Goal: Task Accomplishment & Management: Use online tool/utility

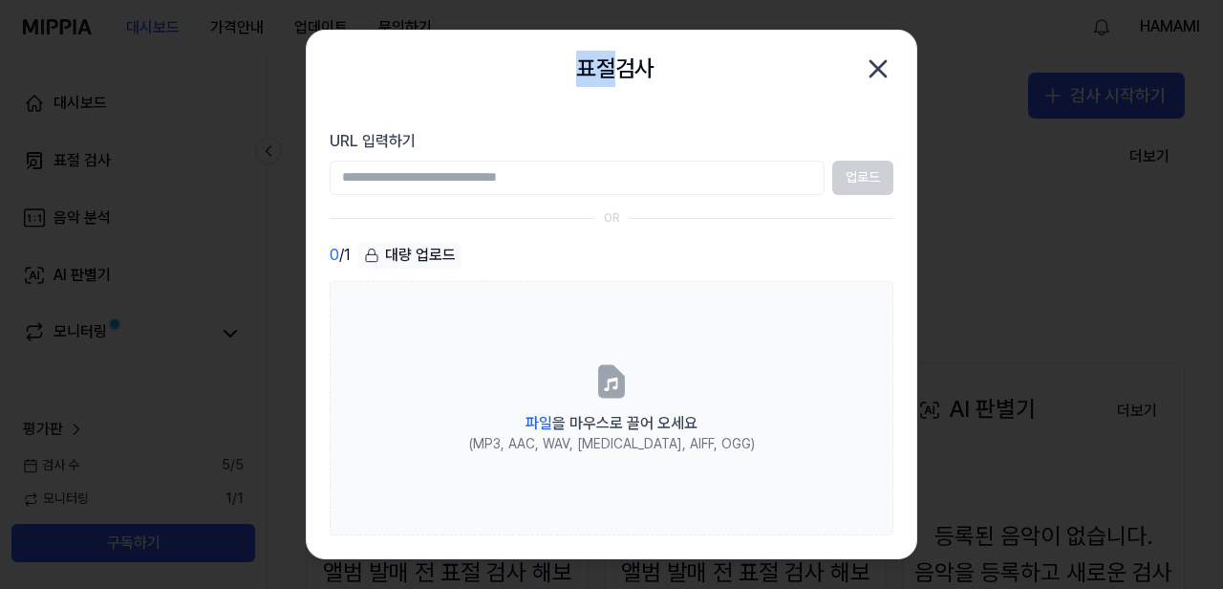
drag, startPoint x: 546, startPoint y: 70, endPoint x: 608, endPoint y: 68, distance: 62.1
click at [608, 68] on div "표절검사 닫기" at bounding box center [612, 69] width 564 height 38
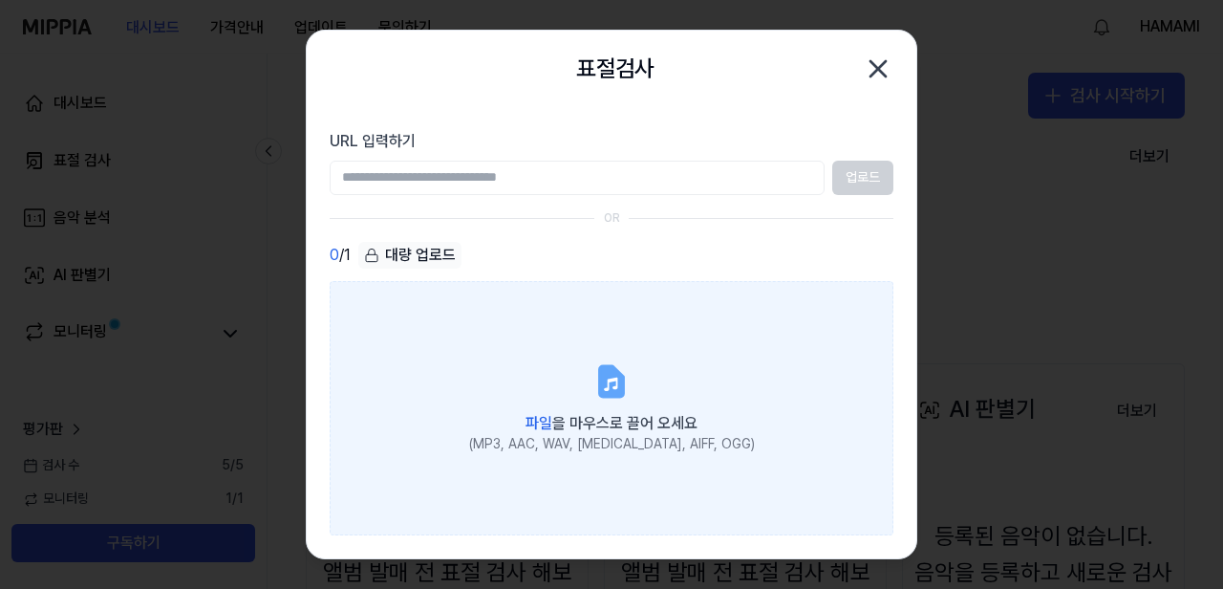
click at [615, 385] on icon at bounding box center [611, 381] width 23 height 30
click at [0, 0] on input "파일 을 마우스로 끌어 오세요 (MP3, AAC, WAV, FLAC, AIFF, OGG)" at bounding box center [0, 0] width 0 height 0
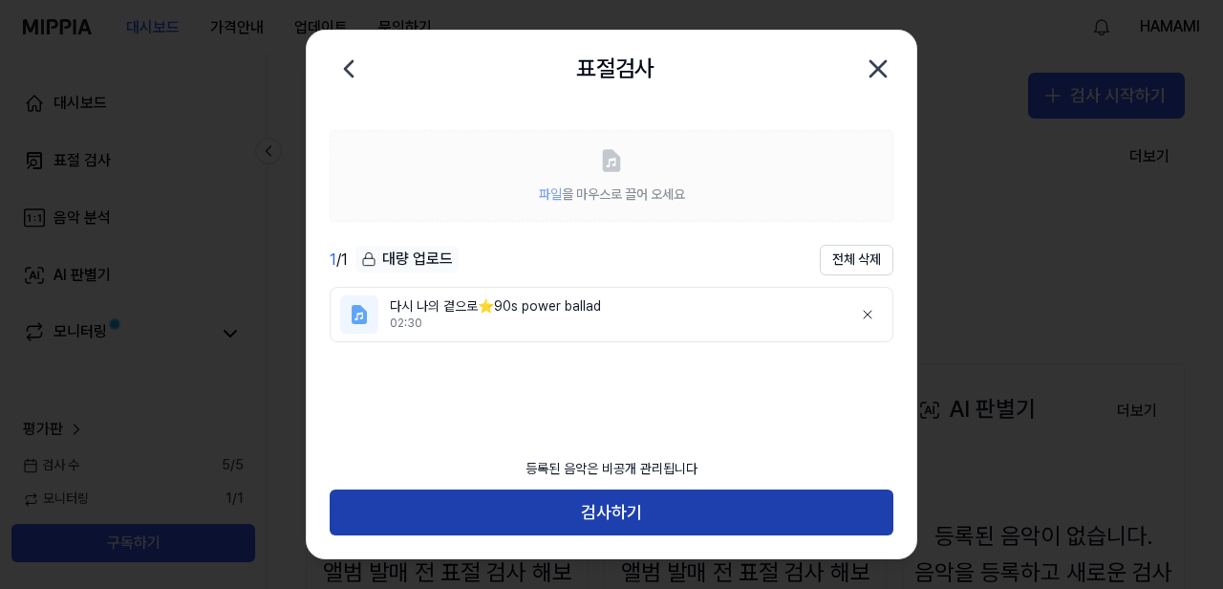
click at [629, 511] on button "검사하기" at bounding box center [612, 512] width 564 height 46
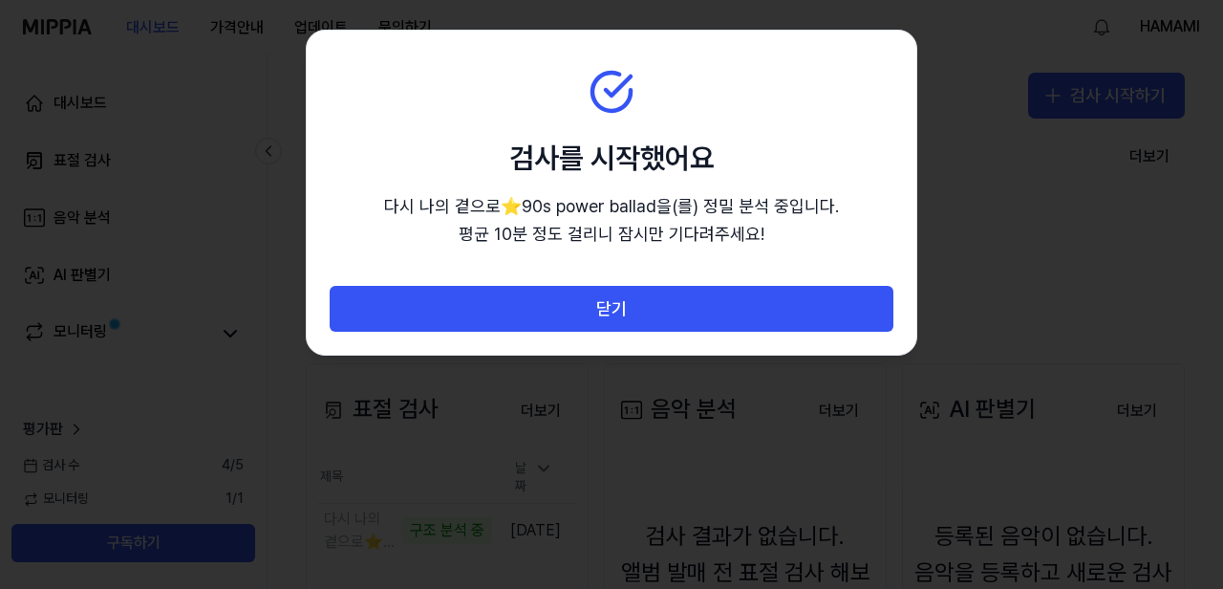
click at [1030, 230] on div at bounding box center [611, 294] width 1223 height 589
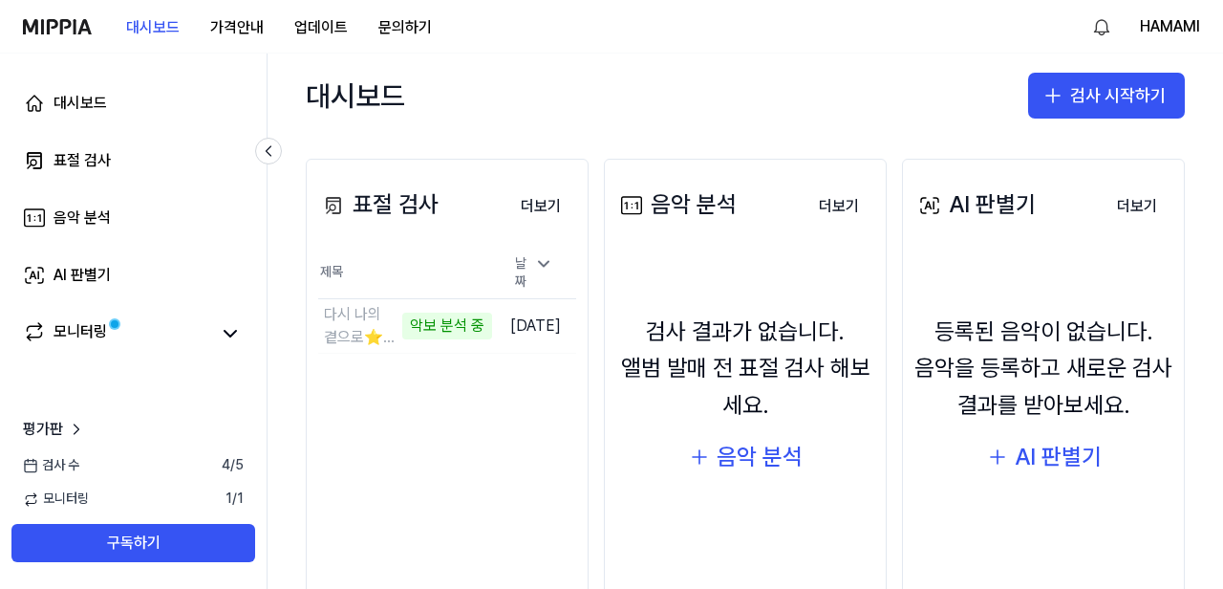
scroll to position [220, 0]
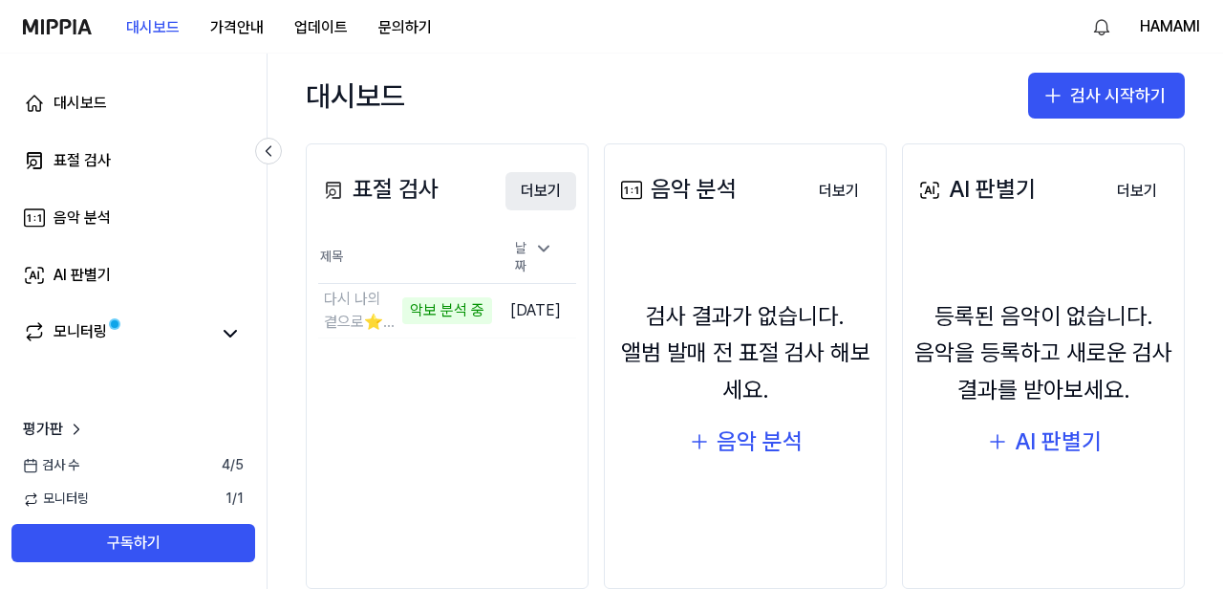
click at [554, 193] on button "더보기" at bounding box center [540, 191] width 71 height 38
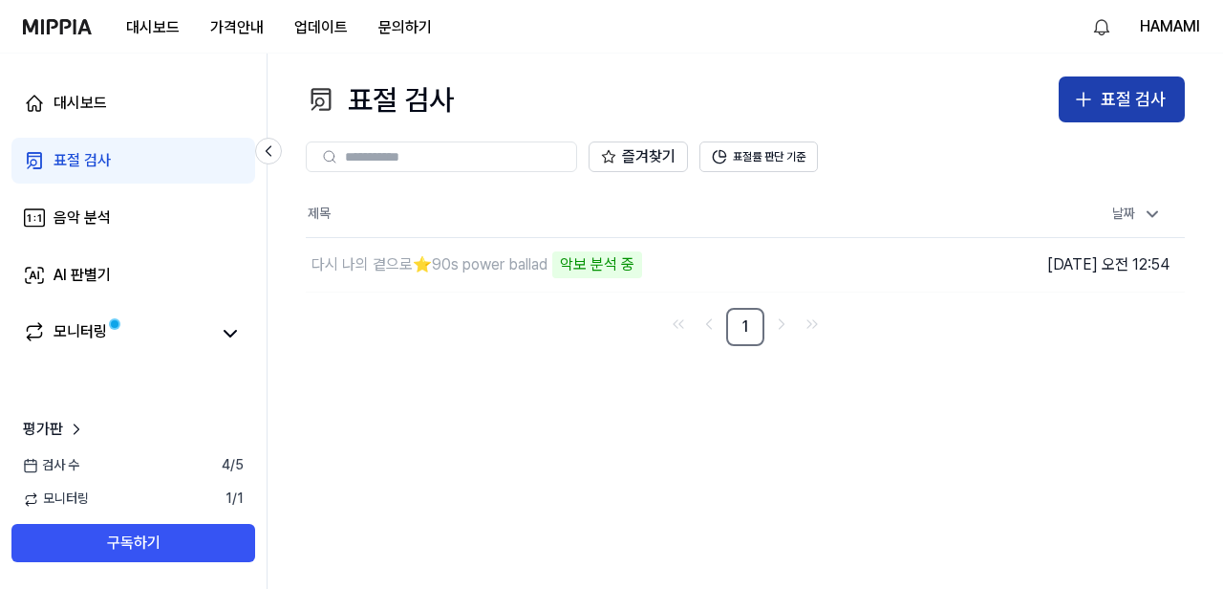
click at [1095, 99] on icon "button" at bounding box center [1083, 99] width 23 height 23
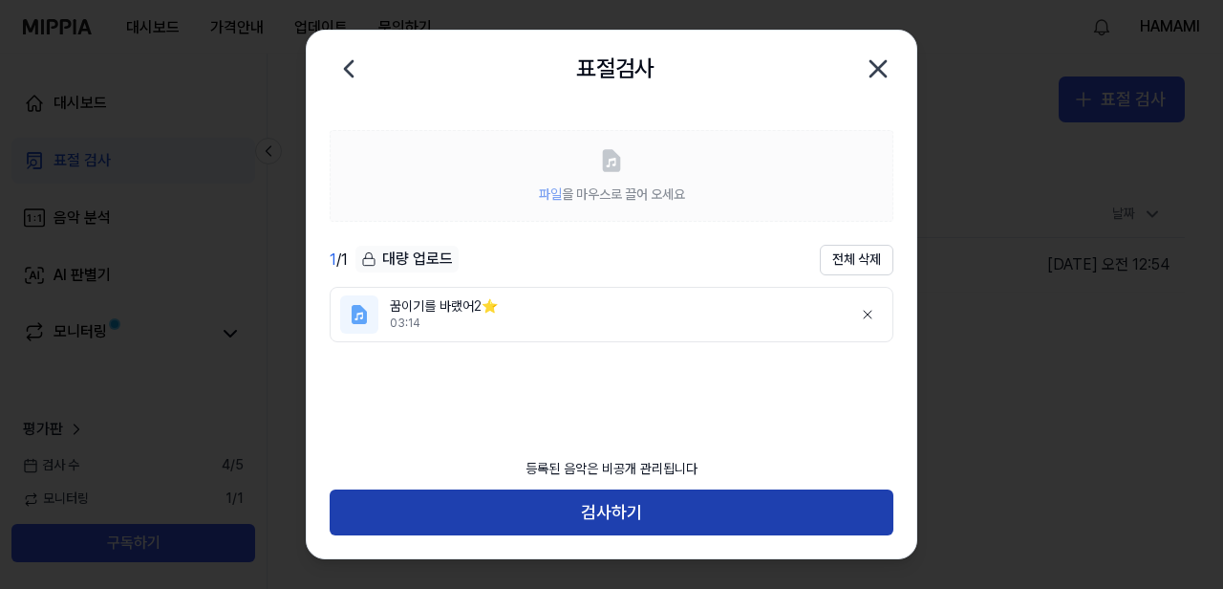
click at [677, 511] on button "검사하기" at bounding box center [612, 512] width 564 height 46
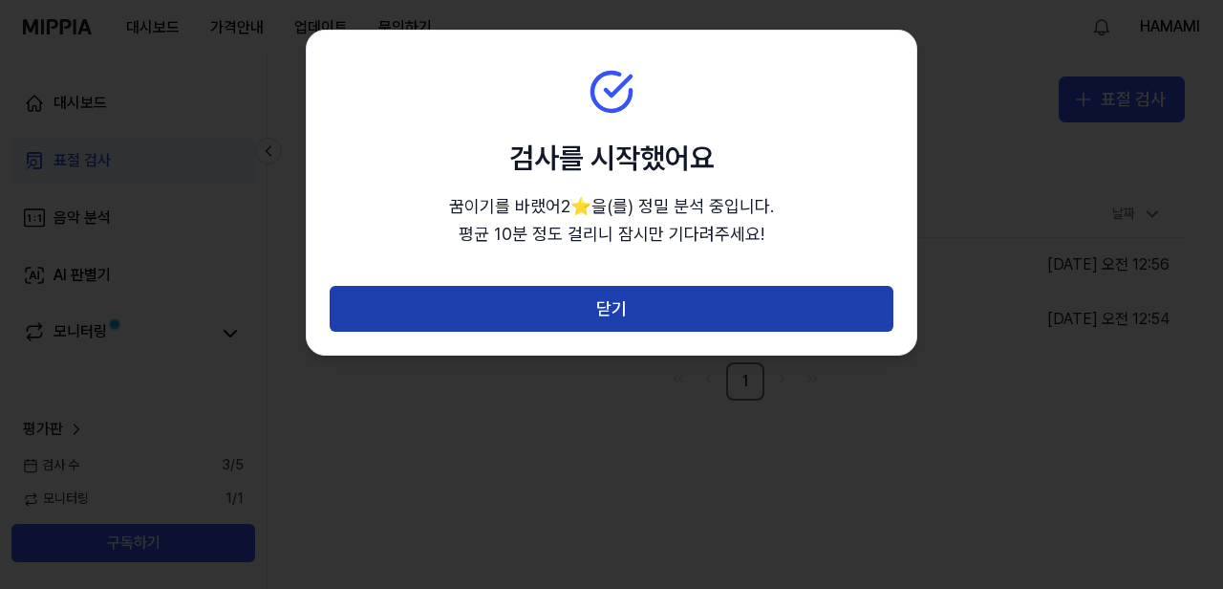
click at [661, 308] on button "닫기" at bounding box center [612, 309] width 564 height 46
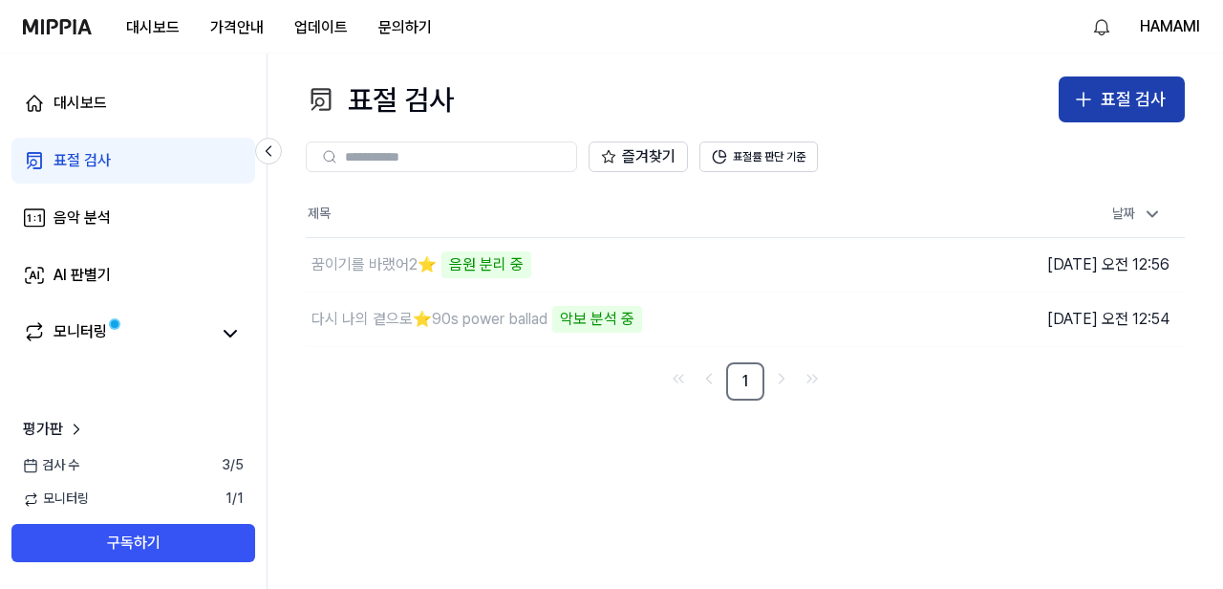
click at [1126, 104] on div "표절 검사" at bounding box center [1133, 100] width 65 height 28
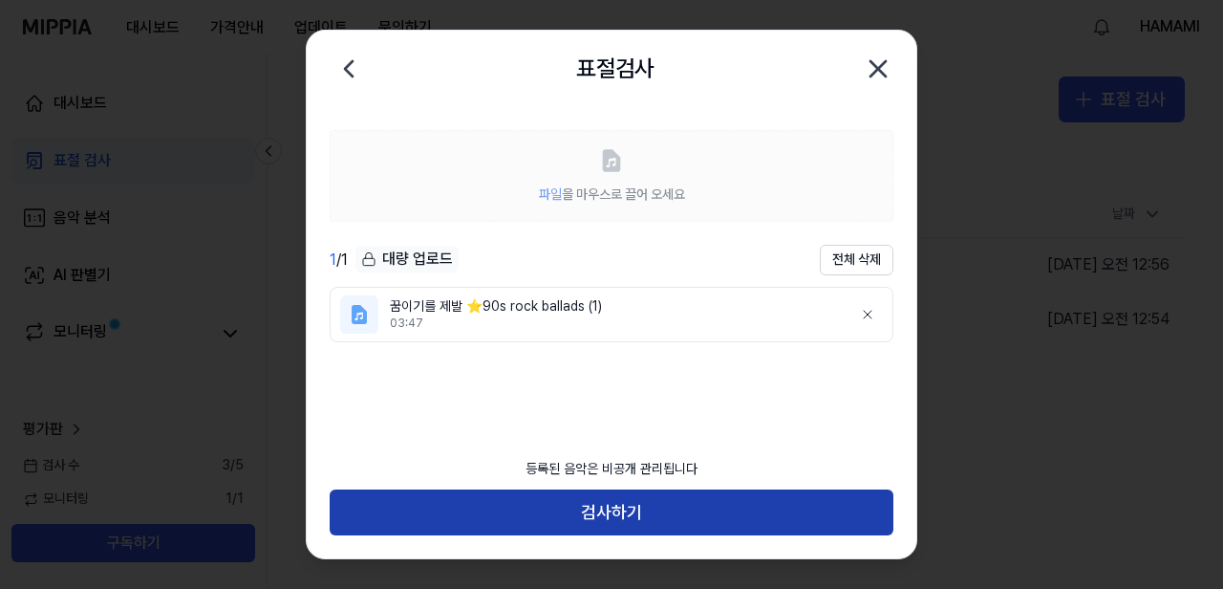
click at [677, 523] on button "검사하기" at bounding box center [612, 512] width 564 height 46
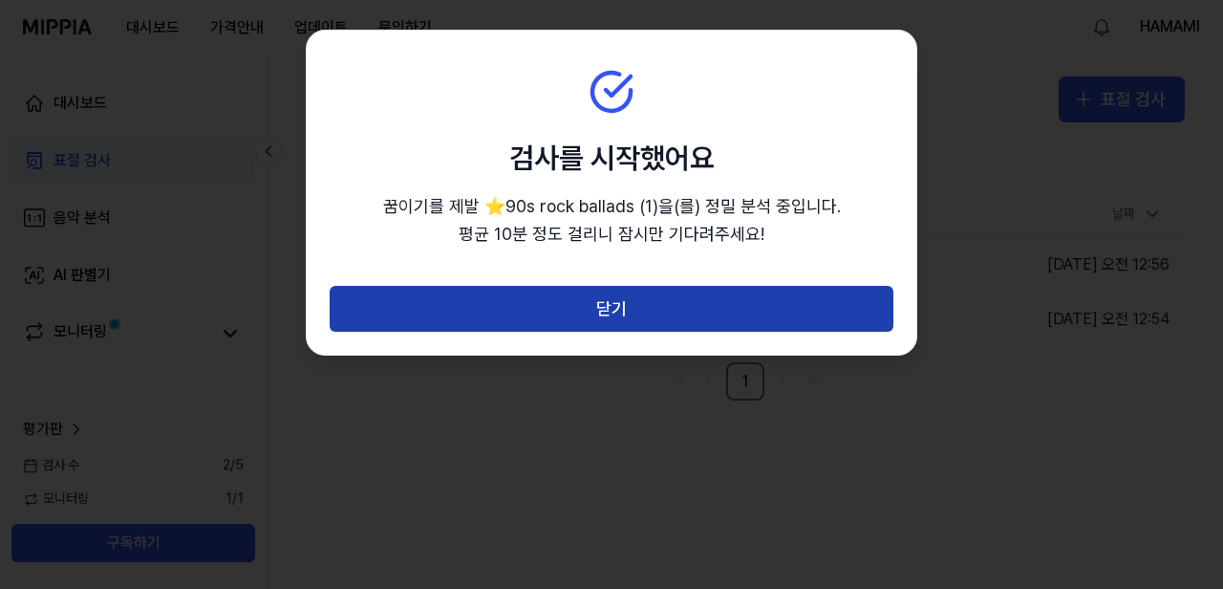
click at [648, 319] on button "닫기" at bounding box center [612, 309] width 564 height 46
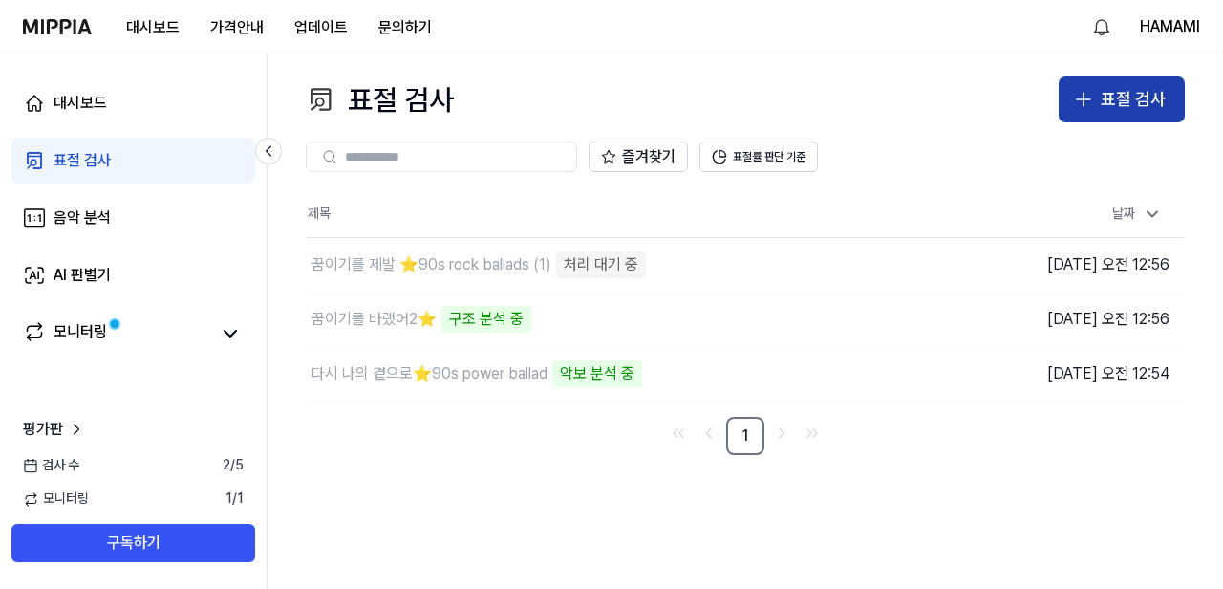
click at [1130, 99] on div "표절 검사" at bounding box center [1133, 100] width 65 height 28
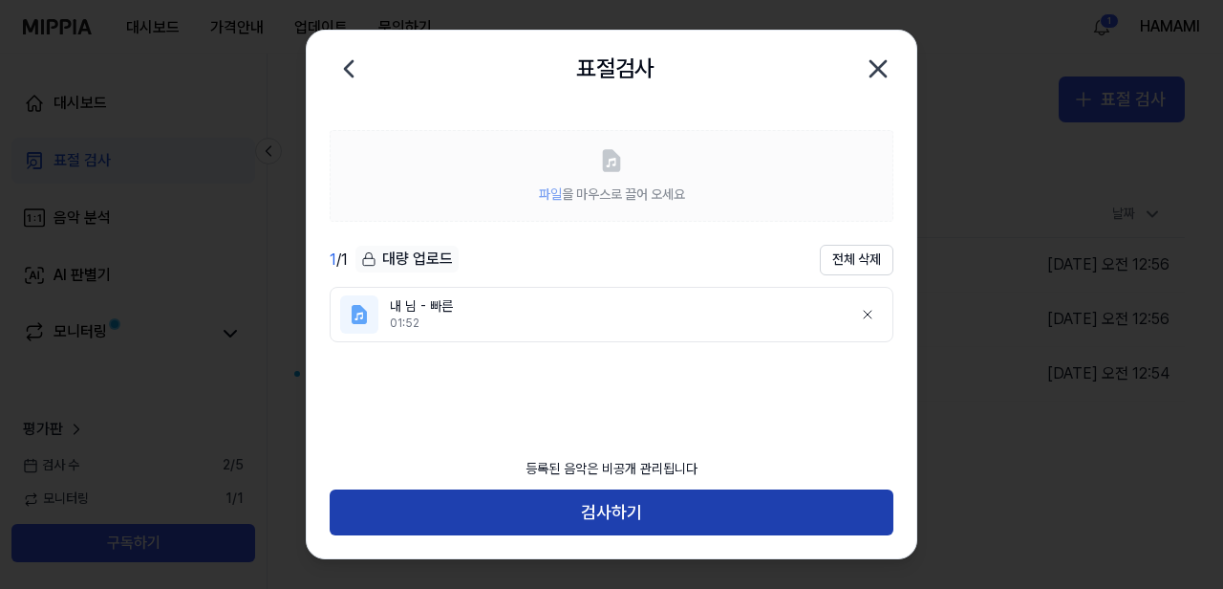
click at [697, 520] on button "검사하기" at bounding box center [612, 512] width 564 height 46
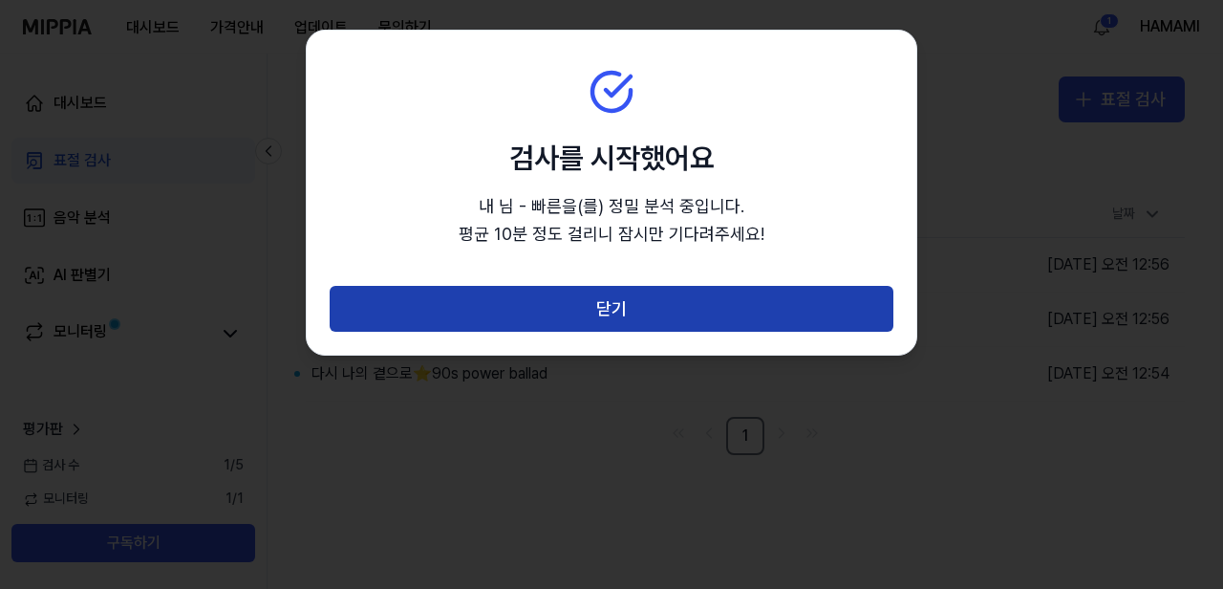
click at [630, 314] on button "닫기" at bounding box center [612, 309] width 564 height 46
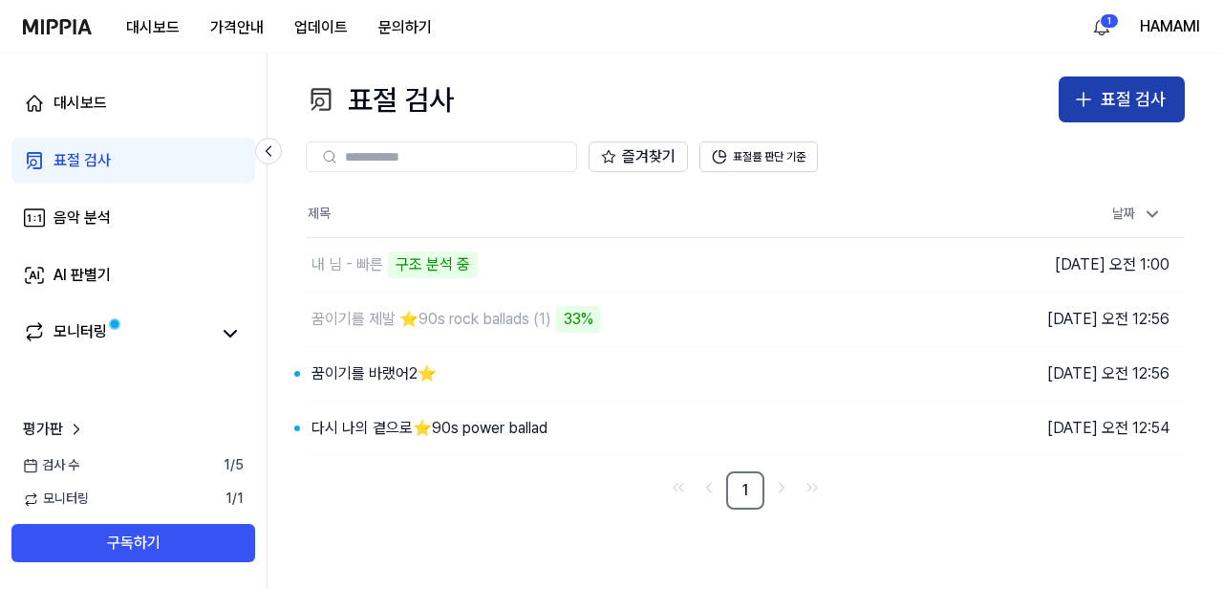
click at [1144, 108] on div "표절 검사" at bounding box center [1133, 100] width 65 height 28
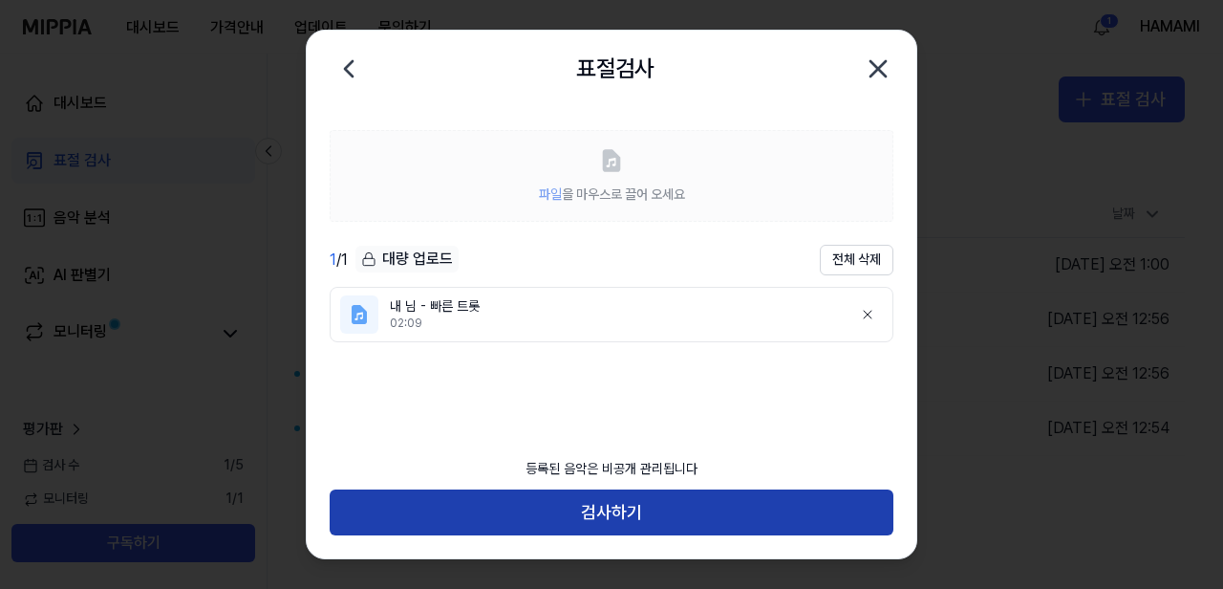
click at [630, 510] on button "검사하기" at bounding box center [612, 512] width 564 height 46
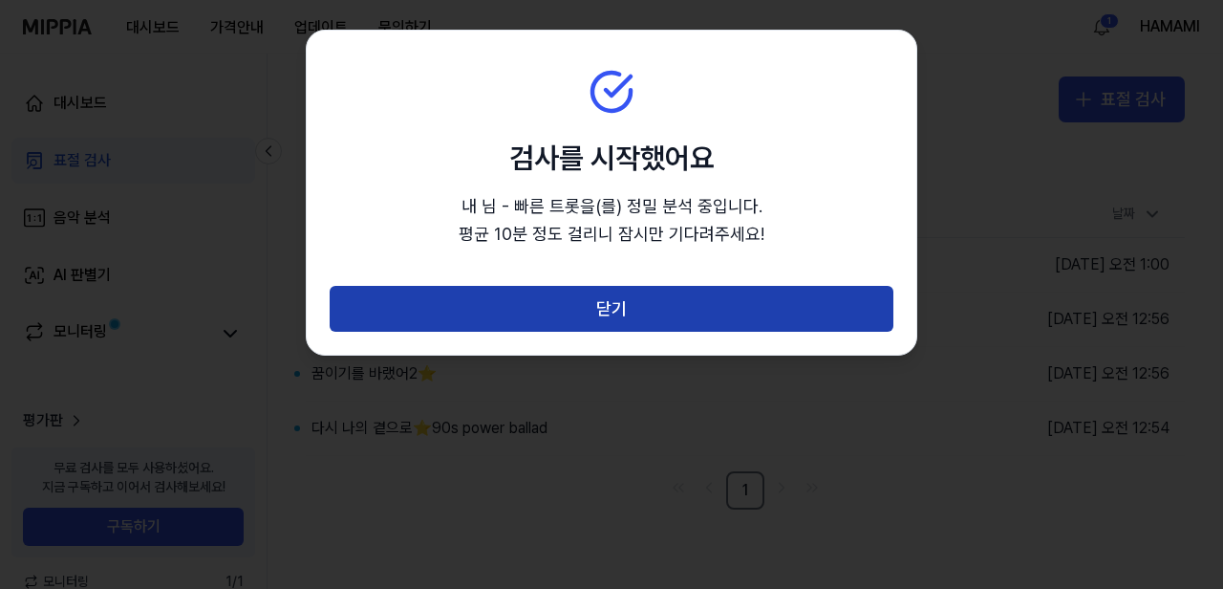
click at [599, 308] on button "닫기" at bounding box center [612, 309] width 564 height 46
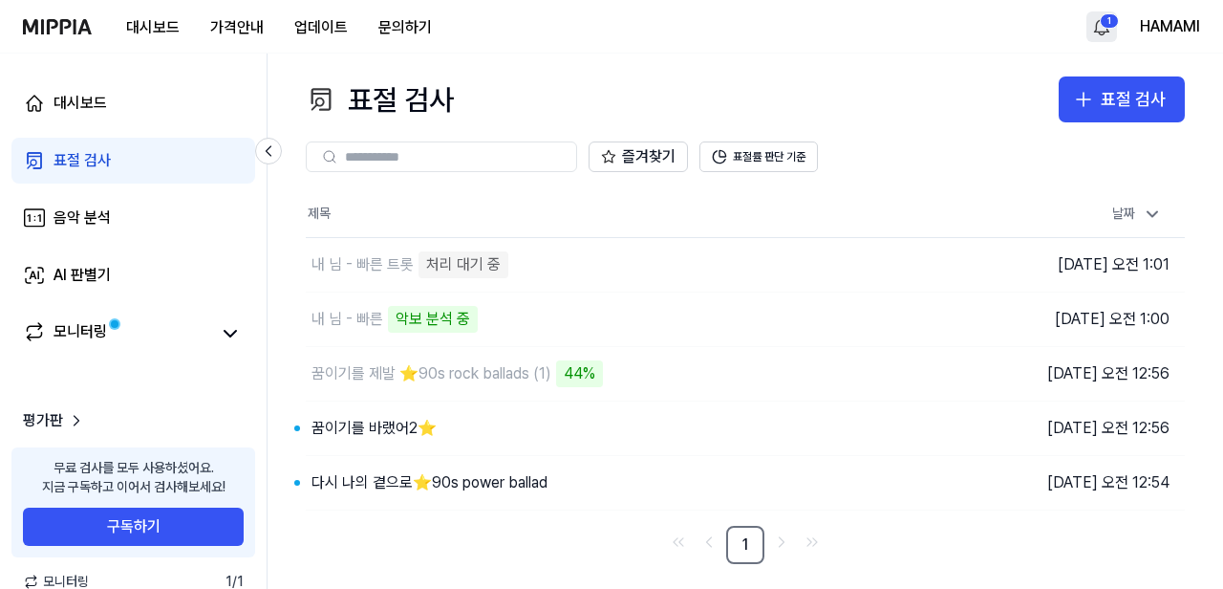
click at [1109, 22] on html "대시보드 가격안내 업데이트 문의하기 1 HAMAMI 대시보드 표절 검사 음악 분석 AI 판별기 모니터링 평가판 무료 검사를 모두 사용하셨어요.…" at bounding box center [611, 294] width 1223 height 589
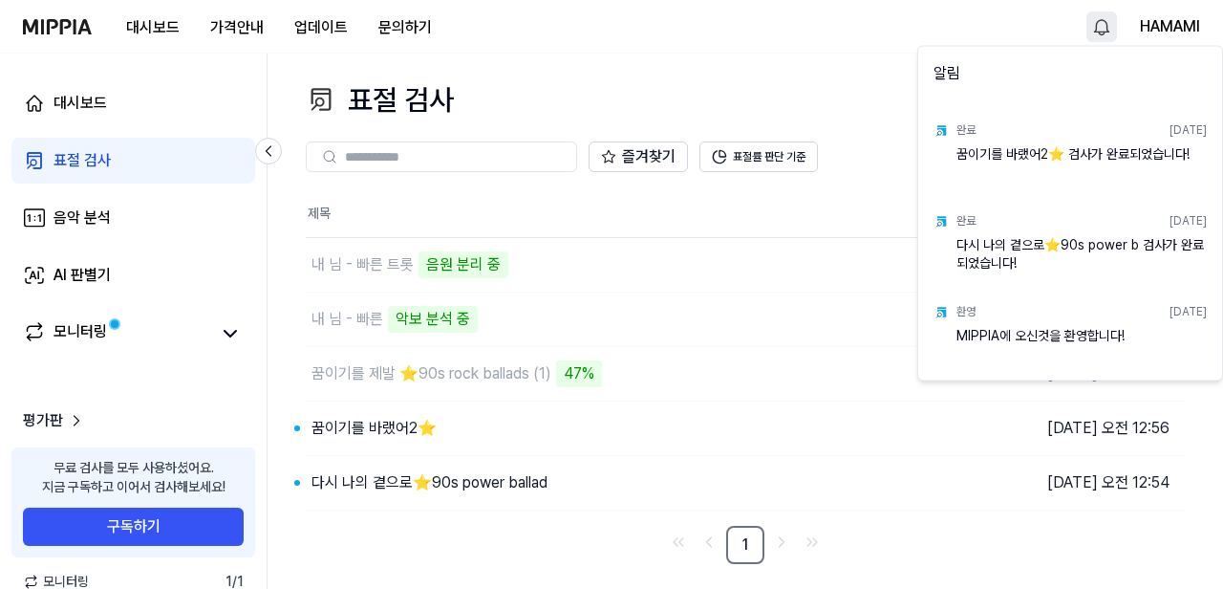
click at [997, 261] on div "다시 나의 곁으로⭐️90s power b 검사가 완료되었습니다!" at bounding box center [1081, 254] width 250 height 38
click at [366, 486] on html "대시보드 가격안내 업데이트 문의하기 HAMAMI 대시보드 표절 검사 음악 분석 AI 판별기 모니터링 평가판 무료 검사를 모두 사용하셨어요. 지…" at bounding box center [611, 294] width 1223 height 589
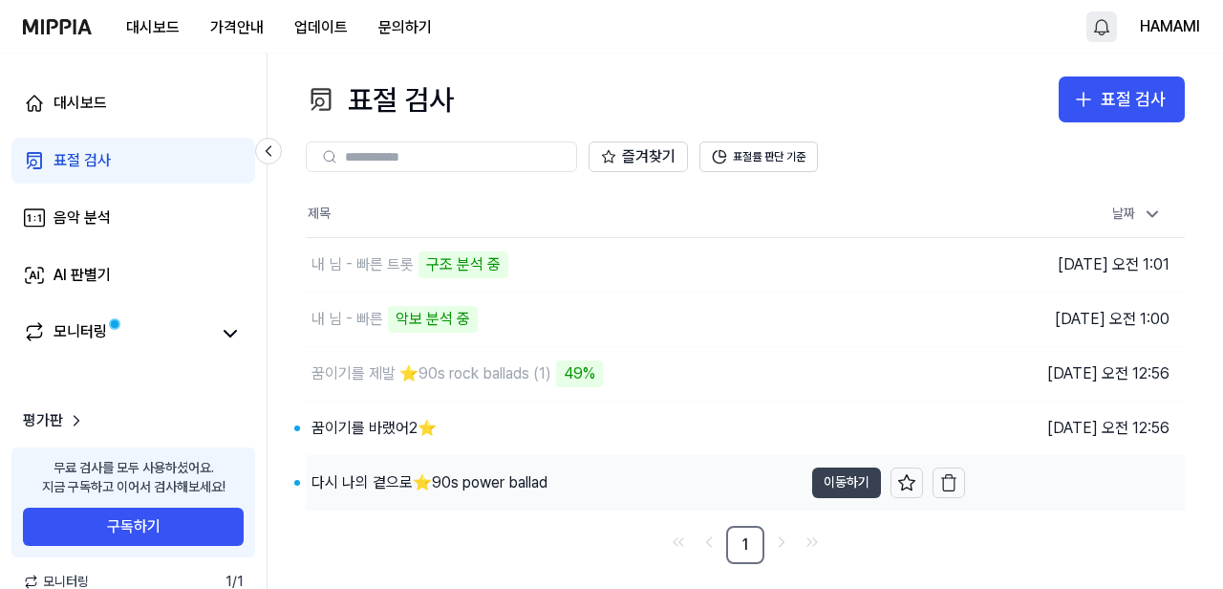
click at [834, 479] on button "이동하기" at bounding box center [846, 482] width 69 height 31
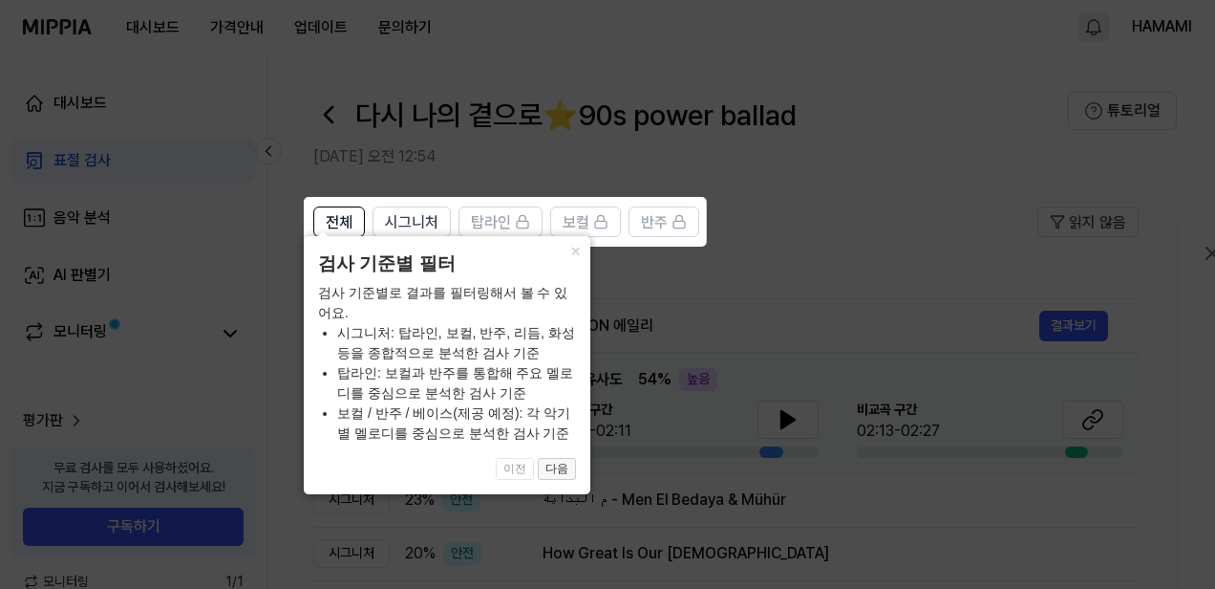
click at [560, 467] on button "다음" at bounding box center [557, 469] width 38 height 23
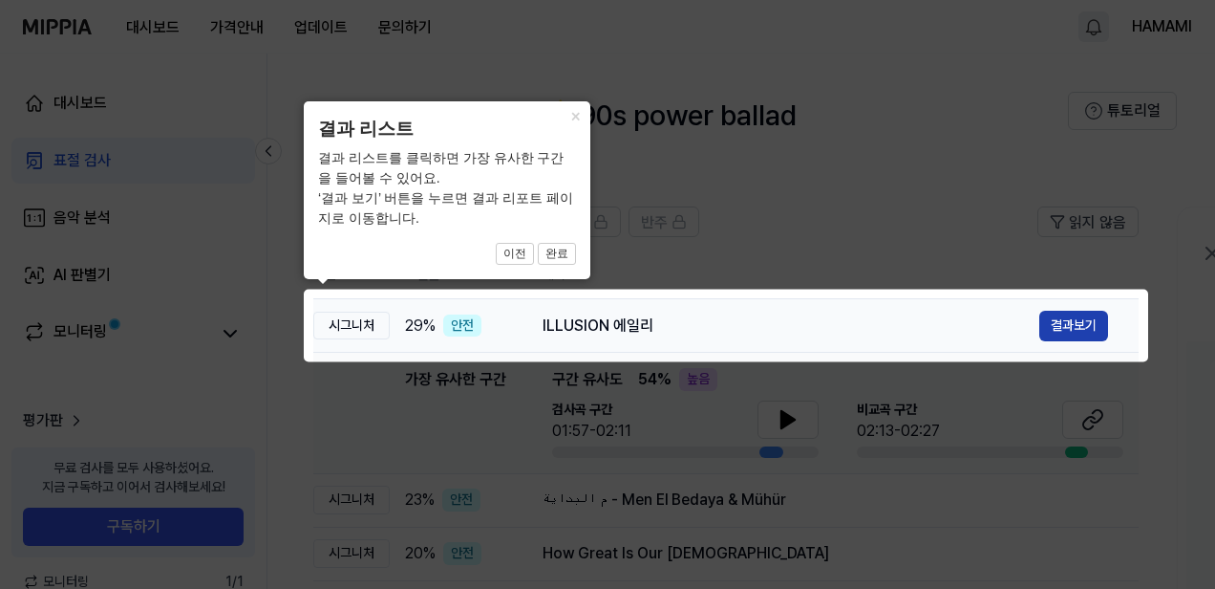
click at [1076, 325] on button "결과보기" at bounding box center [1073, 326] width 69 height 31
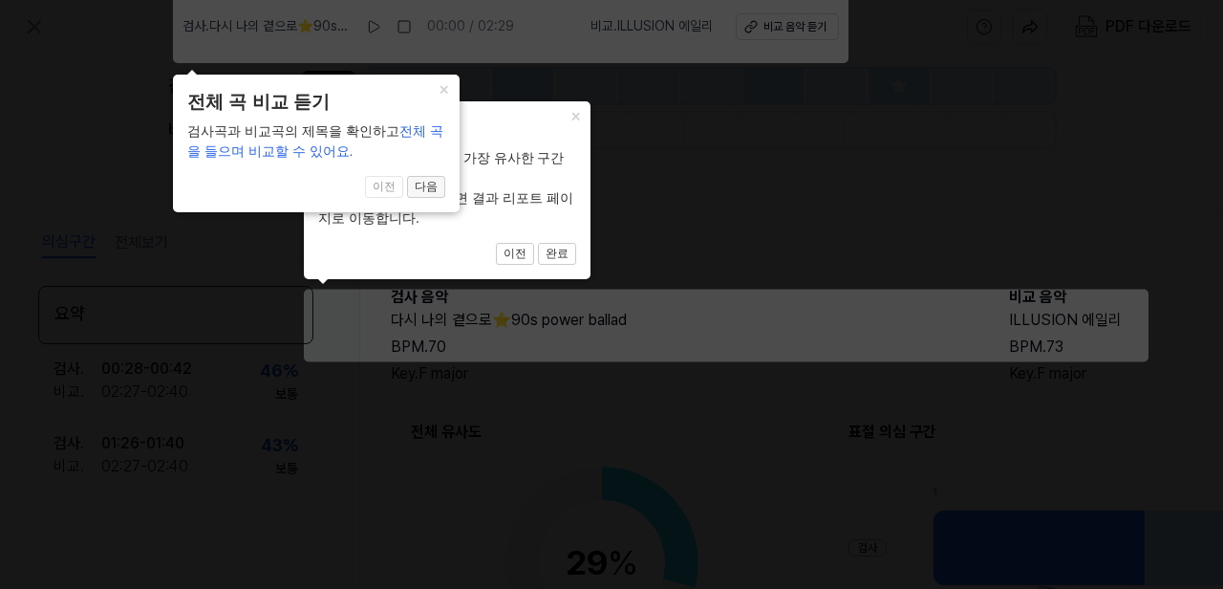
click at [428, 186] on button "다음" at bounding box center [426, 187] width 38 height 23
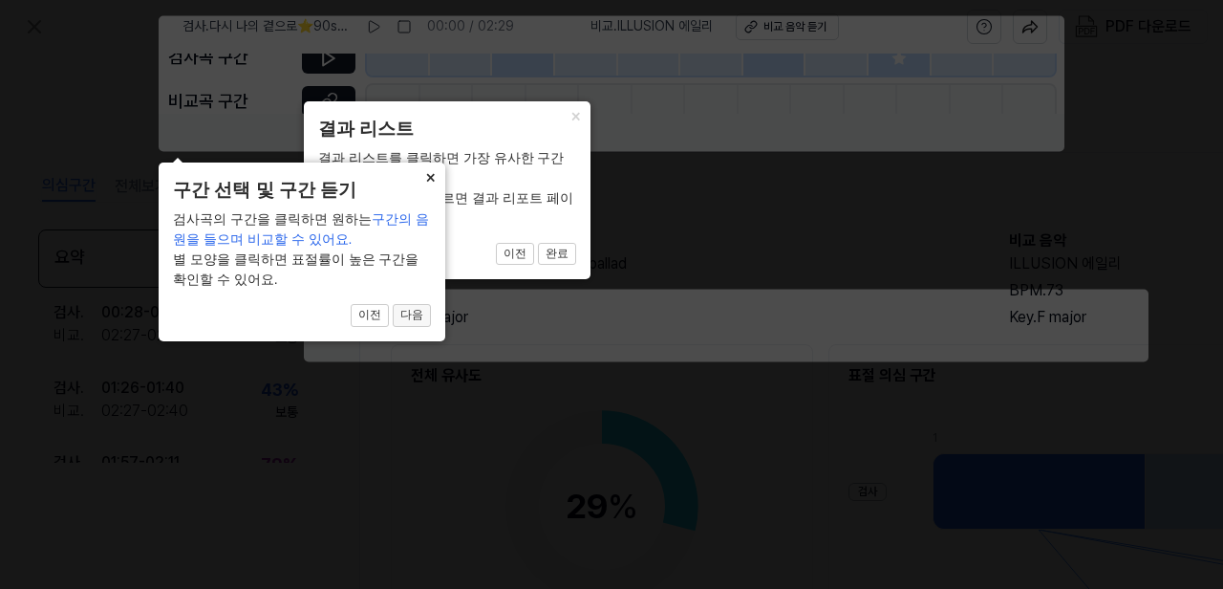
click at [418, 312] on button "다음" at bounding box center [412, 315] width 38 height 23
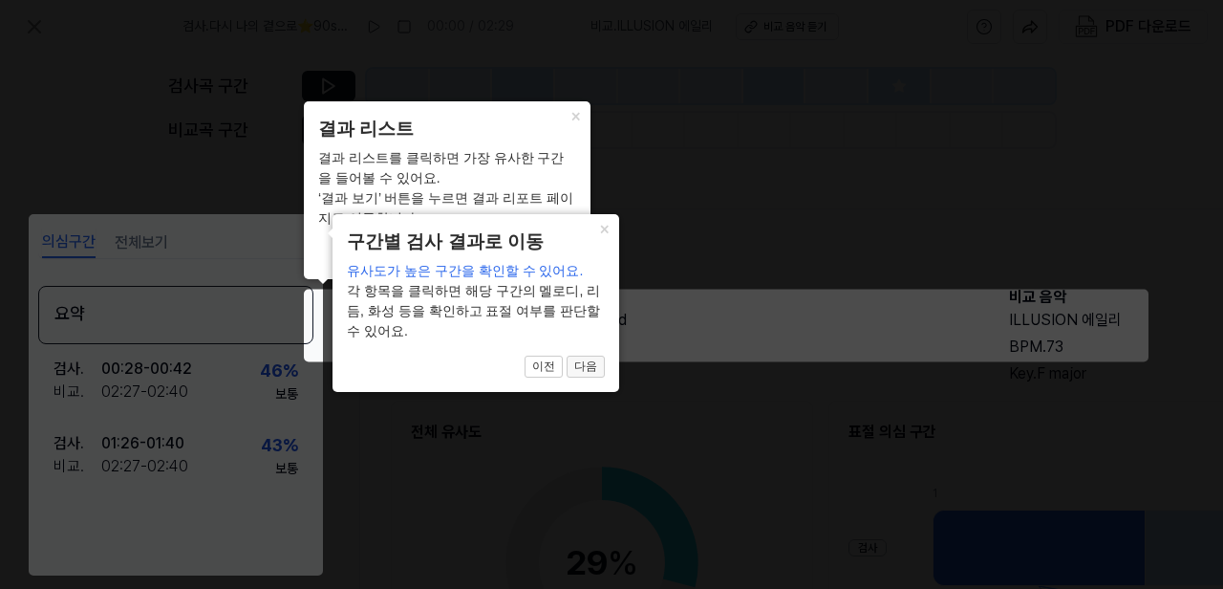
click at [596, 355] on button "다음" at bounding box center [586, 366] width 38 height 23
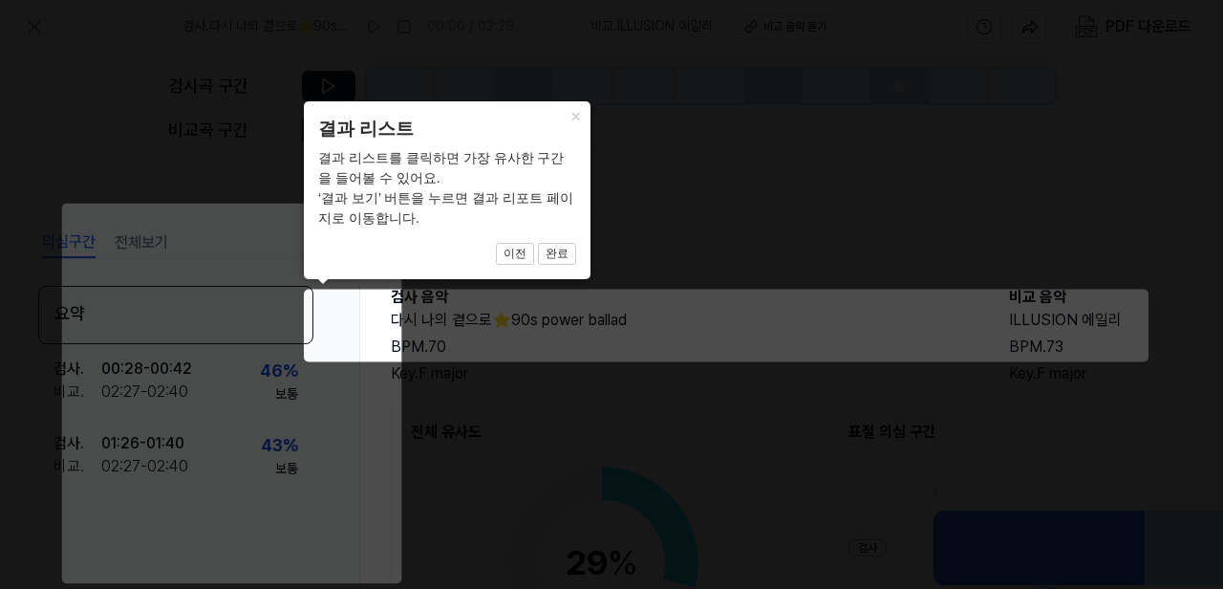
scroll to position [292, 436]
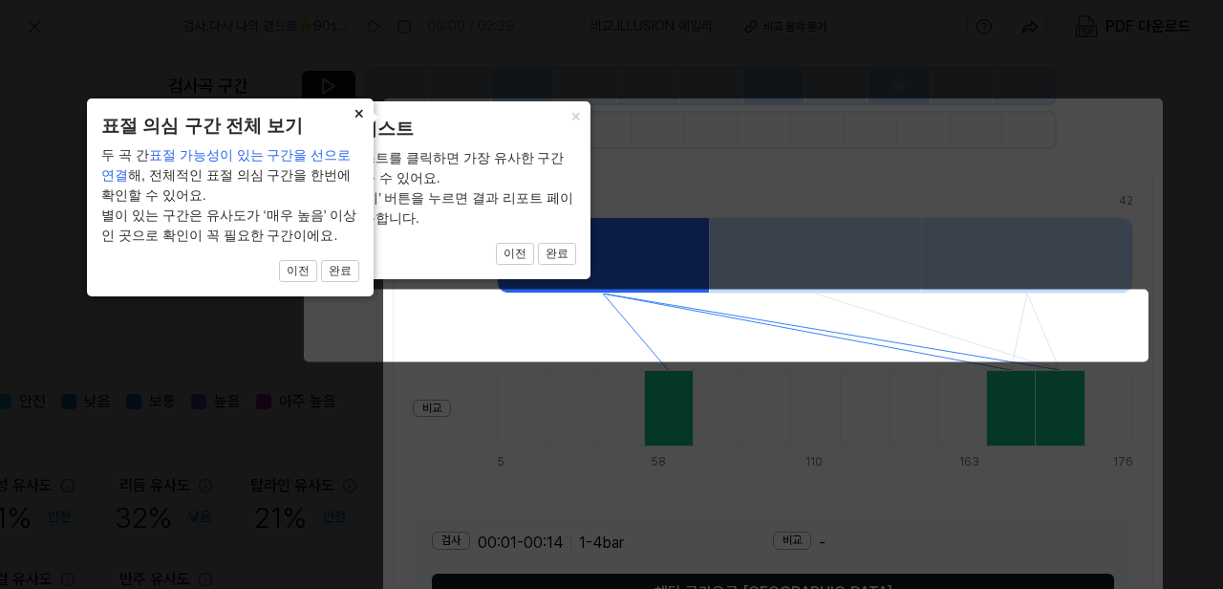
click at [356, 113] on button "×" at bounding box center [358, 111] width 31 height 27
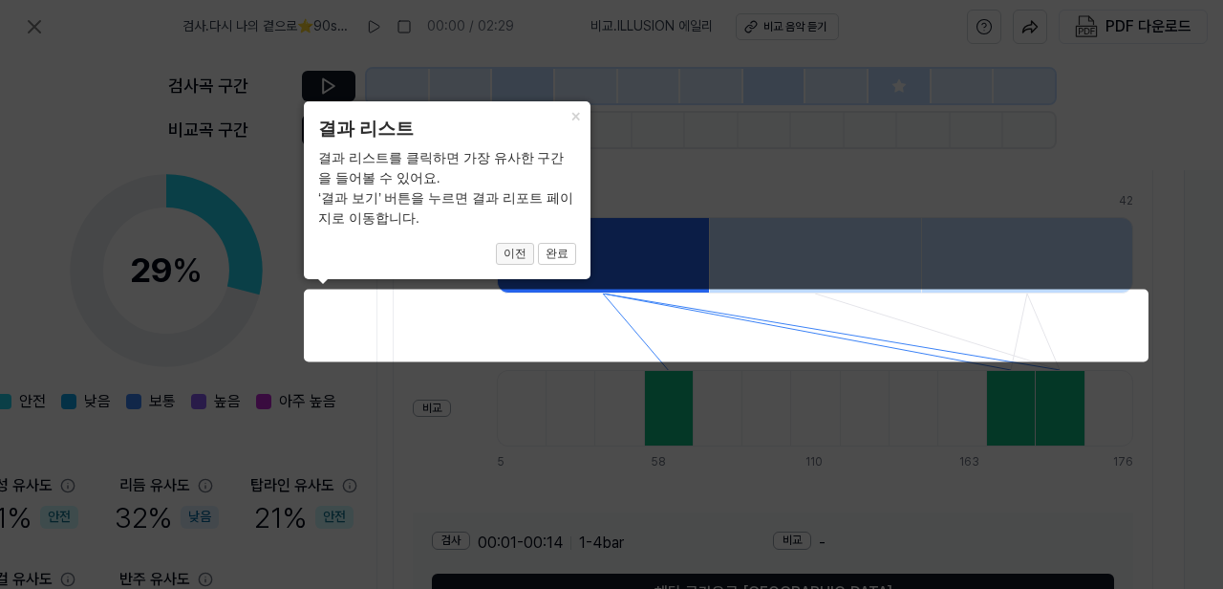
click at [522, 255] on button "이전" at bounding box center [515, 254] width 38 height 23
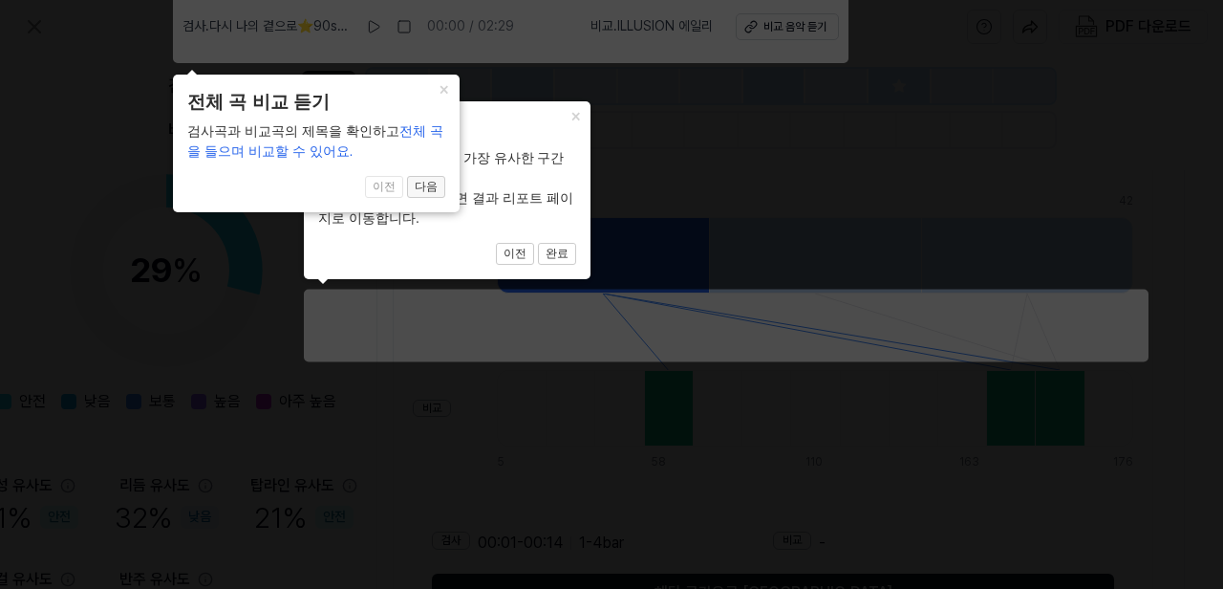
click at [432, 185] on button "다음" at bounding box center [426, 187] width 38 height 23
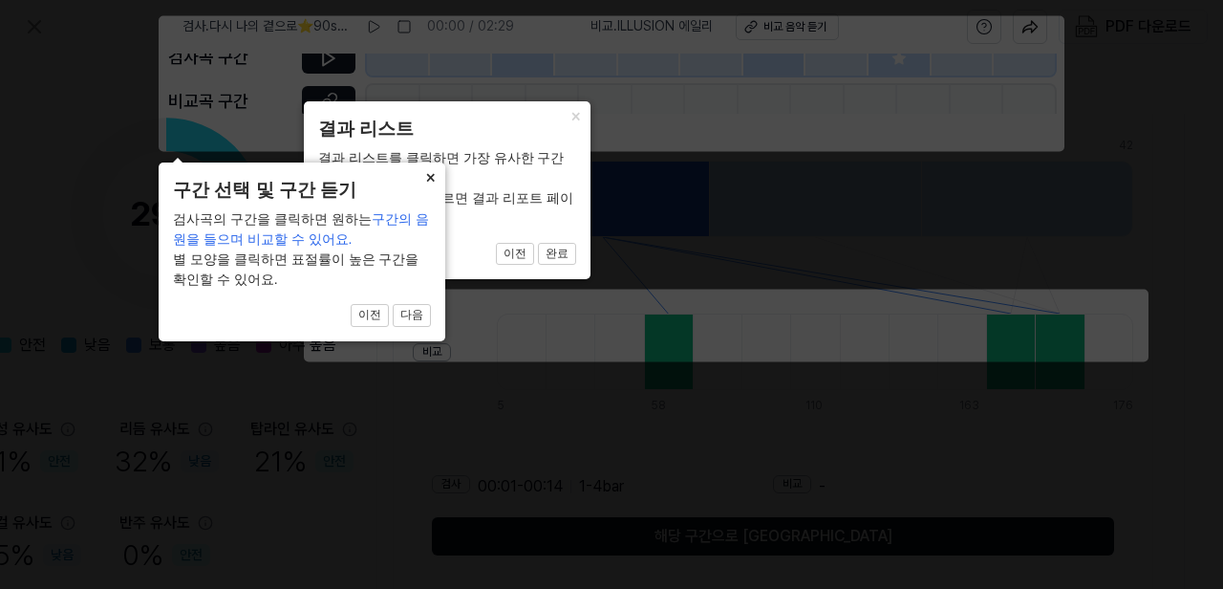
click at [436, 176] on button "×" at bounding box center [430, 175] width 31 height 27
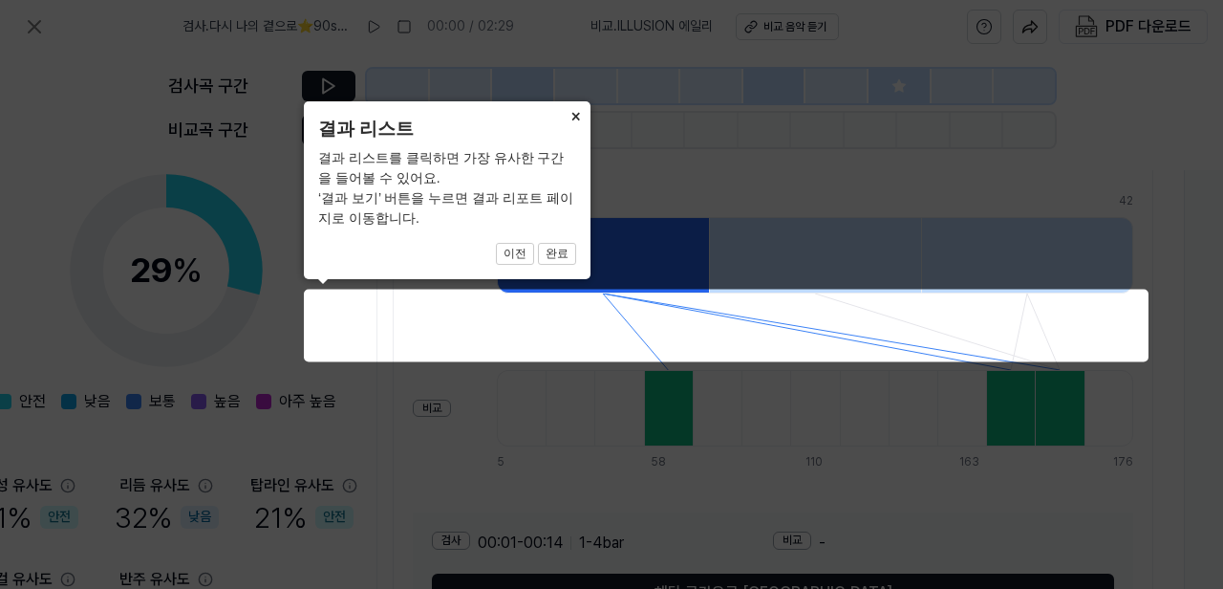
click at [571, 116] on button "×" at bounding box center [575, 114] width 31 height 27
click at [575, 118] on button "×" at bounding box center [575, 114] width 31 height 27
click at [573, 118] on button "×" at bounding box center [575, 114] width 31 height 27
click at [558, 256] on button "완료" at bounding box center [557, 254] width 38 height 23
click at [559, 250] on button "완료" at bounding box center [557, 254] width 38 height 23
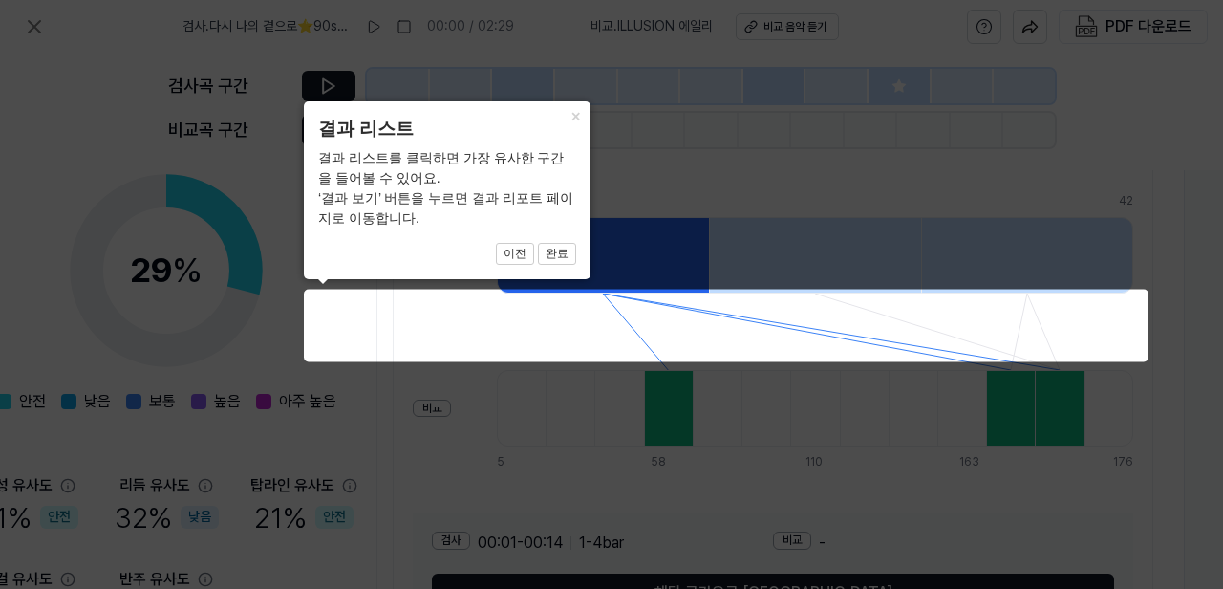
click at [650, 133] on icon at bounding box center [611, 294] width 1223 height 589
click at [576, 117] on button "×" at bounding box center [575, 114] width 31 height 27
click at [409, 419] on icon at bounding box center [611, 294] width 1223 height 589
click at [516, 255] on button "이전" at bounding box center [515, 254] width 38 height 23
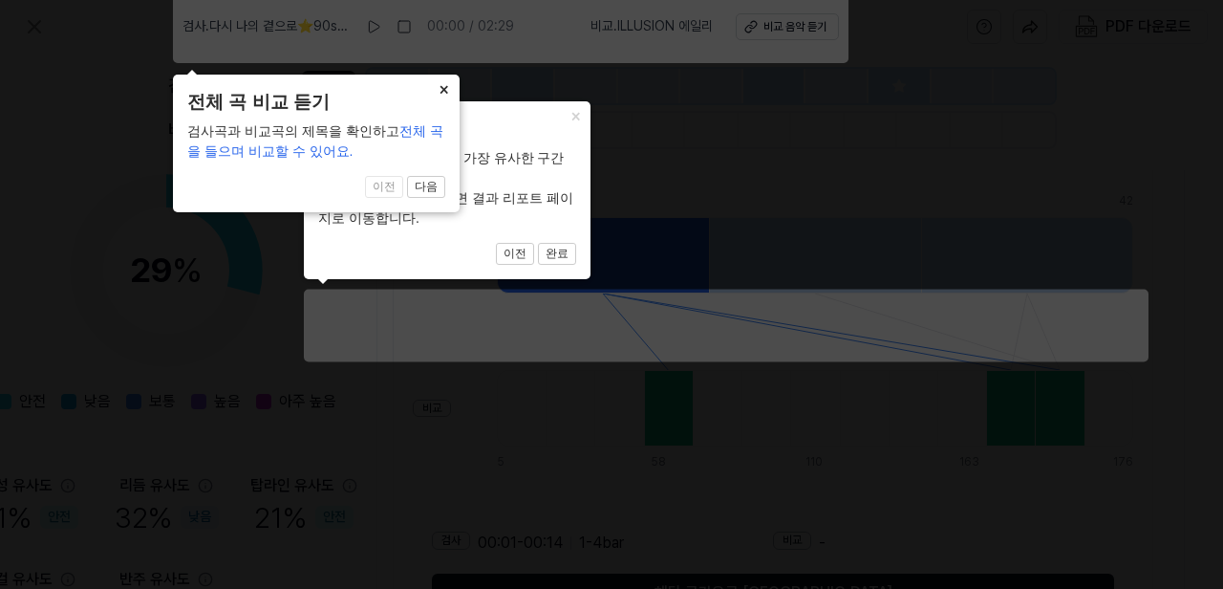
click at [444, 86] on button "×" at bounding box center [444, 88] width 31 height 27
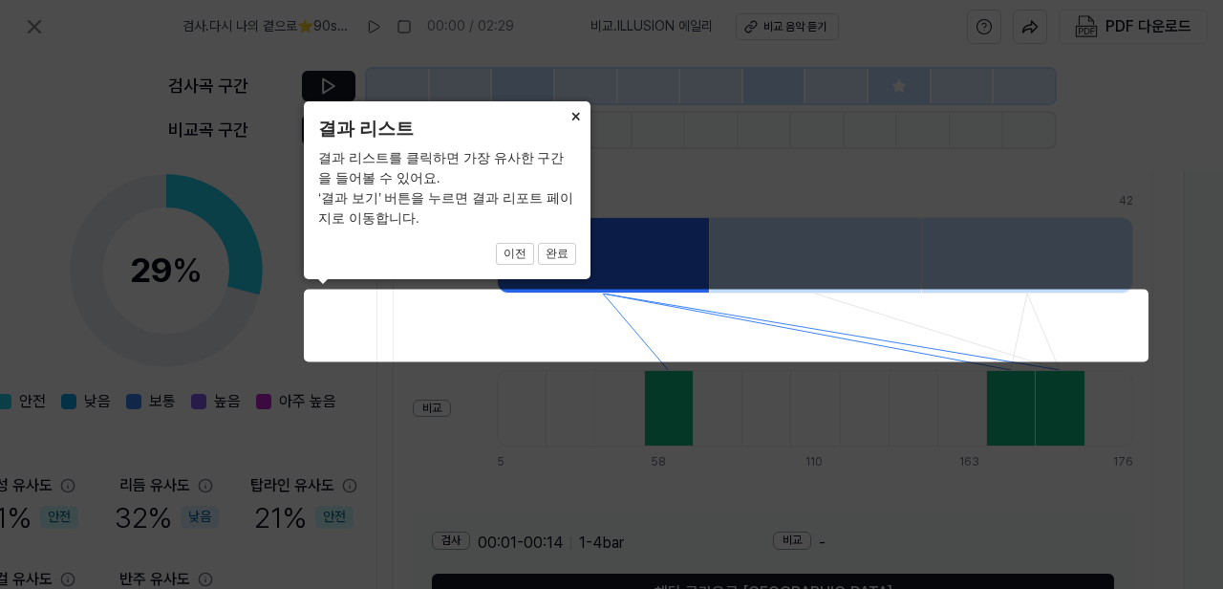
click at [575, 118] on button "×" at bounding box center [575, 114] width 31 height 27
click at [564, 250] on button "완료" at bounding box center [557, 254] width 38 height 23
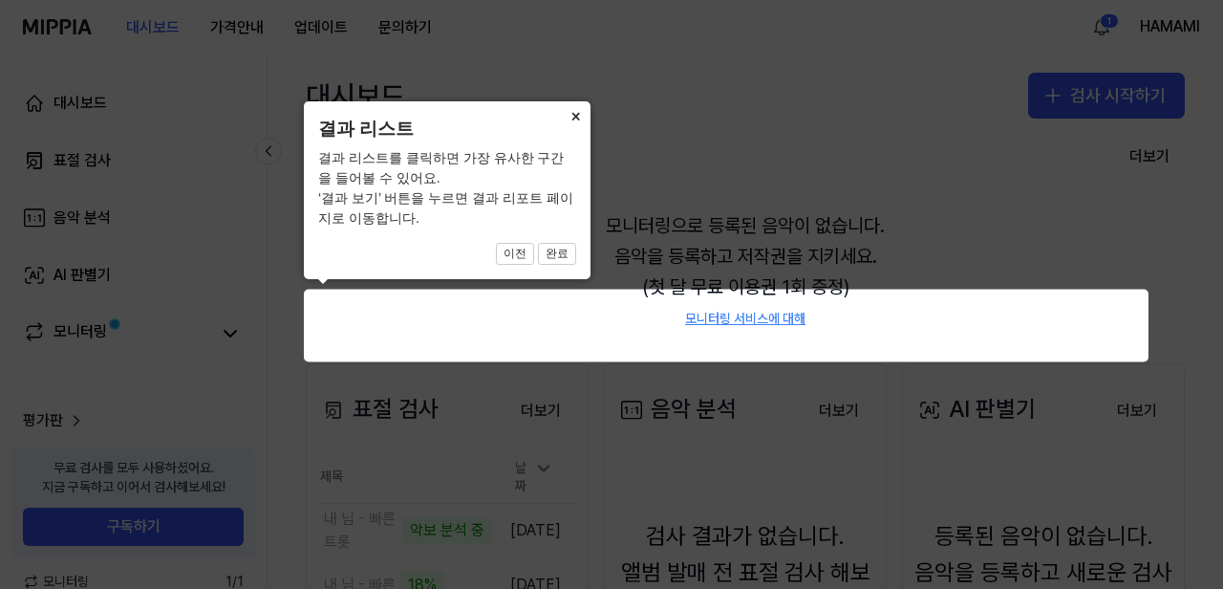
click at [578, 118] on button "×" at bounding box center [575, 114] width 31 height 27
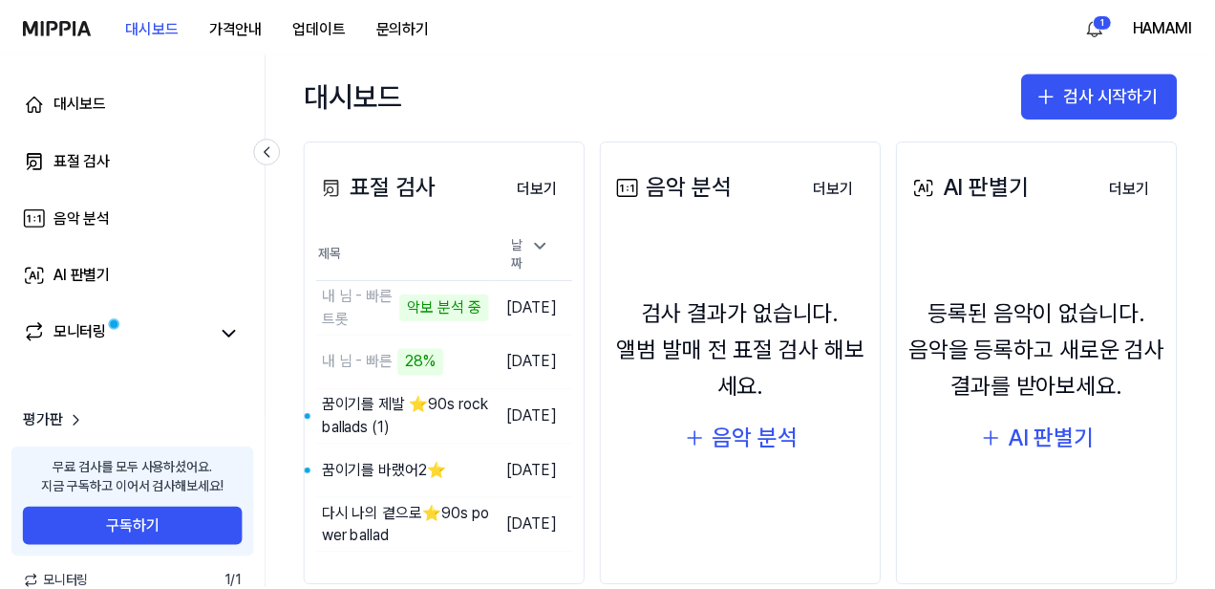
scroll to position [257, 0]
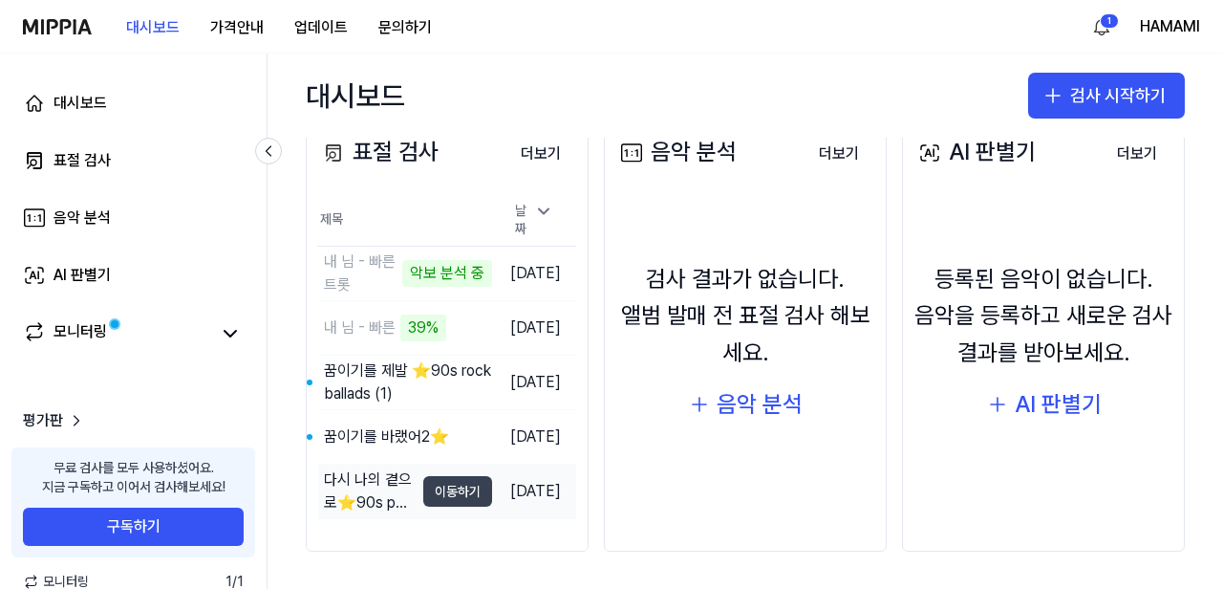
click at [426, 485] on button "이동하기" at bounding box center [457, 491] width 69 height 31
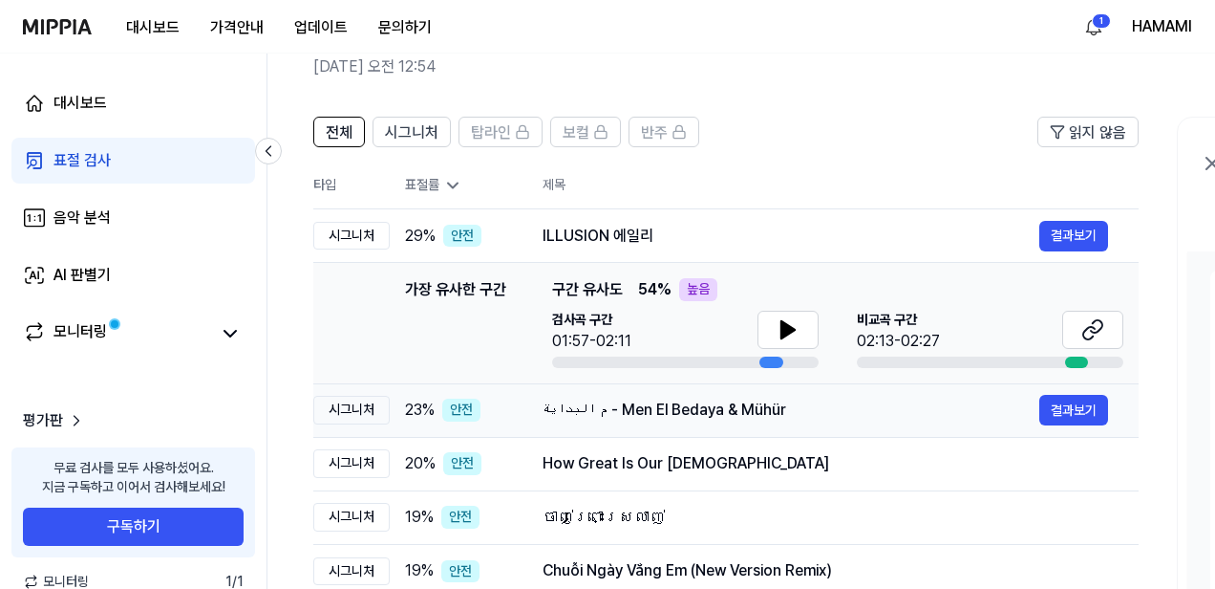
scroll to position [80, 0]
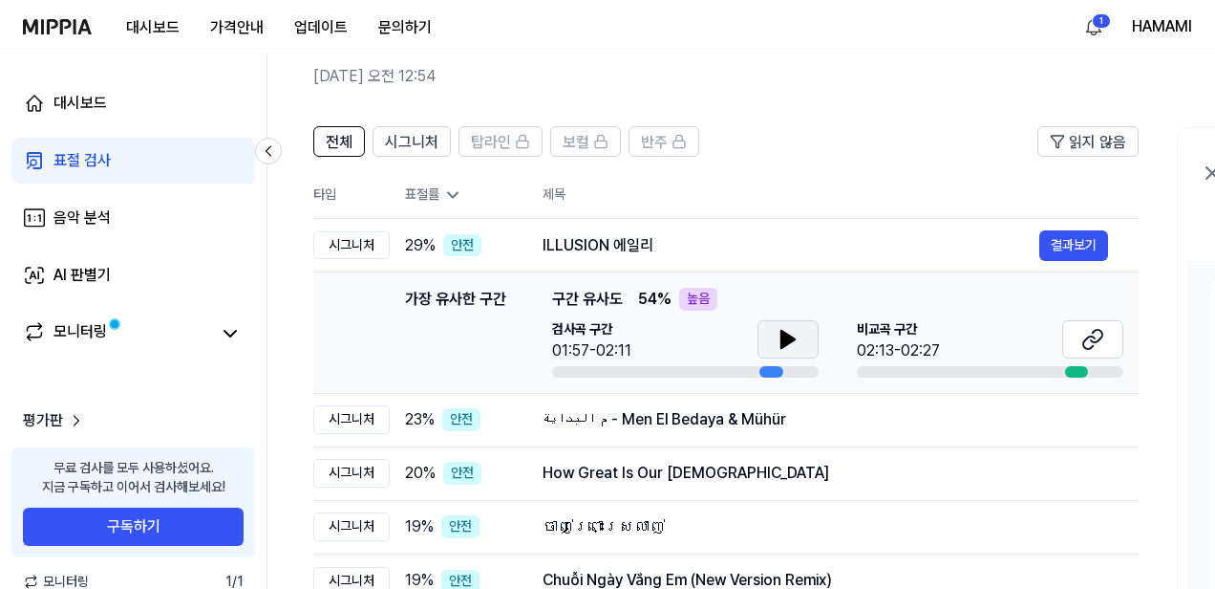
click at [786, 335] on icon at bounding box center [788, 339] width 13 height 17
click at [1088, 337] on icon at bounding box center [1088, 342] width 11 height 12
click at [785, 342] on icon at bounding box center [788, 339] width 13 height 17
click at [785, 342] on icon at bounding box center [784, 339] width 4 height 15
click at [789, 338] on icon at bounding box center [788, 339] width 13 height 17
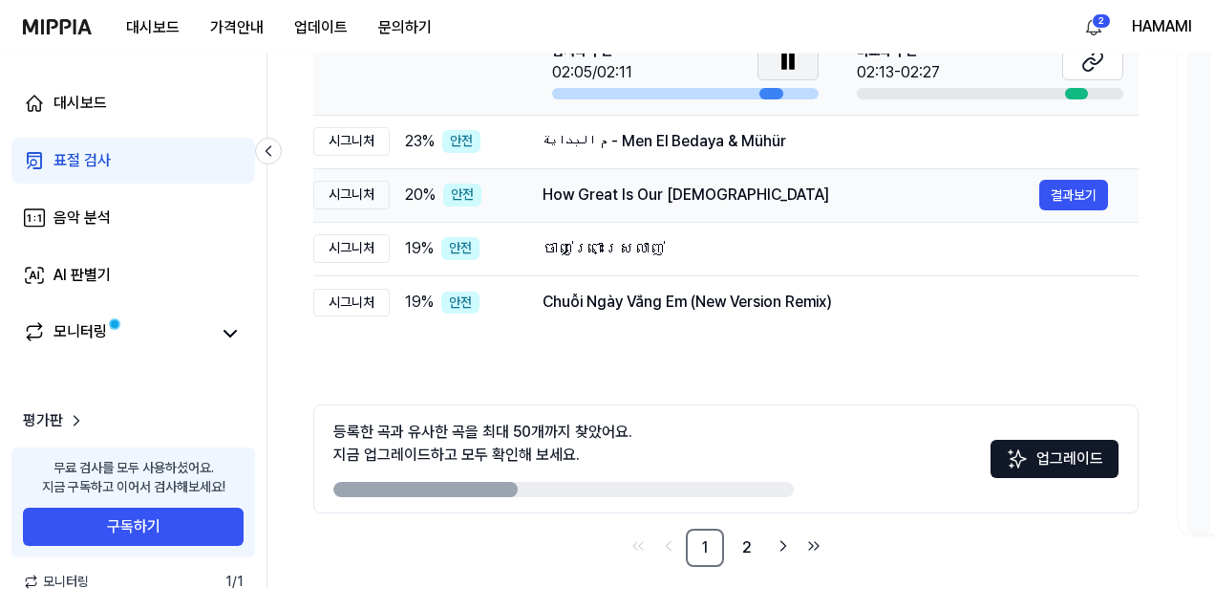
scroll to position [375, 0]
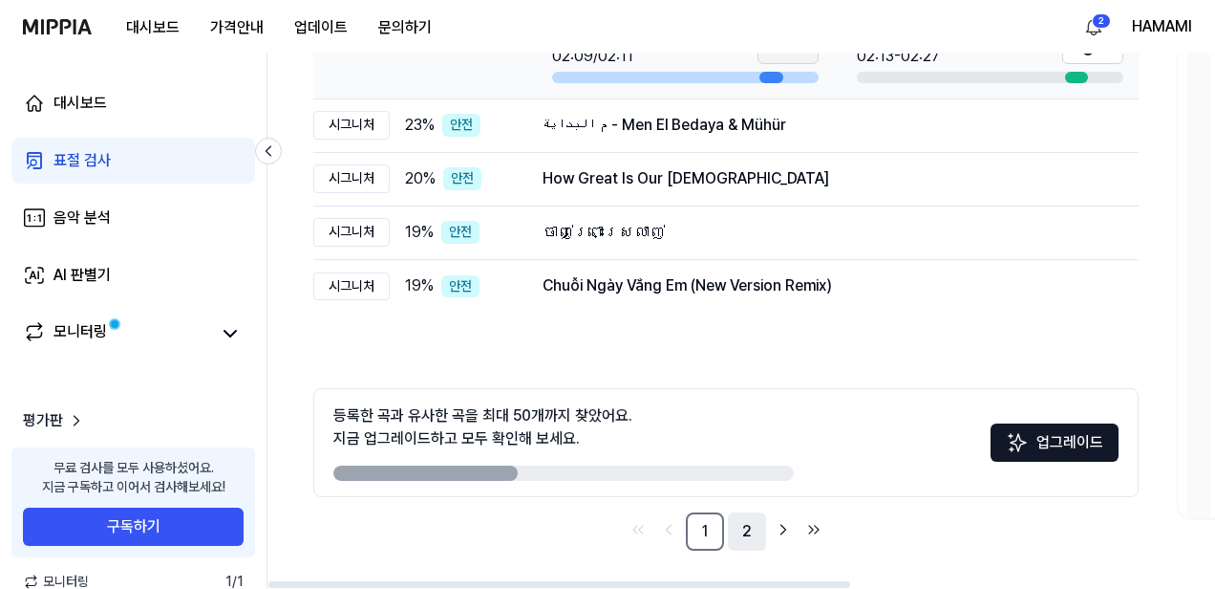
click at [750, 528] on link "2" at bounding box center [747, 531] width 38 height 38
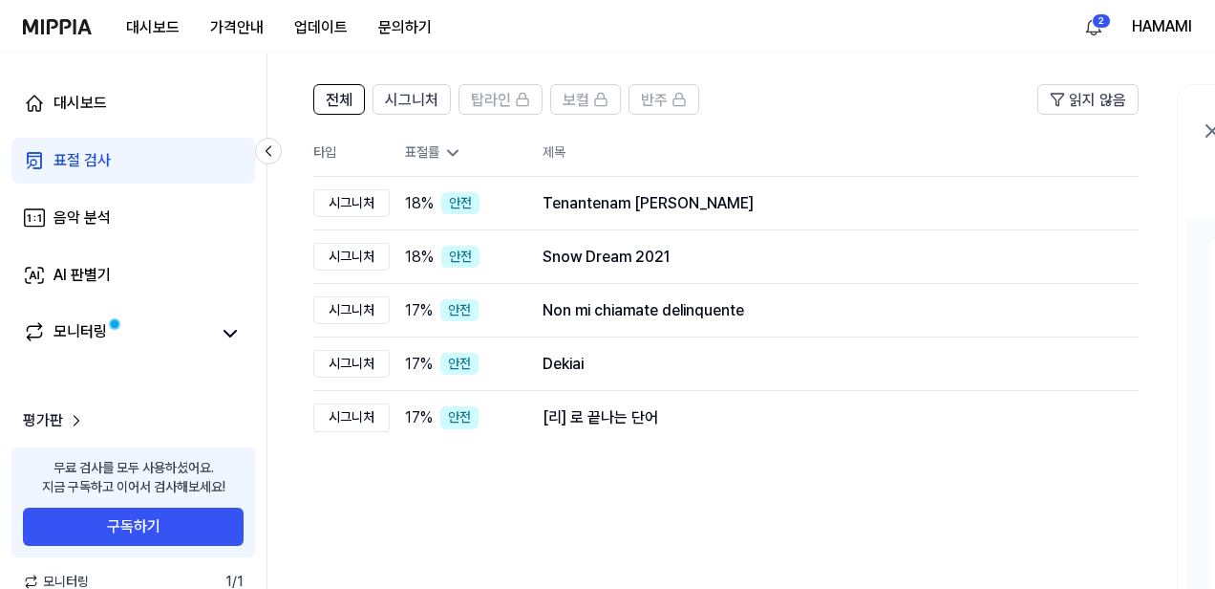
scroll to position [113, 0]
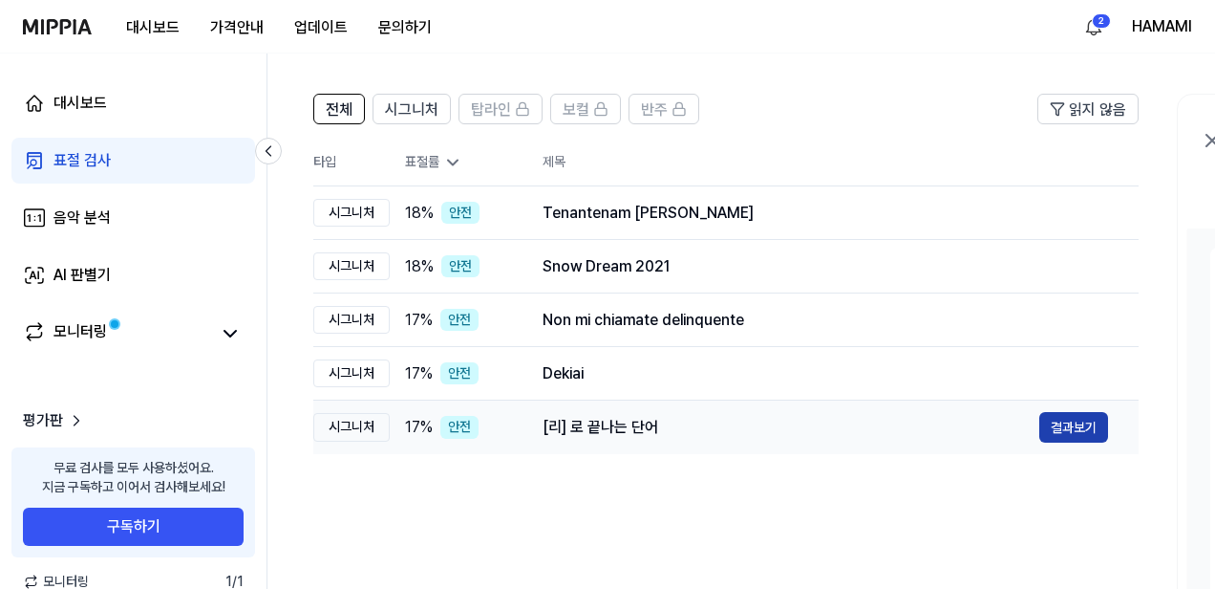
click at [1058, 430] on button "결과보기" at bounding box center [1073, 427] width 69 height 31
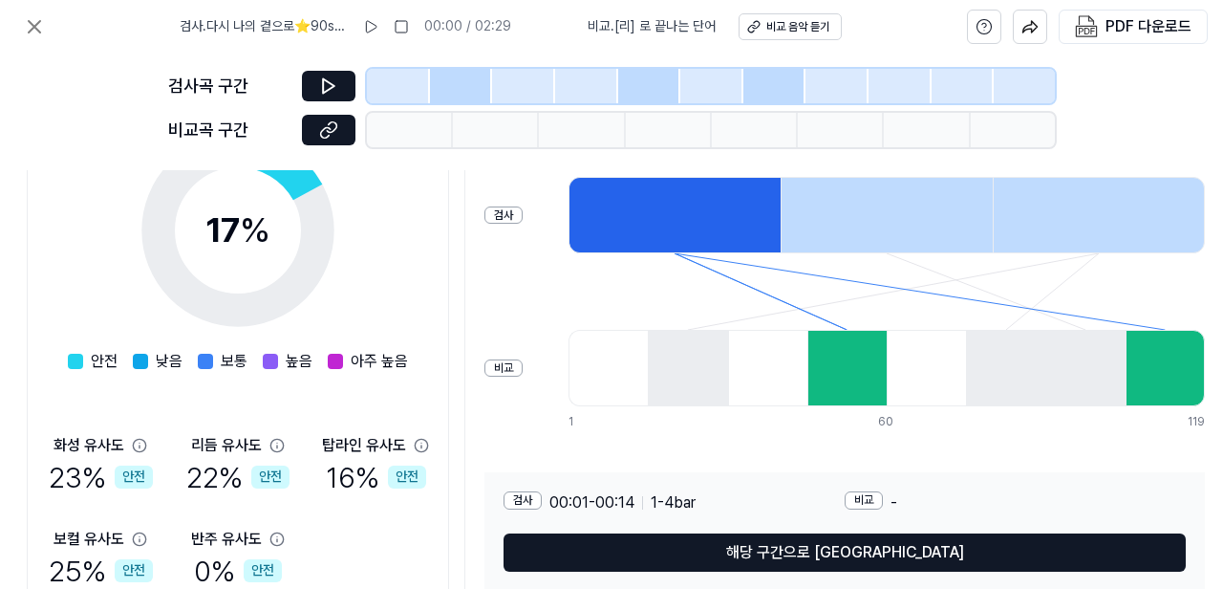
scroll to position [332, 443]
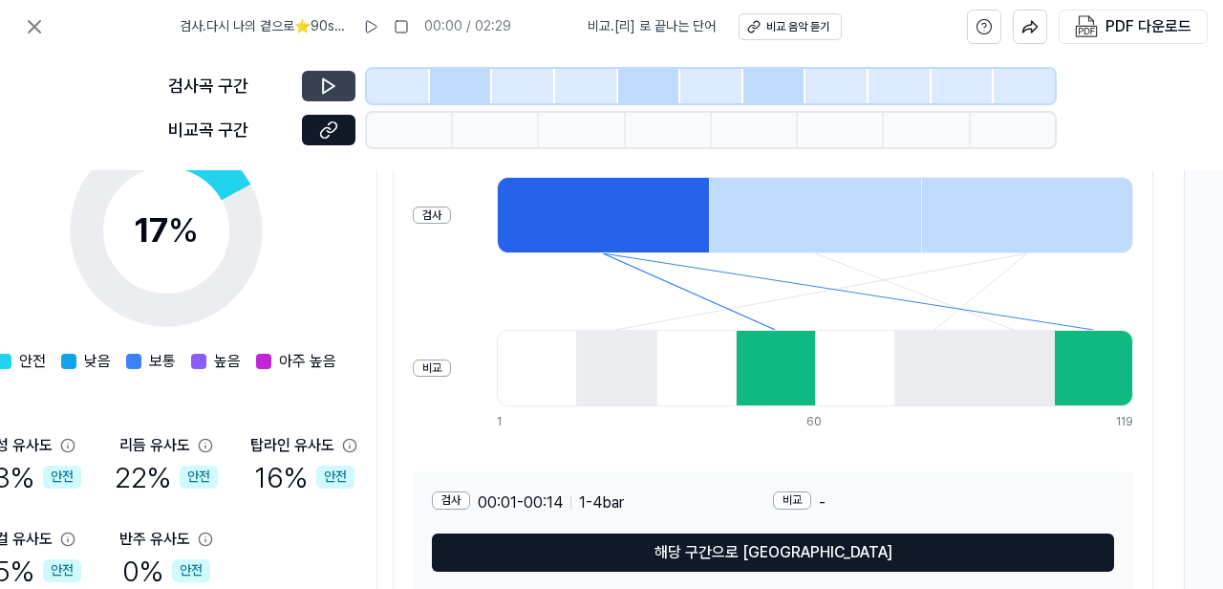
click at [335, 93] on icon at bounding box center [328, 85] width 19 height 19
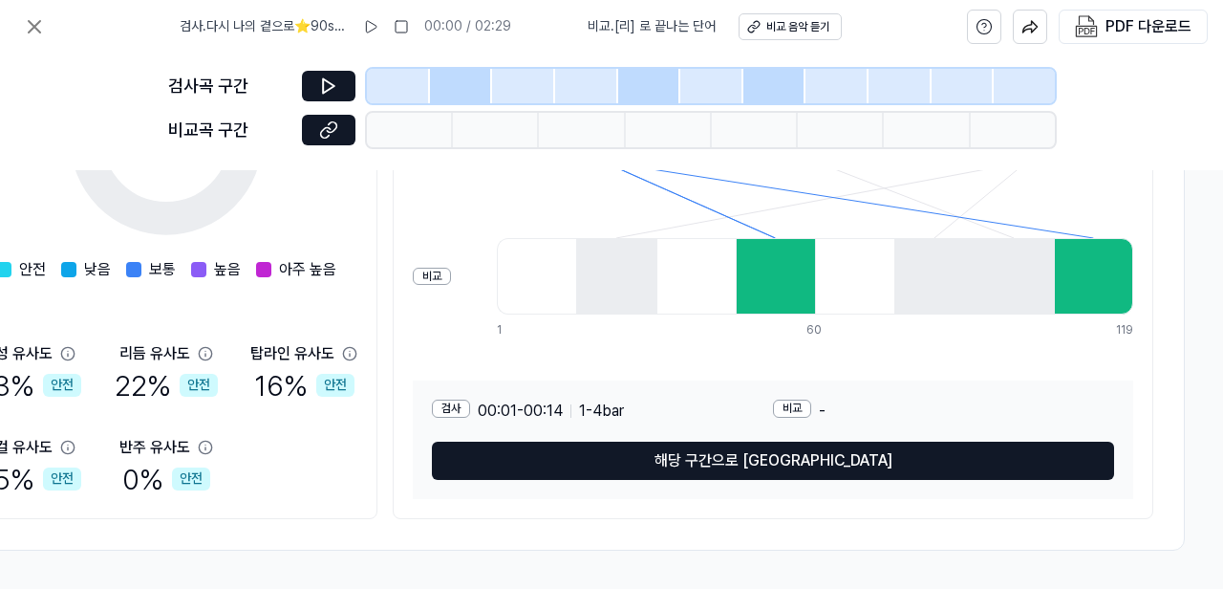
click at [782, 461] on button "해당 구간으로 [GEOGRAPHIC_DATA]" at bounding box center [773, 460] width 682 height 38
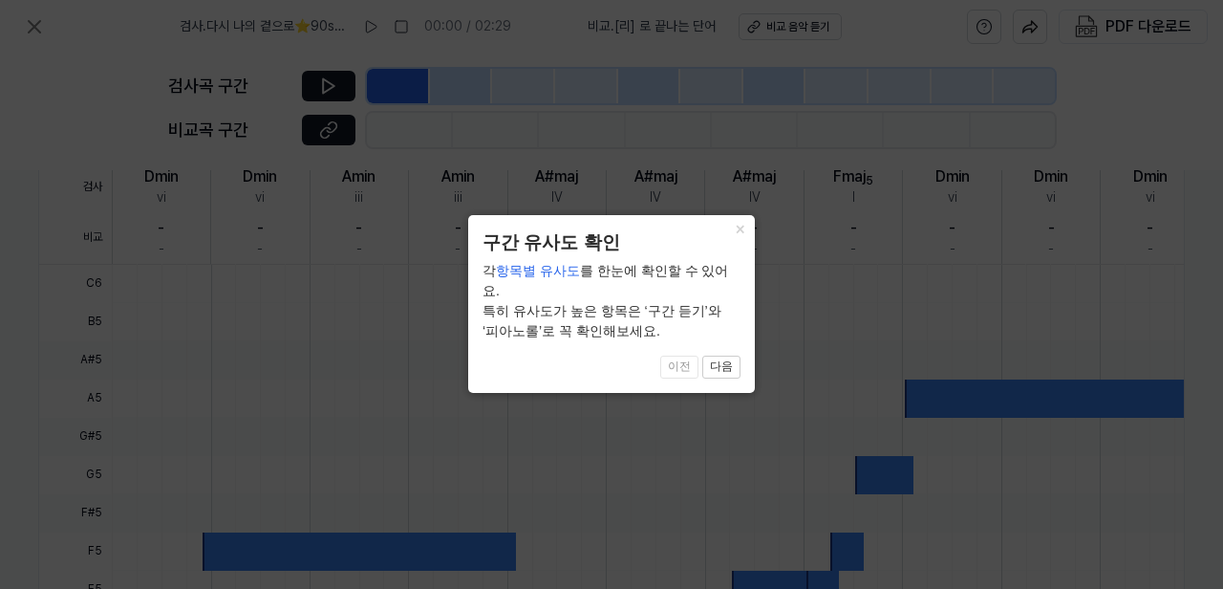
scroll to position [689, 329]
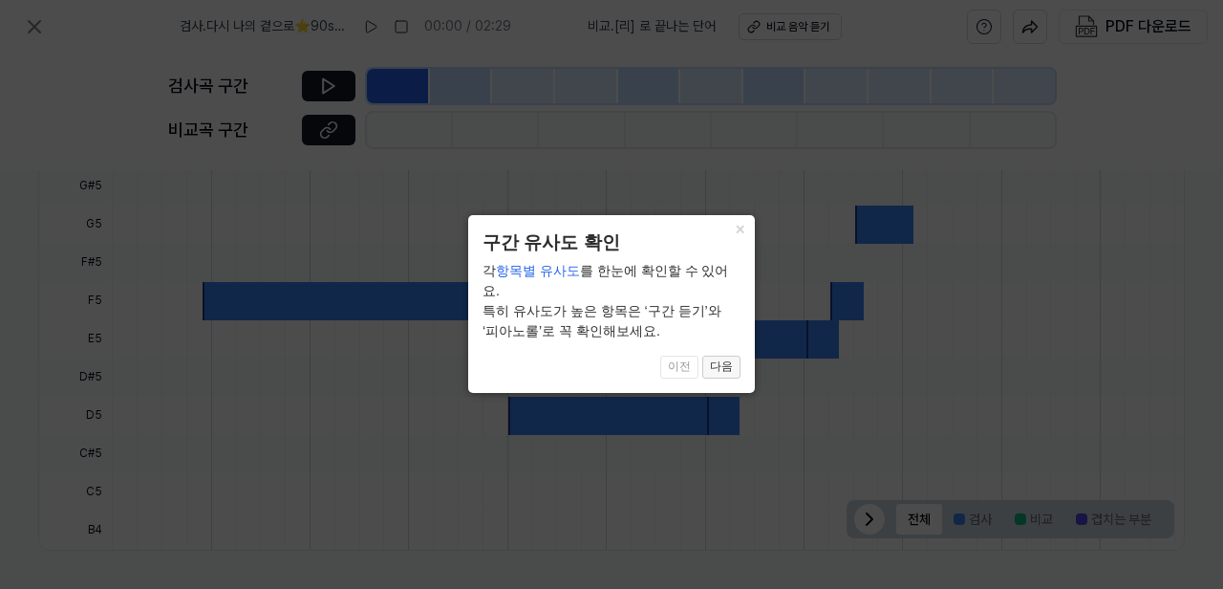
click at [723, 355] on button "다음" at bounding box center [721, 366] width 38 height 23
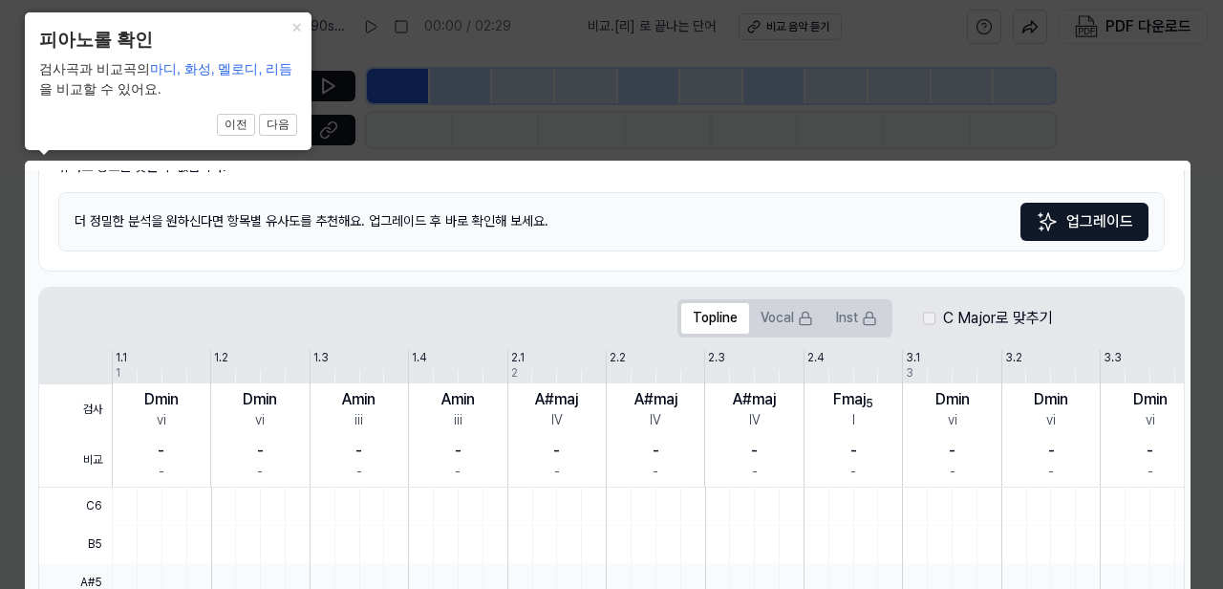
scroll to position [207, 325]
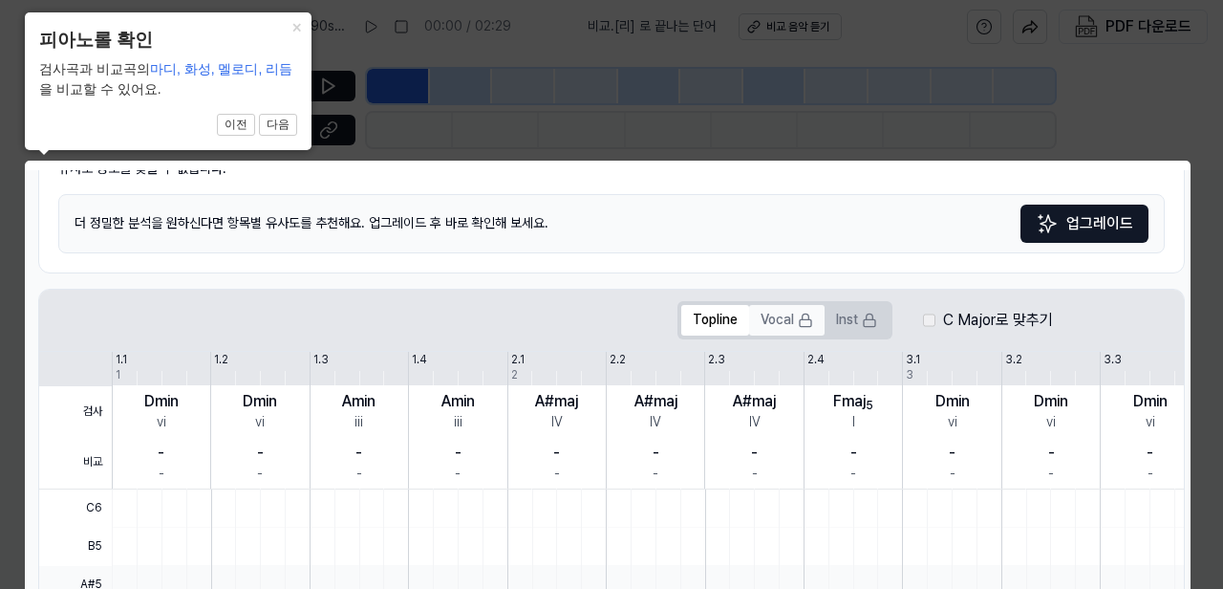
click at [781, 318] on button "Vocal" at bounding box center [786, 320] width 75 height 31
click at [297, 30] on button "×" at bounding box center [296, 25] width 31 height 27
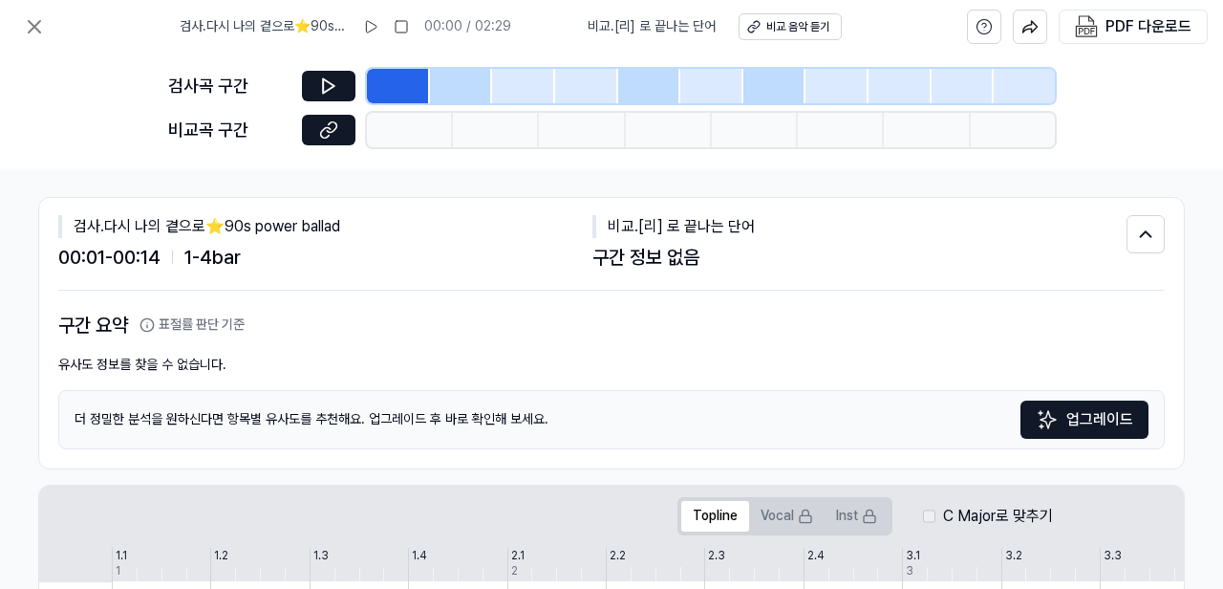
scroll to position [0, 325]
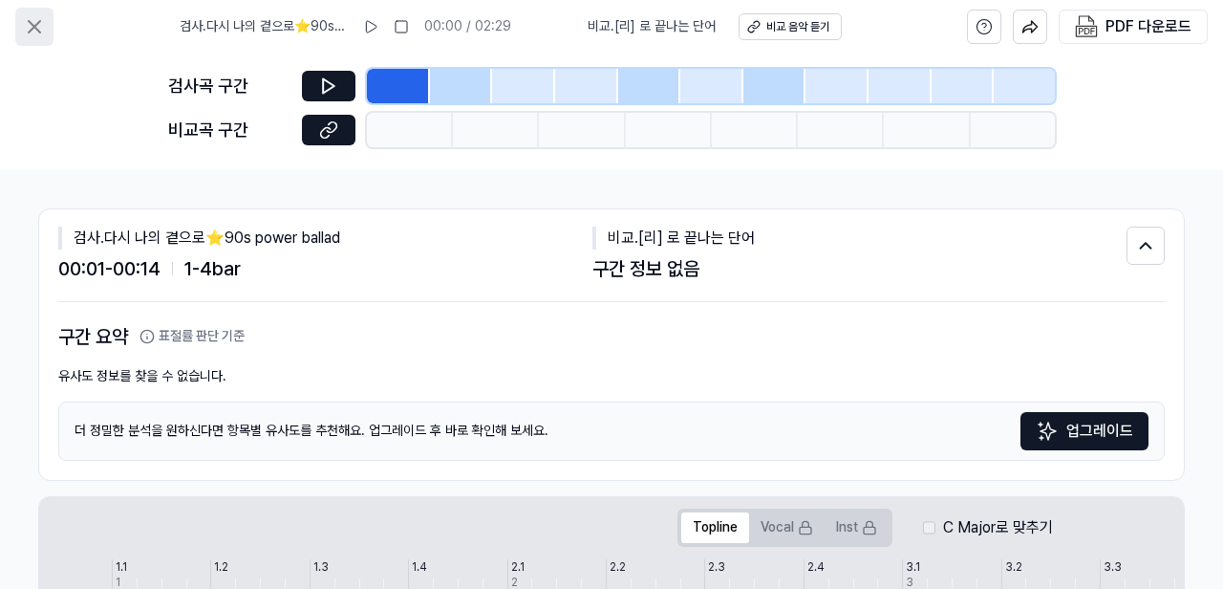
click at [31, 25] on icon at bounding box center [34, 26] width 23 height 23
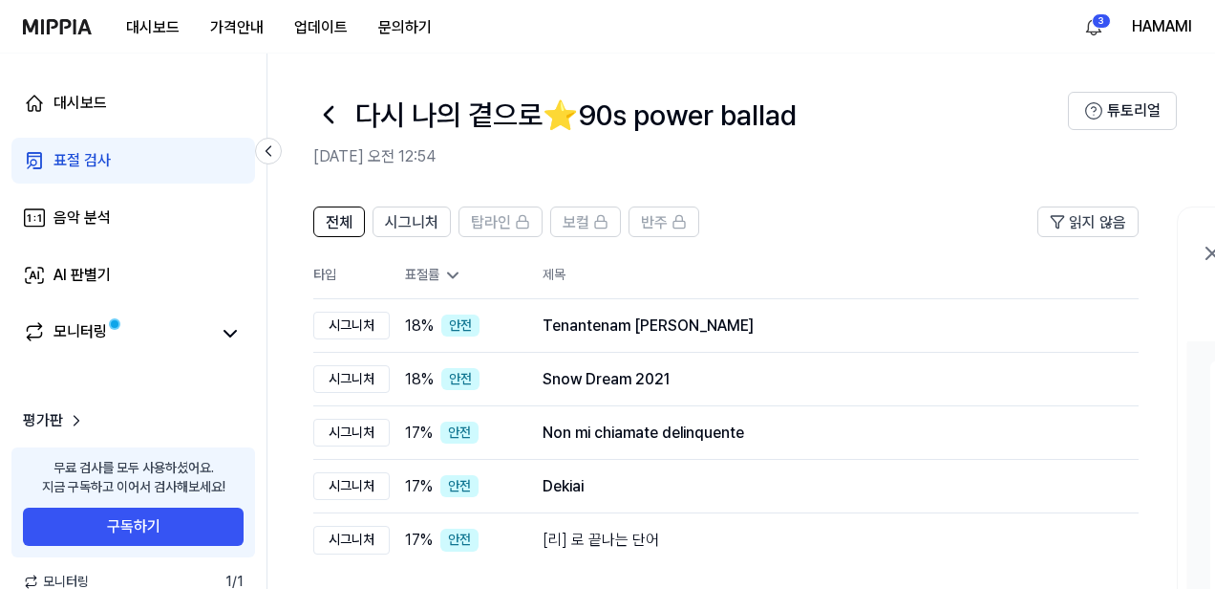
click at [331, 118] on icon at bounding box center [328, 114] width 31 height 31
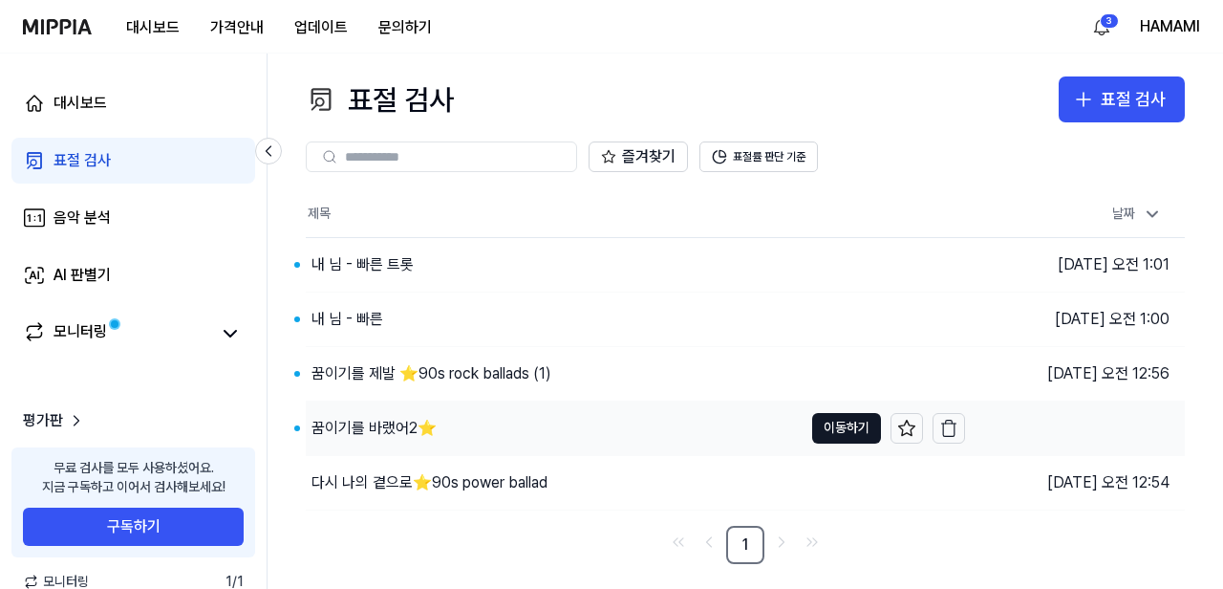
click at [362, 423] on div "꿈이기를 바랬어2⭐️" at bounding box center [373, 428] width 125 height 23
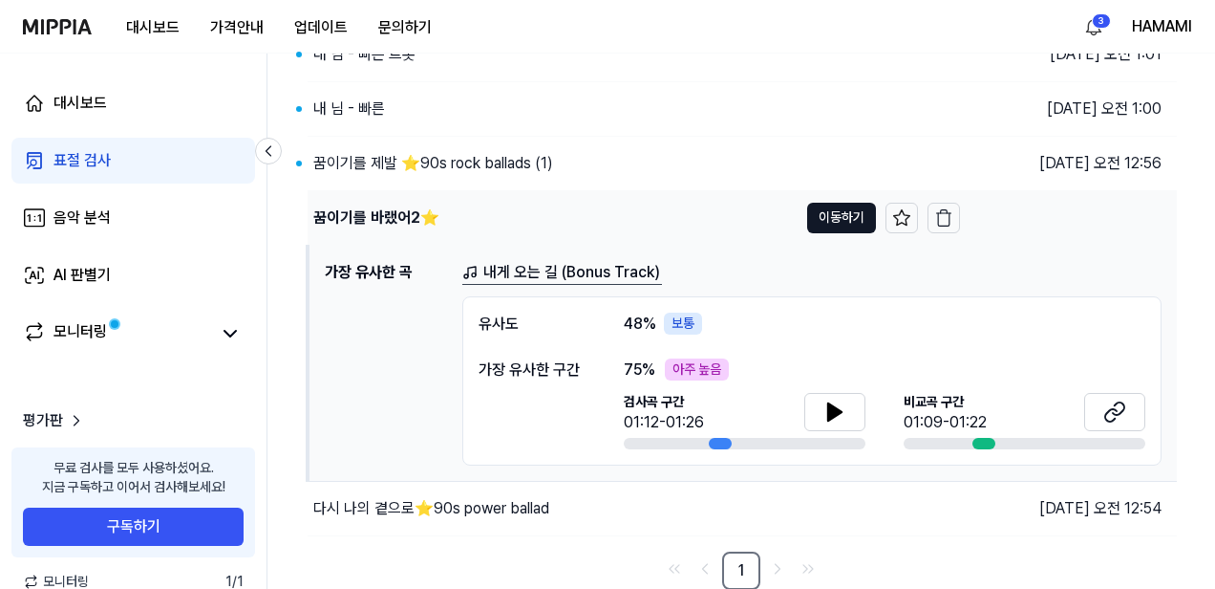
scroll to position [211, 0]
click at [834, 412] on icon at bounding box center [834, 410] width 13 height 17
click at [835, 412] on icon at bounding box center [835, 410] width 23 height 23
click at [1129, 410] on button at bounding box center [1114, 411] width 61 height 38
click at [834, 414] on icon at bounding box center [834, 410] width 13 height 17
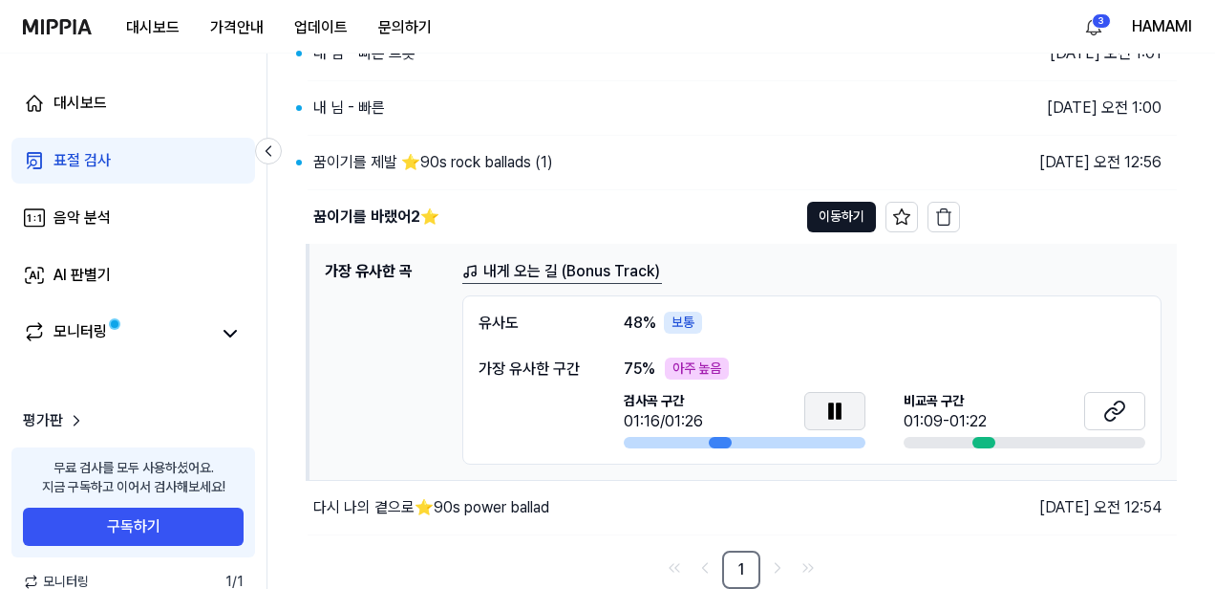
click at [834, 414] on icon at bounding box center [835, 410] width 23 height 23
click at [1122, 415] on icon at bounding box center [1114, 410] width 23 height 23
click at [831, 411] on icon at bounding box center [834, 410] width 13 height 17
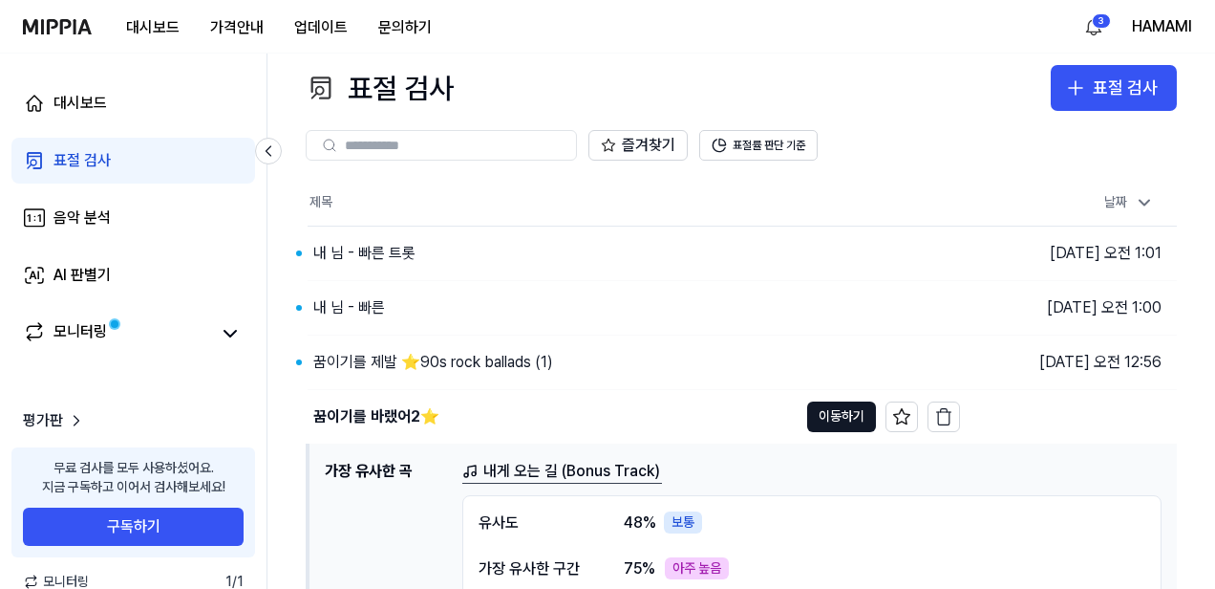
scroll to position [0, 0]
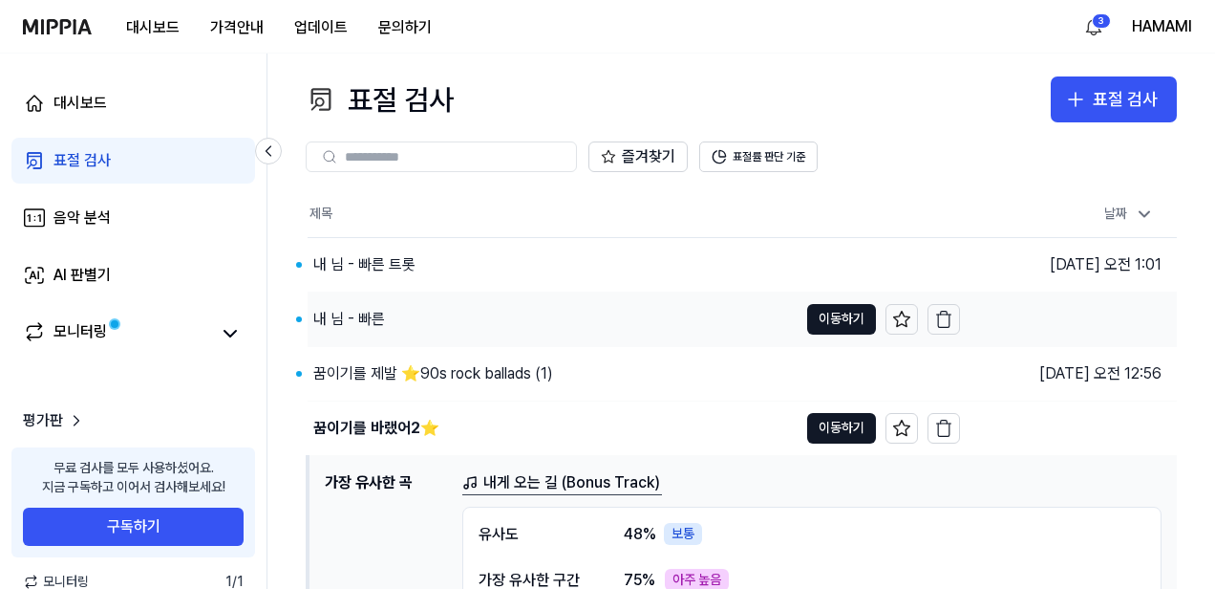
click at [336, 318] on div "내 님 - 빠른" at bounding box center [349, 319] width 72 height 23
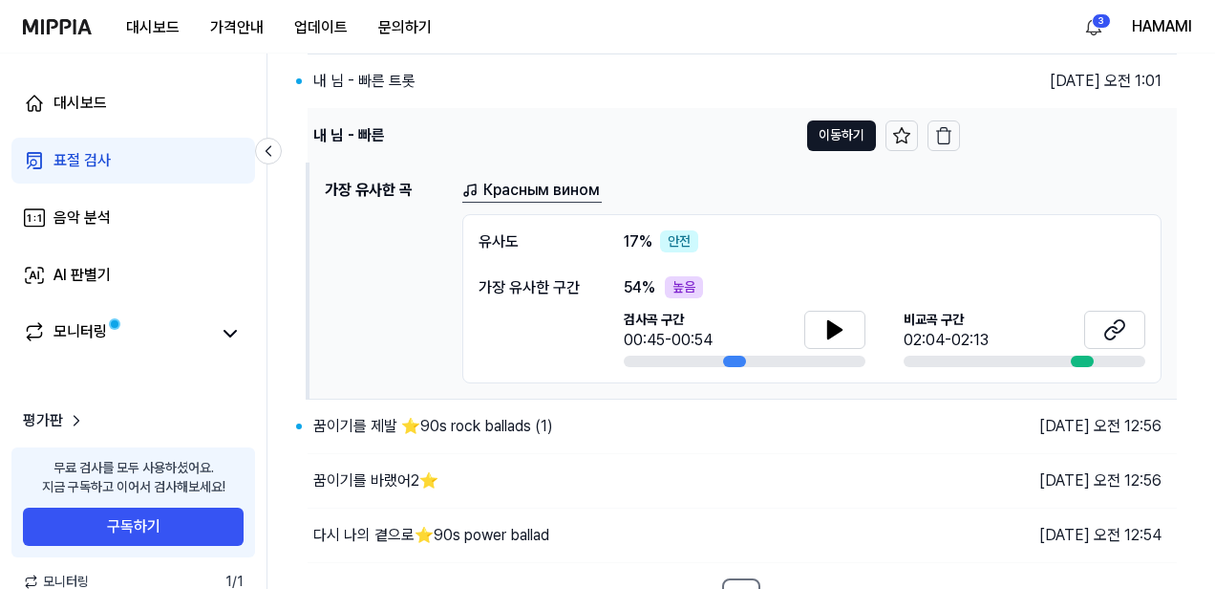
scroll to position [211, 0]
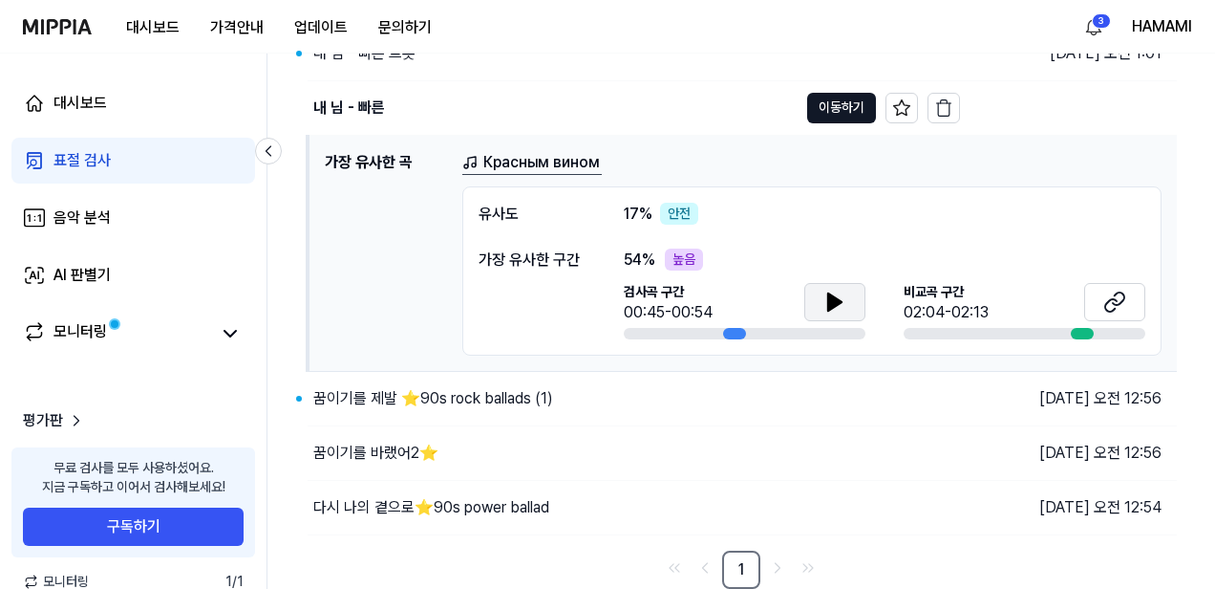
click at [826, 303] on icon at bounding box center [835, 301] width 23 height 23
click at [841, 290] on icon at bounding box center [835, 301] width 23 height 23
click at [1117, 301] on icon at bounding box center [1114, 301] width 23 height 23
click at [1120, 297] on icon at bounding box center [1114, 301] width 23 height 23
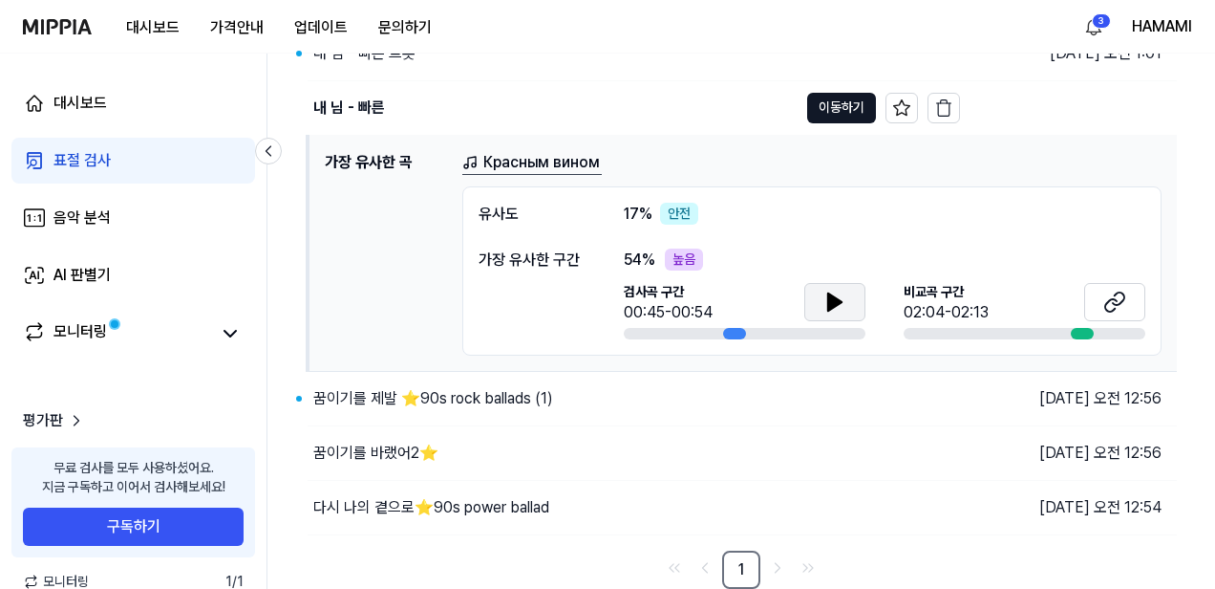
click at [834, 307] on icon at bounding box center [835, 301] width 23 height 23
click at [837, 294] on icon at bounding box center [839, 300] width 4 height 15
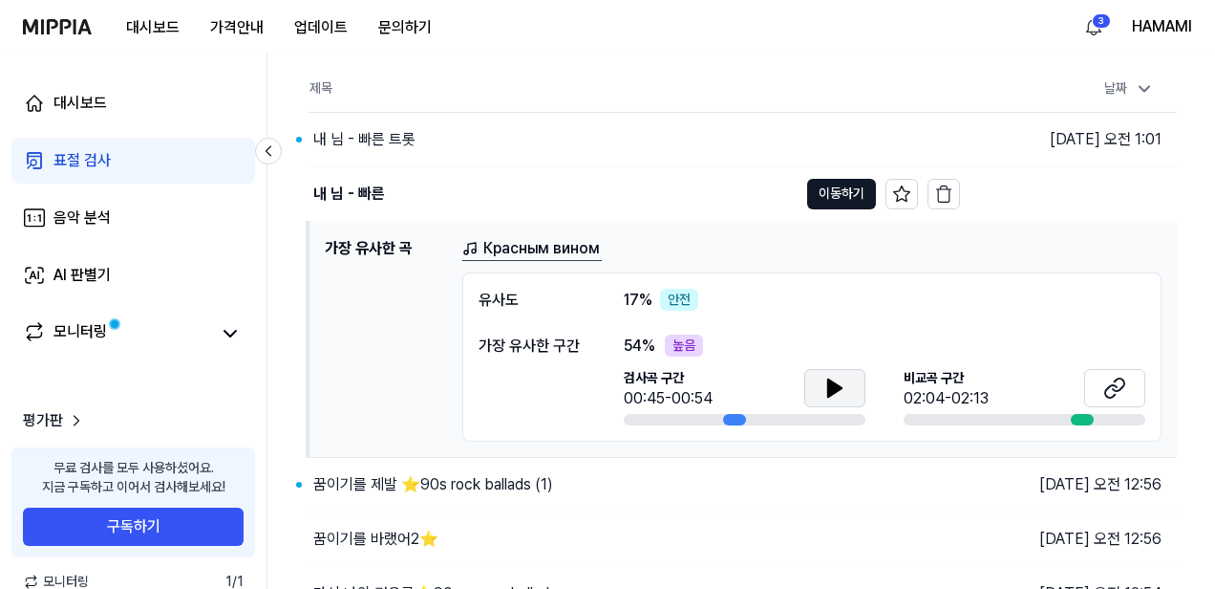
scroll to position [113, 0]
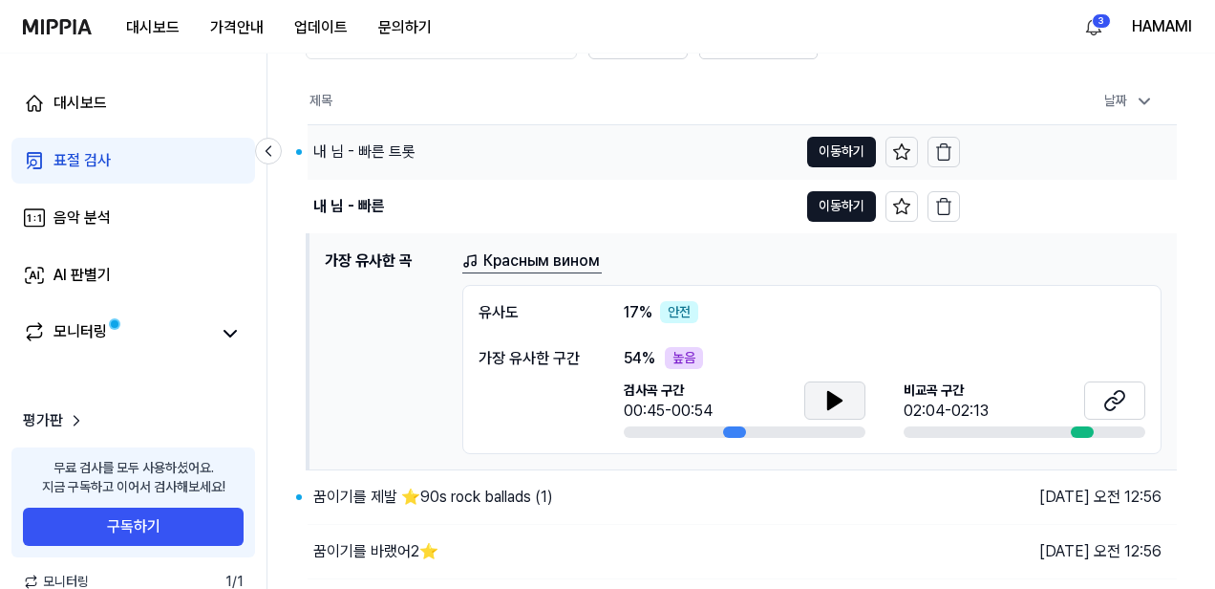
click at [370, 157] on div "내 님 - 빠른 트롯" at bounding box center [364, 151] width 102 height 23
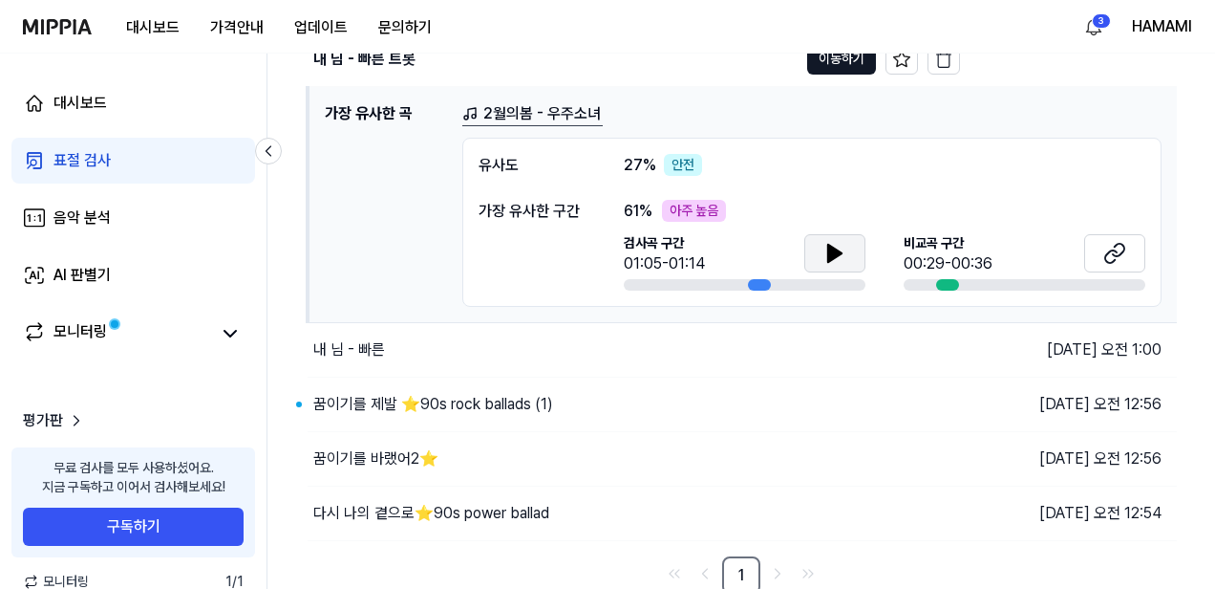
scroll to position [211, 0]
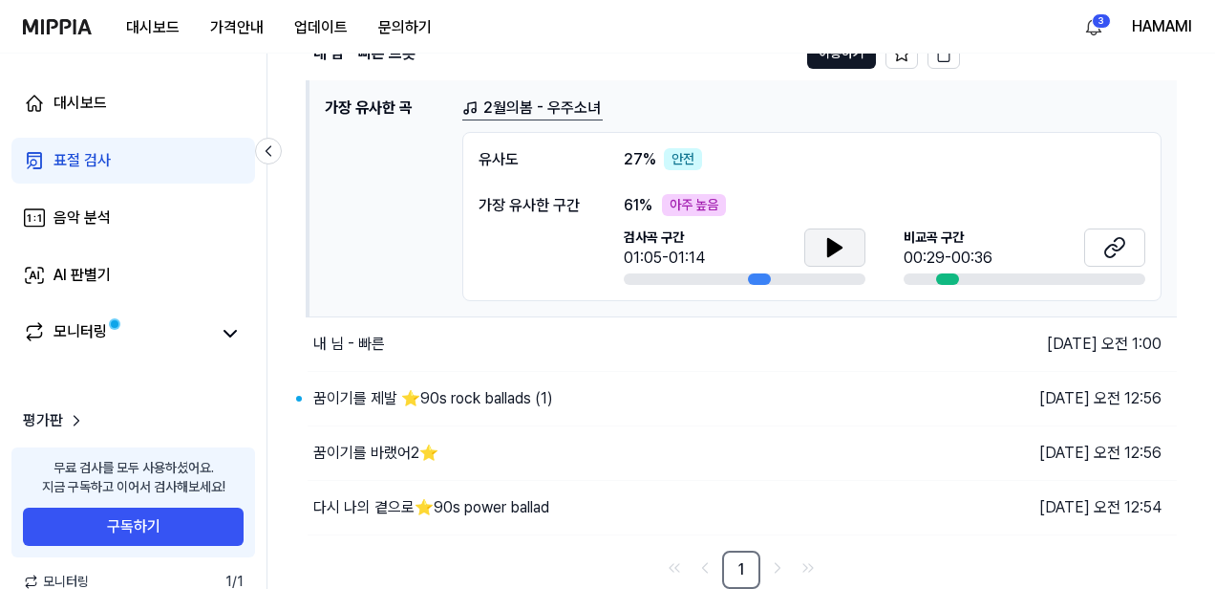
click at [835, 245] on icon at bounding box center [834, 247] width 13 height 17
click at [833, 243] on icon at bounding box center [831, 246] width 4 height 15
click at [1125, 245] on icon at bounding box center [1114, 247] width 23 height 23
click at [1120, 241] on icon at bounding box center [1114, 247] width 23 height 23
click at [826, 245] on icon at bounding box center [835, 247] width 23 height 23
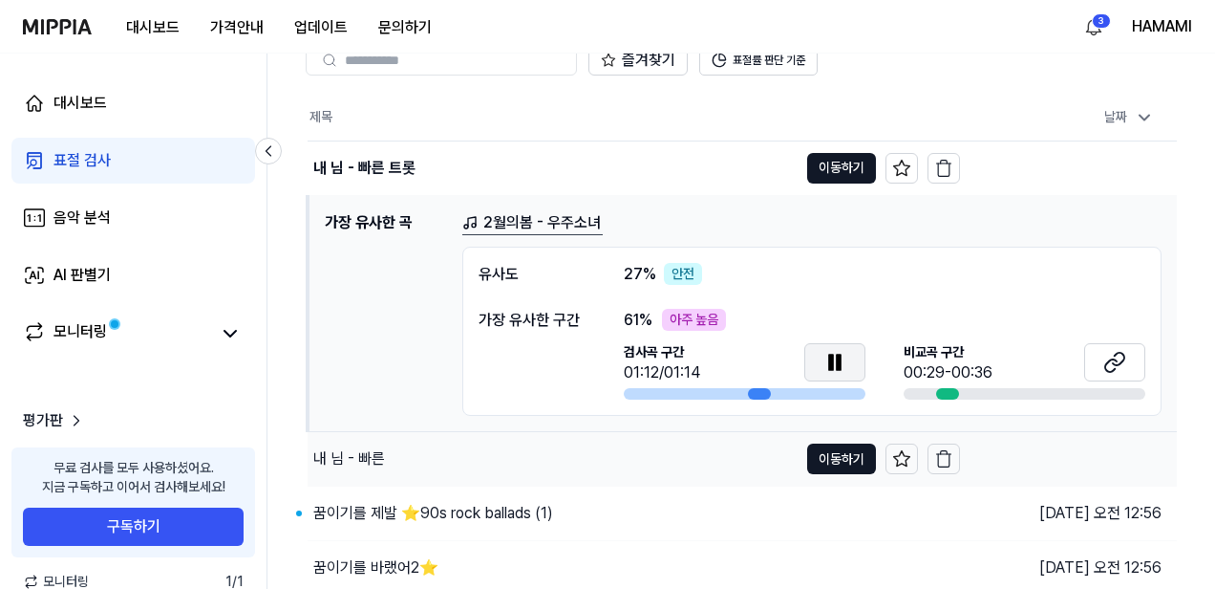
scroll to position [0, 0]
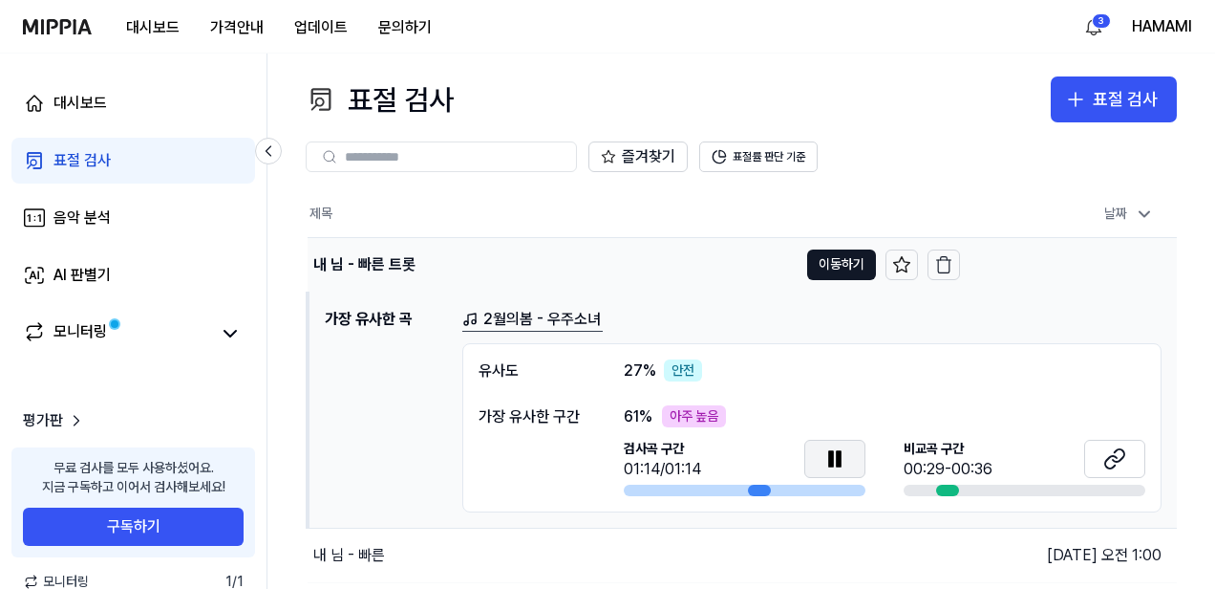
click at [653, 256] on div "내 님 - 빠른 트롯" at bounding box center [553, 265] width 490 height 54
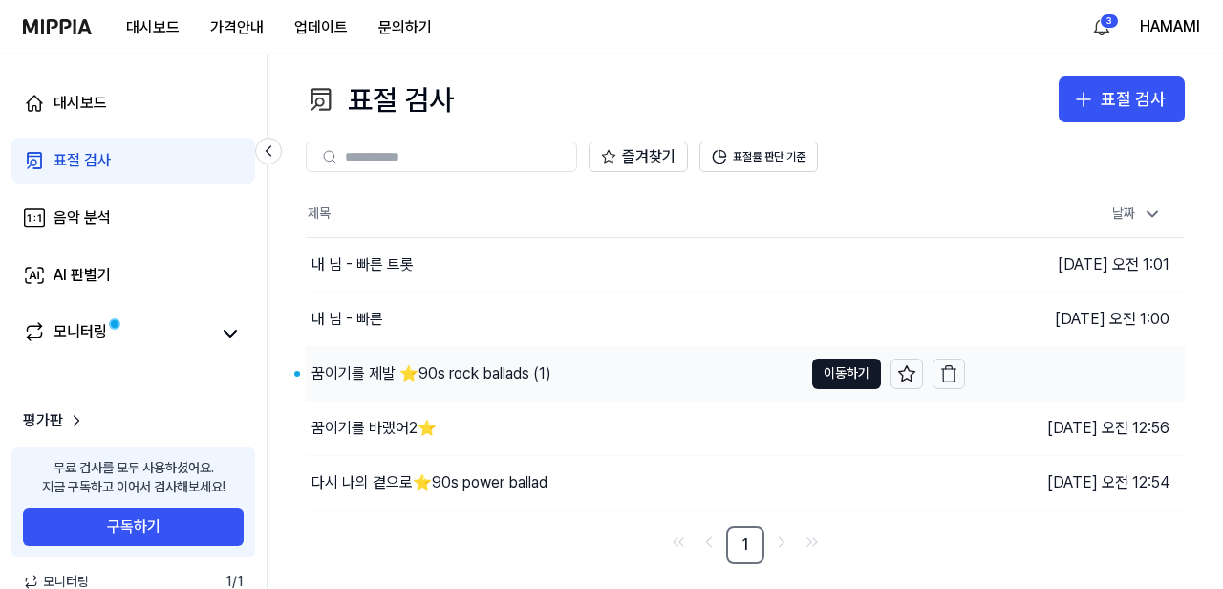
click at [362, 372] on div "꿈이기를 제발 ⭐️90s rock ballads (1)" at bounding box center [431, 373] width 240 height 23
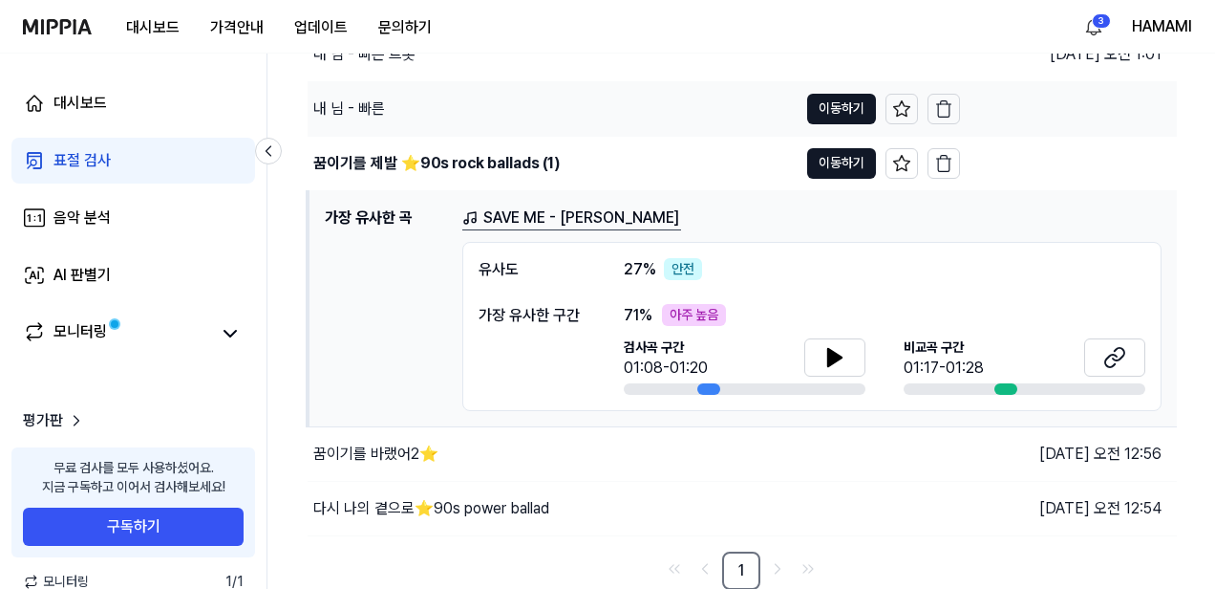
scroll to position [211, 0]
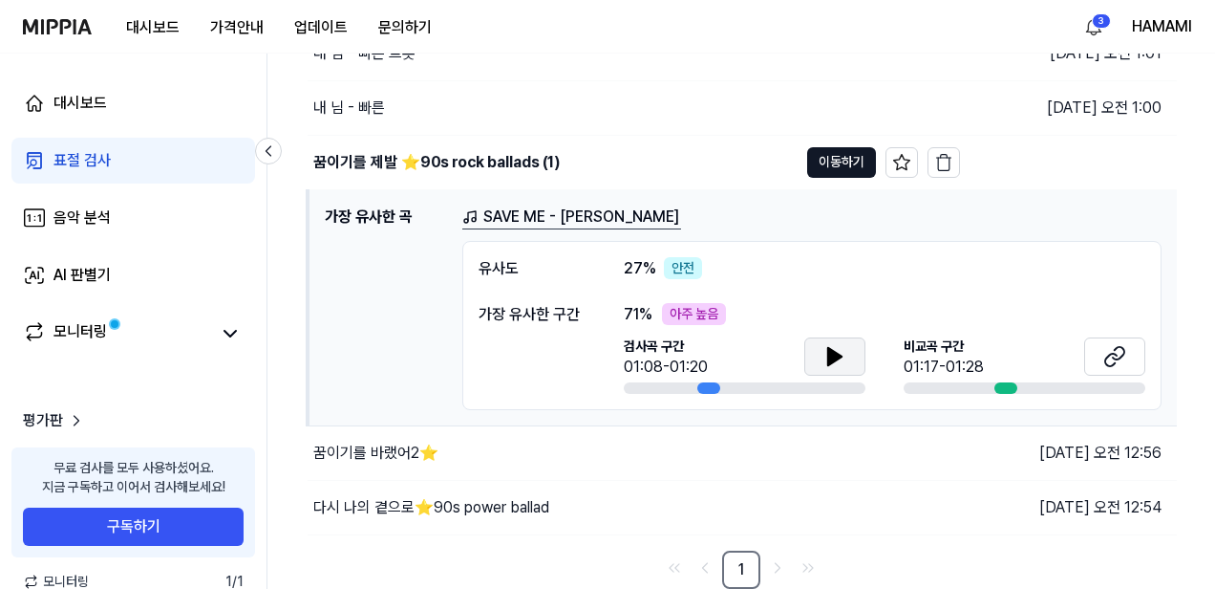
click at [834, 354] on icon at bounding box center [834, 356] width 13 height 17
click at [838, 360] on icon at bounding box center [839, 355] width 4 height 15
click at [838, 360] on icon at bounding box center [835, 356] width 23 height 23
click at [846, 362] on button at bounding box center [834, 356] width 61 height 38
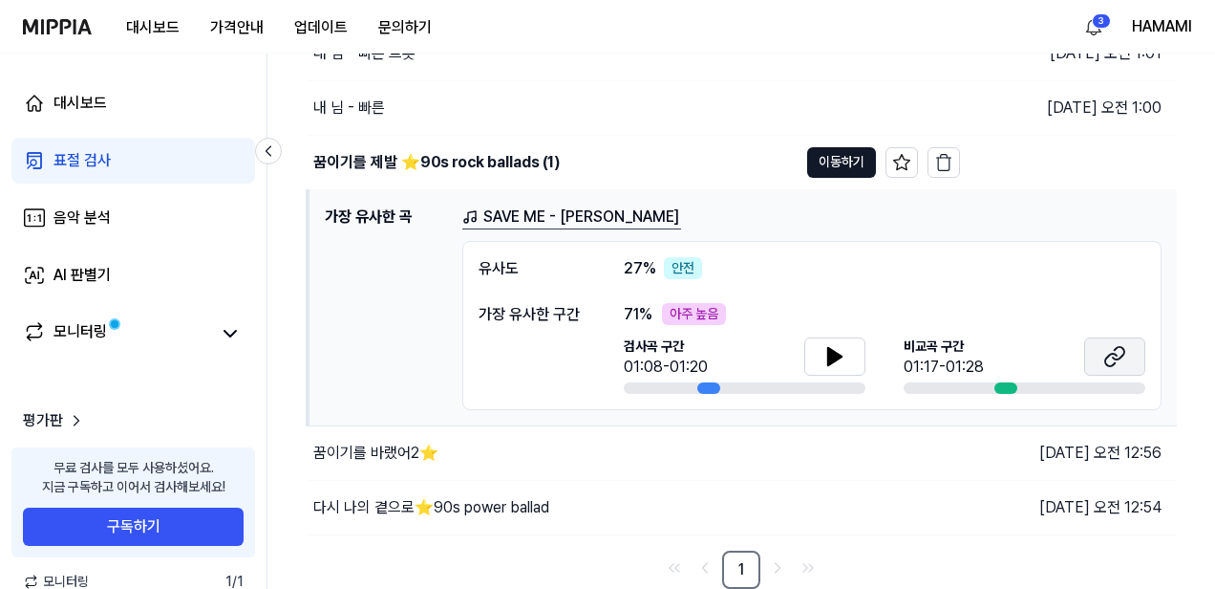
click at [1119, 358] on icon at bounding box center [1118, 353] width 11 height 12
click at [1117, 359] on icon at bounding box center [1118, 353] width 11 height 12
click at [834, 354] on icon at bounding box center [834, 356] width 13 height 17
click at [837, 355] on icon at bounding box center [834, 356] width 13 height 17
click at [843, 358] on icon at bounding box center [835, 356] width 23 height 23
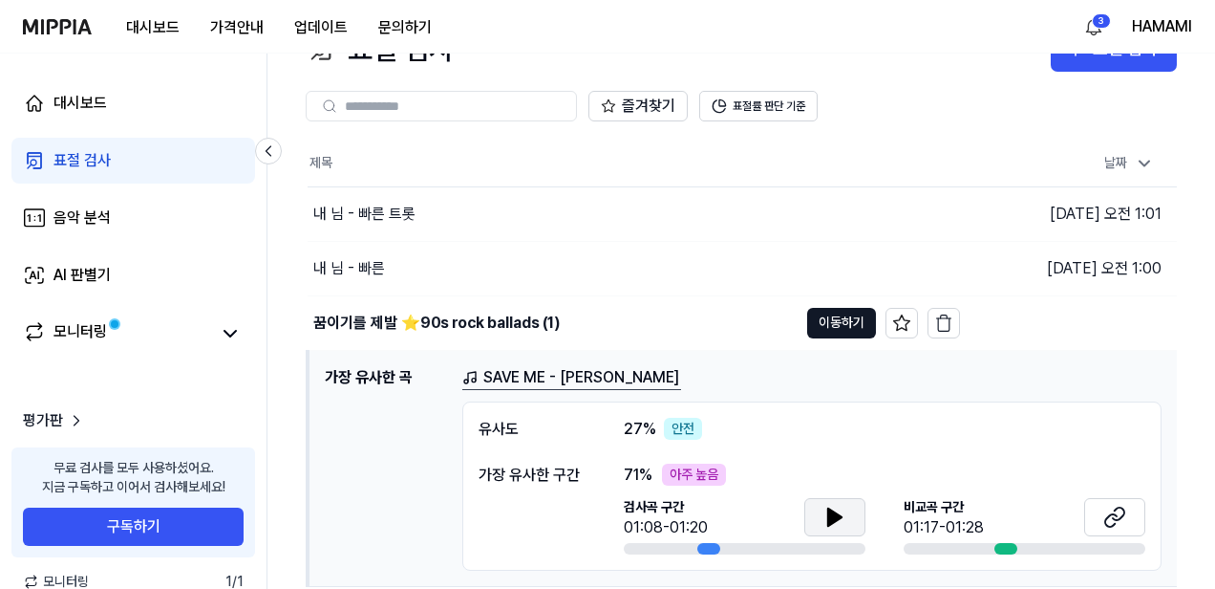
scroll to position [0, 0]
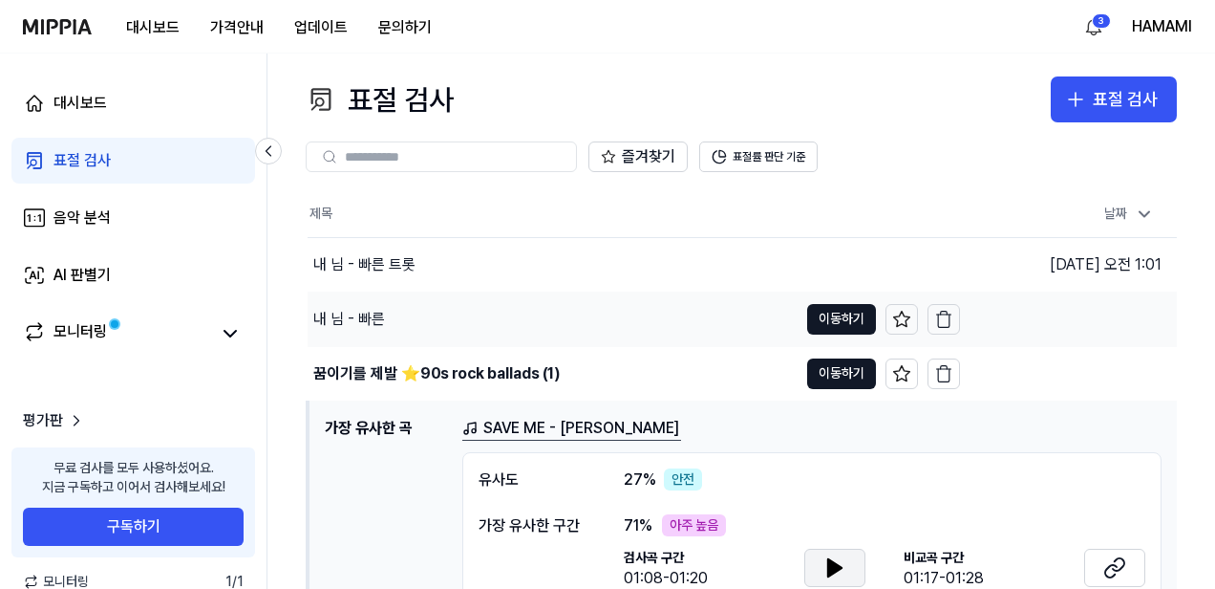
click at [373, 324] on div "내 님 - 빠른" at bounding box center [349, 319] width 72 height 23
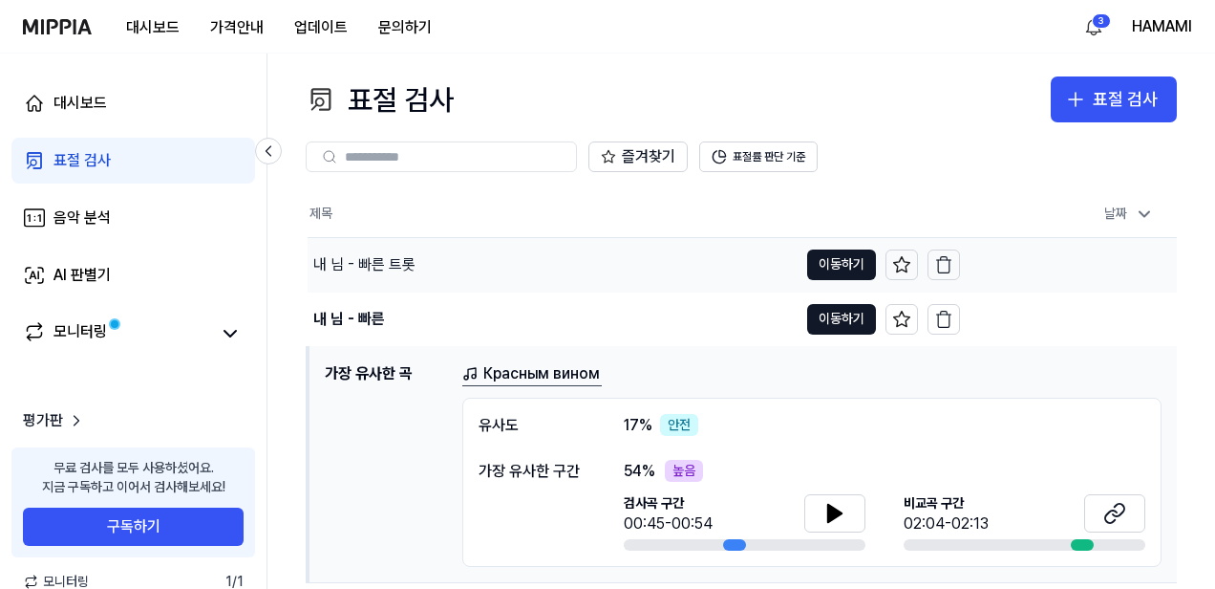
click at [364, 261] on div "내 님 - 빠른 트롯" at bounding box center [364, 264] width 102 height 23
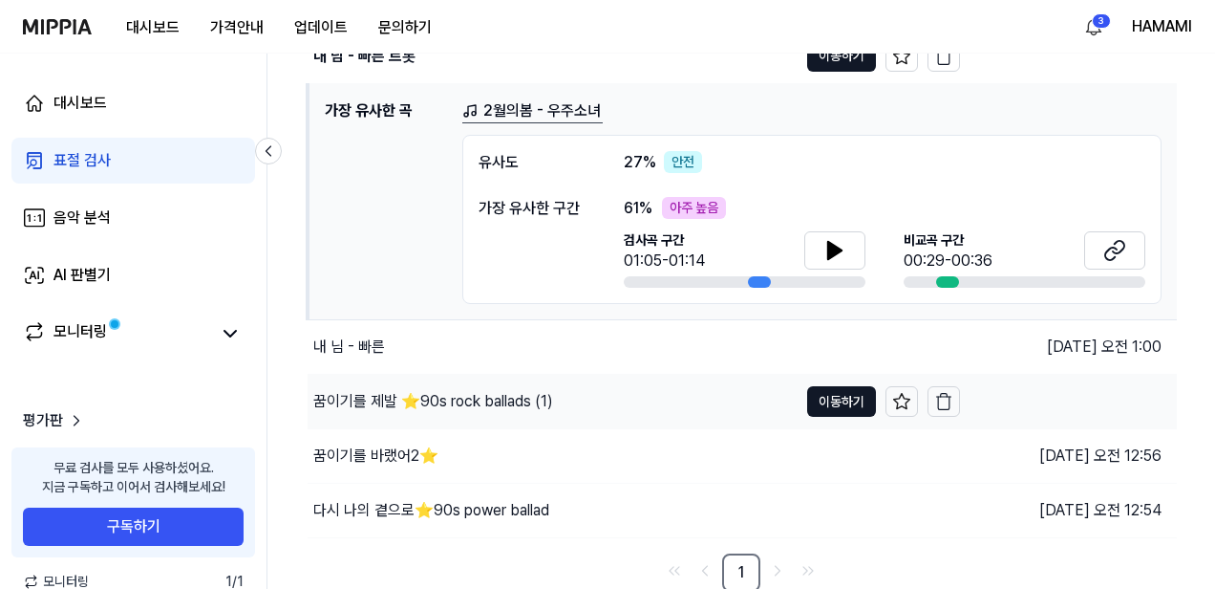
scroll to position [209, 0]
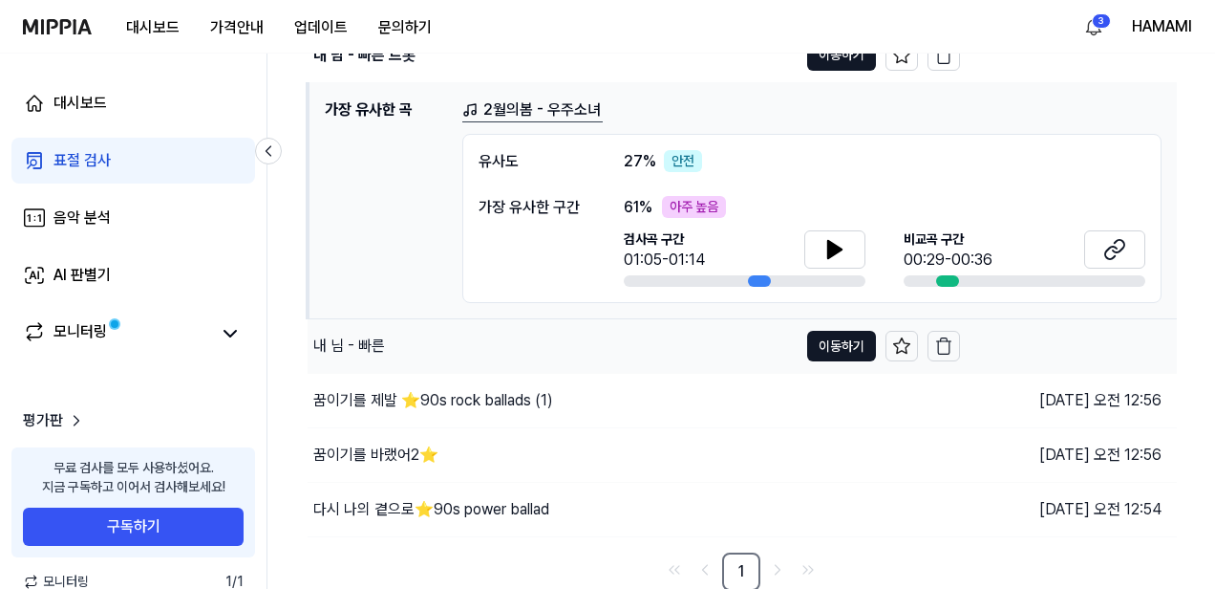
click at [377, 348] on div "내 님 - 빠른" at bounding box center [349, 345] width 72 height 23
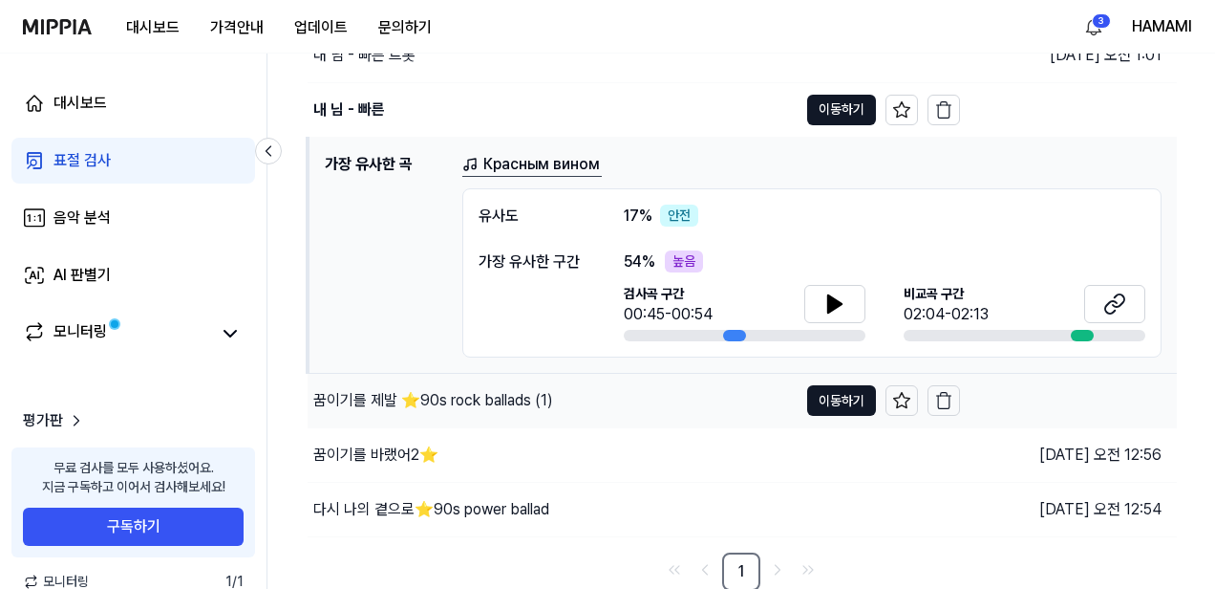
click at [407, 403] on div "꿈이기를 제발 ⭐️90s rock ballads (1)" at bounding box center [433, 400] width 240 height 23
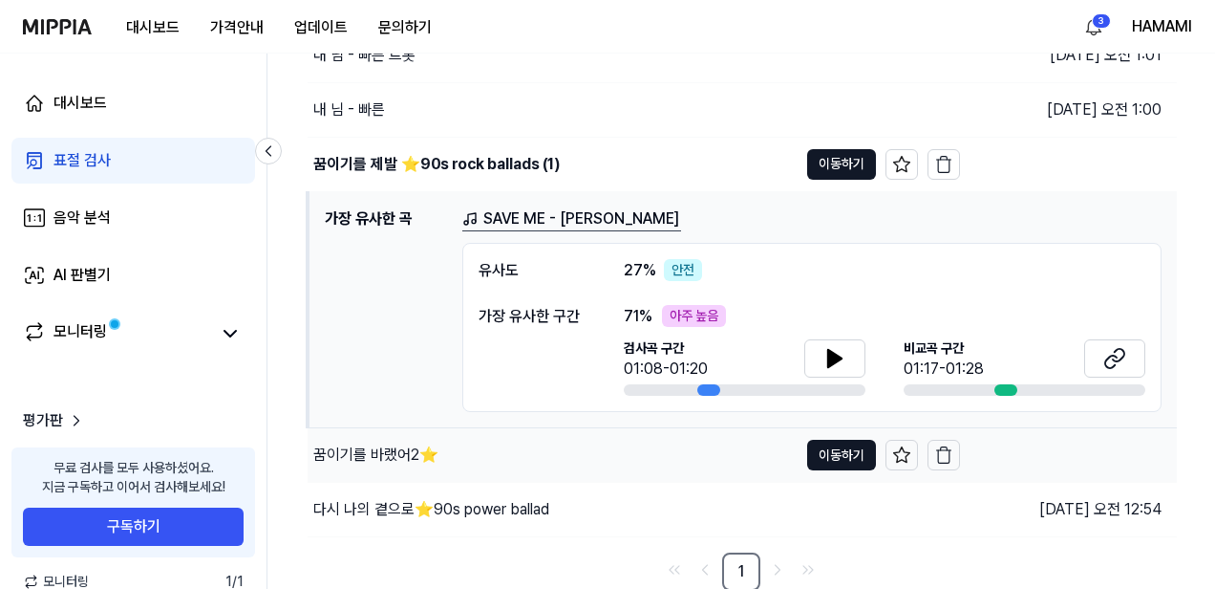
click at [399, 455] on div "꿈이기를 바랬어2⭐️" at bounding box center [375, 454] width 125 height 23
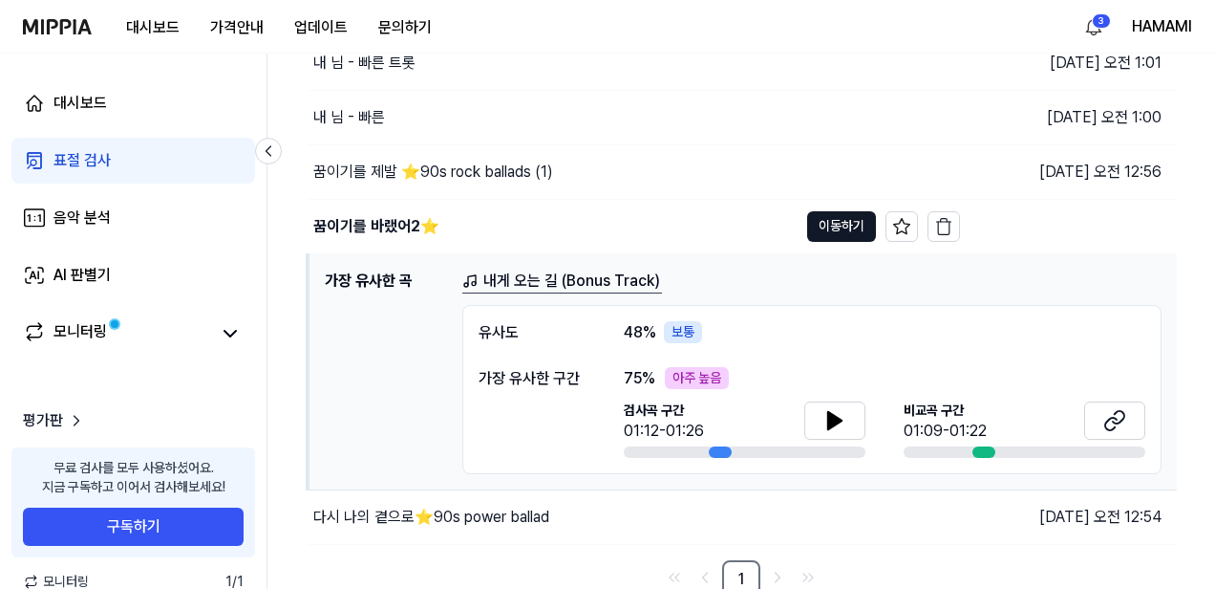
scroll to position [211, 0]
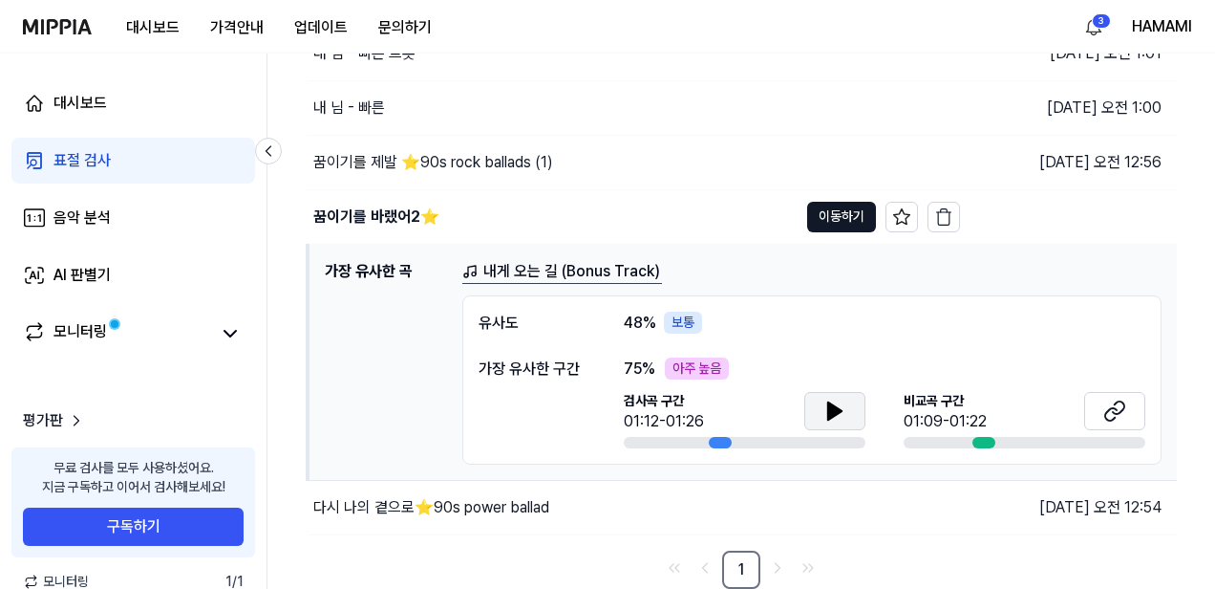
click at [828, 411] on icon at bounding box center [834, 410] width 13 height 17
click at [829, 411] on icon at bounding box center [831, 409] width 4 height 15
click at [1113, 408] on icon at bounding box center [1110, 413] width 11 height 12
click at [387, 507] on div "다시 나의 곁으로⭐️90s power ballad" at bounding box center [431, 507] width 236 height 23
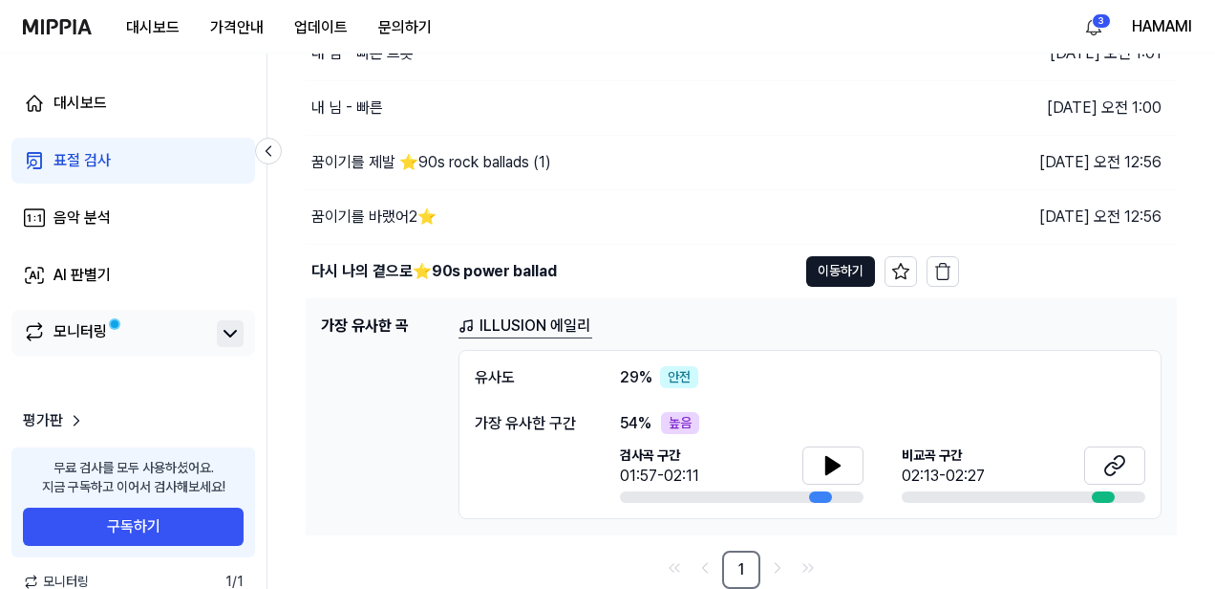
click at [232, 331] on icon at bounding box center [230, 333] width 23 height 23
click at [99, 214] on div "음악 분석" at bounding box center [82, 217] width 57 height 23
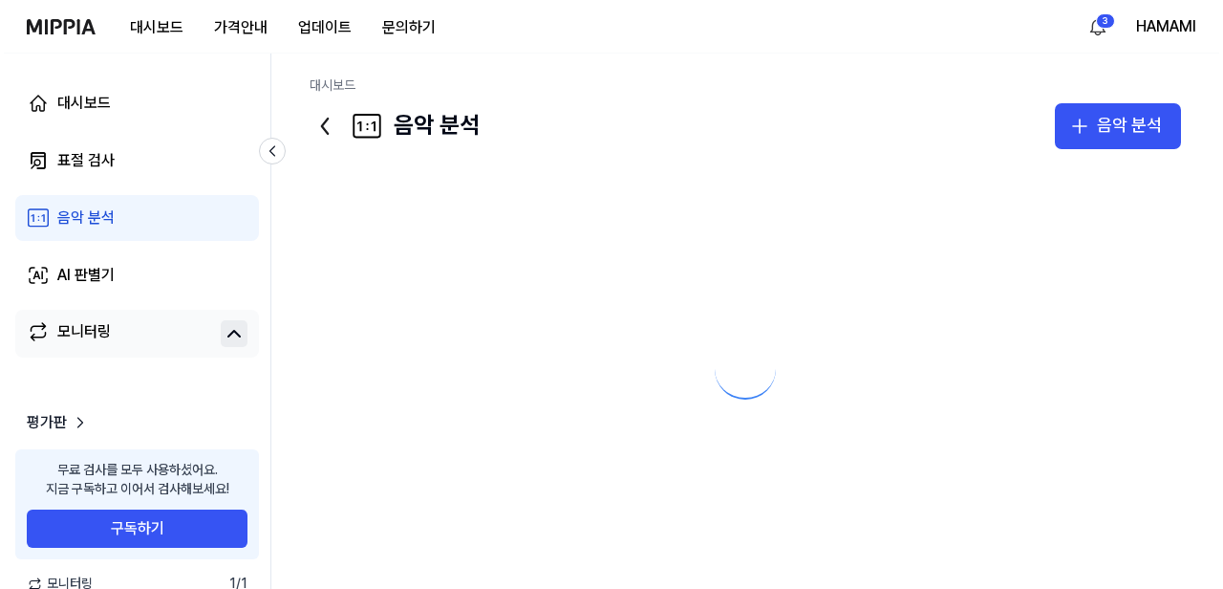
scroll to position [0, 0]
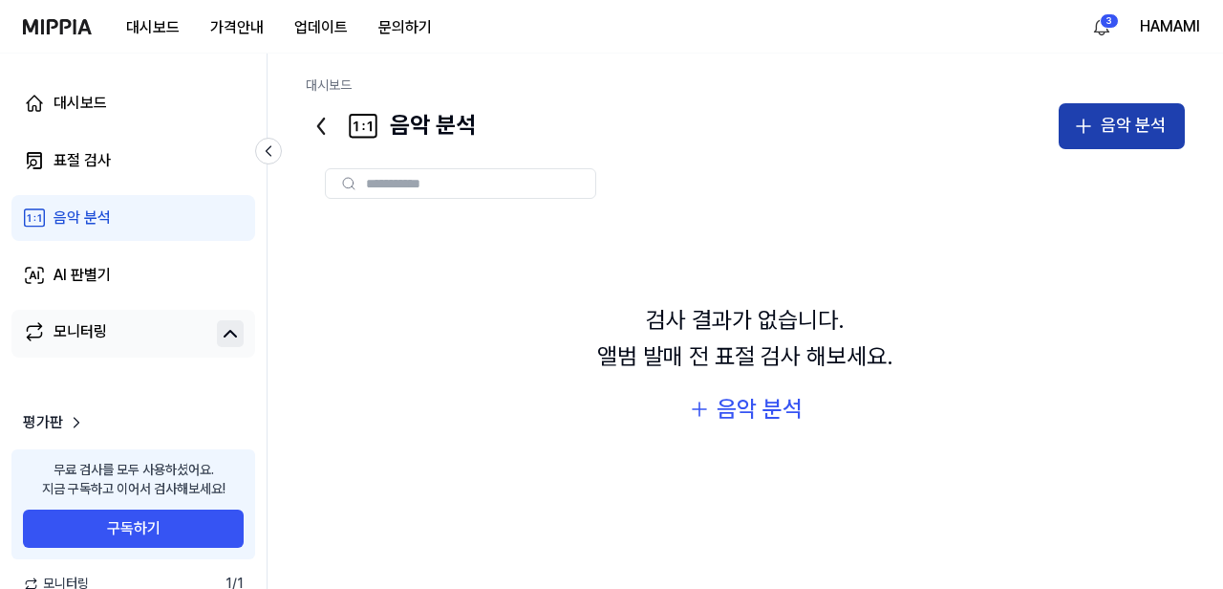
click at [1116, 132] on div "음악 분석" at bounding box center [1133, 126] width 65 height 28
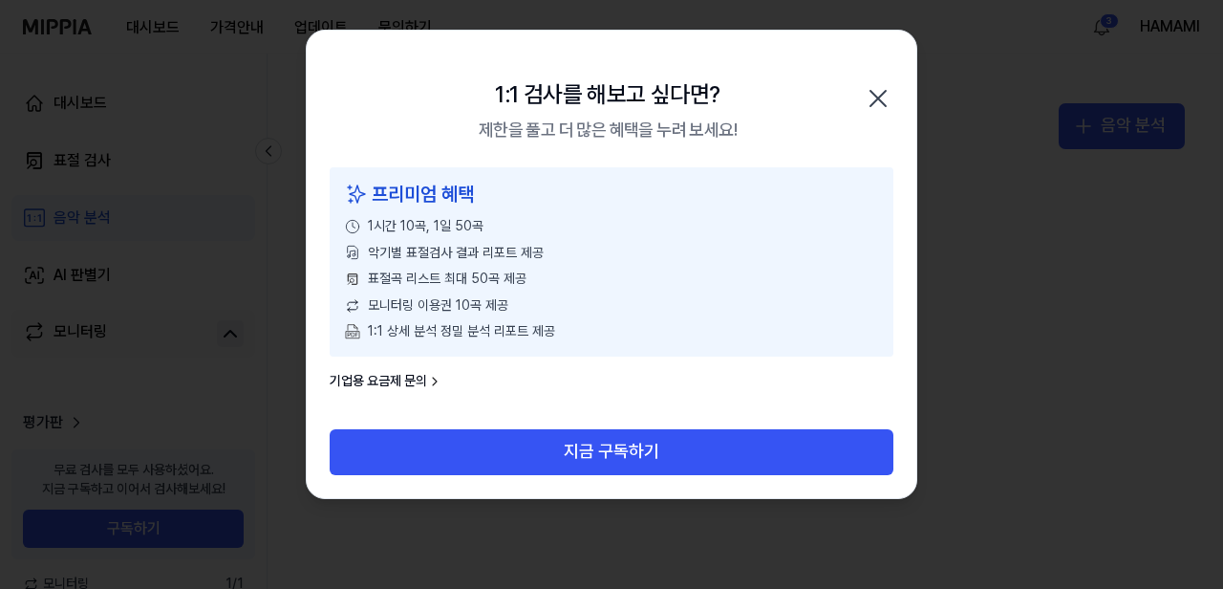
click at [871, 98] on icon "button" at bounding box center [878, 98] width 31 height 31
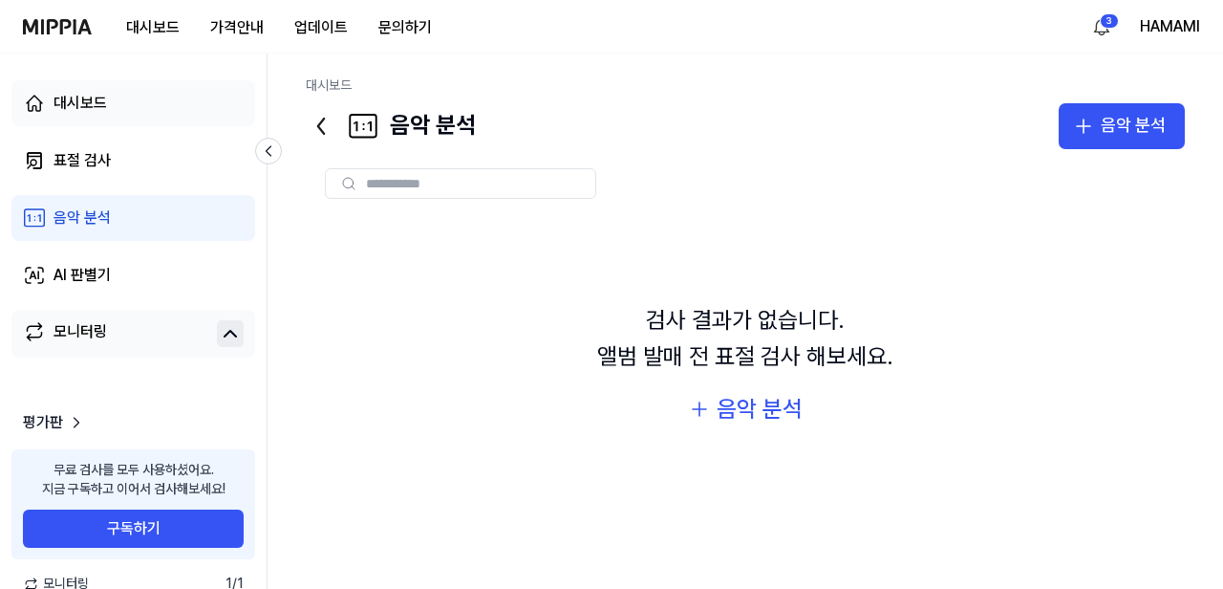
click at [77, 96] on div "대시보드" at bounding box center [81, 103] width 54 height 23
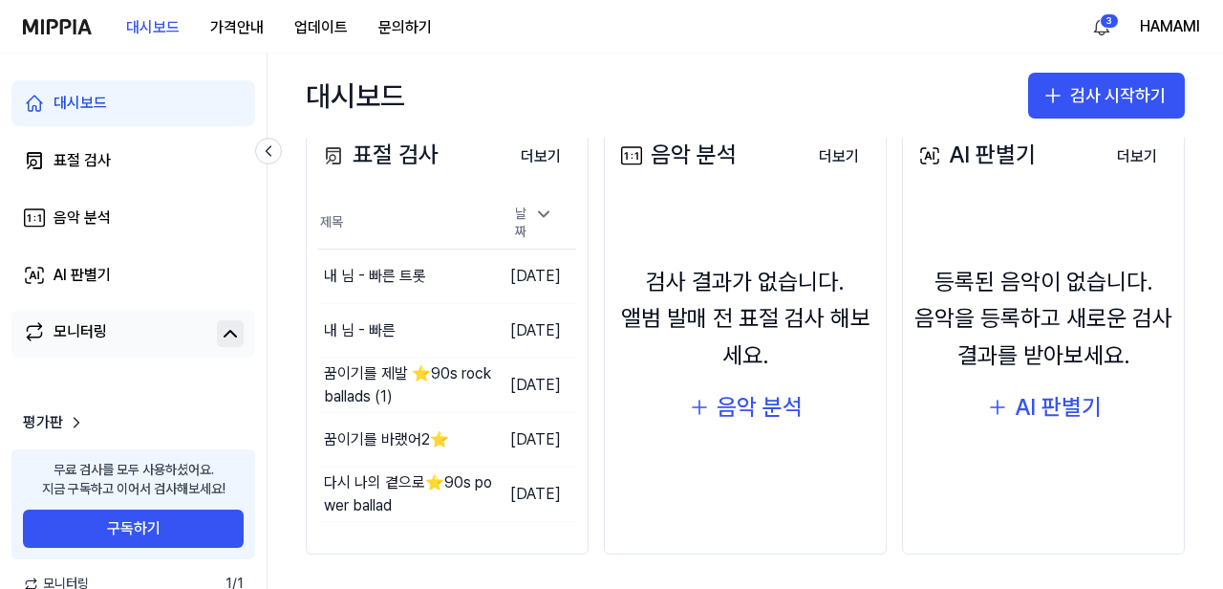
scroll to position [257, 0]
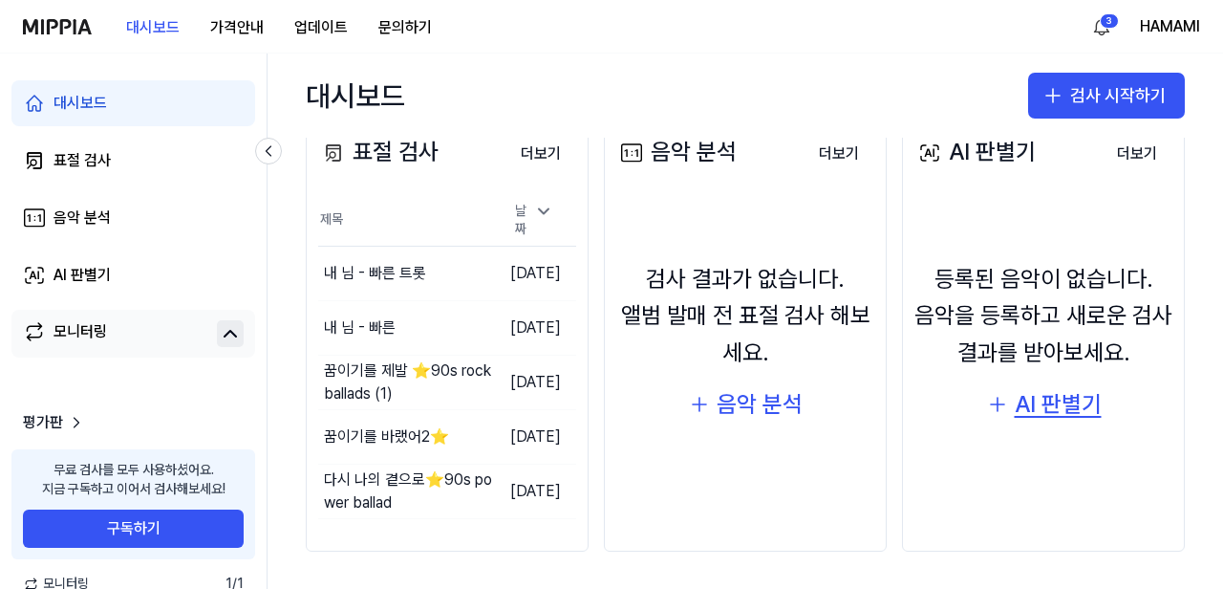
click at [1058, 412] on div "AI 판별기" at bounding box center [1058, 404] width 87 height 36
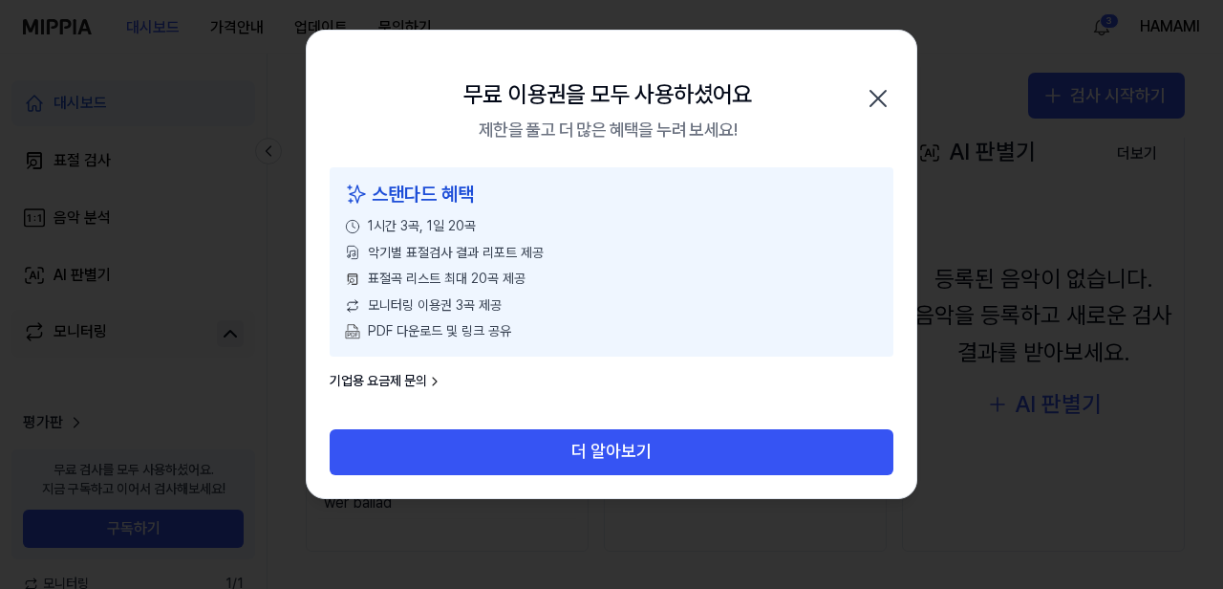
click at [877, 102] on icon "button" at bounding box center [878, 98] width 31 height 31
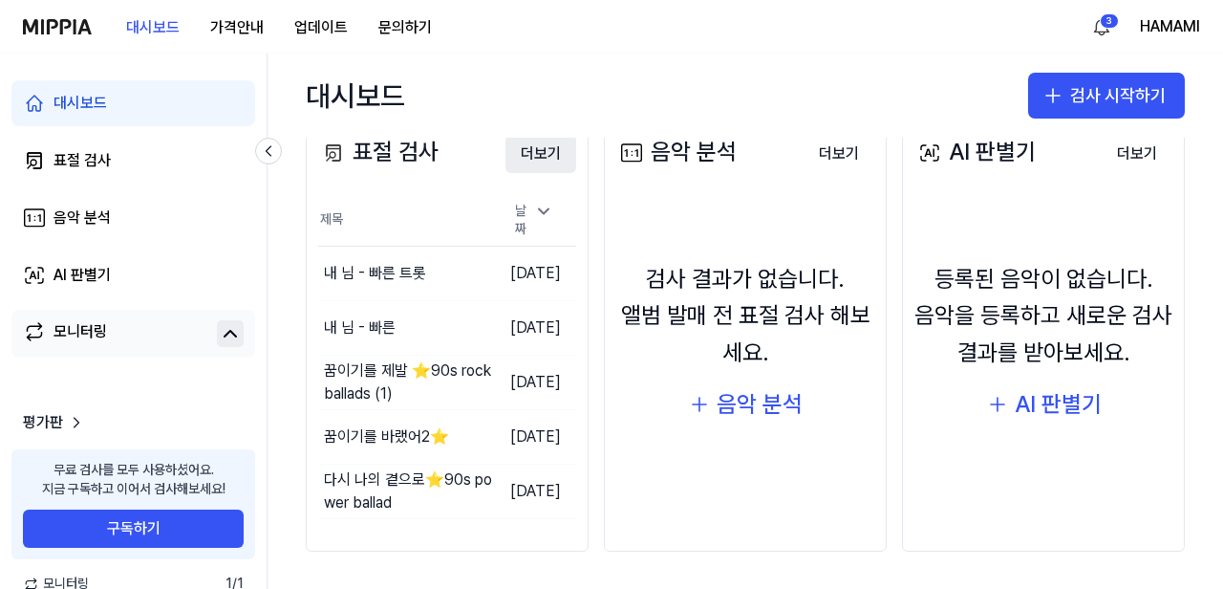
click at [539, 149] on button "더보기" at bounding box center [540, 154] width 71 height 38
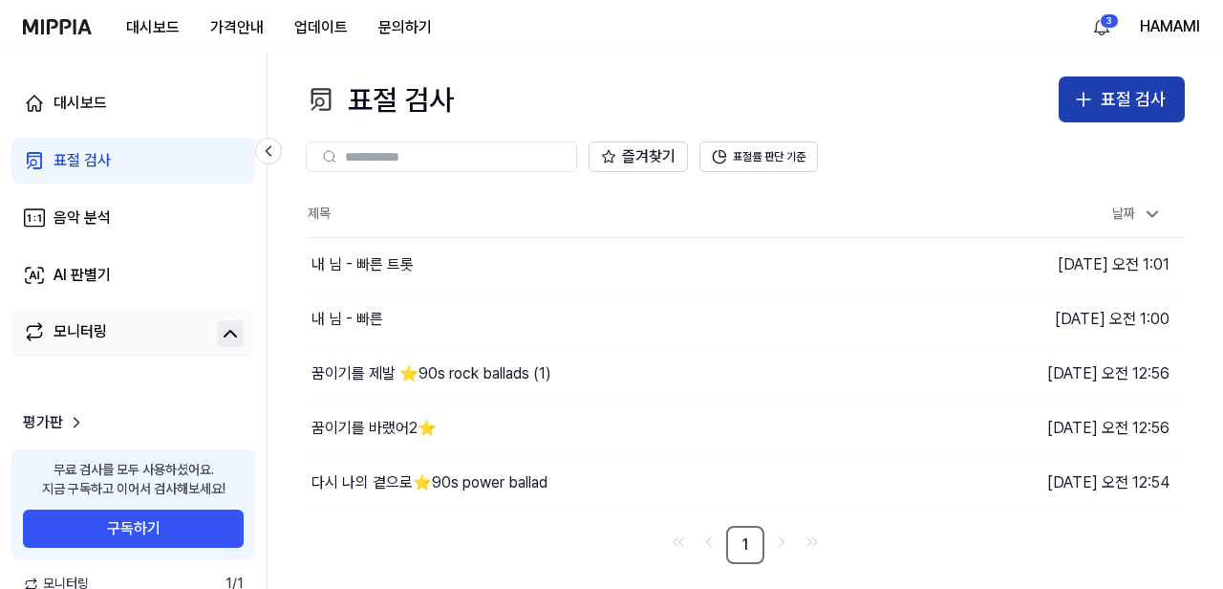
click at [1125, 99] on div "표절 검사" at bounding box center [1133, 100] width 65 height 28
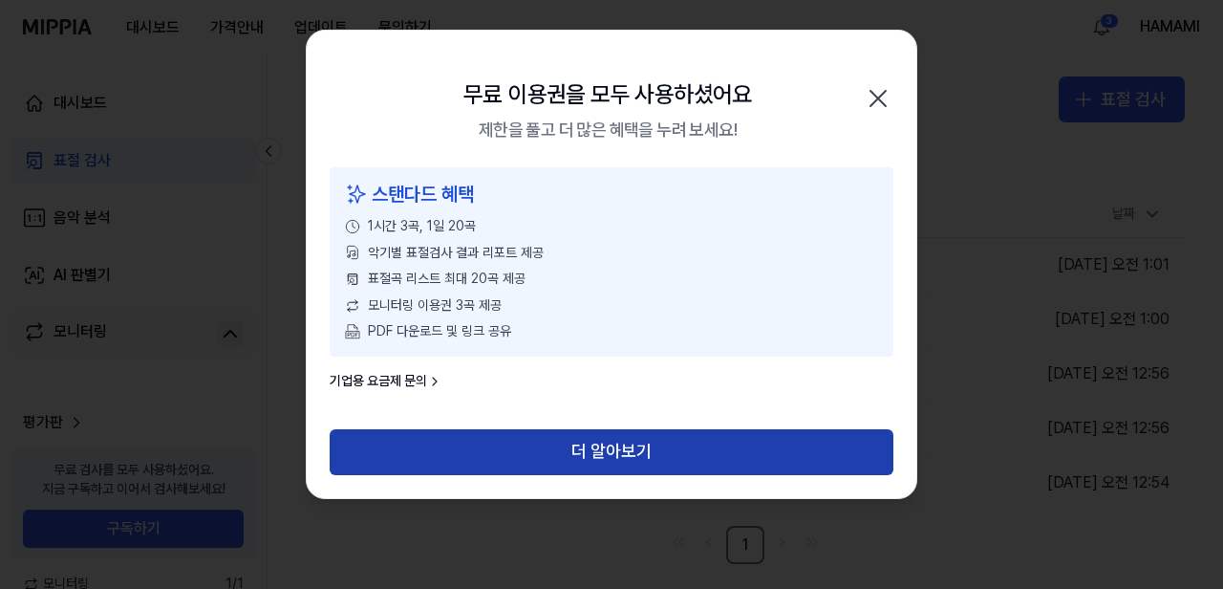
click at [727, 447] on button "더 알아보기" at bounding box center [612, 452] width 564 height 46
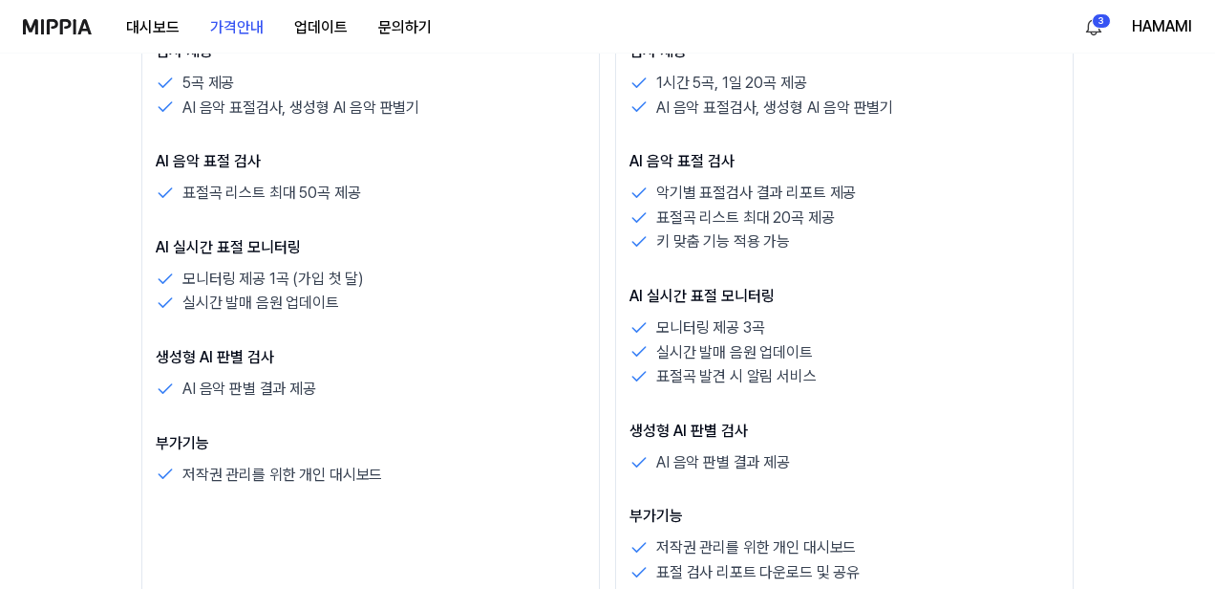
scroll to position [575, 0]
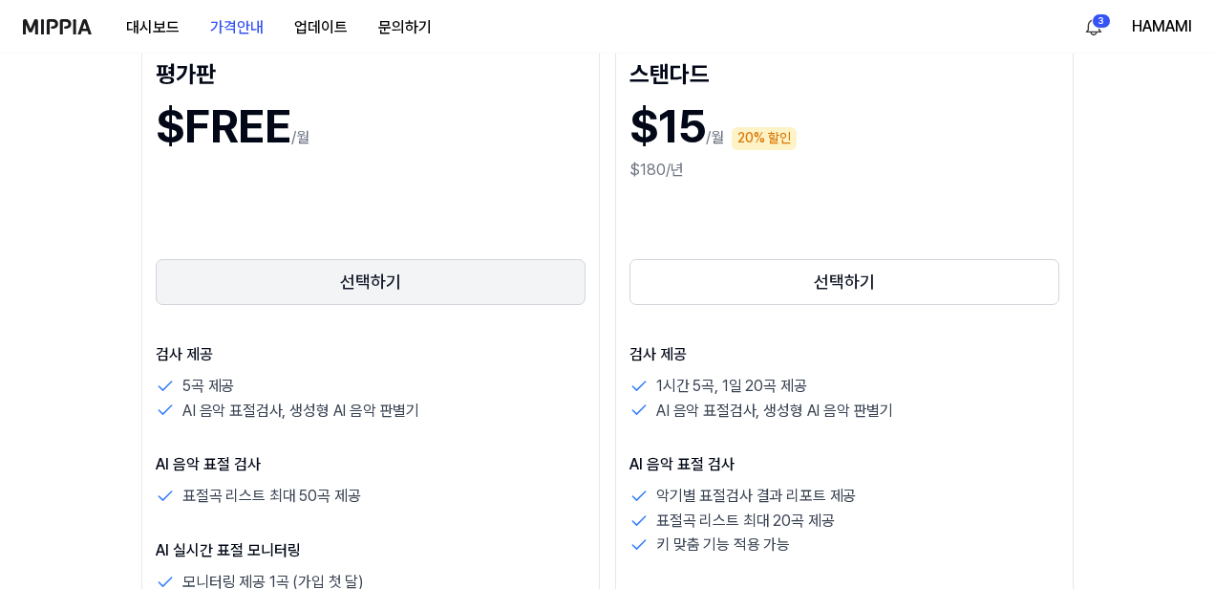
click at [391, 295] on button "선택하기" at bounding box center [371, 282] width 430 height 46
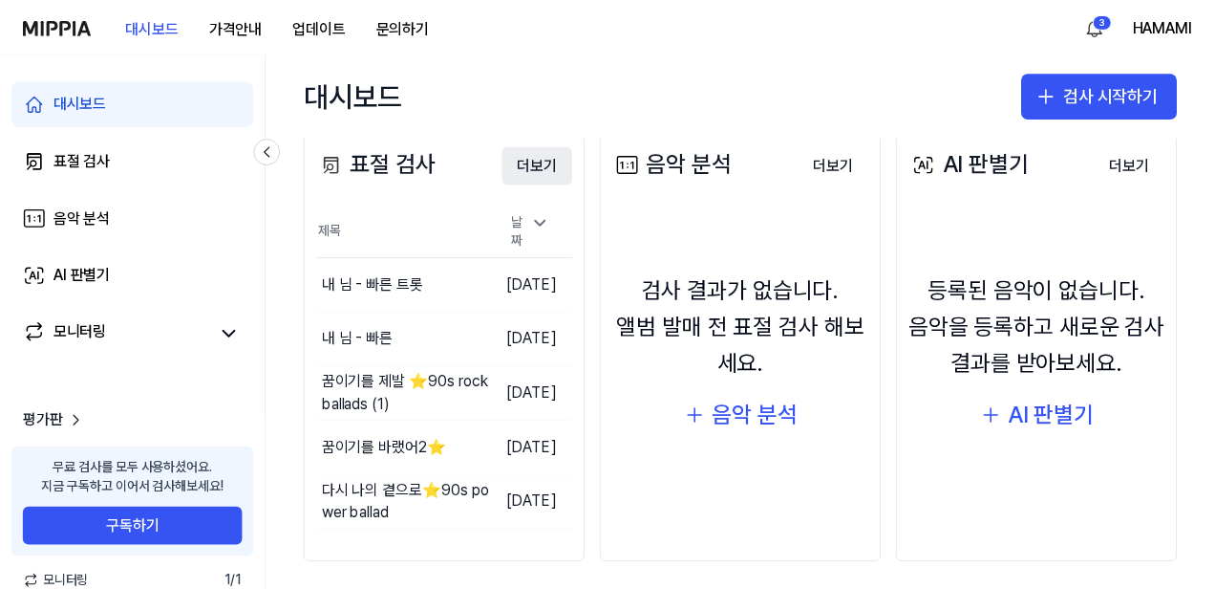
scroll to position [250, 0]
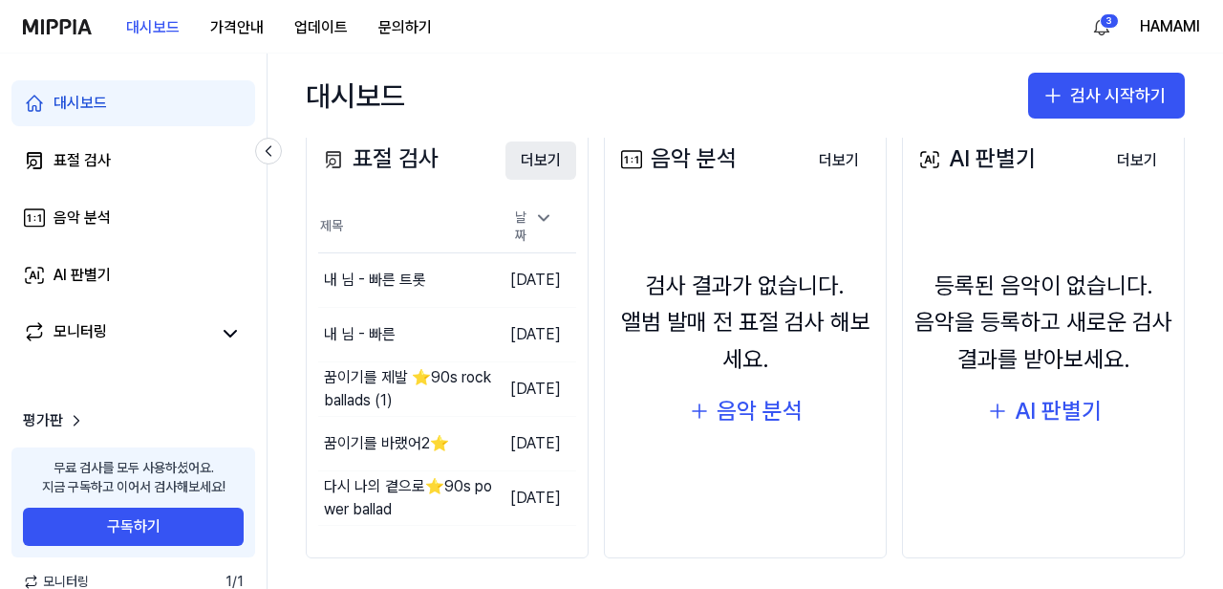
click at [529, 162] on button "더보기" at bounding box center [540, 160] width 71 height 38
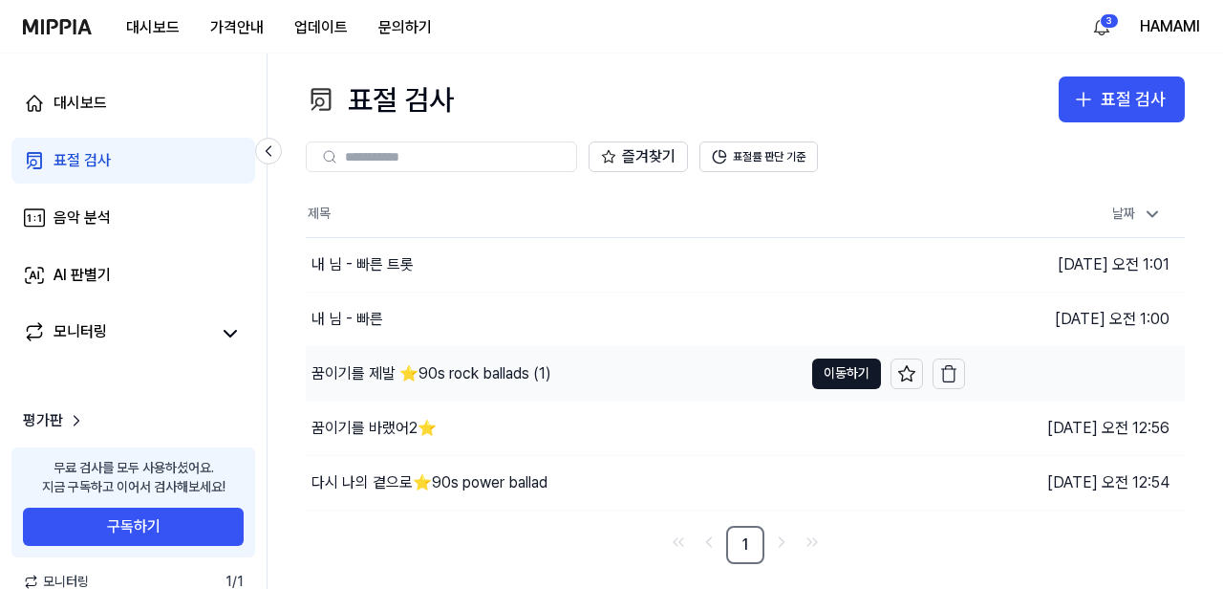
click at [417, 371] on div "꿈이기를 제발 ⭐️90s rock ballads (1)" at bounding box center [431, 373] width 240 height 23
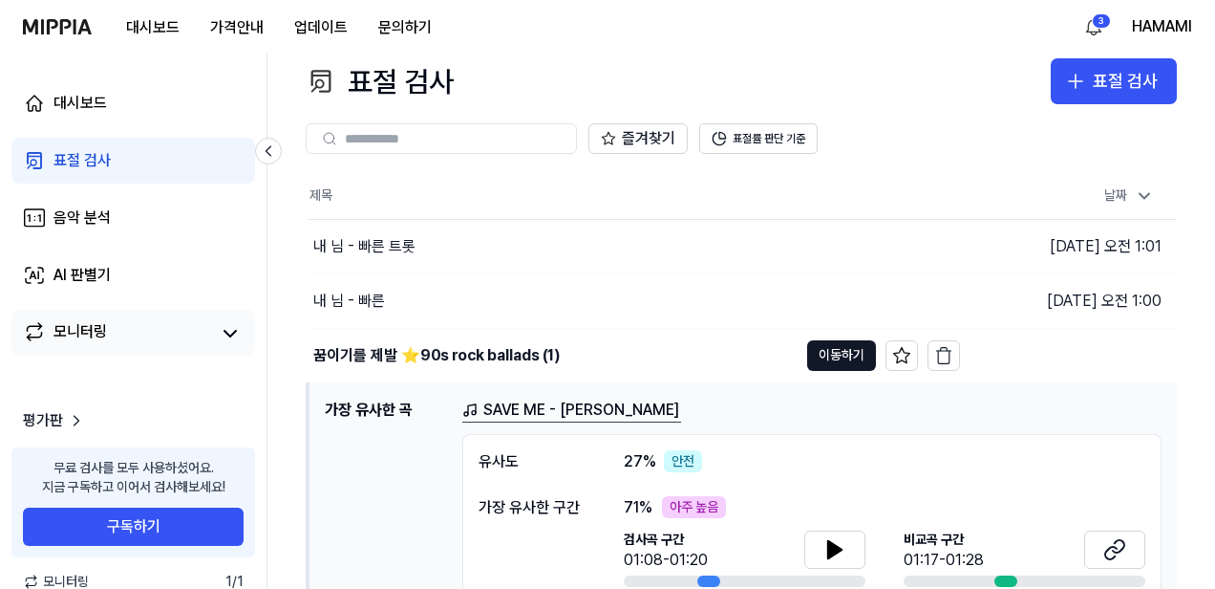
scroll to position [0, 0]
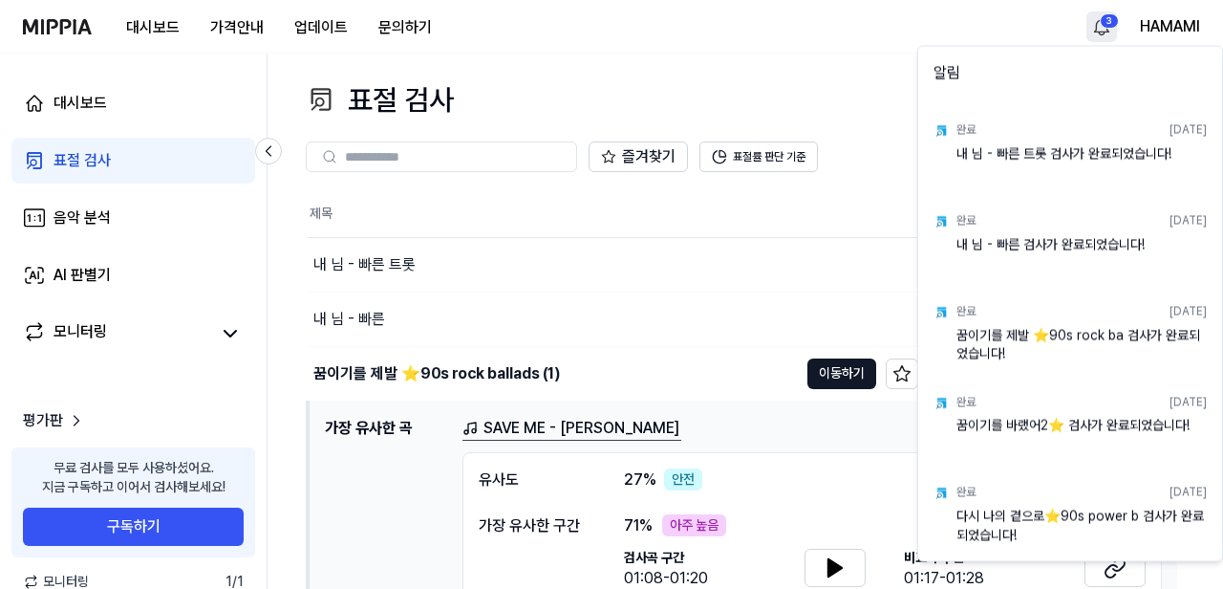
click at [1095, 29] on html "대시보드 가격안내 업데이트 문의하기 3 HAMAMI 대시보드 표절 검사 음악 분석 AI 판별기 모니터링 평가판 무료 검사를 모두 사용하셨어요.…" at bounding box center [611, 294] width 1223 height 589
click at [806, 65] on html "대시보드 가격안내 업데이트 문의하기 HAMAMI 대시보드 표절 검사 음악 분석 AI 판별기 모니터링 평가판 무료 검사를 모두 사용하셨어요. 지…" at bounding box center [611, 294] width 1223 height 589
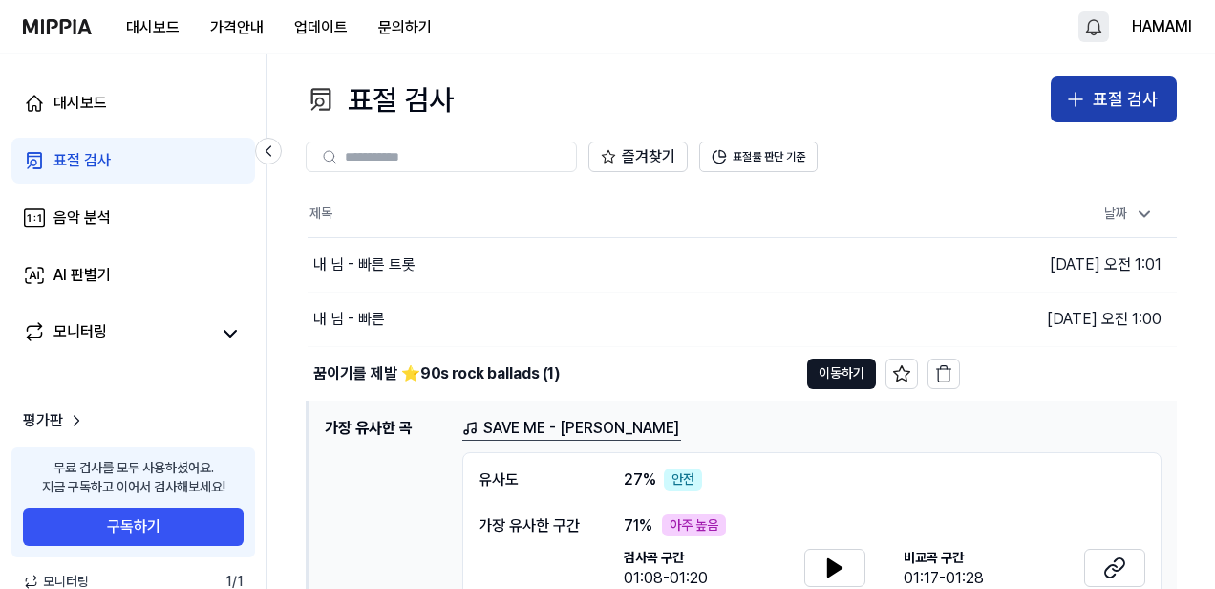
click at [1093, 105] on button "표절 검사" at bounding box center [1114, 99] width 126 height 46
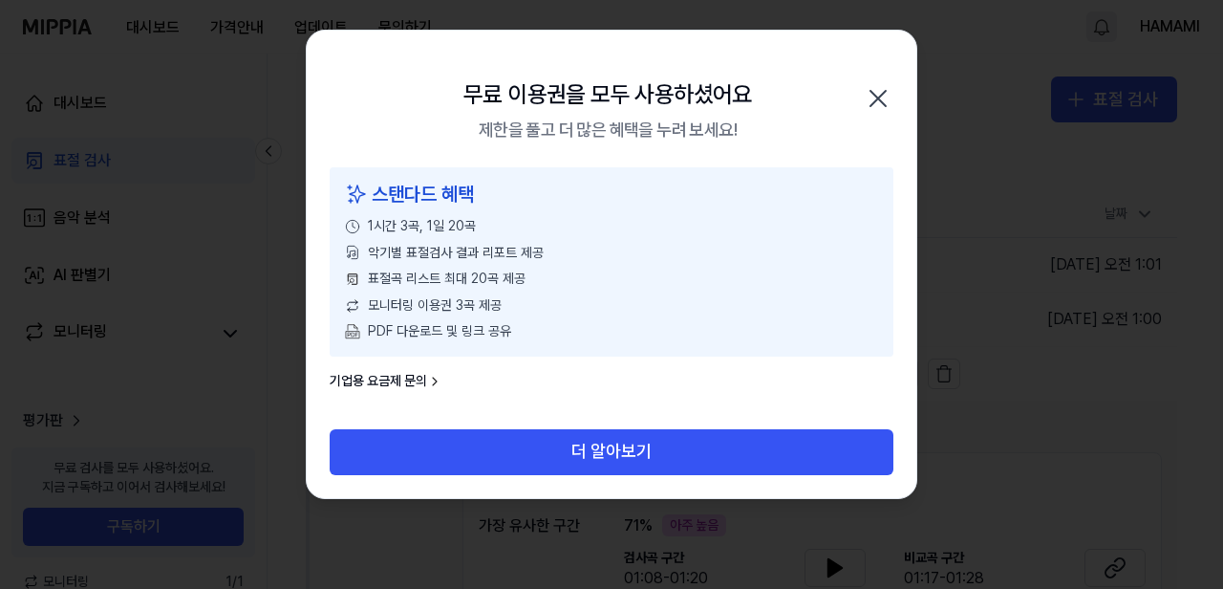
drag, startPoint x: 580, startPoint y: 458, endPoint x: 892, endPoint y: 146, distance: 441.2
click at [893, 154] on div "무료 이용권을 모두 사용하셨어요 제한을 풀고 더 많은 혜택을 누려 보세요! 닫기 스탠다드 혜택 1시간 3곡, 1일 20곡 악기별 표절검사 결과…" at bounding box center [611, 264] width 611 height 469
click at [874, 93] on icon "button" at bounding box center [878, 98] width 31 height 31
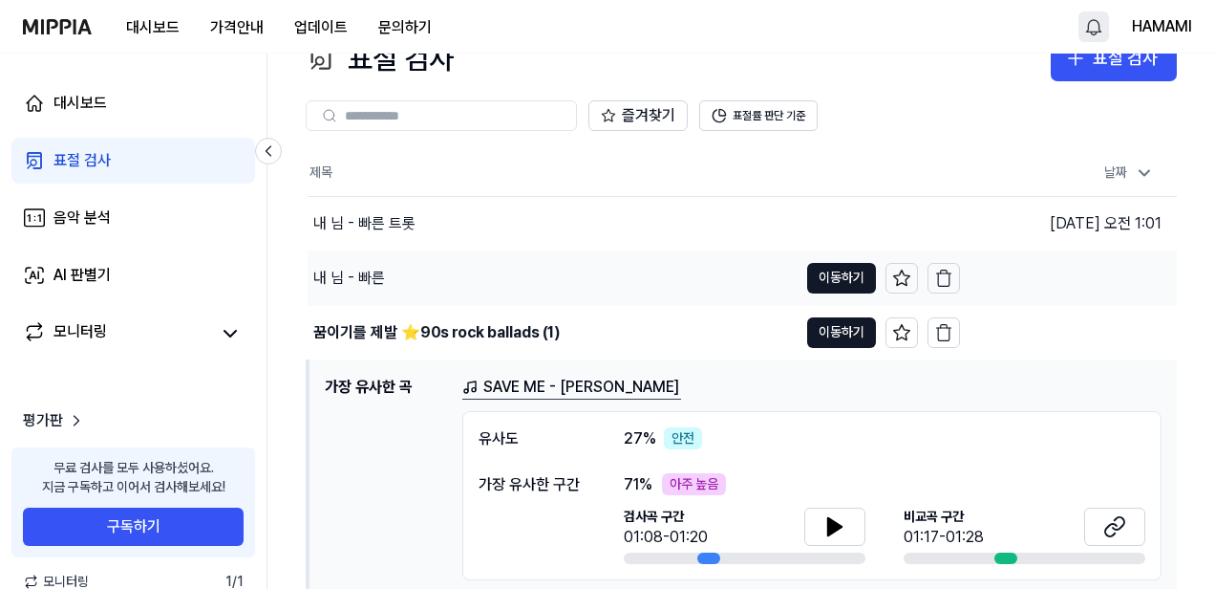
scroll to position [8, 0]
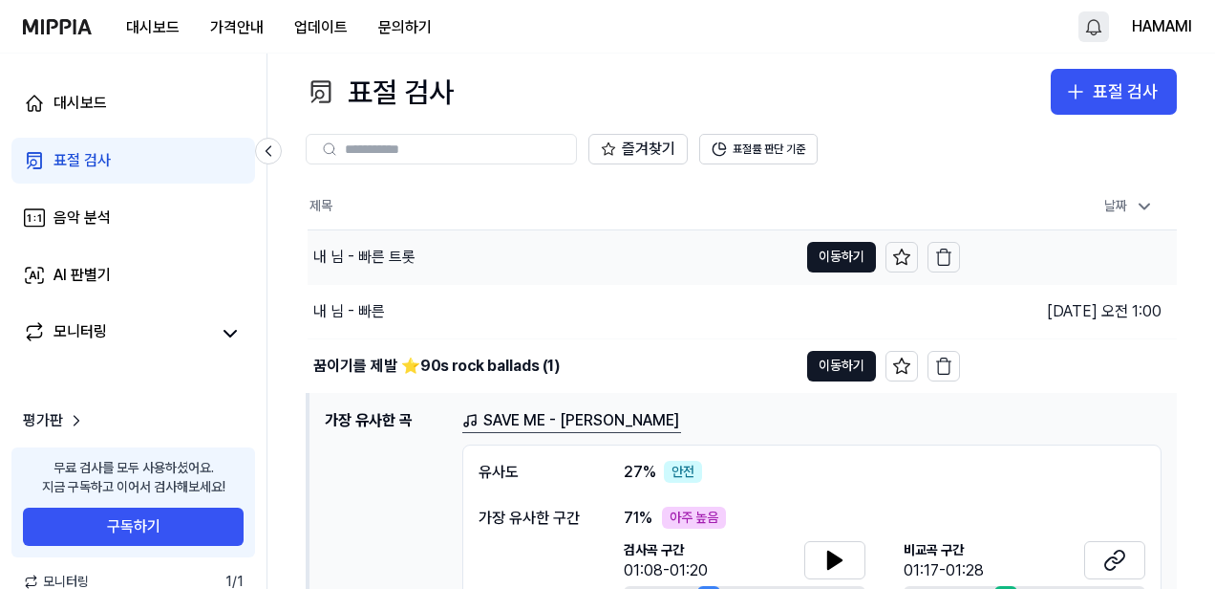
click at [372, 261] on div "내 님 - 빠른 트롯" at bounding box center [364, 257] width 102 height 23
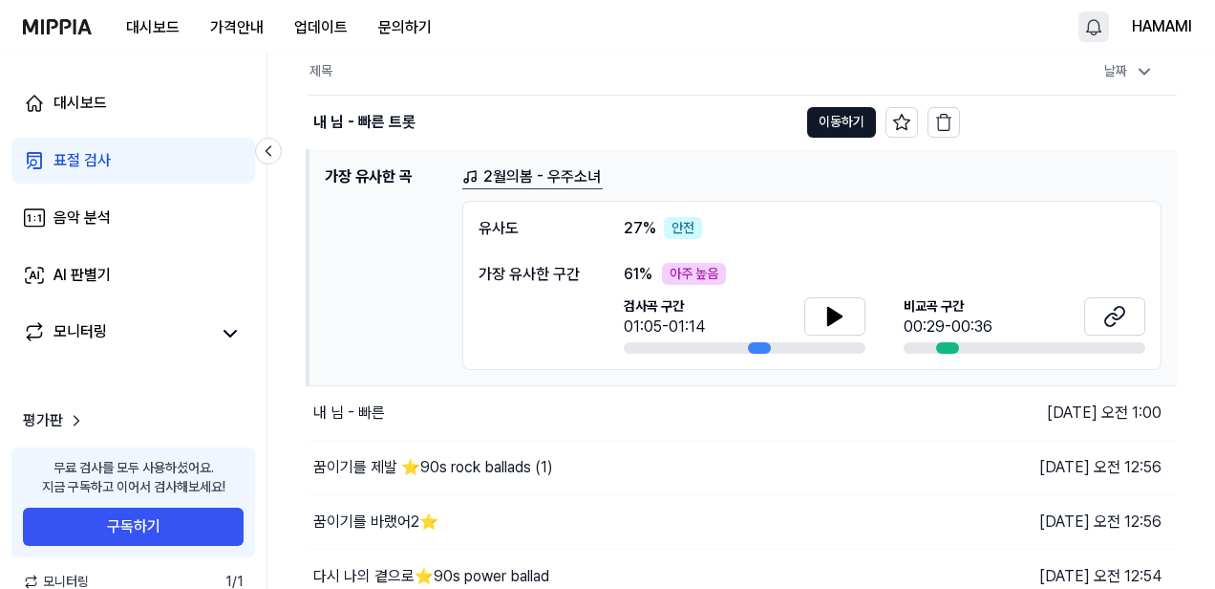
scroll to position [161, 0]
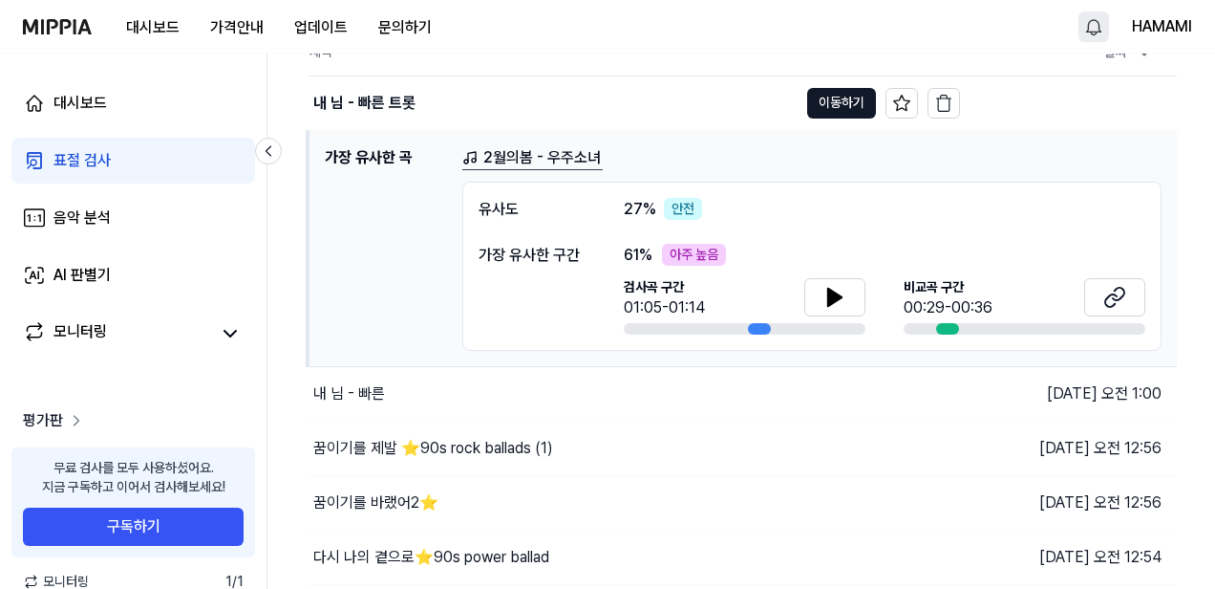
click at [67, 424] on icon at bounding box center [76, 420] width 19 height 19
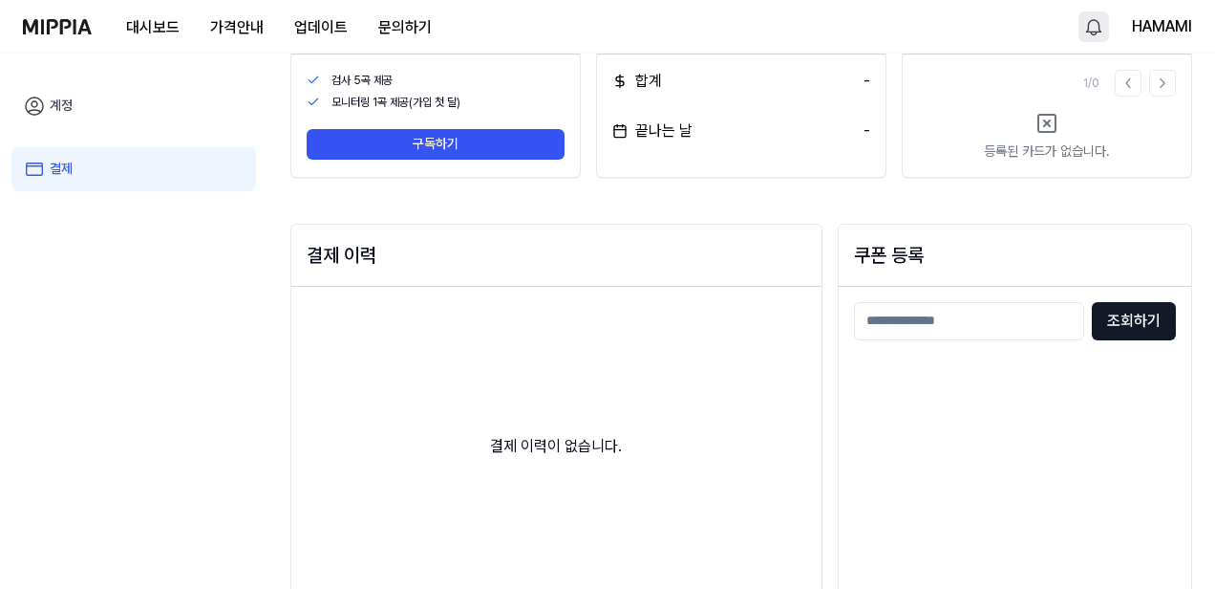
scroll to position [178, 0]
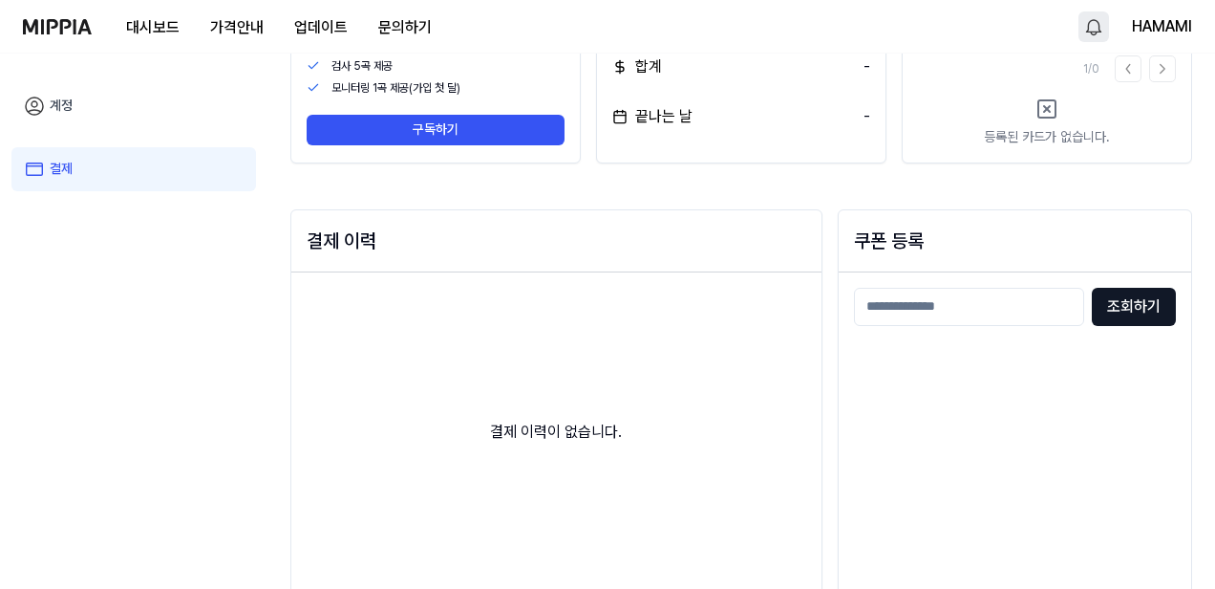
click at [43, 106] on icon at bounding box center [34, 105] width 17 height 17
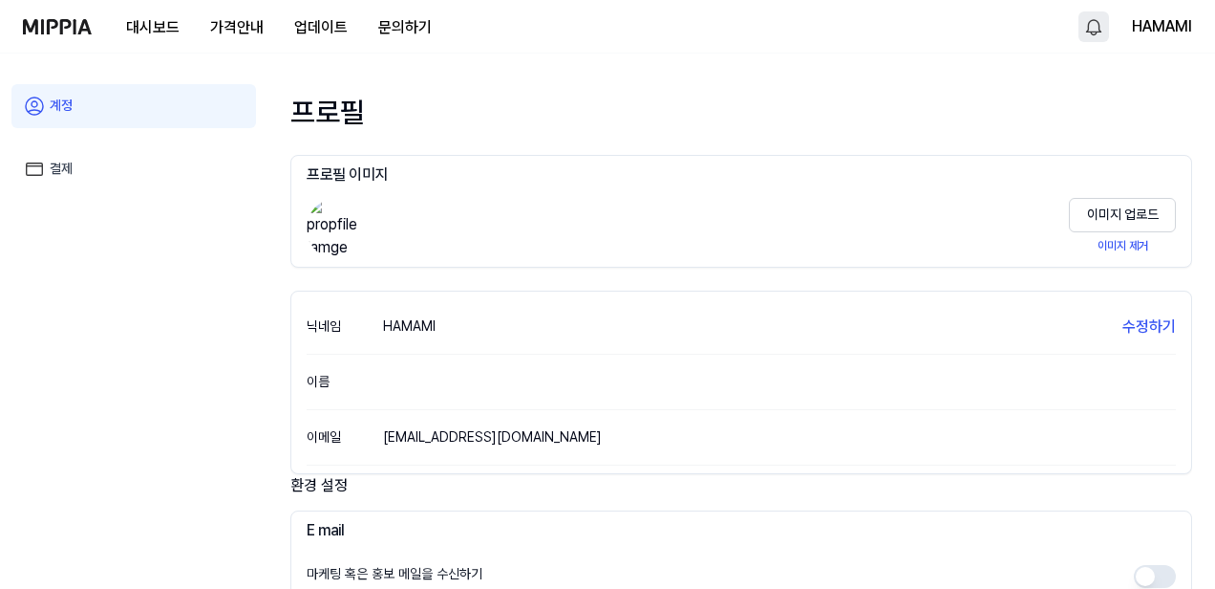
scroll to position [39, 0]
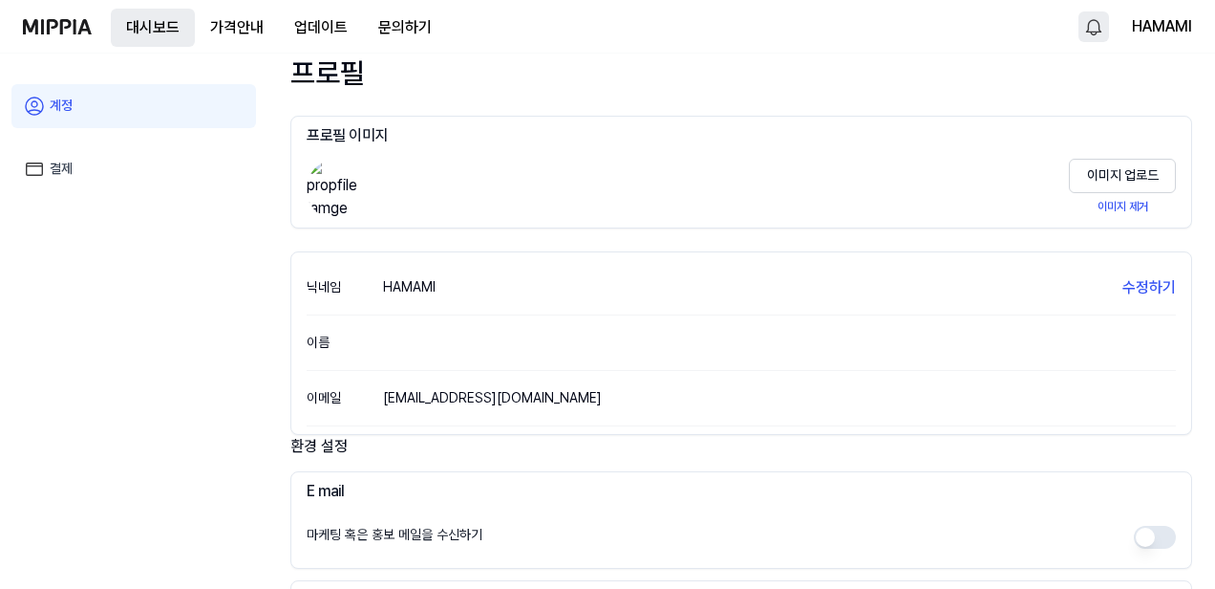
click at [151, 27] on button "대시보드" at bounding box center [153, 28] width 84 height 38
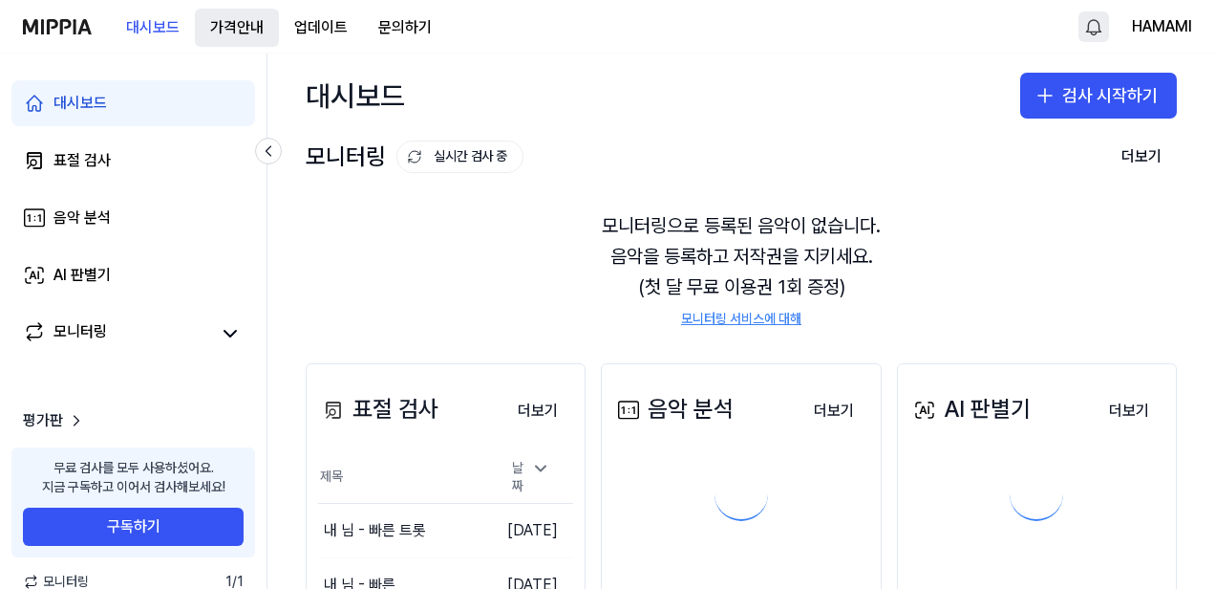
scroll to position [0, 0]
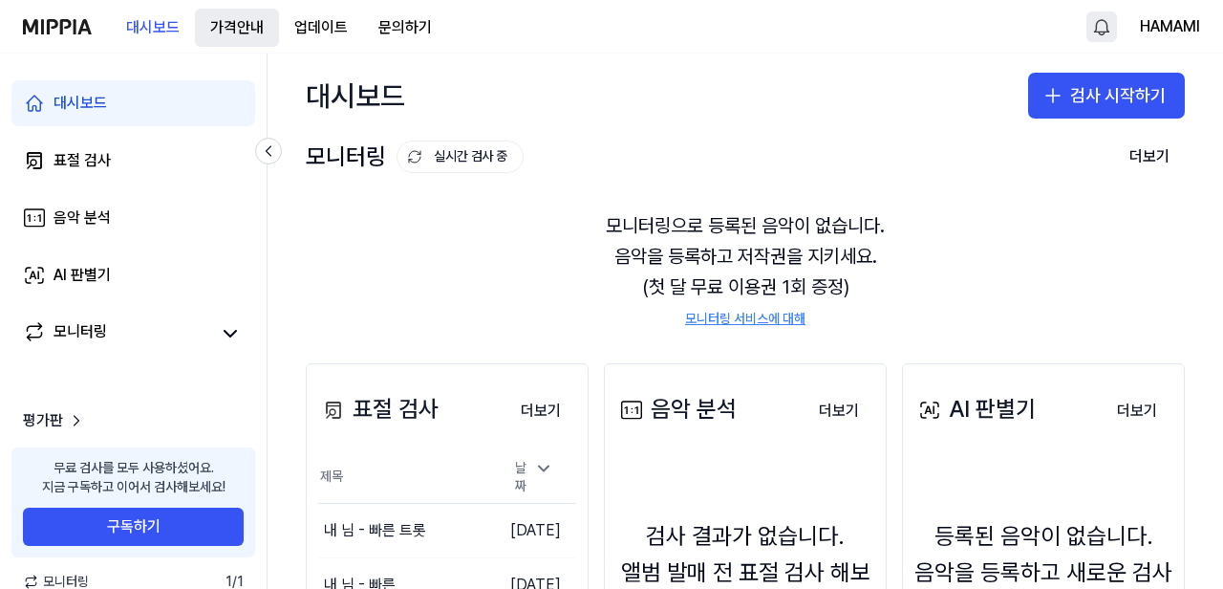
click at [239, 29] on button "가격안내" at bounding box center [237, 28] width 84 height 38
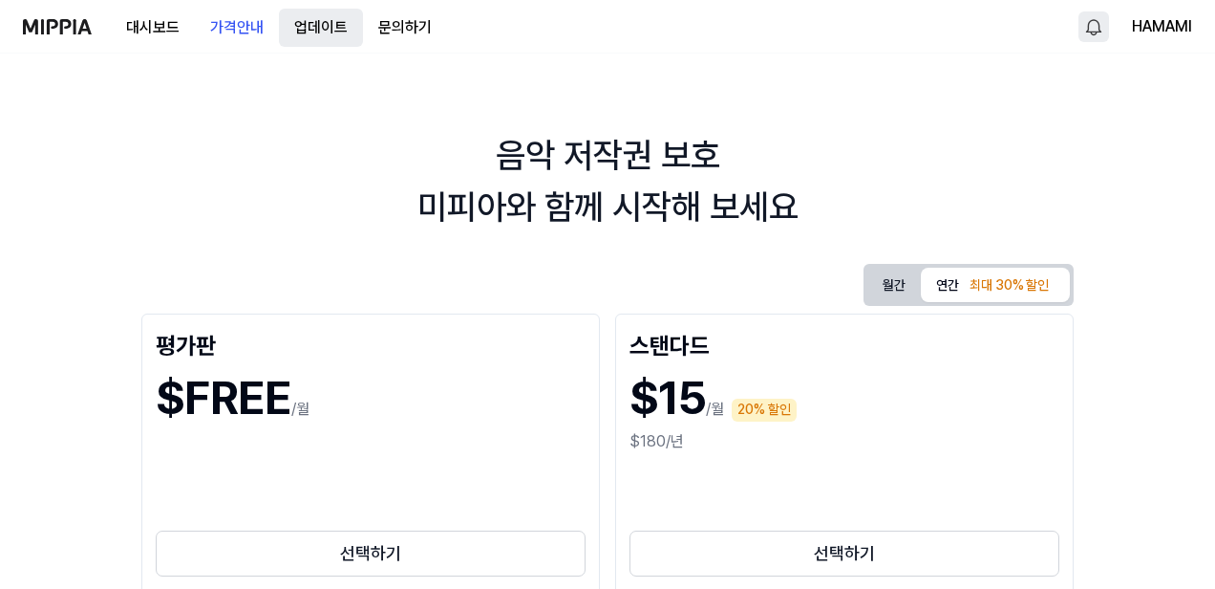
click at [316, 25] on button "업데이트" at bounding box center [321, 28] width 84 height 38
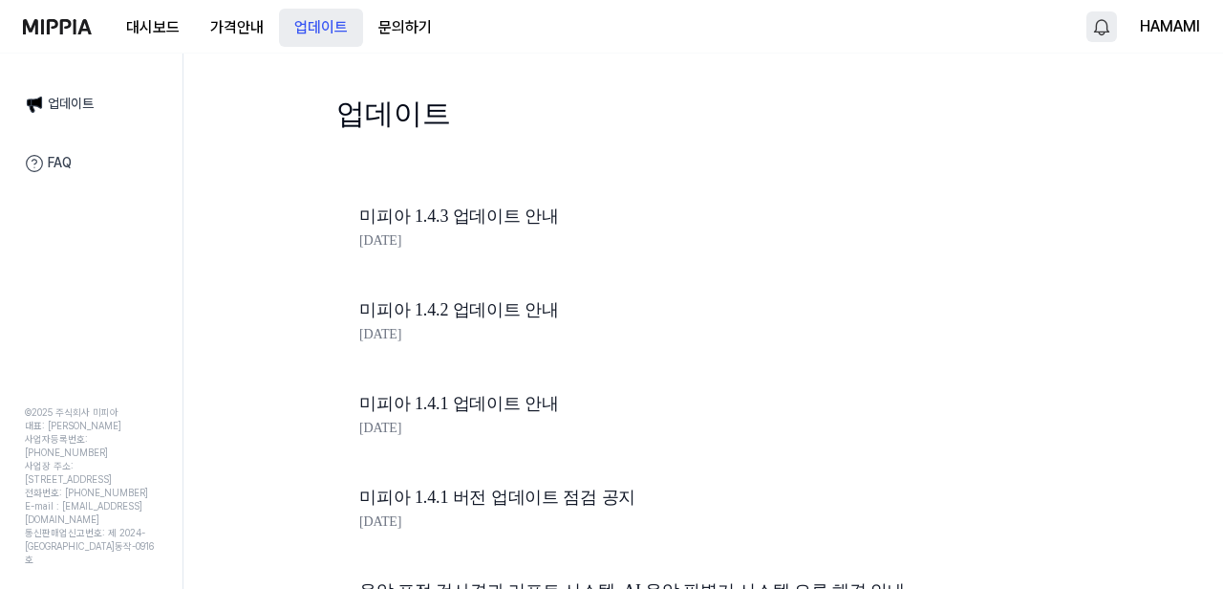
click at [283, 19] on button "업데이트" at bounding box center [321, 28] width 84 height 38
click at [241, 27] on button "가격안내" at bounding box center [237, 28] width 84 height 38
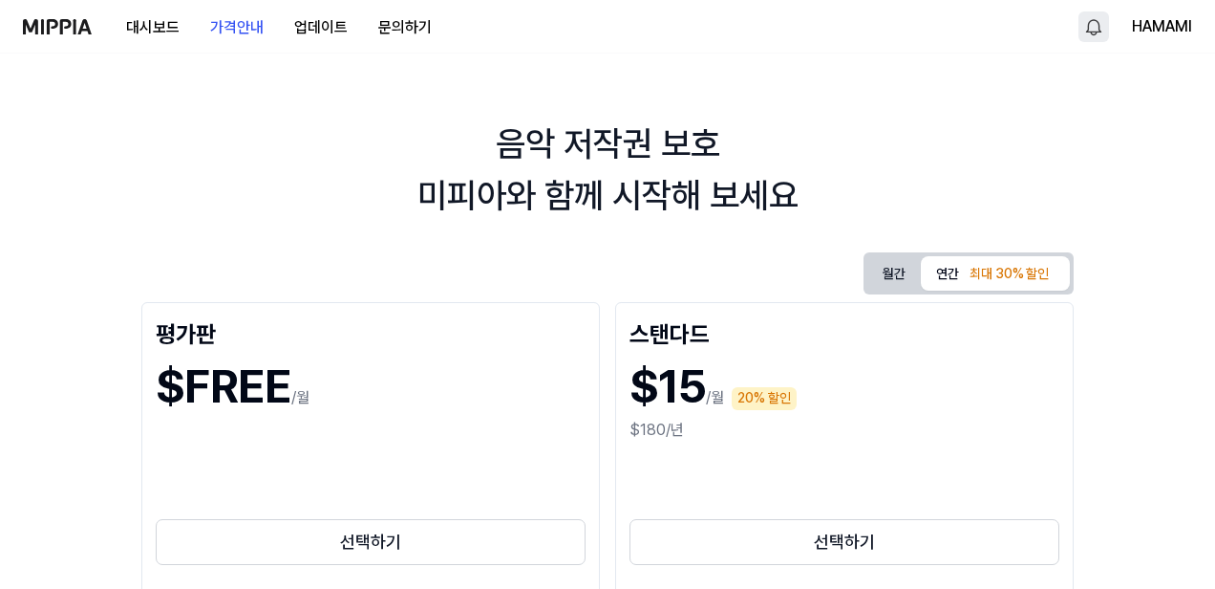
scroll to position [7, 0]
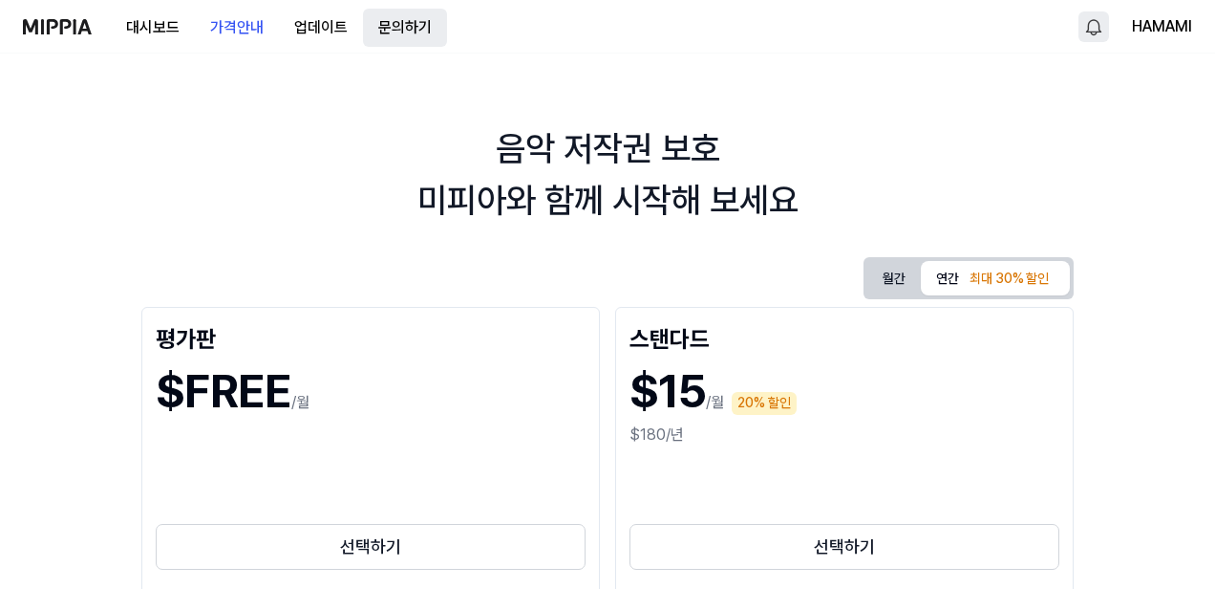
click at [385, 25] on button "문의하기" at bounding box center [405, 28] width 84 height 38
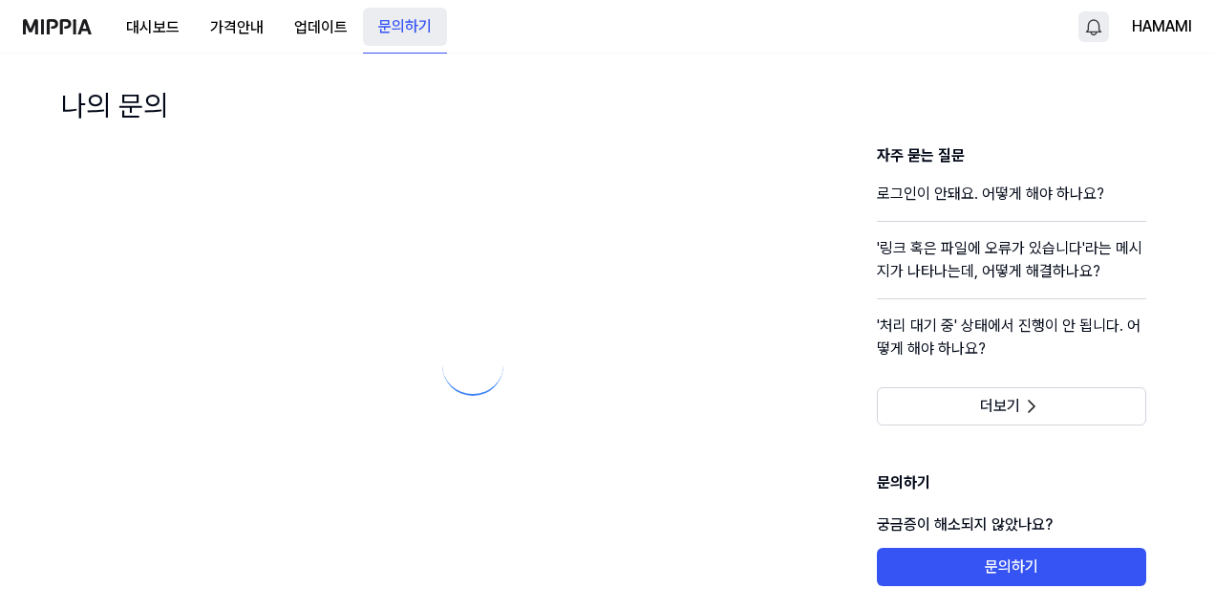
scroll to position [45, 0]
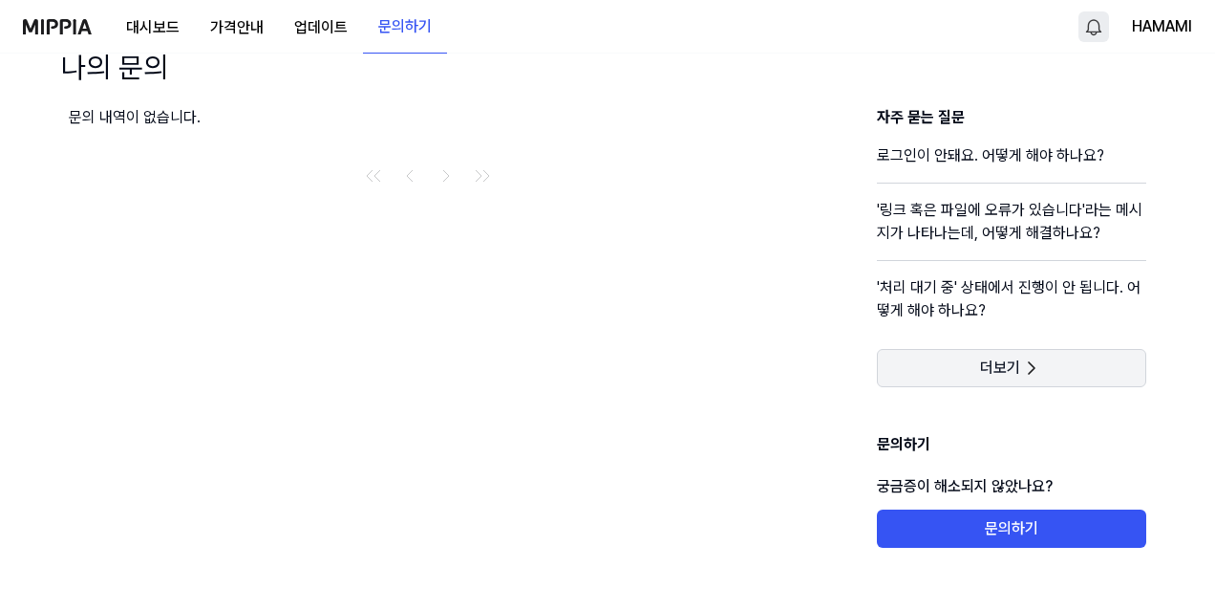
click at [956, 363] on button "더보기" at bounding box center [1011, 368] width 269 height 38
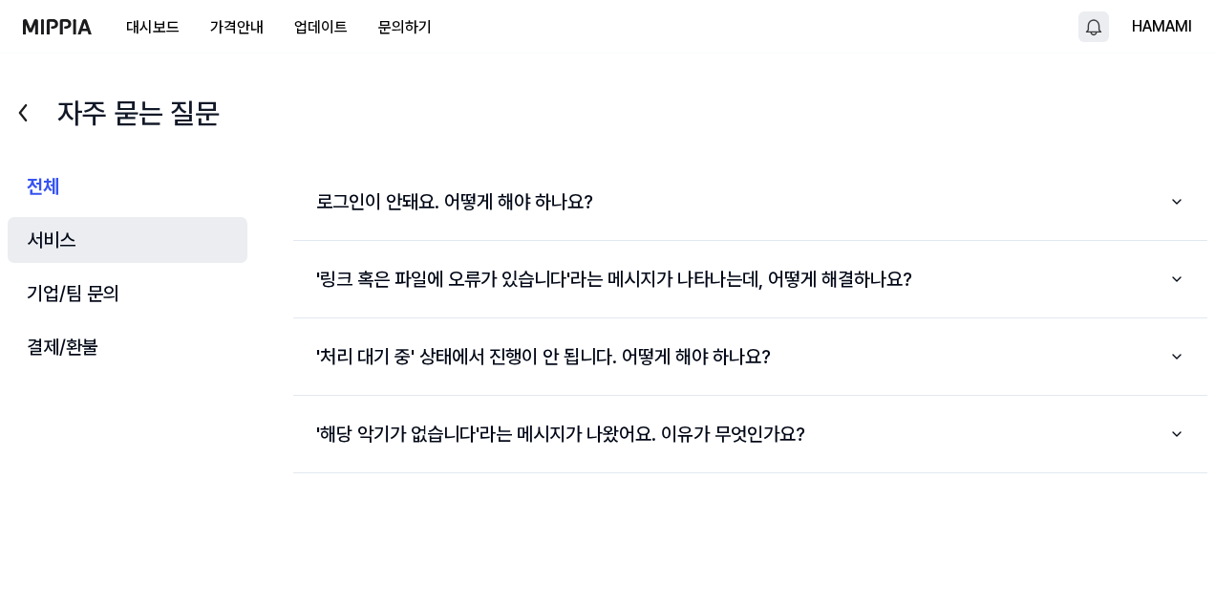
click at [54, 231] on button "서비스" at bounding box center [128, 240] width 240 height 46
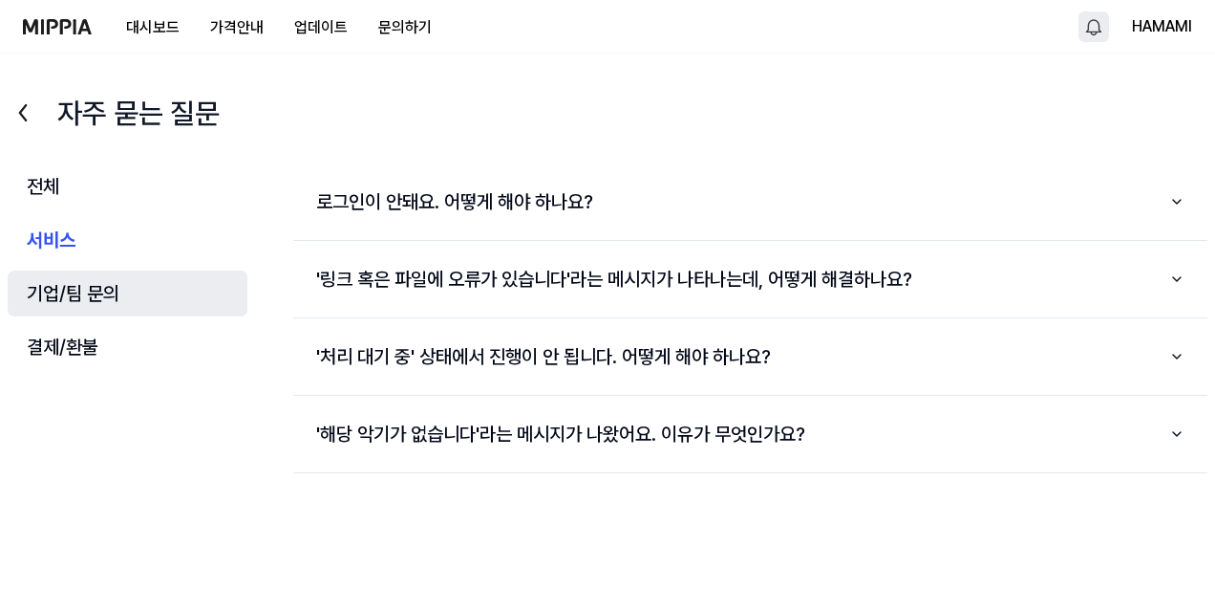
click at [91, 290] on button "기업/팀 문의" at bounding box center [128, 293] width 240 height 46
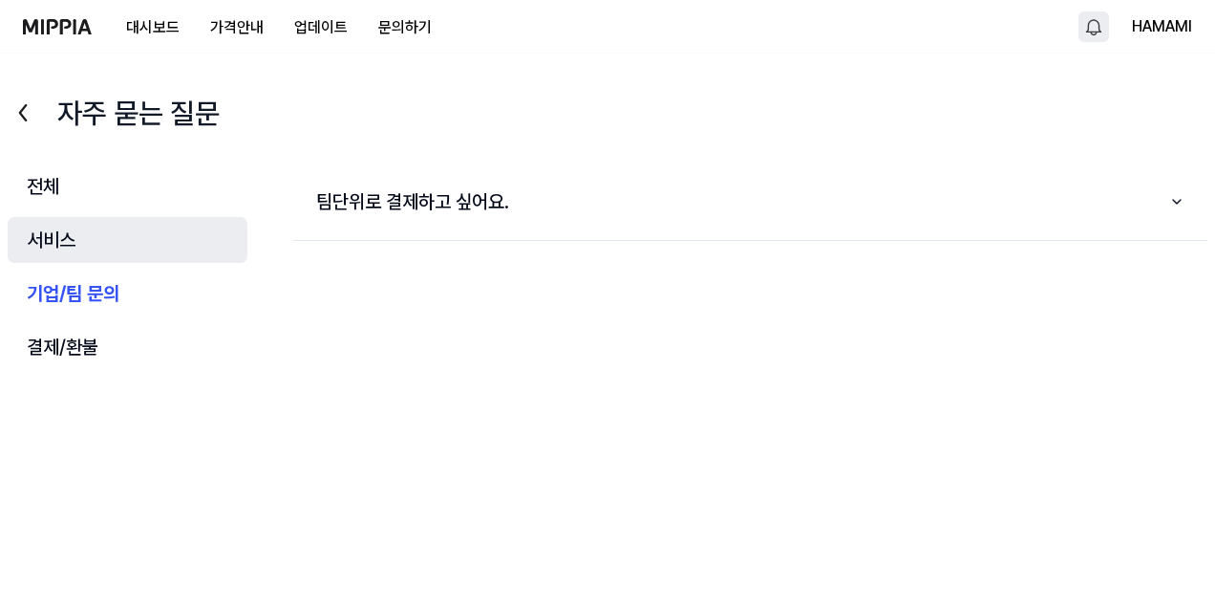
click at [67, 243] on button "서비스" at bounding box center [128, 240] width 240 height 46
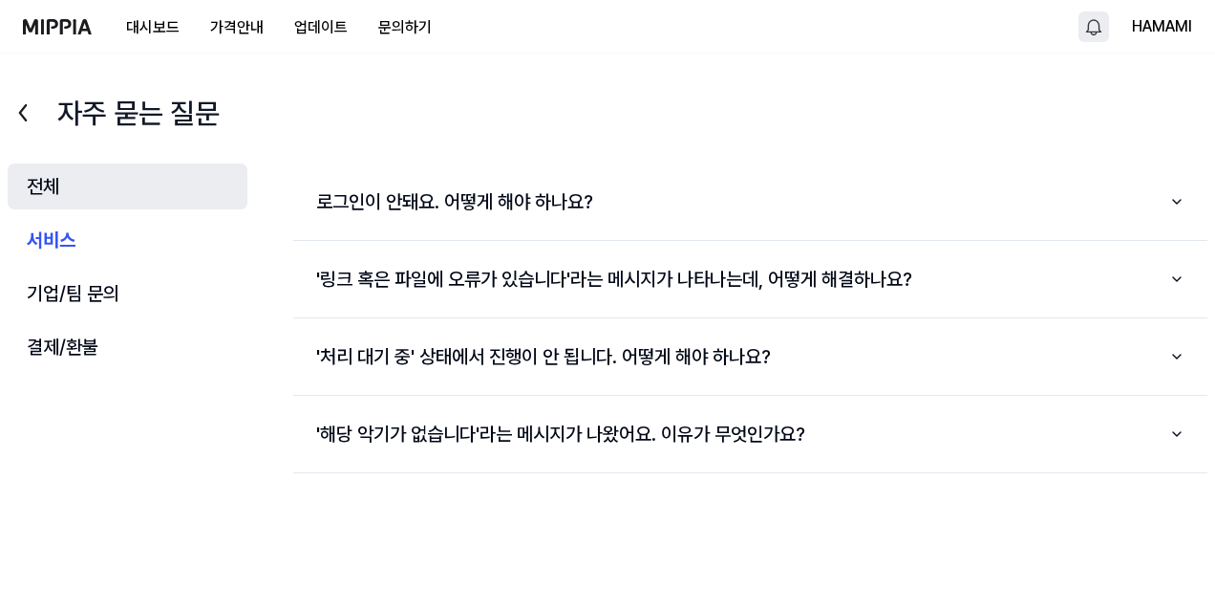
click at [54, 199] on button "전체" at bounding box center [128, 186] width 240 height 46
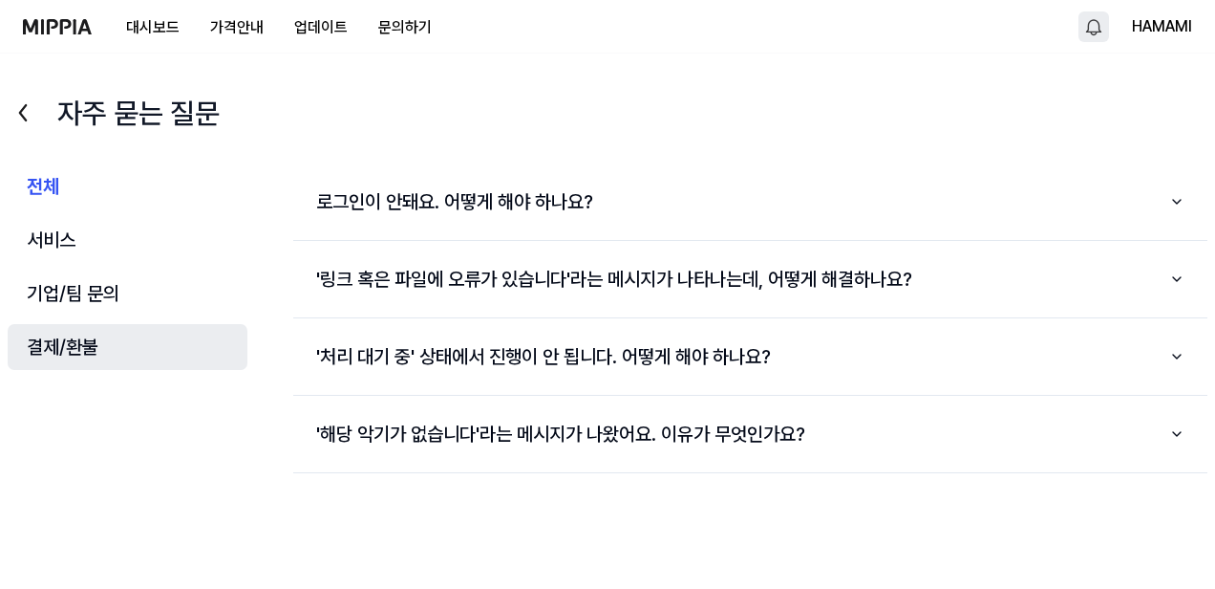
click at [71, 349] on button "결제/환불" at bounding box center [128, 347] width 240 height 46
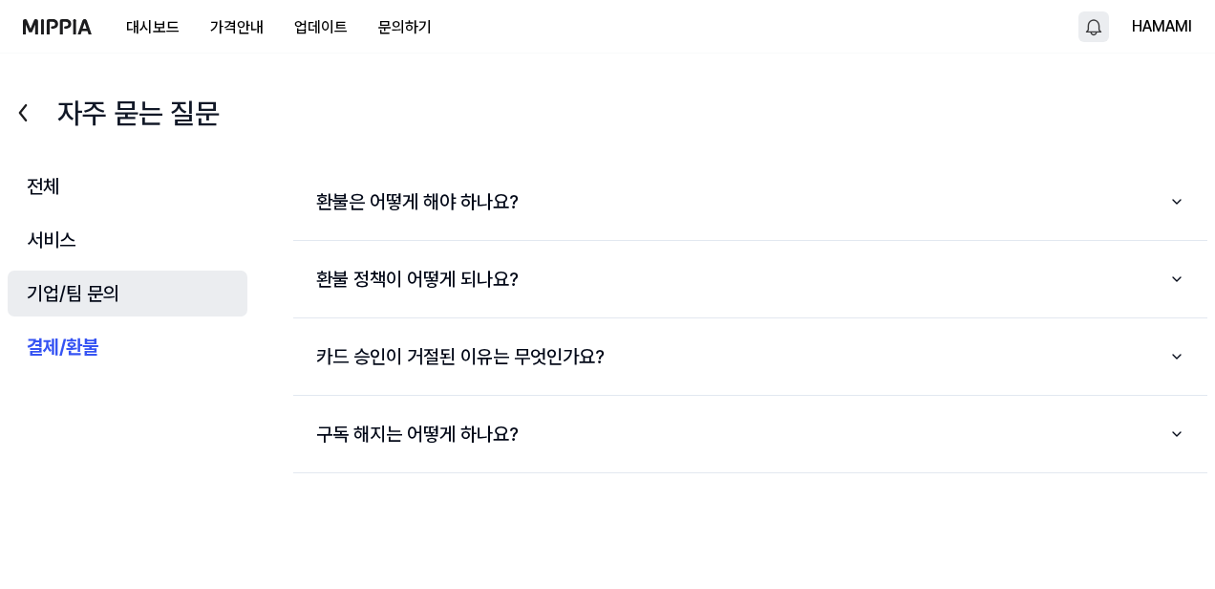
click at [68, 298] on button "기업/팀 문의" at bounding box center [128, 293] width 240 height 46
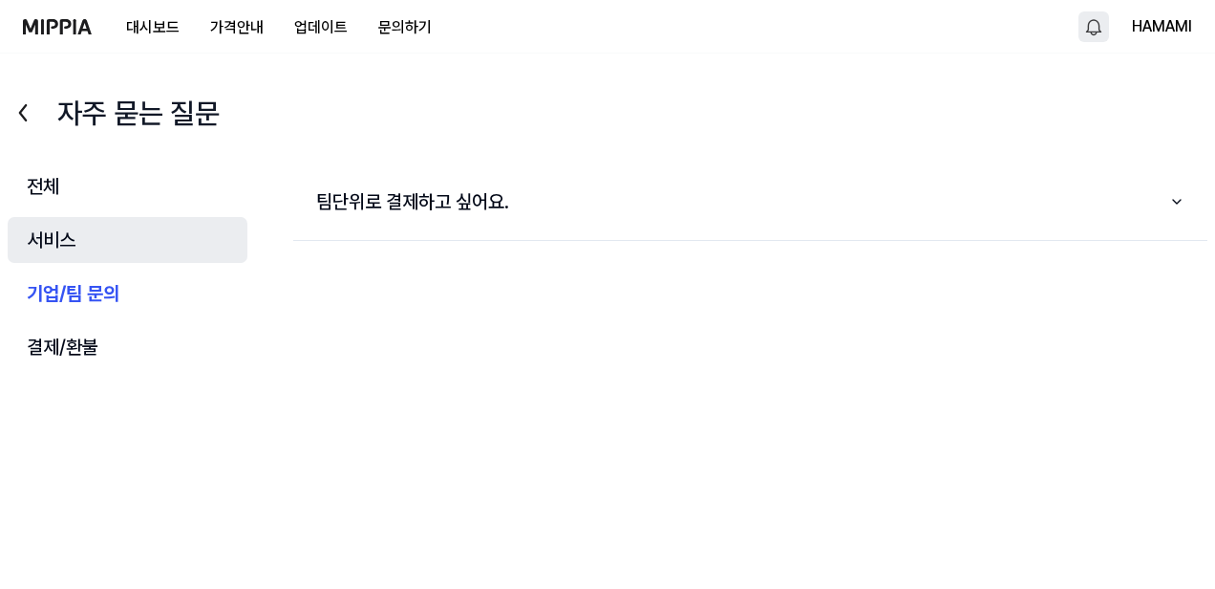
click at [54, 230] on button "서비스" at bounding box center [128, 240] width 240 height 46
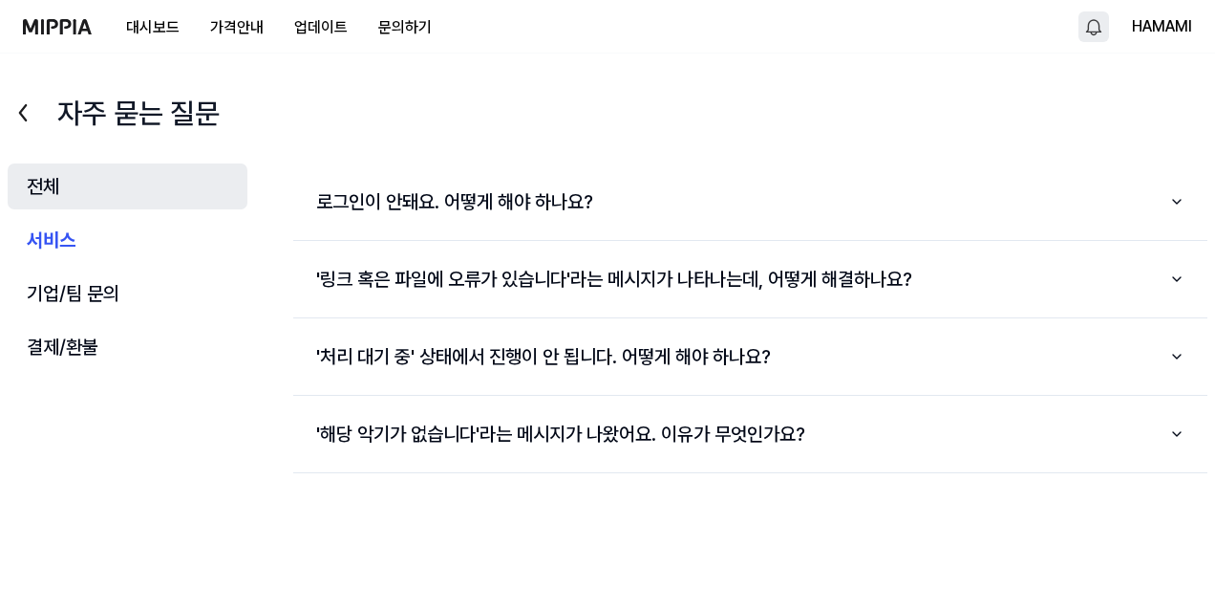
click at [56, 187] on button "전체" at bounding box center [128, 186] width 240 height 46
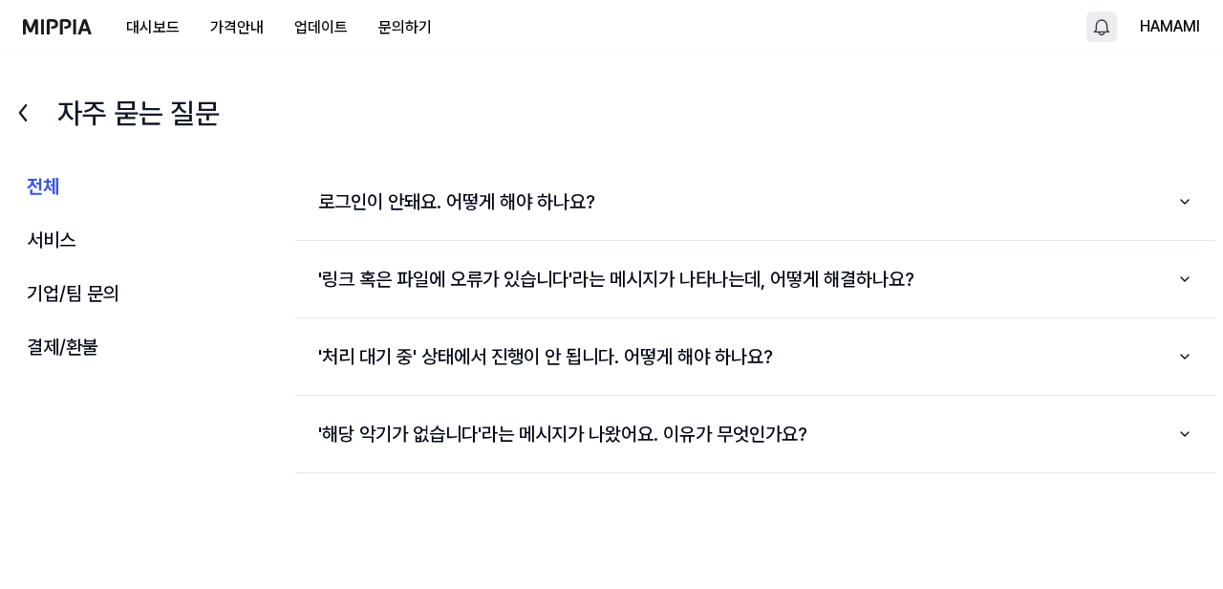
click at [1092, 23] on html "대시보드 가격안내 업데이트 문의하기 HAMAMI 자주 묻는 질문 전체 서비스 기업/팀 문의 결제/환불 전체 서비스 기업/팀 문의 결제/환불 로…" at bounding box center [611, 287] width 1223 height 589
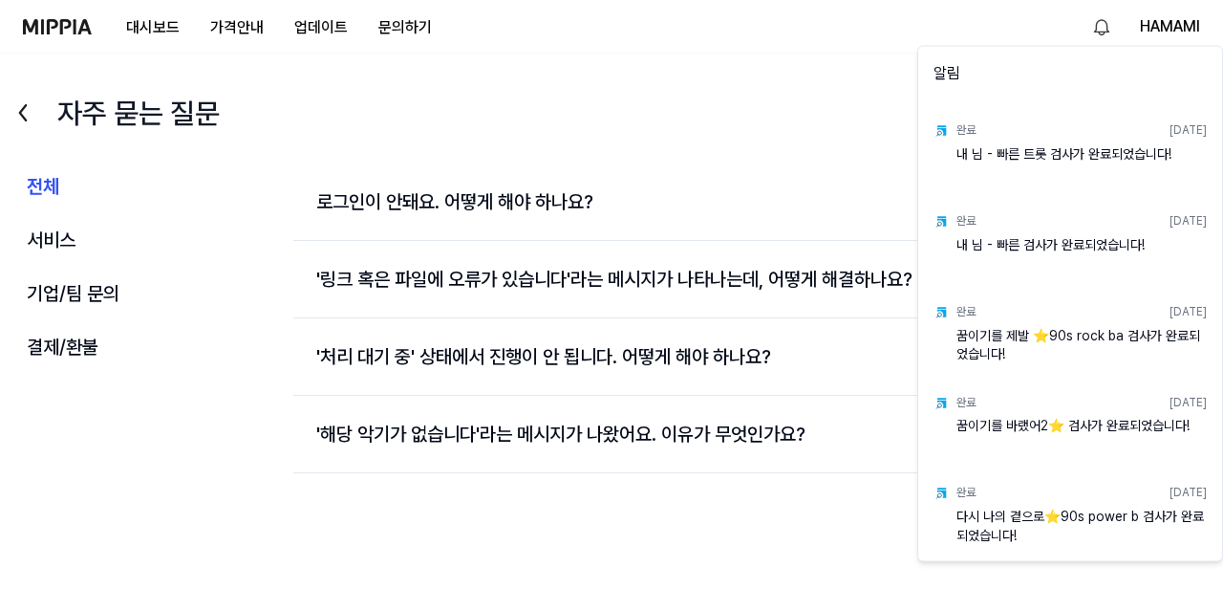
click at [1004, 154] on div "내 님 - 빠른 트롯 검사가 완료되었습니다!" at bounding box center [1081, 163] width 250 height 38
click at [60, 24] on html "대시보드 가격안내 업데이트 문의하기 HAMAMI 자주 묻는 질문 전체 서비스 기업/팀 문의 결제/환불 전체 서비스 기업/팀 문의 결제/환불 로…" at bounding box center [611, 287] width 1223 height 589
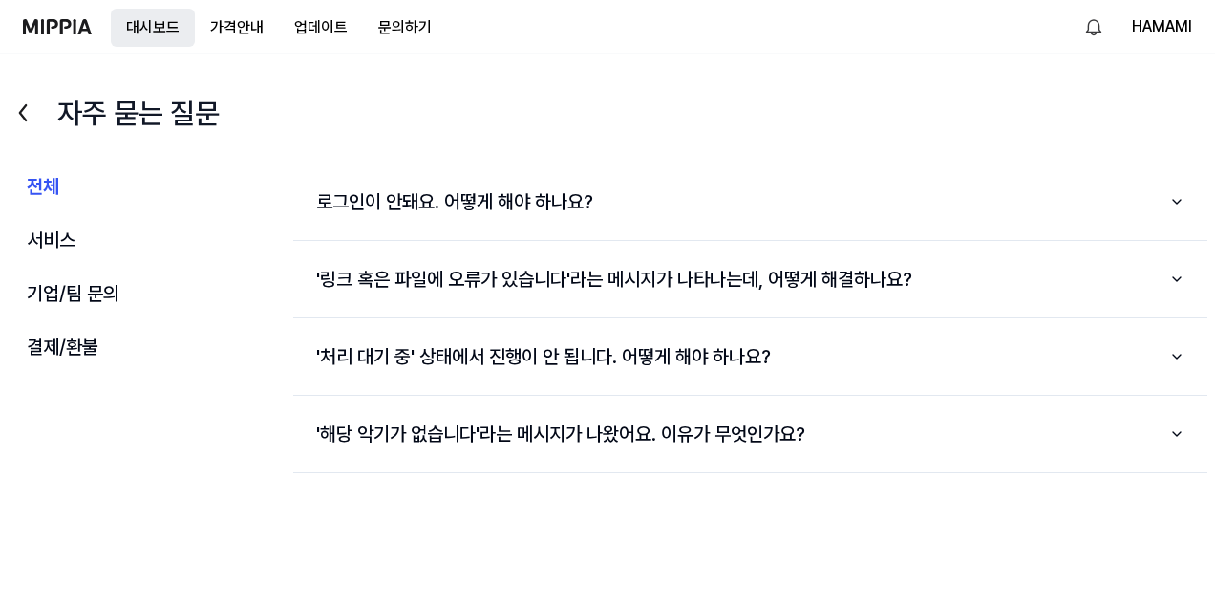
click at [139, 25] on button "대시보드" at bounding box center [153, 28] width 84 height 38
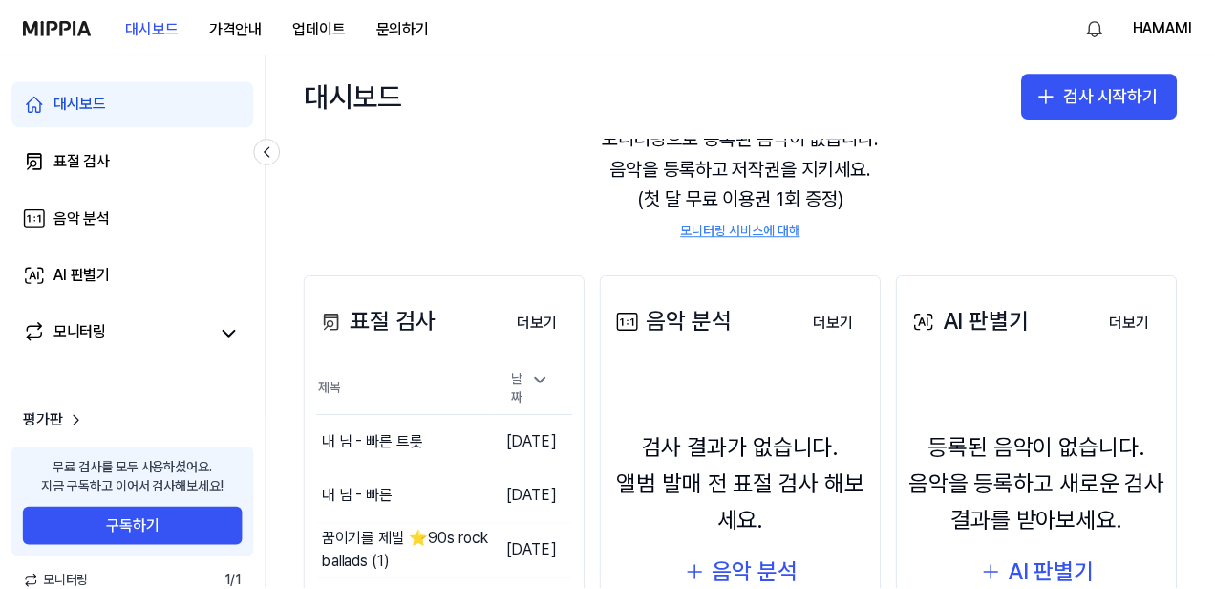
scroll to position [89, 0]
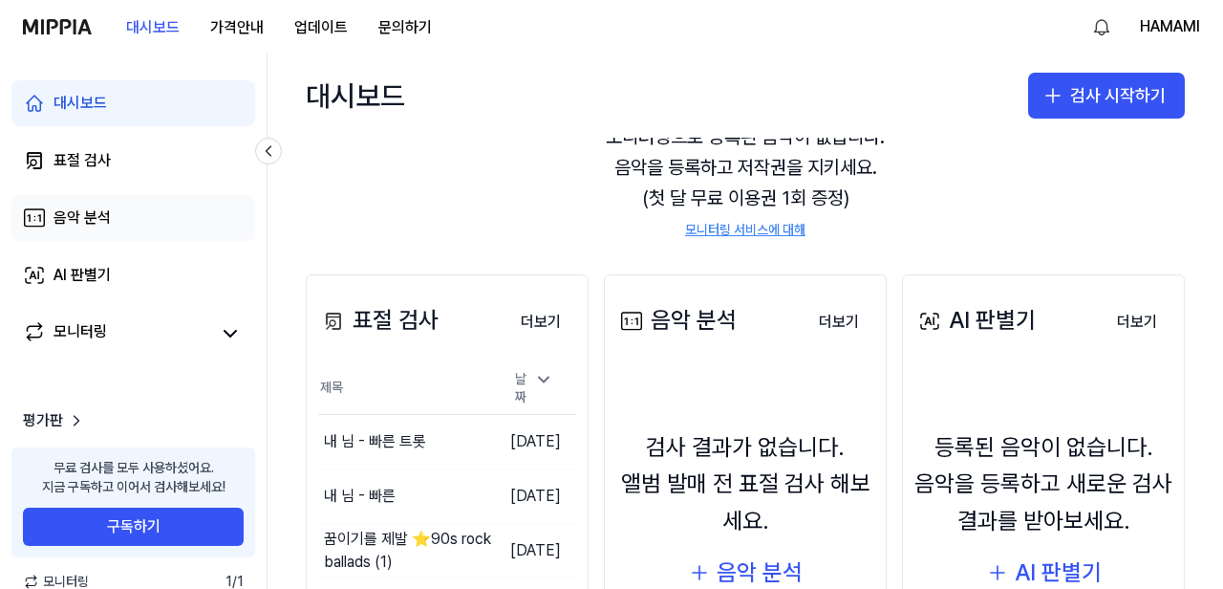
click at [85, 223] on div "음악 분석" at bounding box center [82, 217] width 57 height 23
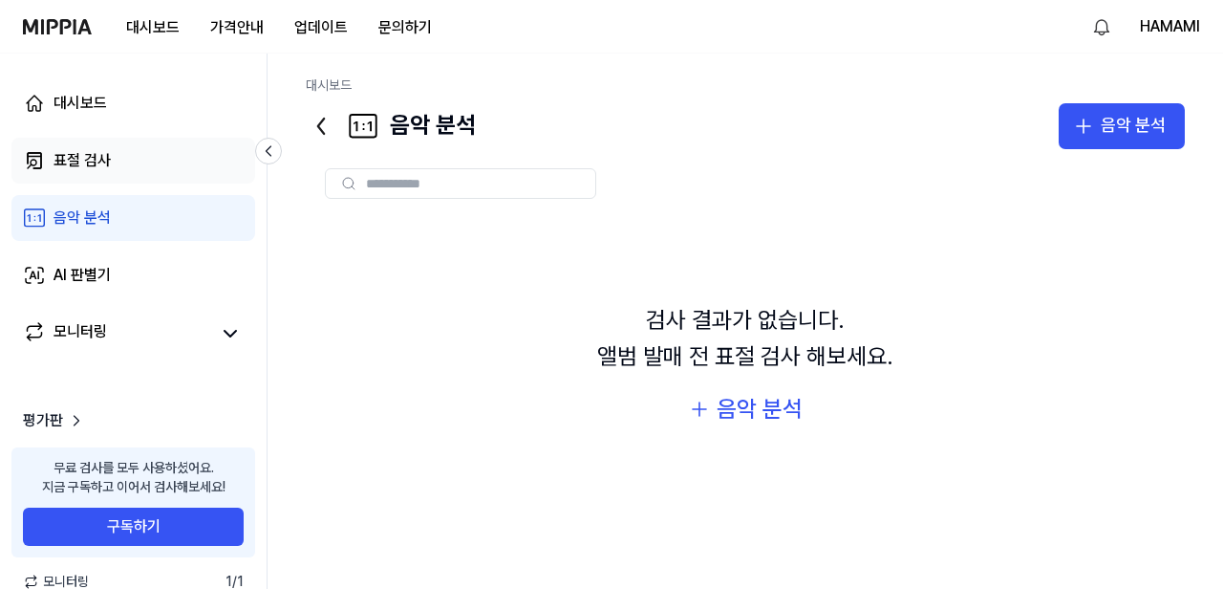
click at [101, 160] on div "표절 검사" at bounding box center [82, 160] width 57 height 23
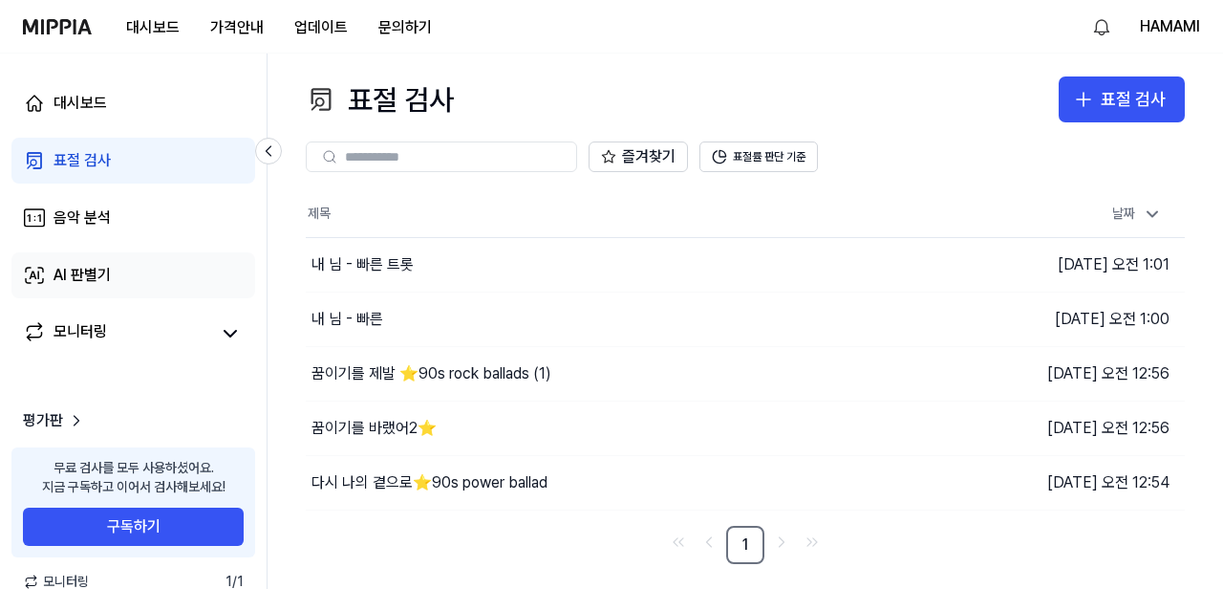
click at [87, 272] on div "AI 판별기" at bounding box center [82, 275] width 57 height 23
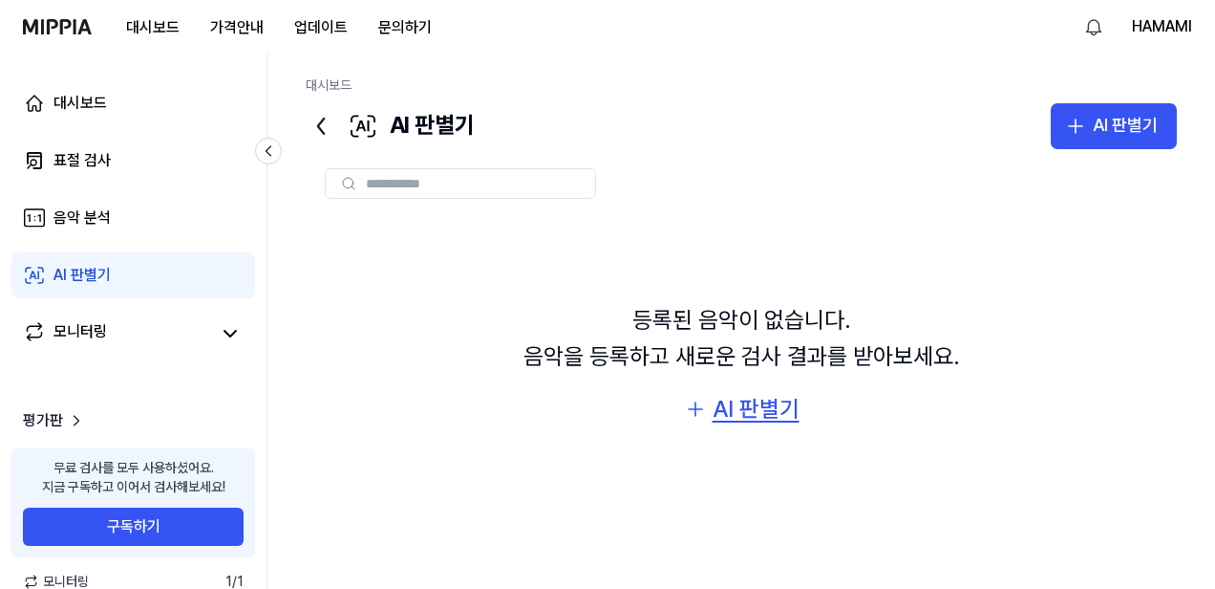
click at [750, 405] on div "AI 판별기" at bounding box center [756, 409] width 87 height 36
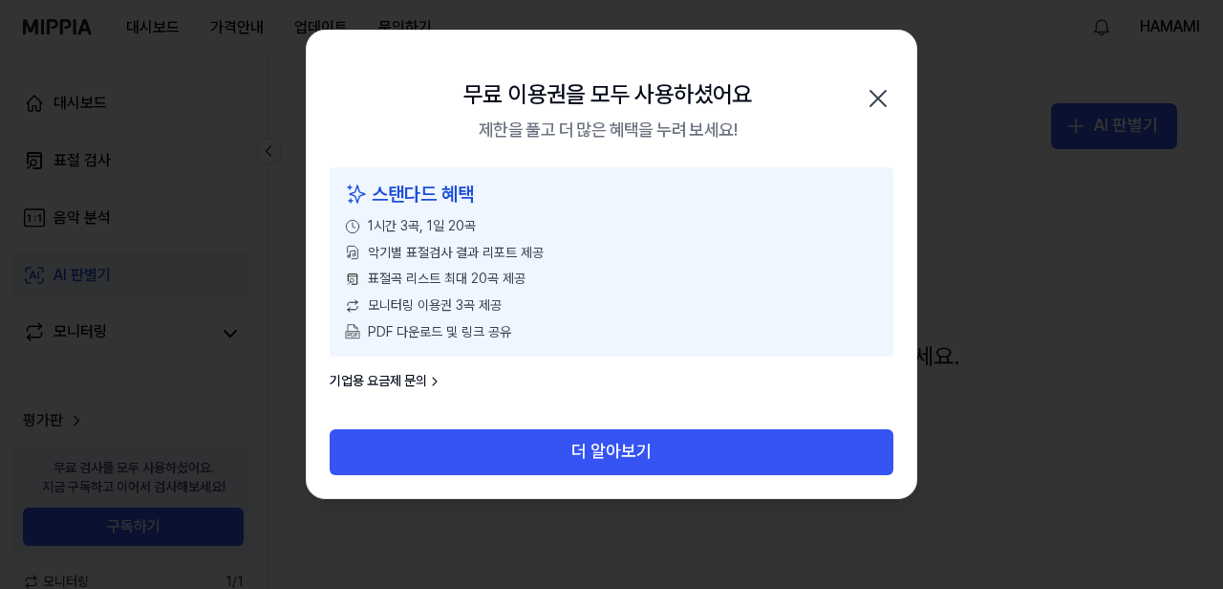
click at [874, 98] on icon "button" at bounding box center [878, 98] width 31 height 31
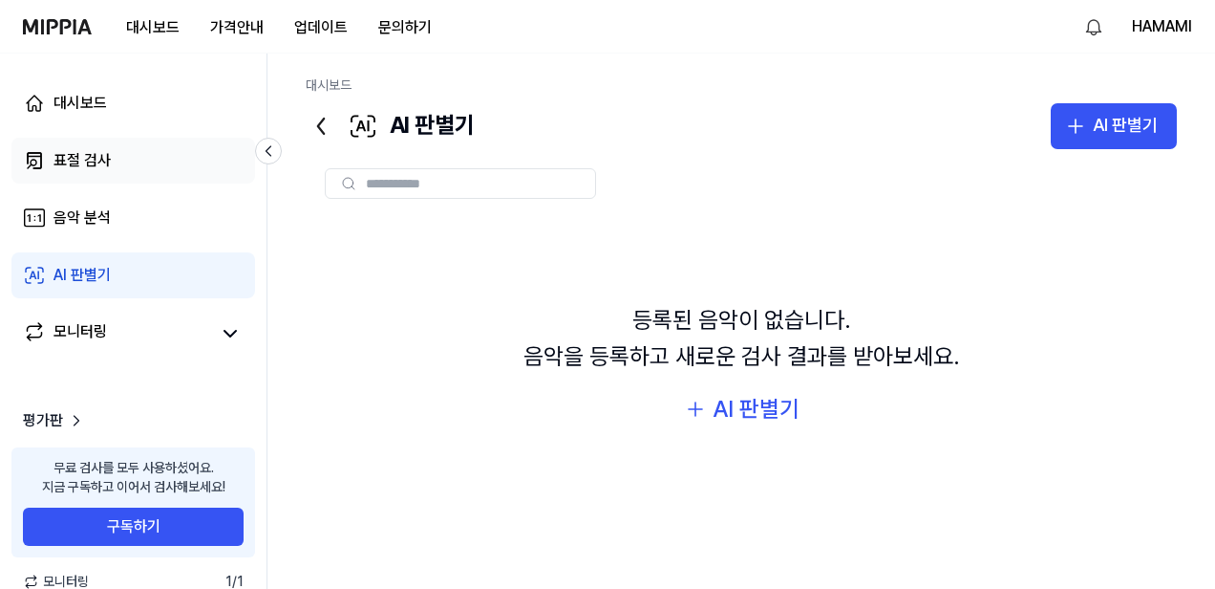
click at [85, 168] on div "표절 검사" at bounding box center [82, 160] width 57 height 23
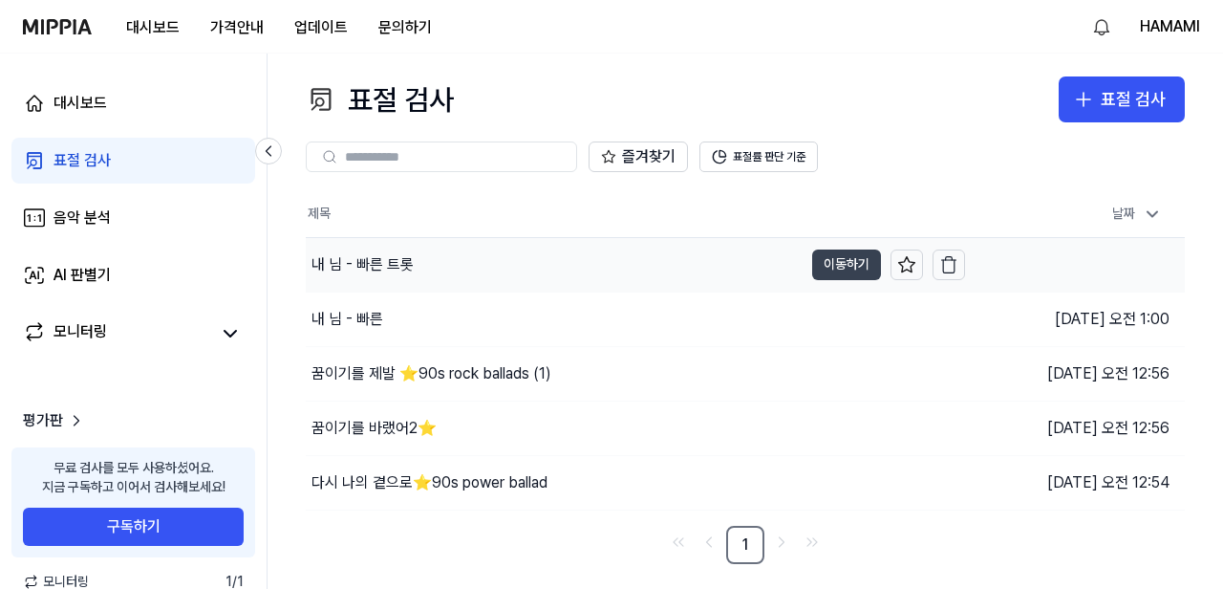
click at [846, 267] on button "이동하기" at bounding box center [846, 264] width 69 height 31
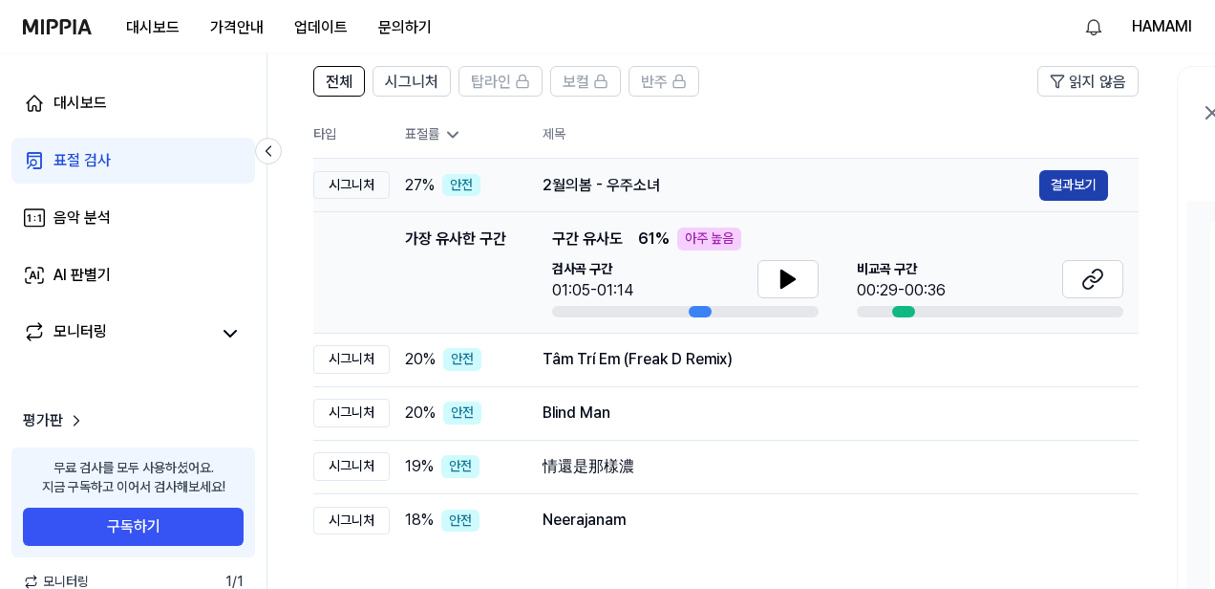
scroll to position [130, 0]
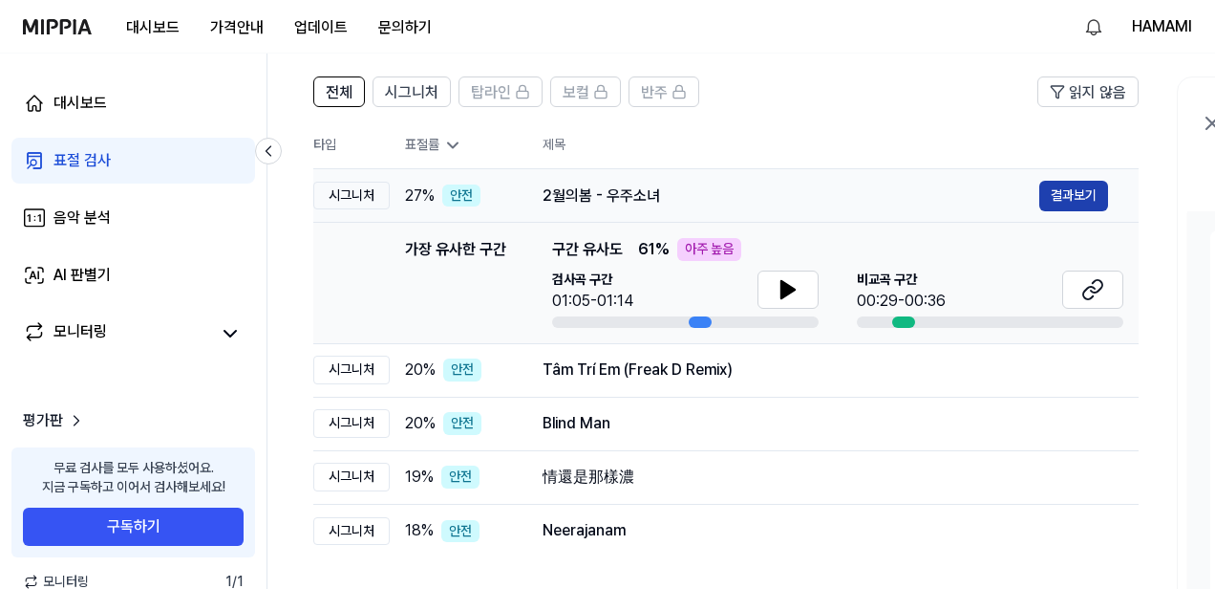
click at [1067, 195] on button "결과보기" at bounding box center [1073, 196] width 69 height 31
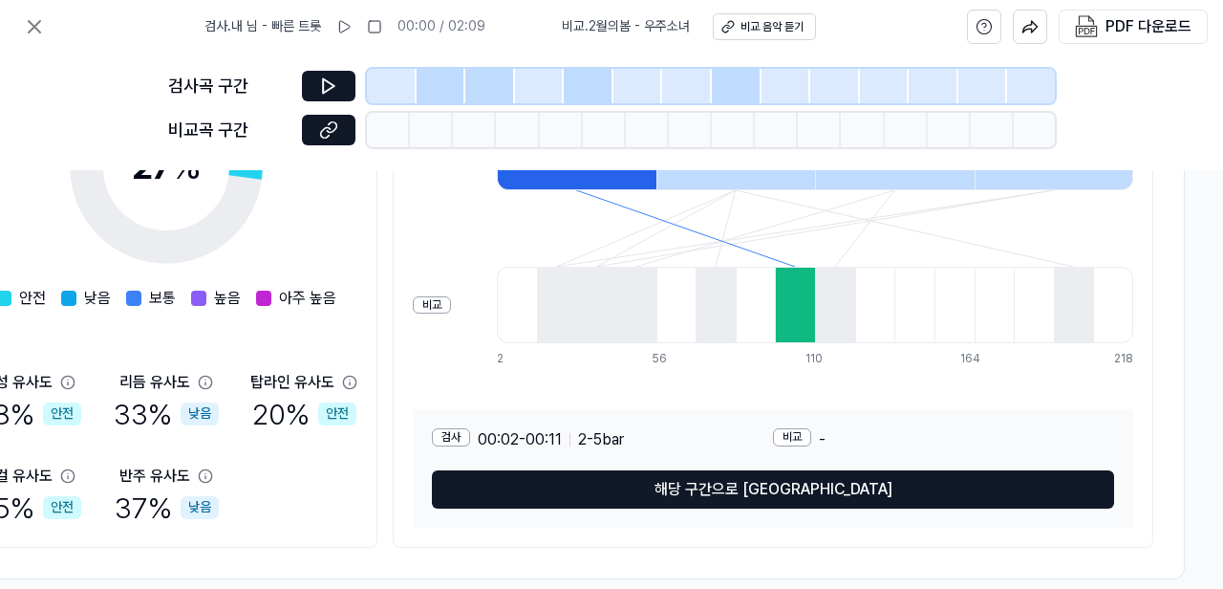
scroll to position [401, 443]
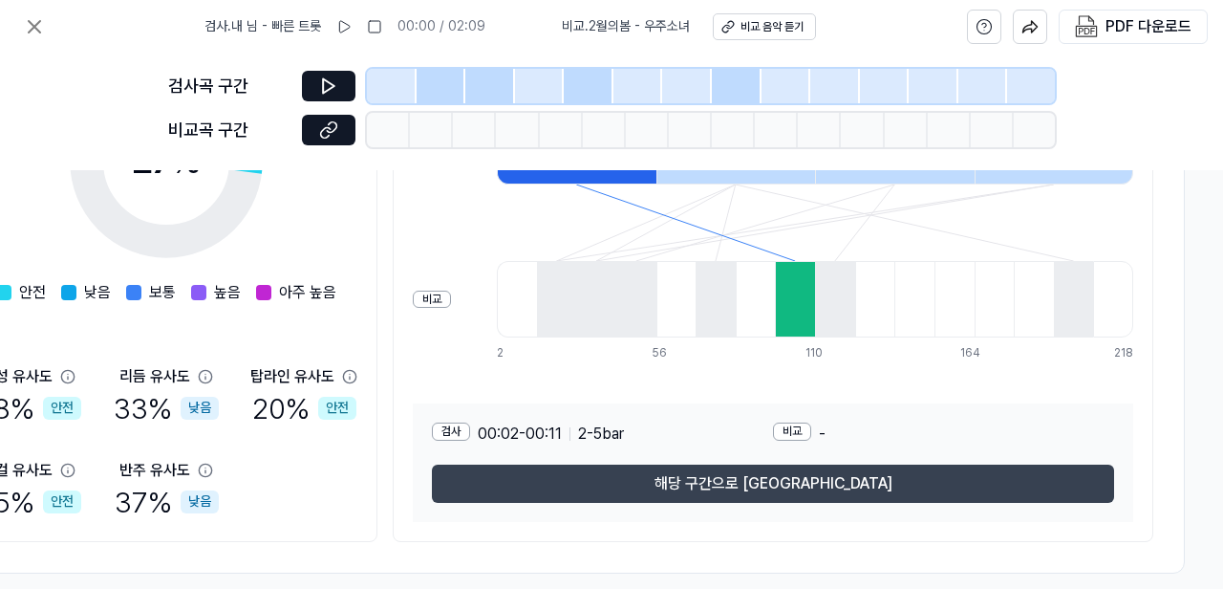
click at [819, 484] on button "해당 구간으로 [GEOGRAPHIC_DATA]" at bounding box center [773, 483] width 682 height 38
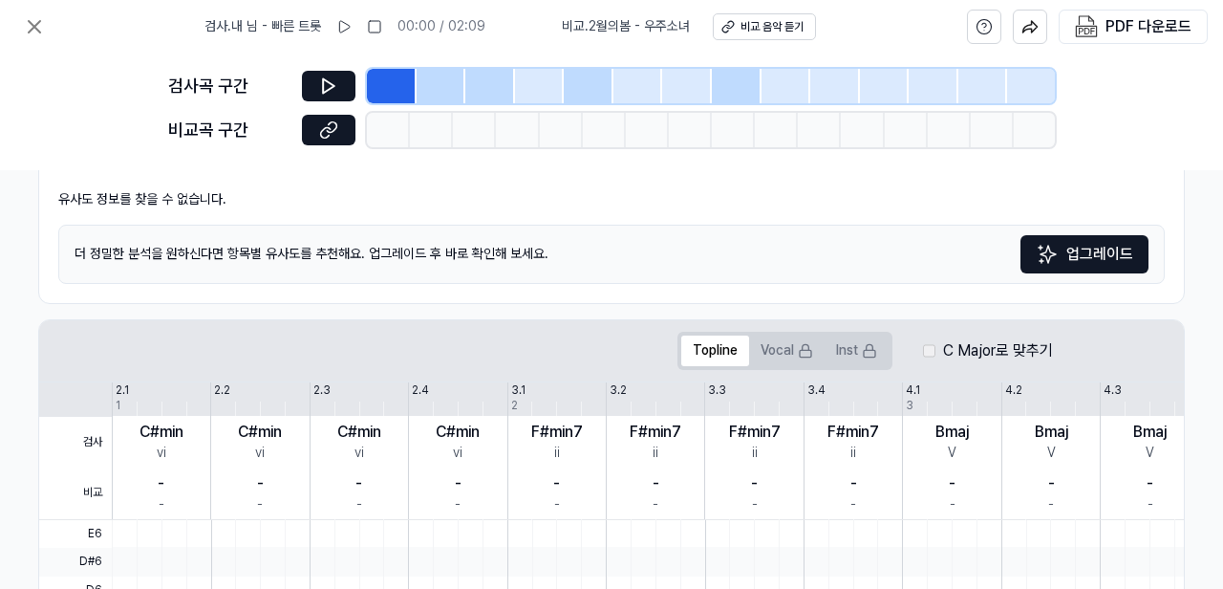
scroll to position [159, 329]
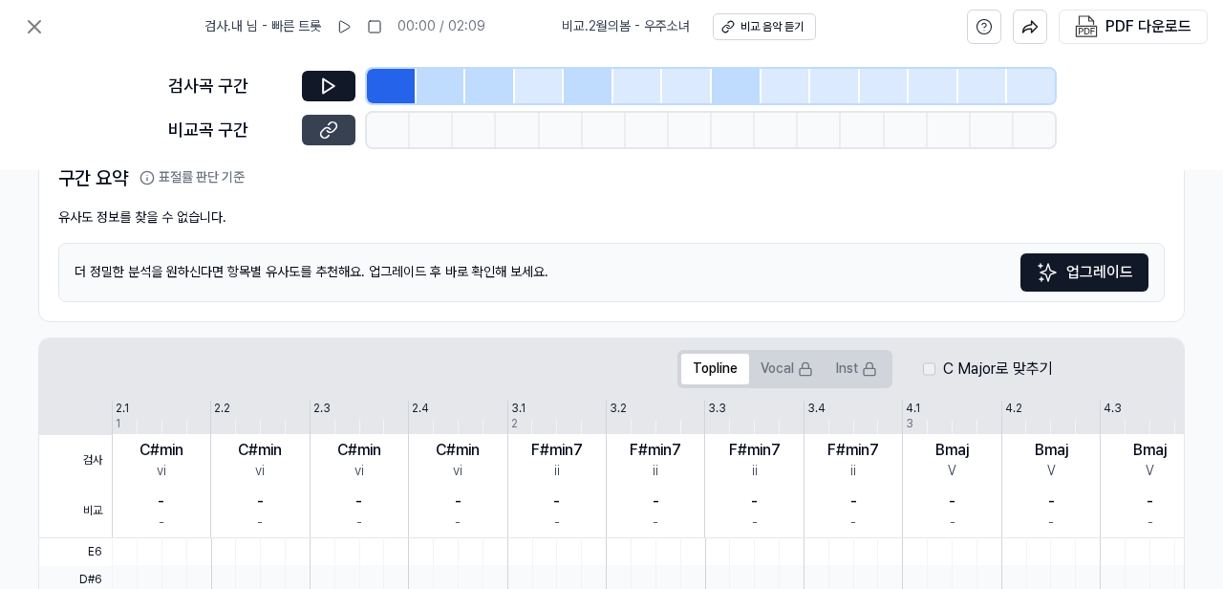
click at [333, 132] on icon at bounding box center [328, 129] width 19 height 19
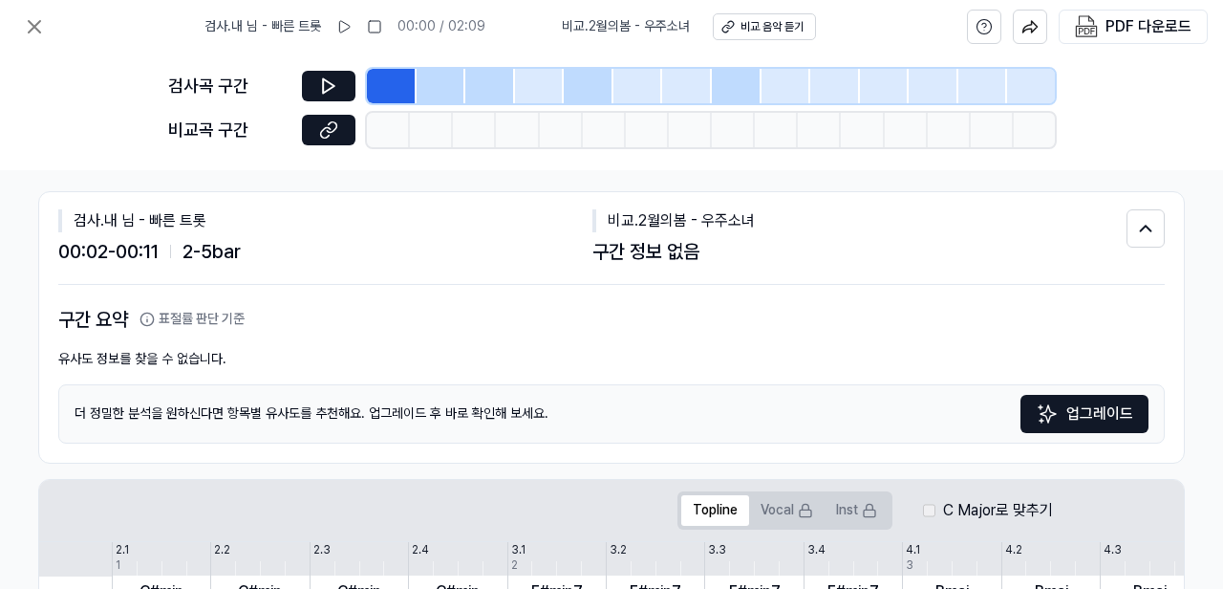
scroll to position [0, 329]
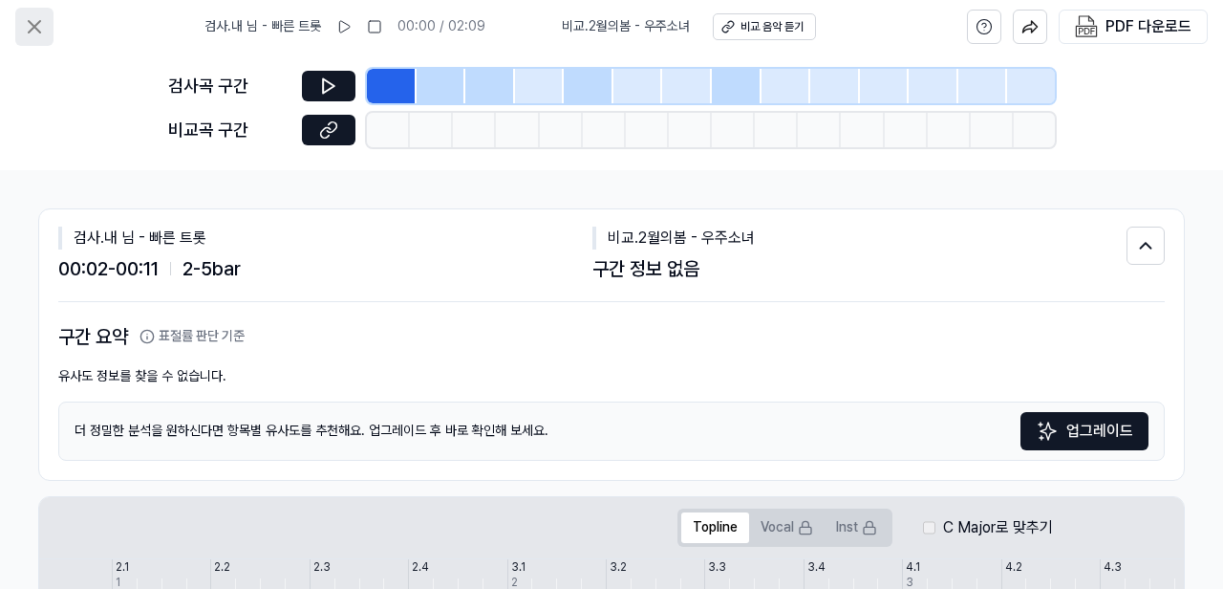
click at [40, 30] on icon at bounding box center [34, 26] width 23 height 23
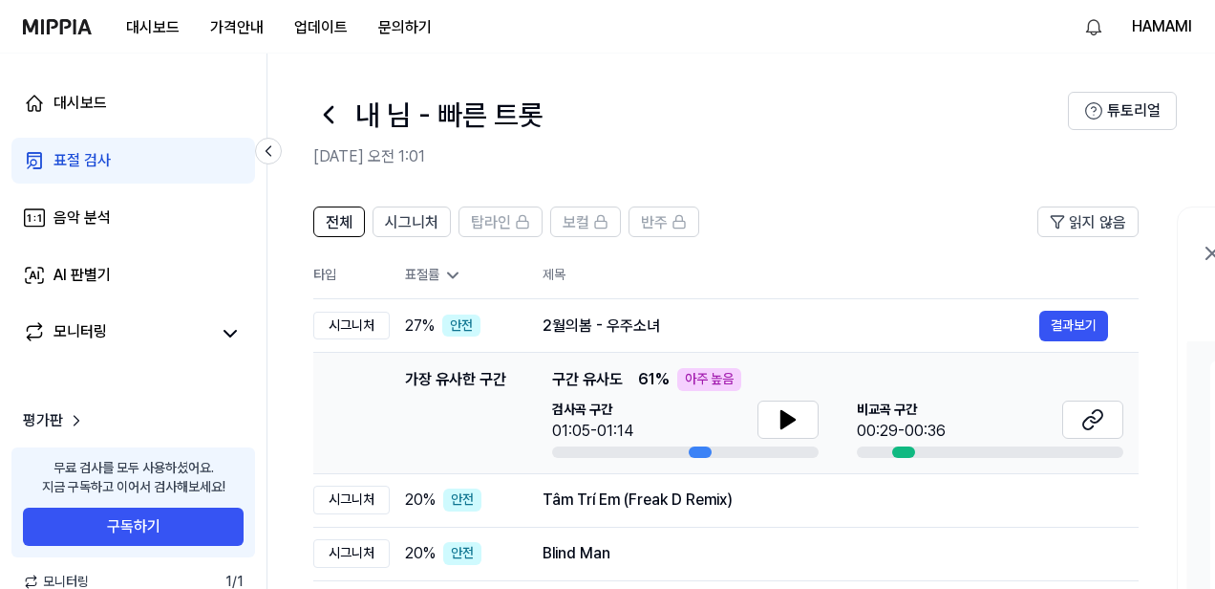
scroll to position [1, 0]
click at [332, 117] on icon at bounding box center [328, 113] width 31 height 31
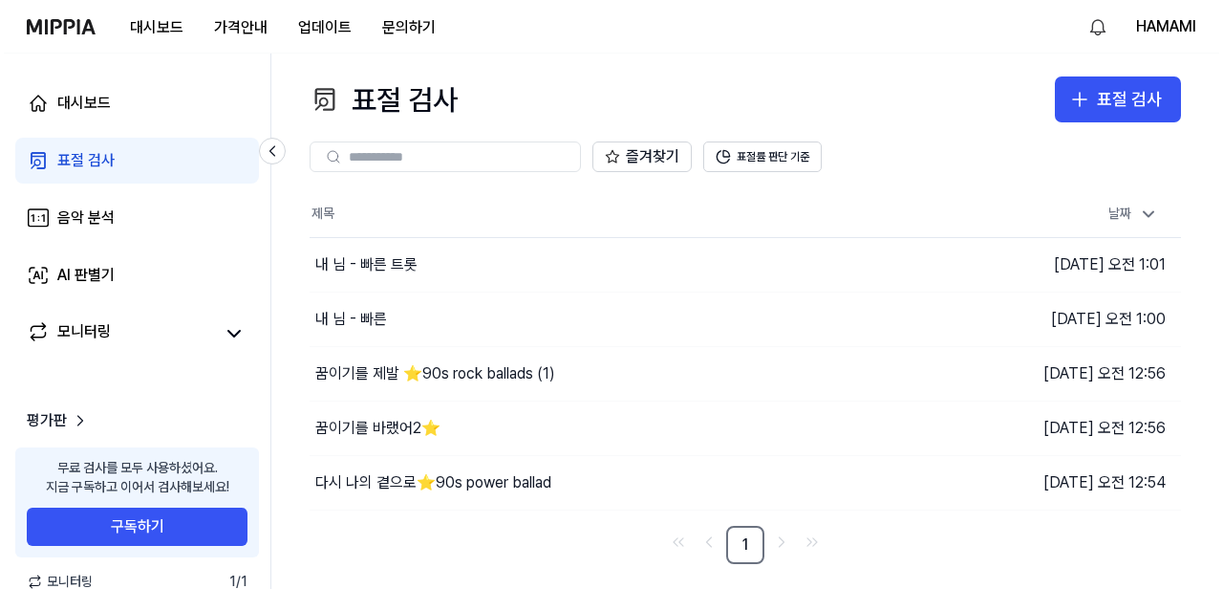
scroll to position [0, 0]
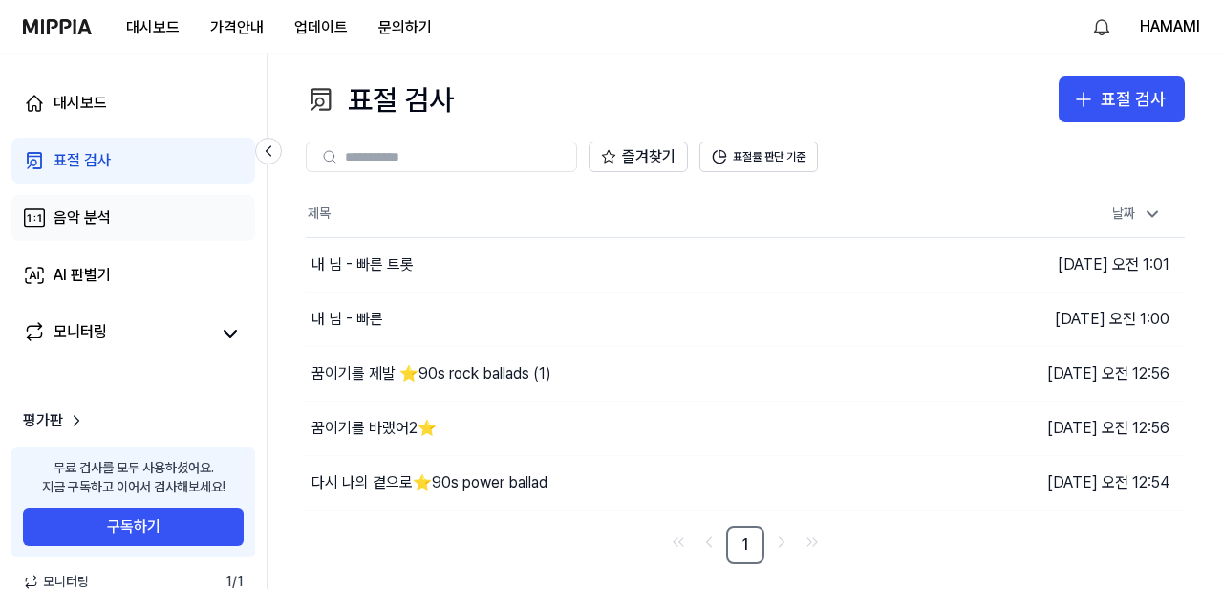
click at [58, 220] on div "음악 분석" at bounding box center [82, 217] width 57 height 23
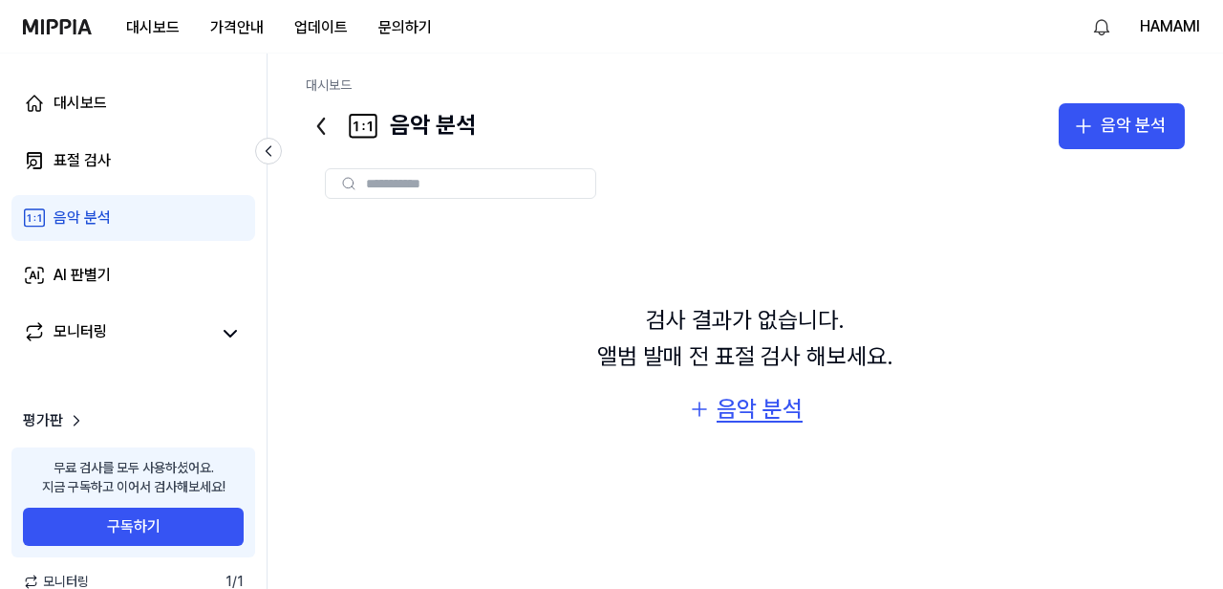
click at [754, 411] on div "음악 분석" at bounding box center [760, 409] width 86 height 36
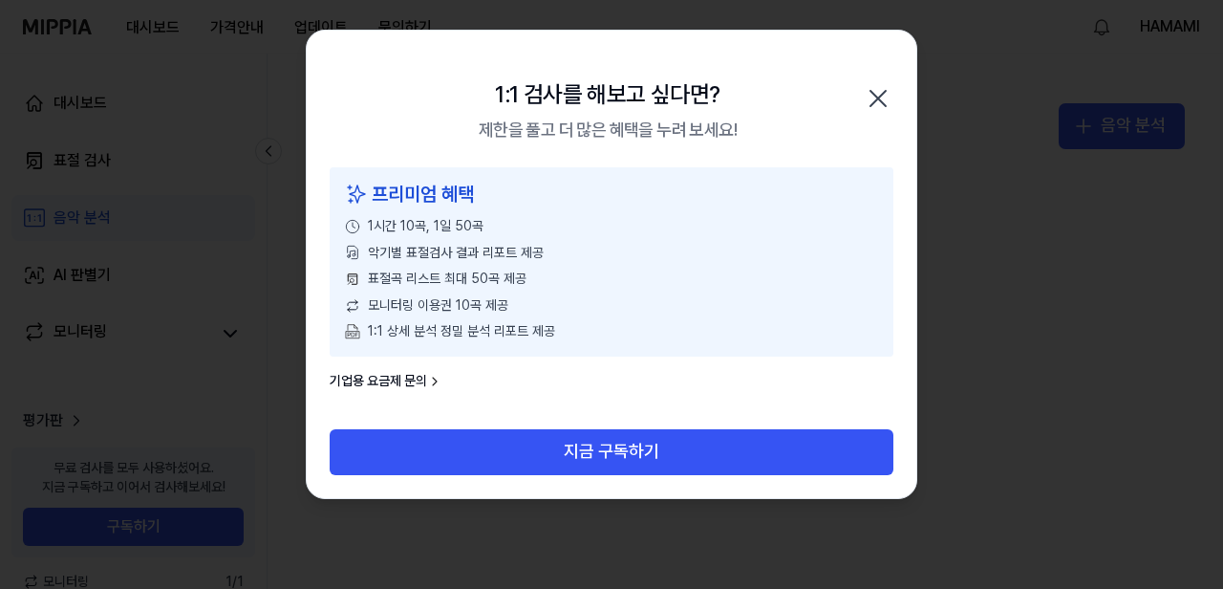
click at [880, 102] on icon "button" at bounding box center [878, 98] width 31 height 31
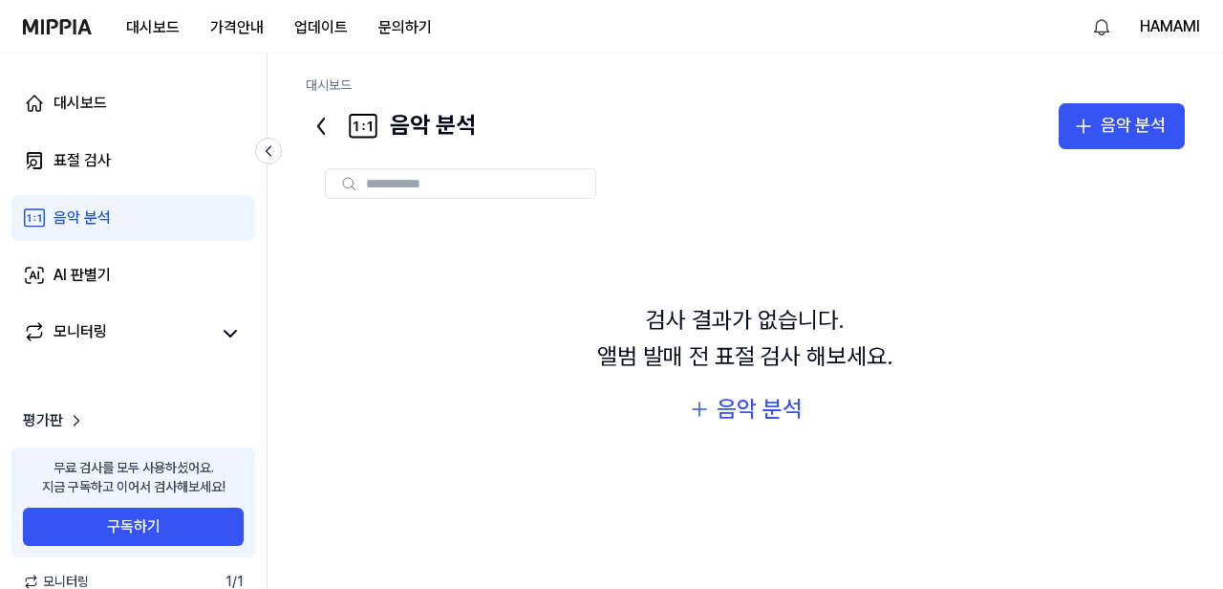
click at [332, 121] on icon at bounding box center [321, 126] width 31 height 31
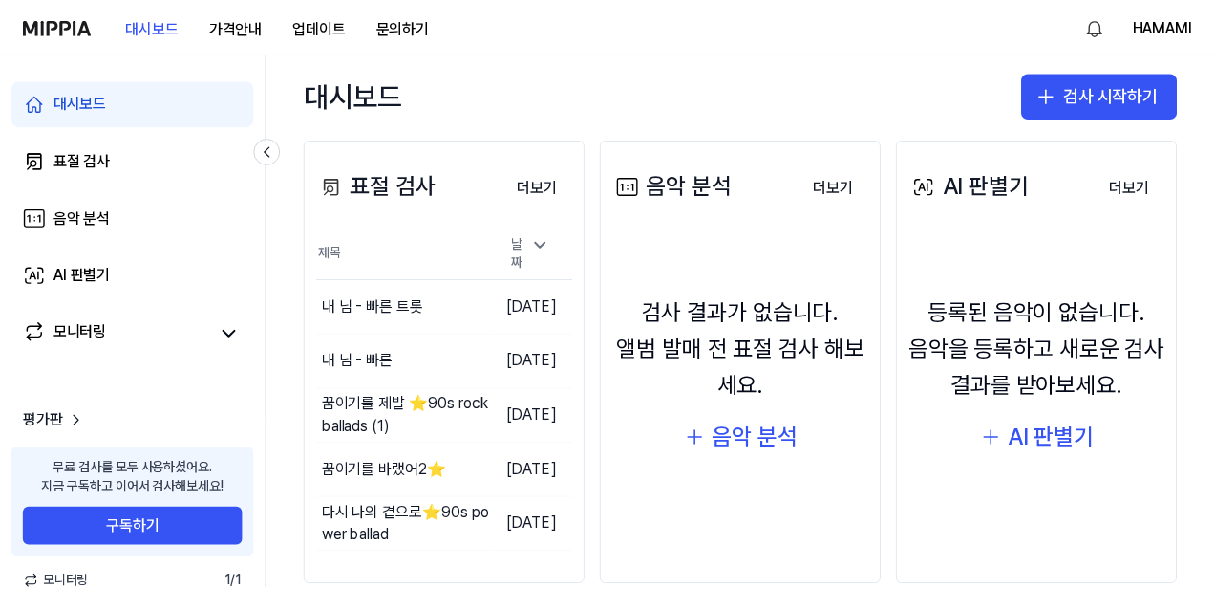
scroll to position [257, 0]
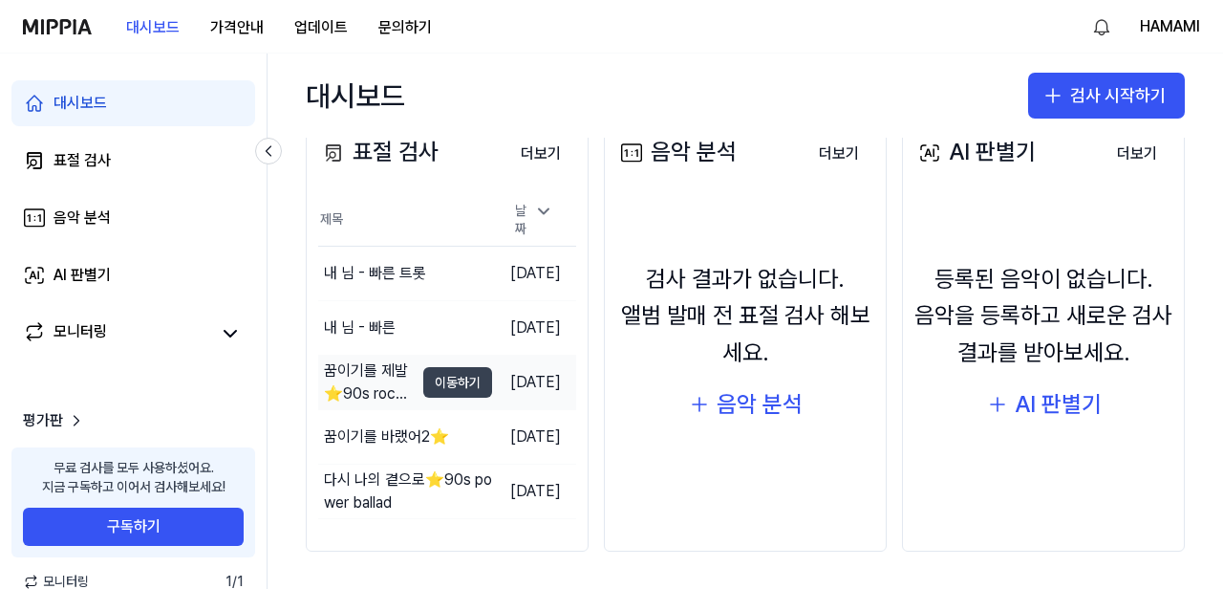
click at [423, 379] on button "이동하기" at bounding box center [457, 382] width 69 height 31
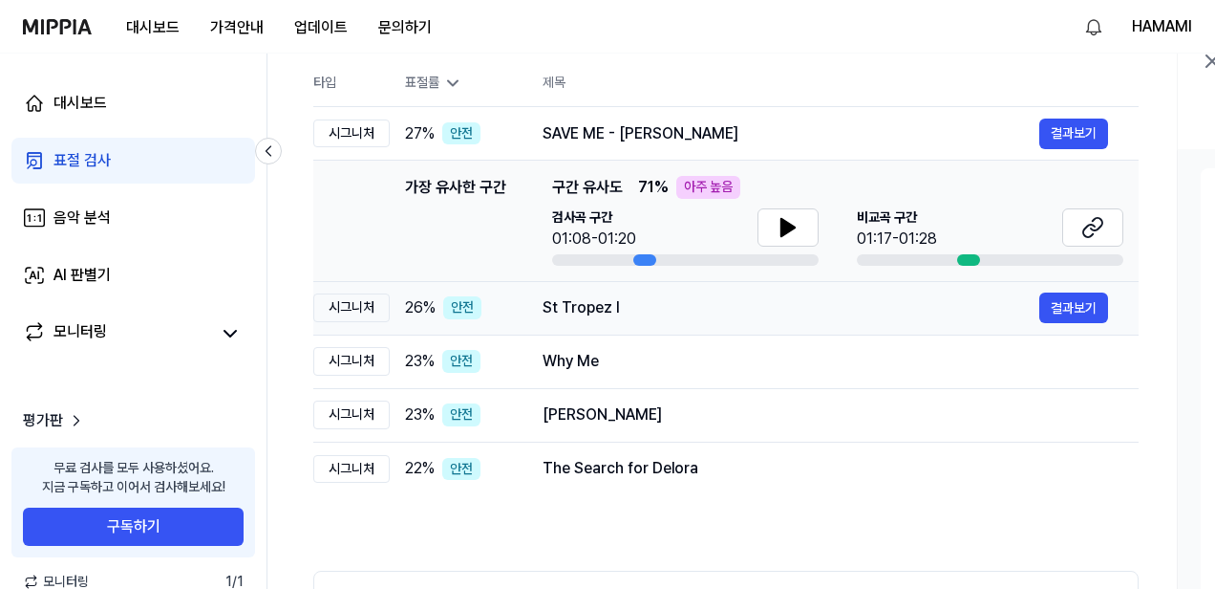
scroll to position [201, 0]
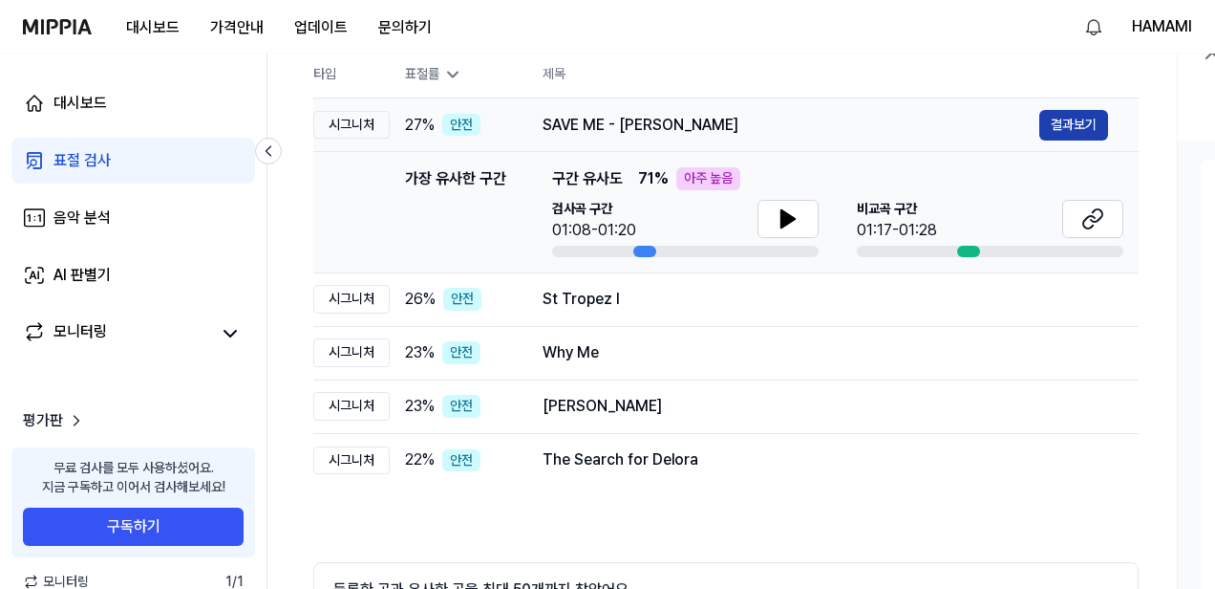
click at [1080, 119] on button "결과보기" at bounding box center [1073, 125] width 69 height 31
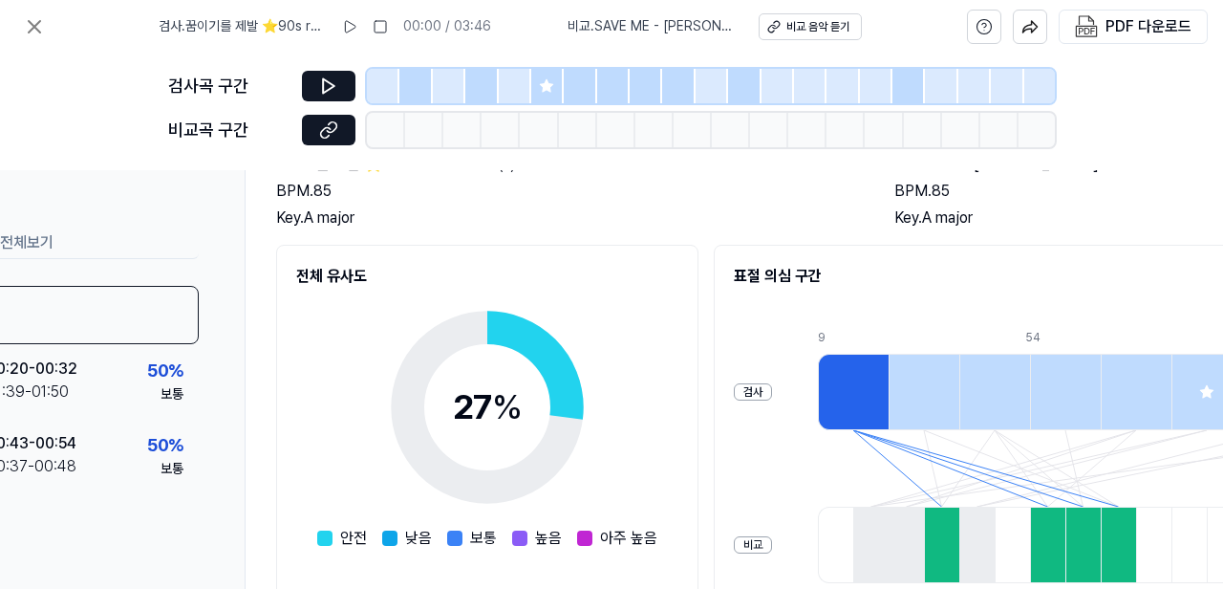
scroll to position [156, 0]
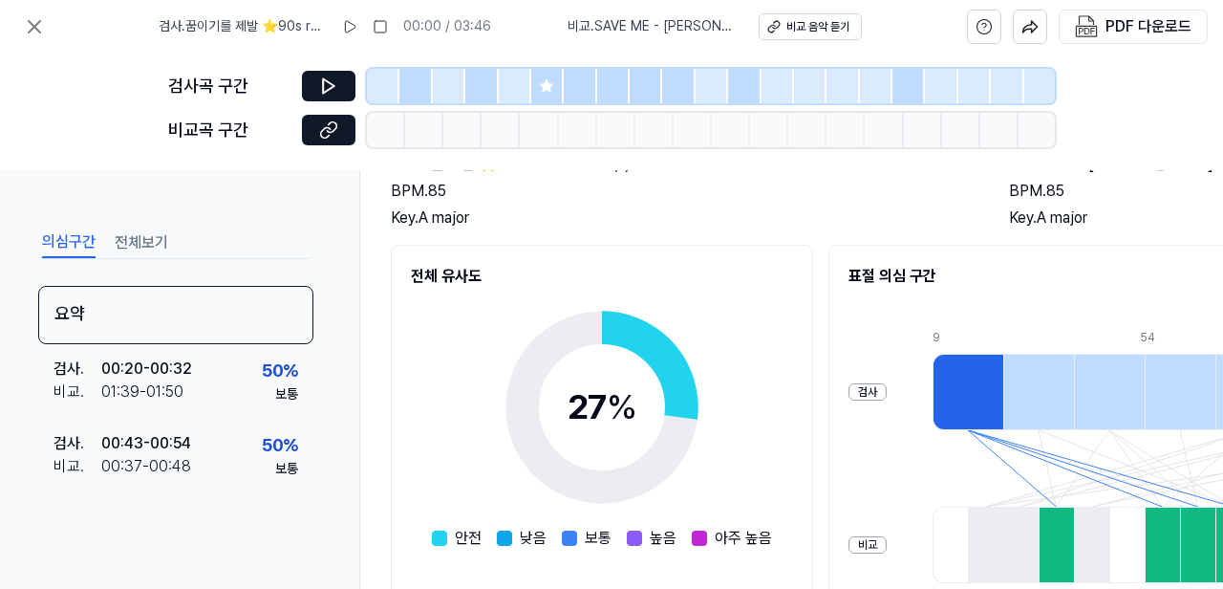
click at [147, 244] on button "전체보기" at bounding box center [142, 242] width 54 height 31
click at [67, 241] on button "의심구간" at bounding box center [69, 242] width 54 height 31
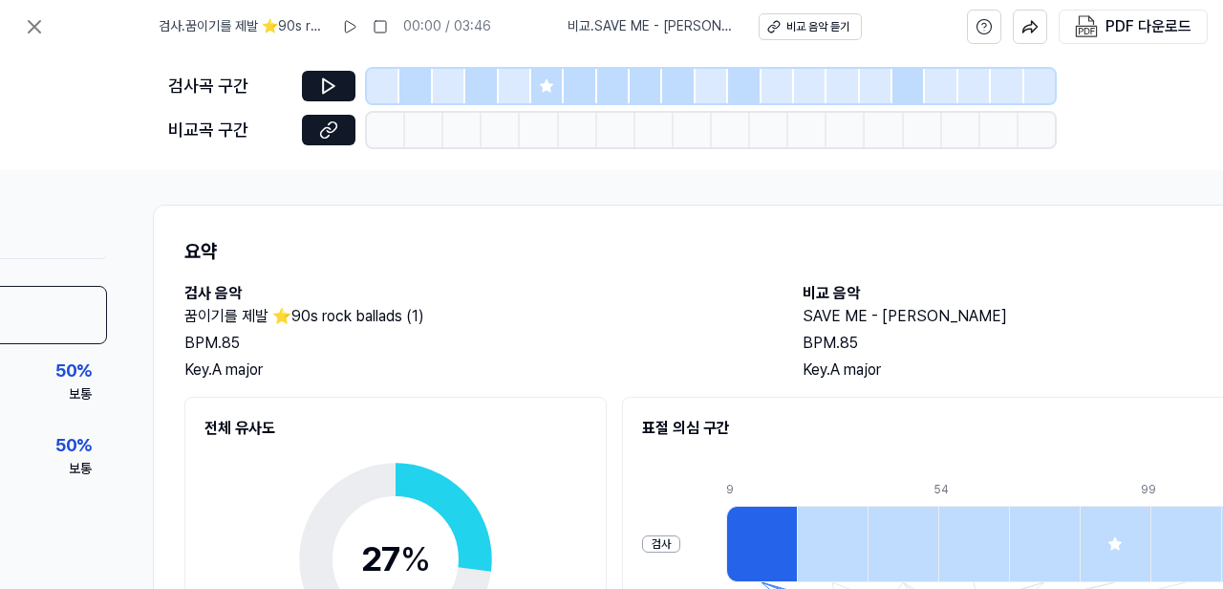
scroll to position [0, 206]
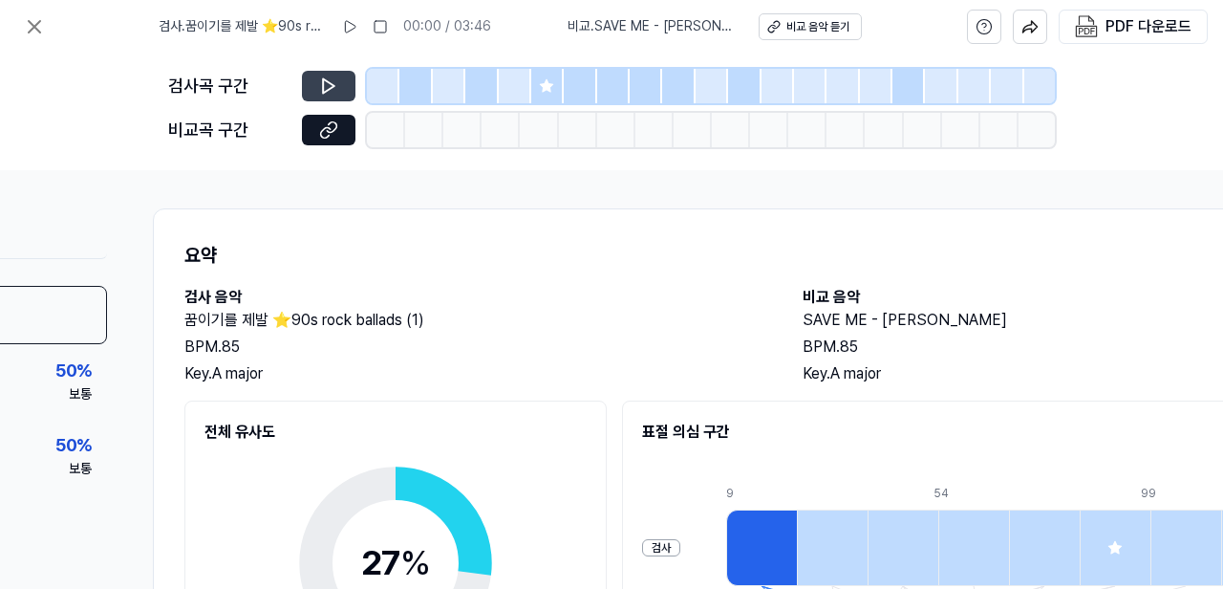
click at [318, 86] on button at bounding box center [329, 86] width 54 height 31
click at [327, 84] on icon at bounding box center [328, 85] width 19 height 19
click at [357, 28] on icon at bounding box center [349, 26] width 15 height 15
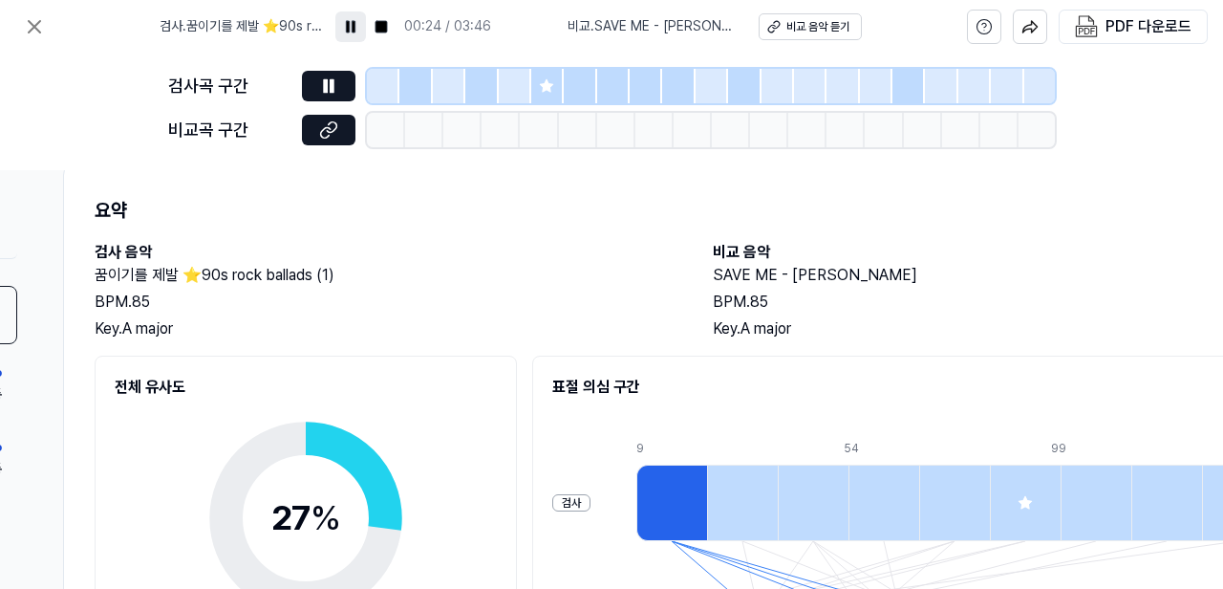
scroll to position [0, 296]
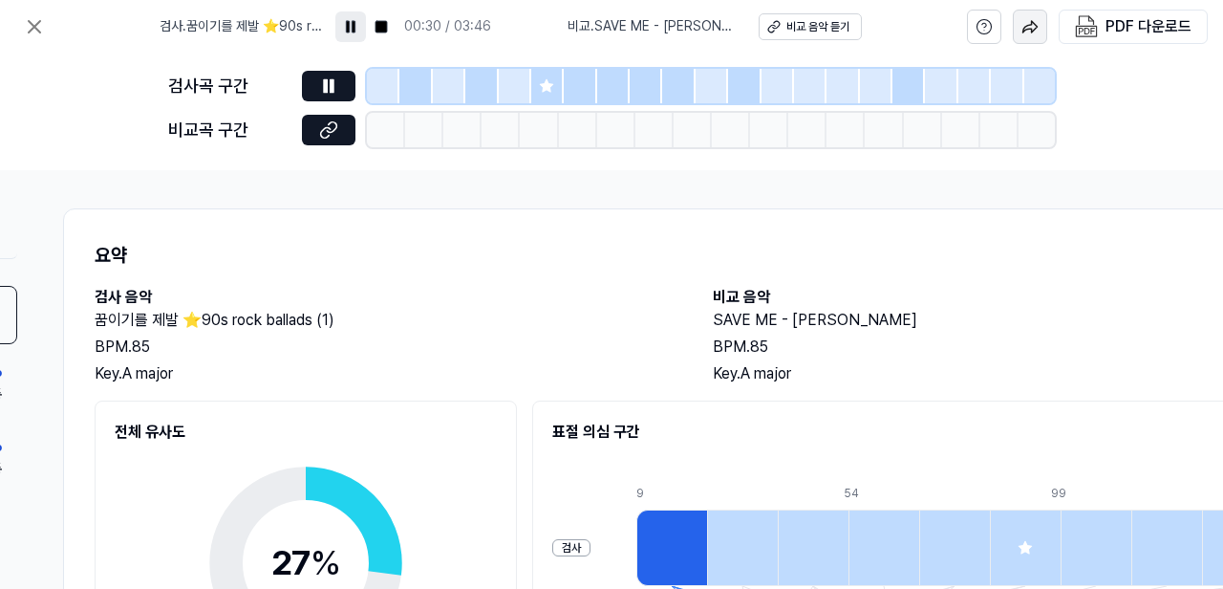
click at [1034, 29] on img "button" at bounding box center [1029, 26] width 17 height 17
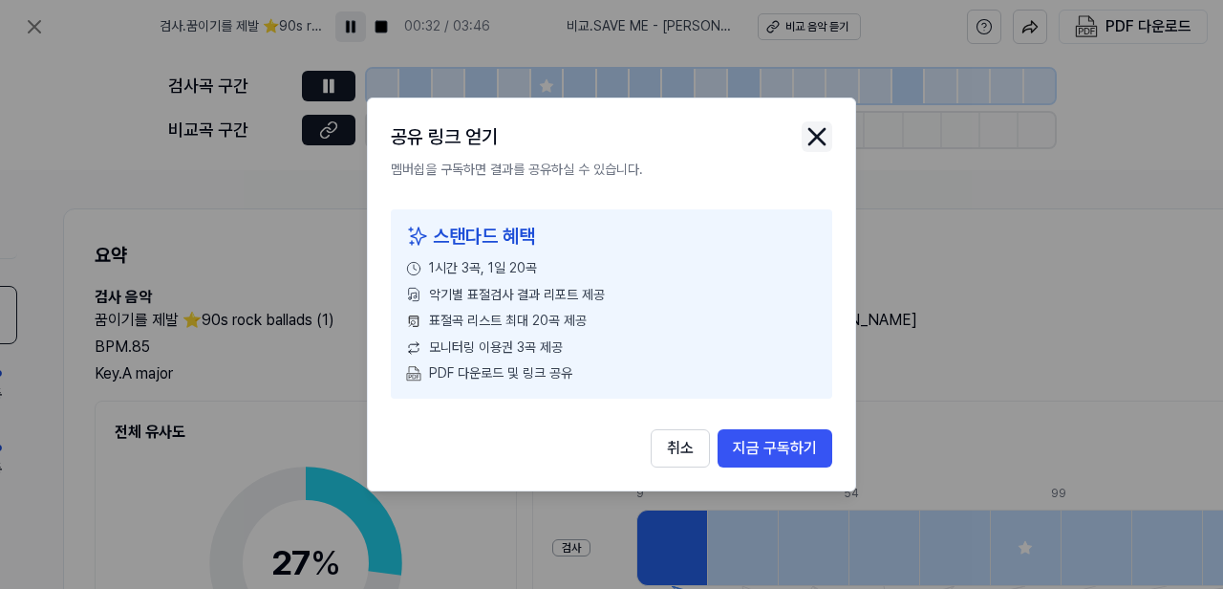
click at [817, 140] on icon "close modal" at bounding box center [817, 136] width 31 height 31
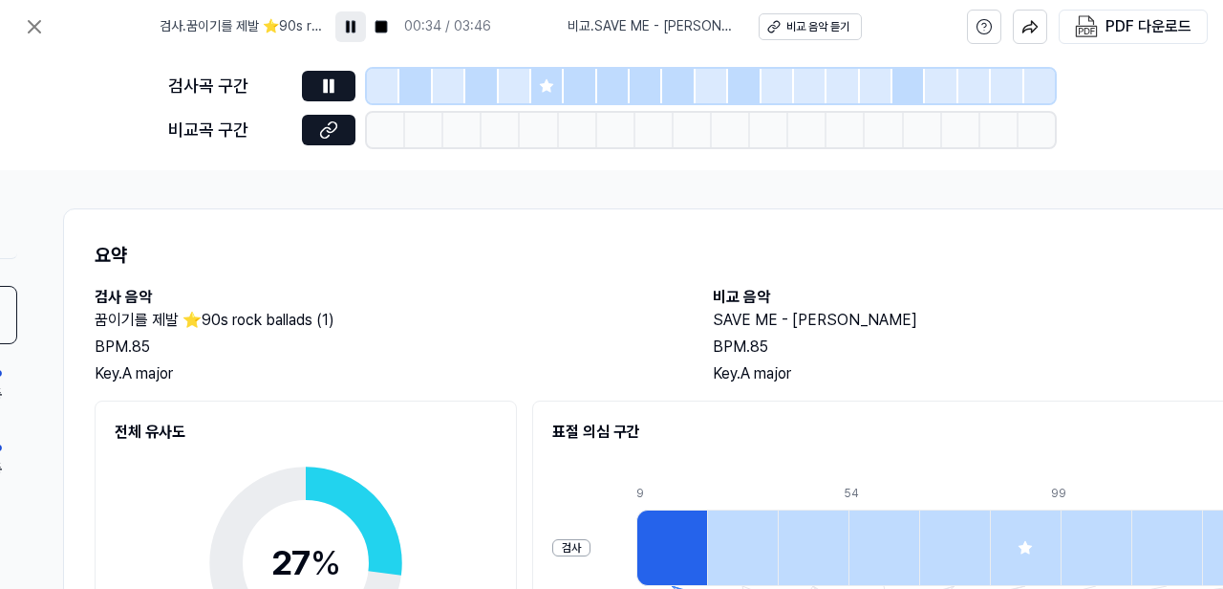
click at [546, 87] on icon at bounding box center [546, 85] width 12 height 12
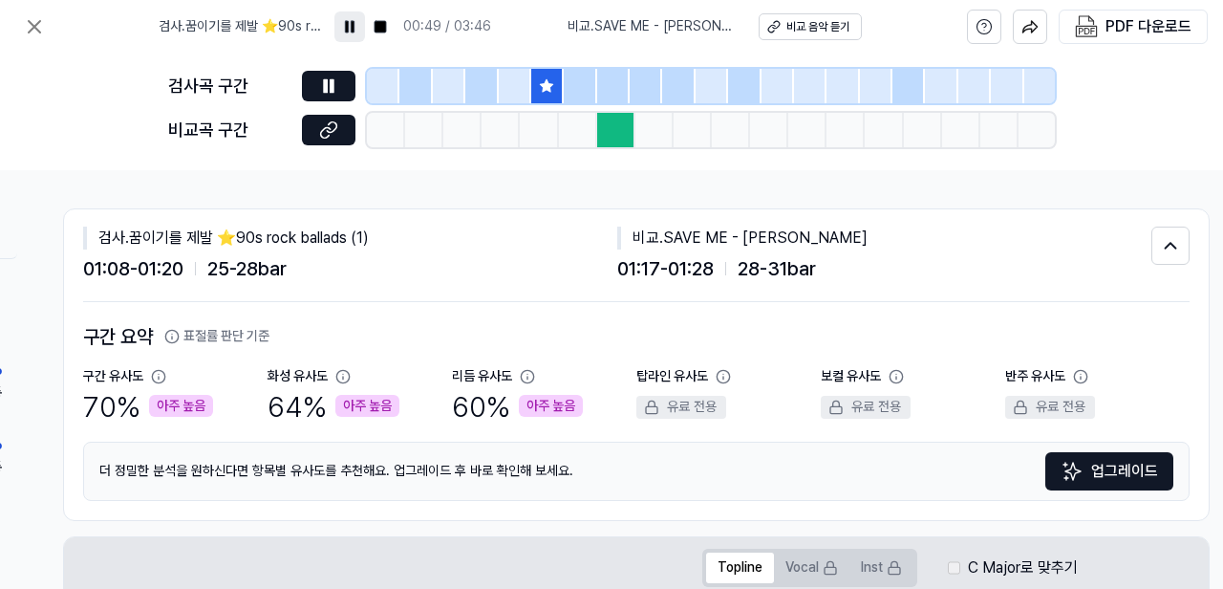
click at [616, 136] on div at bounding box center [616, 130] width 38 height 34
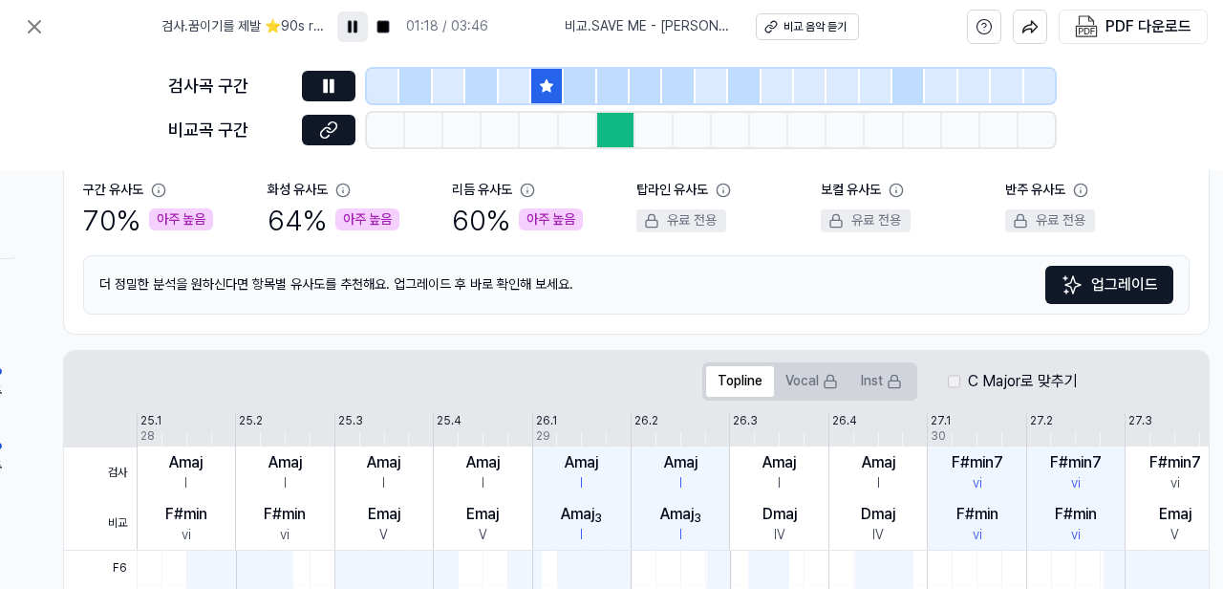
scroll to position [182, 296]
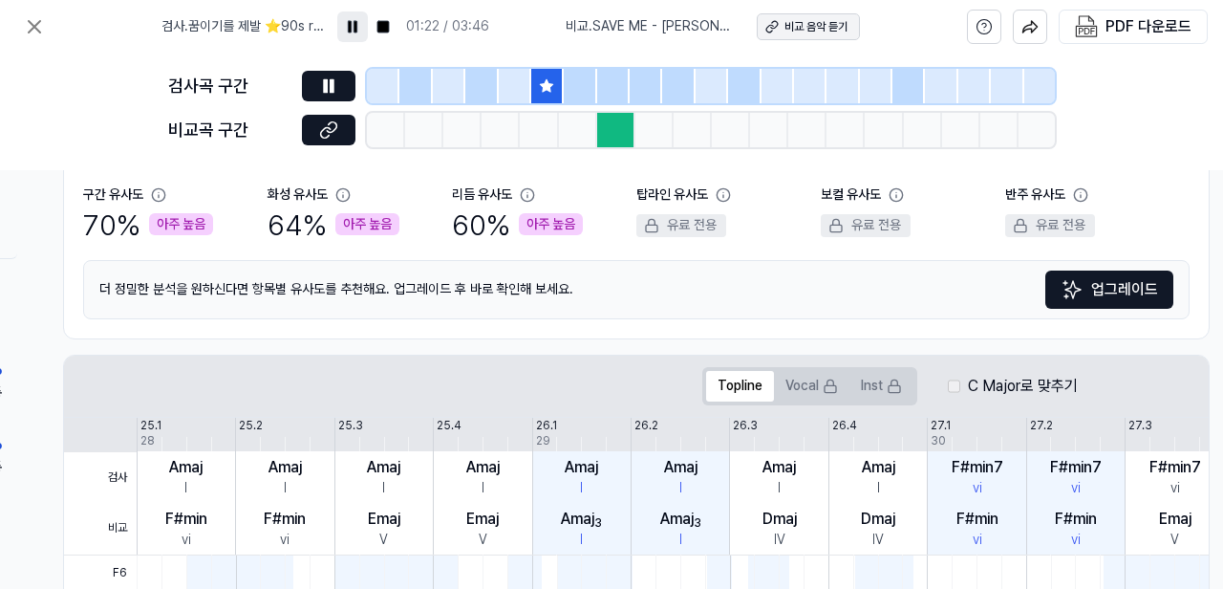
click at [805, 28] on div "비교 음악 듣기" at bounding box center [815, 27] width 63 height 16
click at [329, 90] on icon at bounding box center [328, 85] width 19 height 19
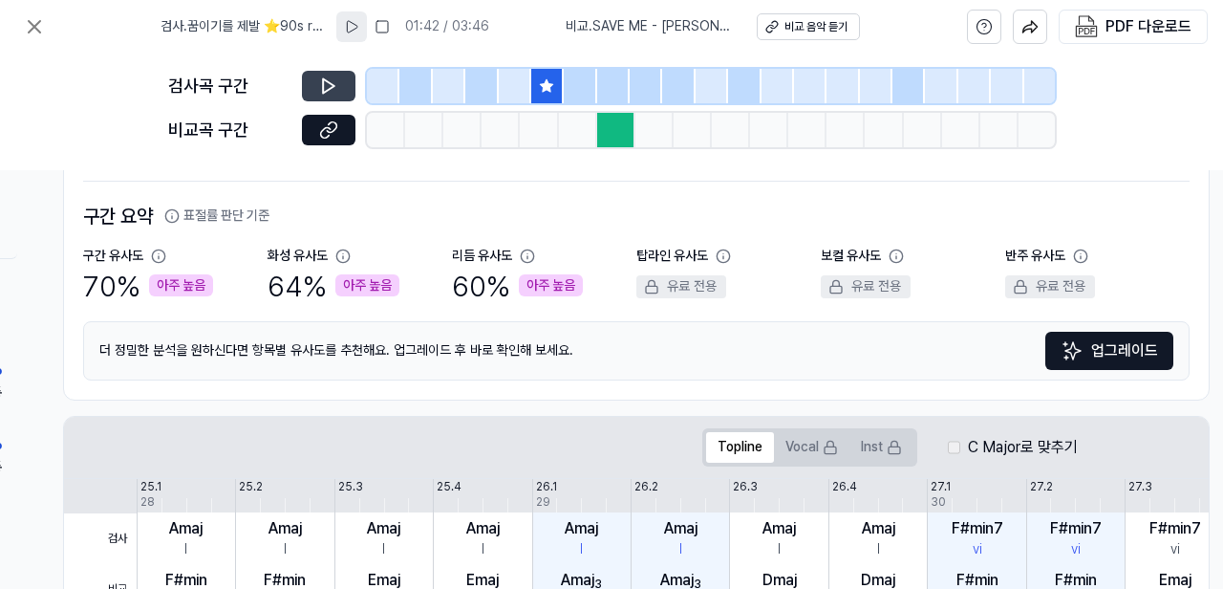
scroll to position [0, 296]
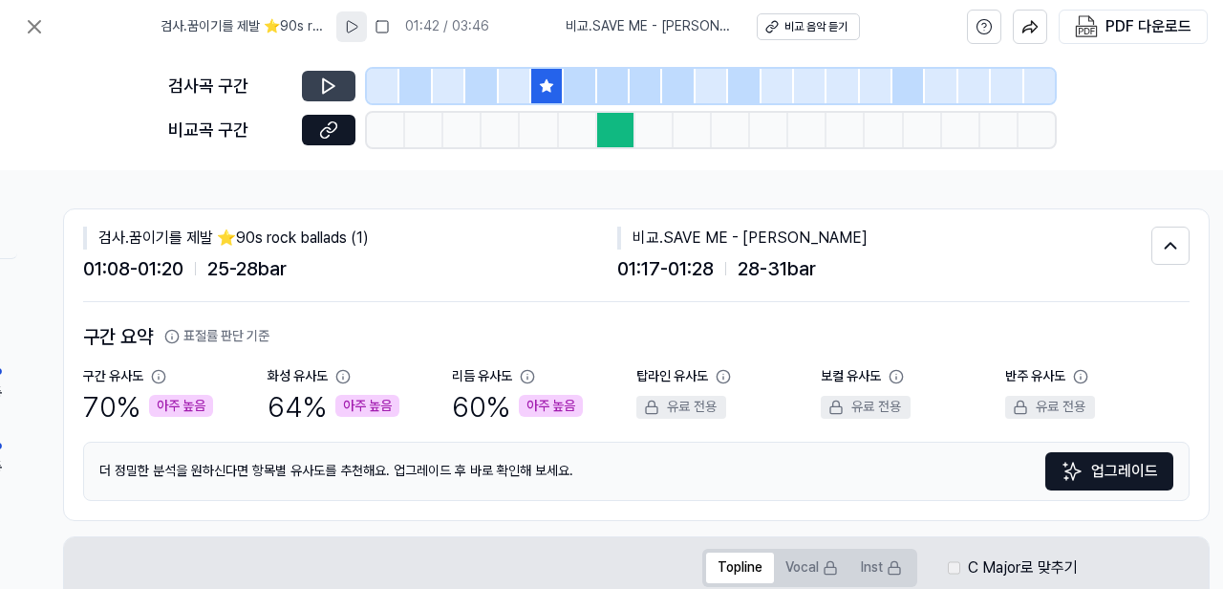
click at [330, 85] on icon at bounding box center [328, 85] width 19 height 19
click at [375, 83] on div at bounding box center [383, 86] width 32 height 34
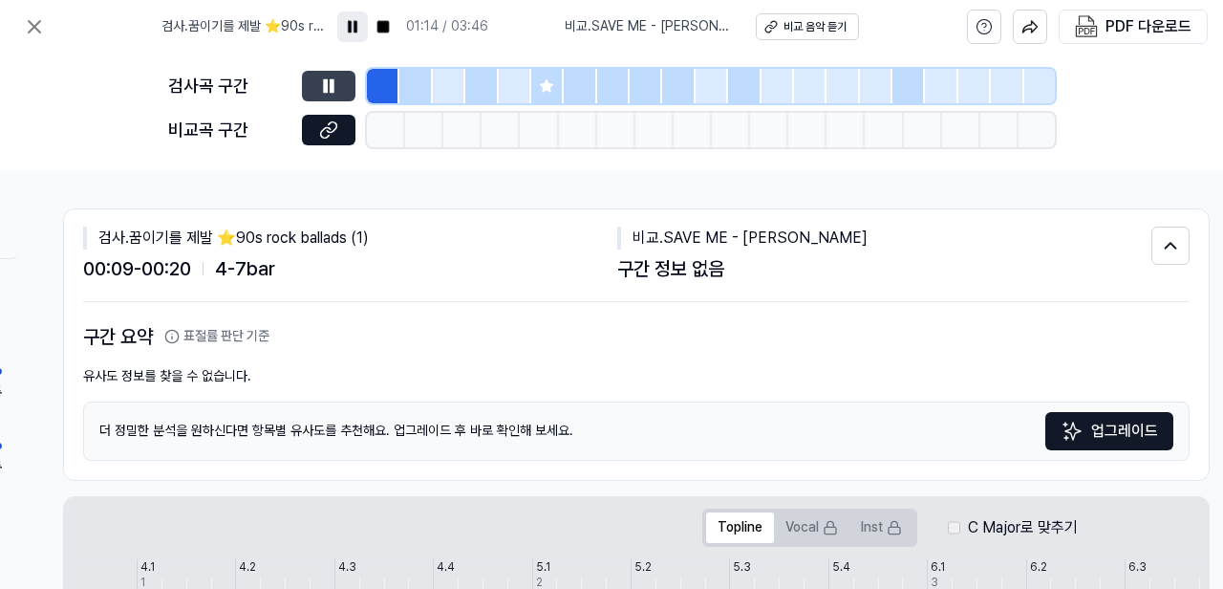
click at [327, 85] on icon at bounding box center [325, 85] width 3 height 12
click at [327, 85] on icon at bounding box center [328, 85] width 19 height 19
click at [330, 90] on icon at bounding box center [328, 85] width 19 height 19
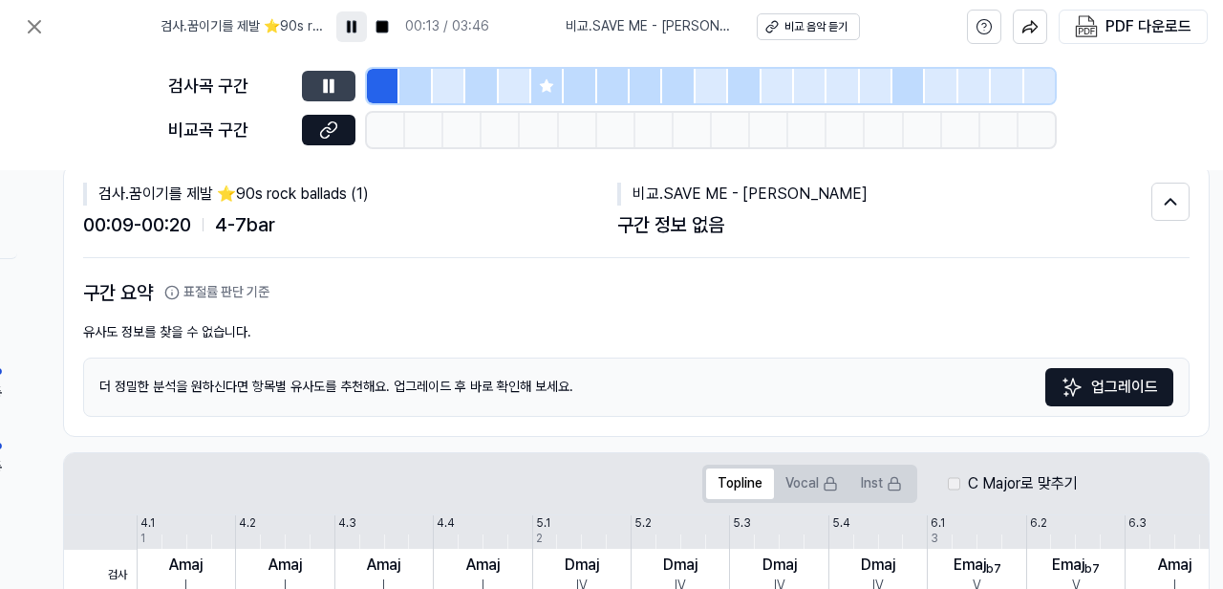
scroll to position [46, 296]
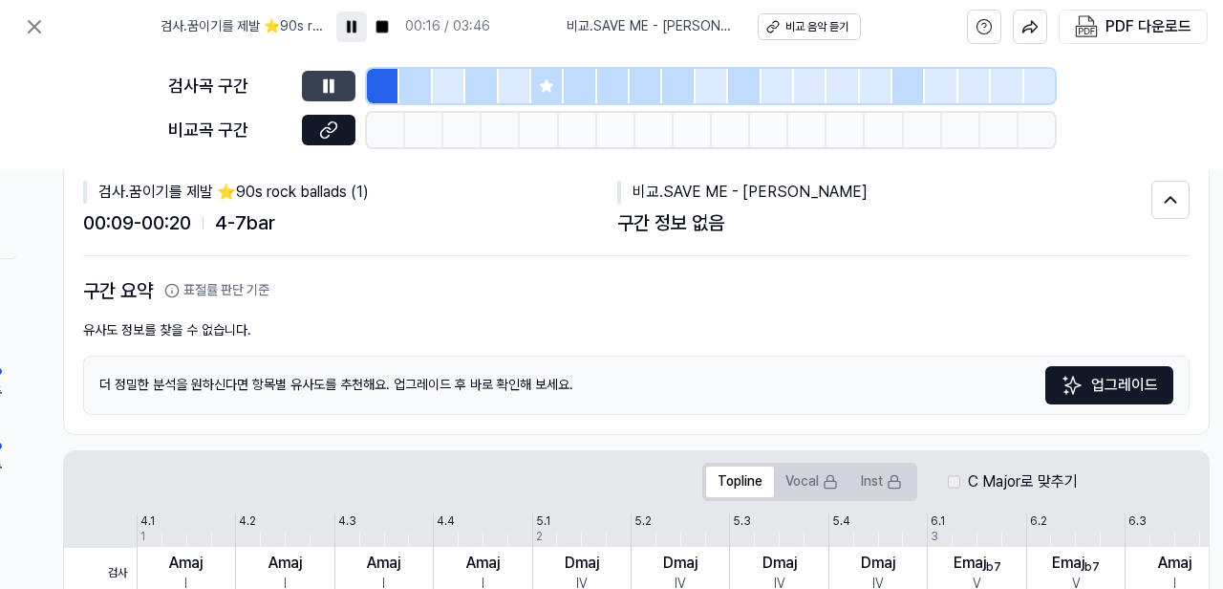
click at [380, 84] on div at bounding box center [383, 86] width 32 height 34
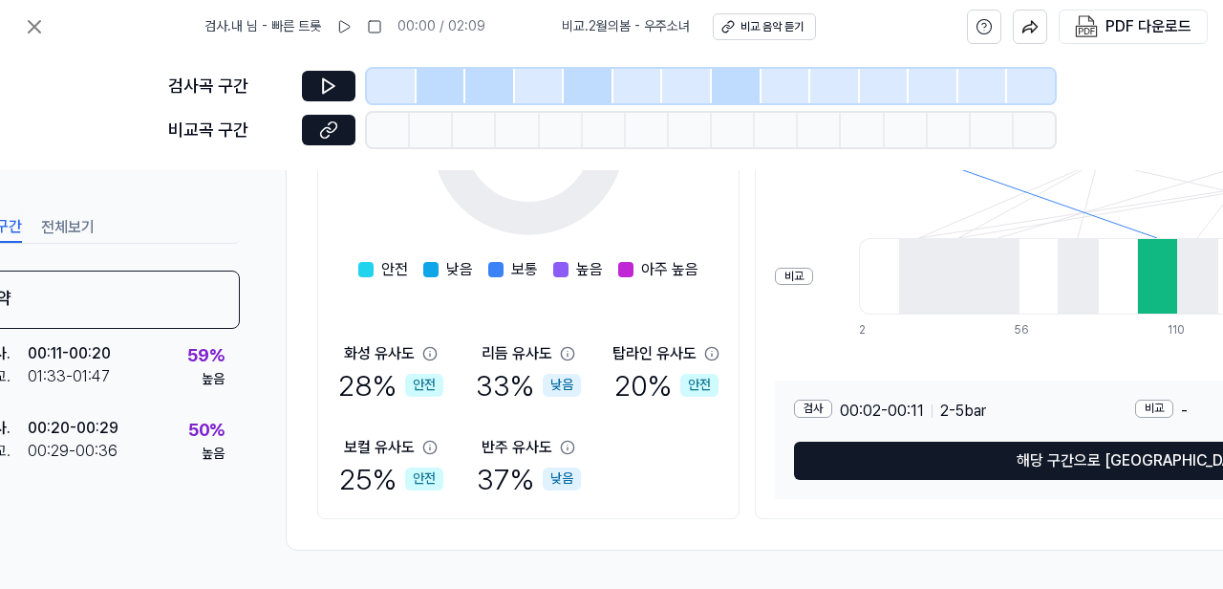
scroll to position [432, 0]
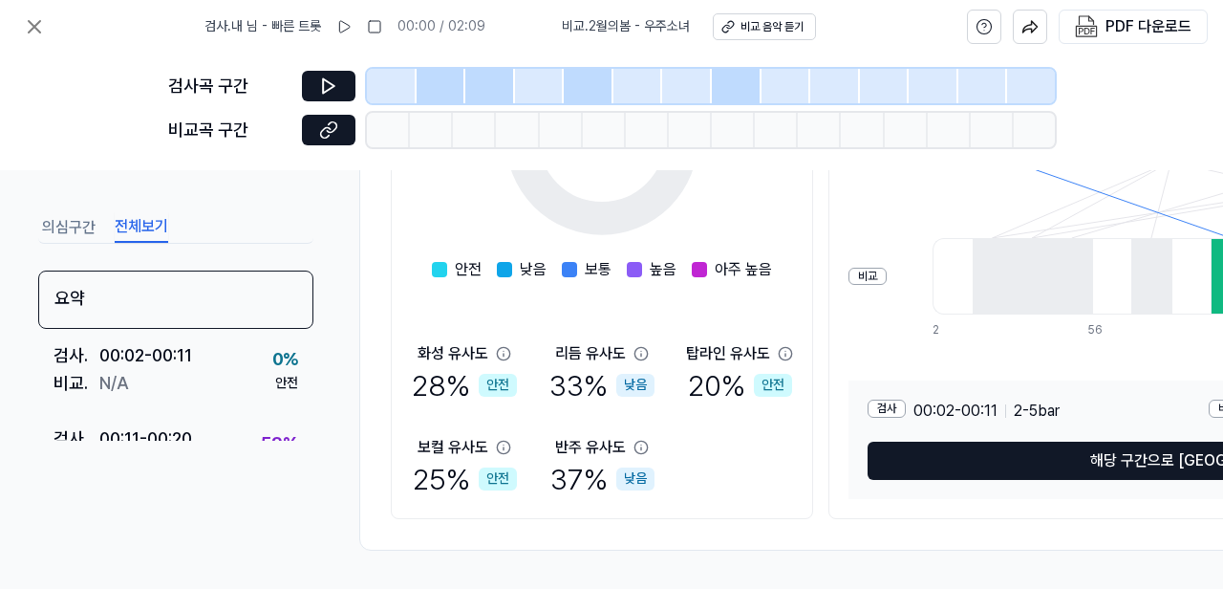
click at [146, 227] on button "전체보기" at bounding box center [142, 227] width 54 height 31
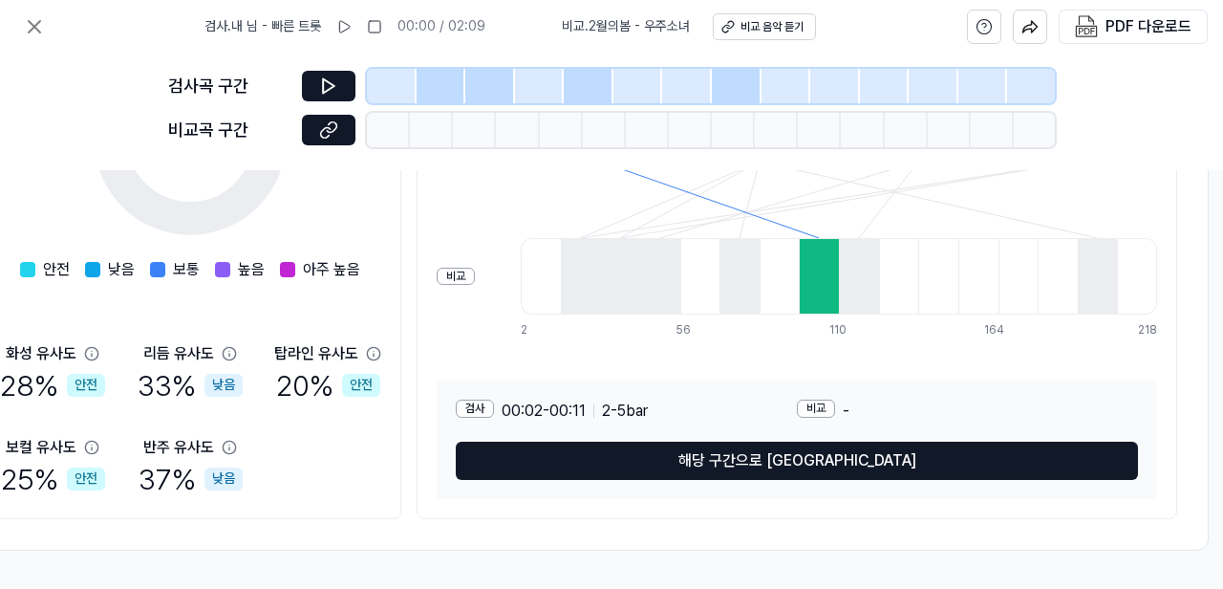
scroll to position [432, 443]
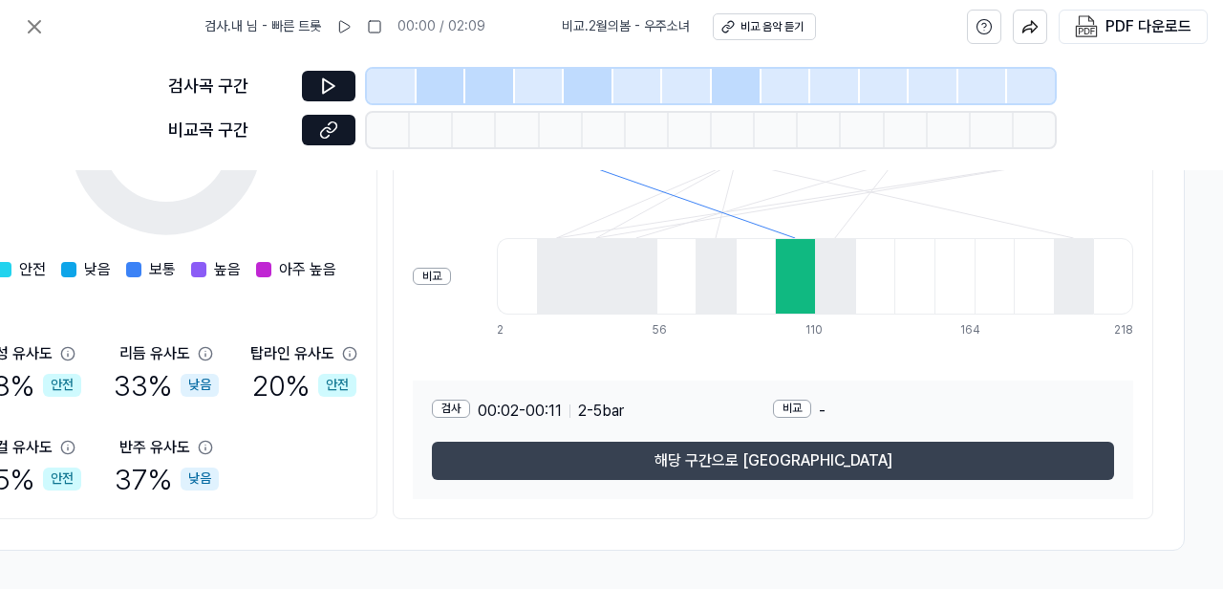
click at [690, 456] on button "해당 구간으로 [GEOGRAPHIC_DATA]" at bounding box center [773, 460] width 682 height 38
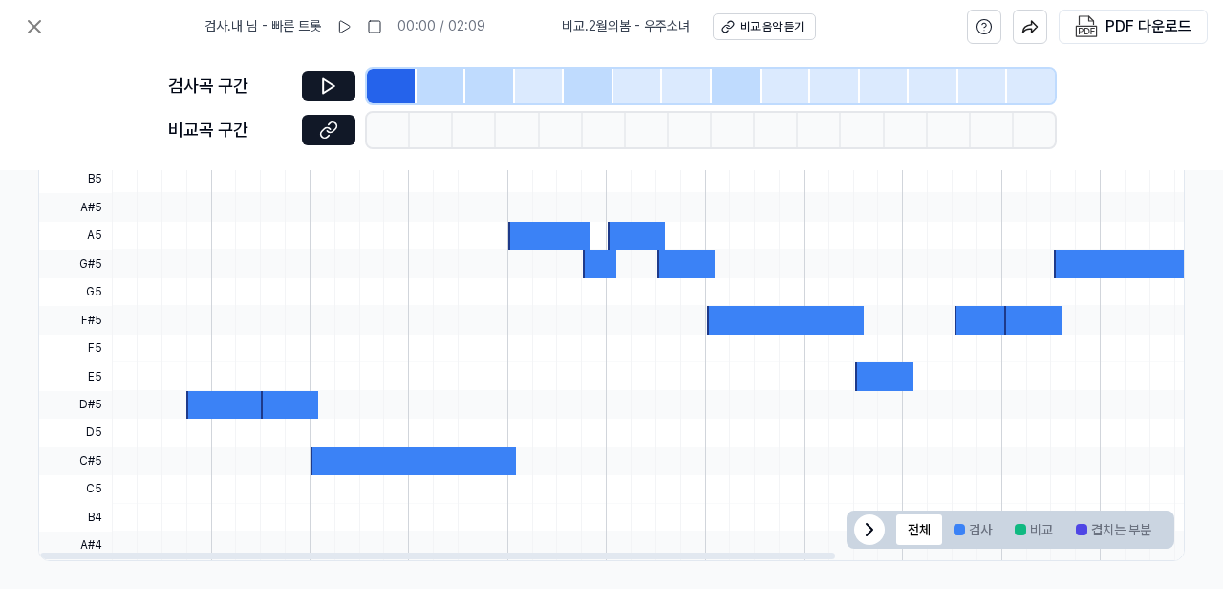
scroll to position [689, 329]
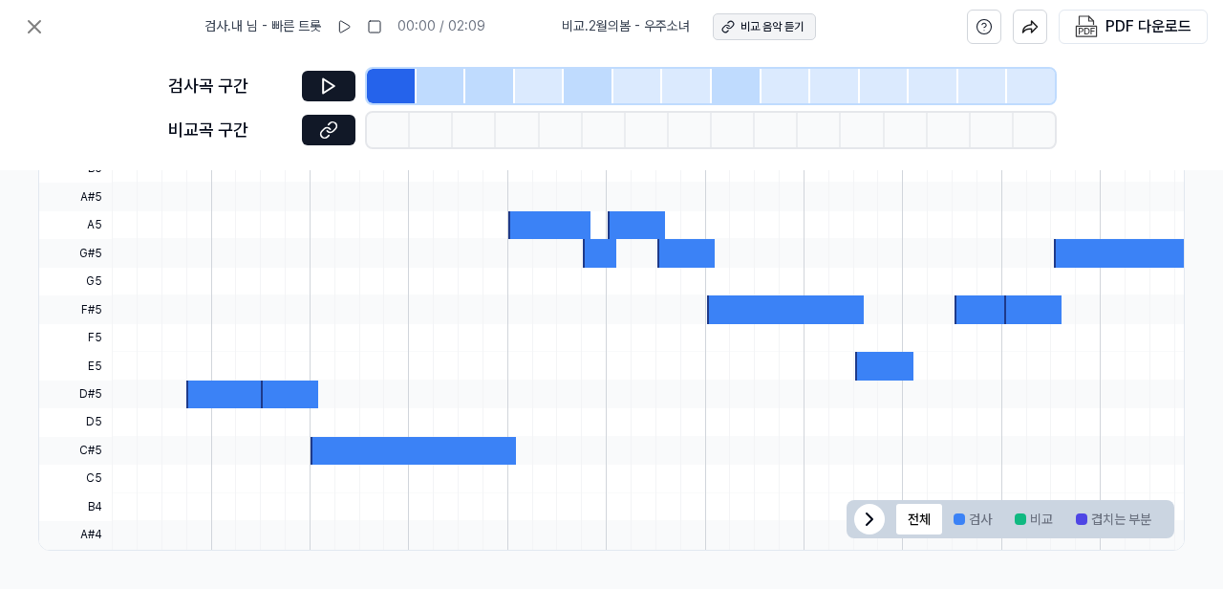
click at [766, 31] on div "비교 음악 듣기" at bounding box center [771, 27] width 63 height 16
click at [332, 85] on icon at bounding box center [328, 86] width 11 height 14
click at [332, 84] on icon at bounding box center [328, 86] width 11 height 14
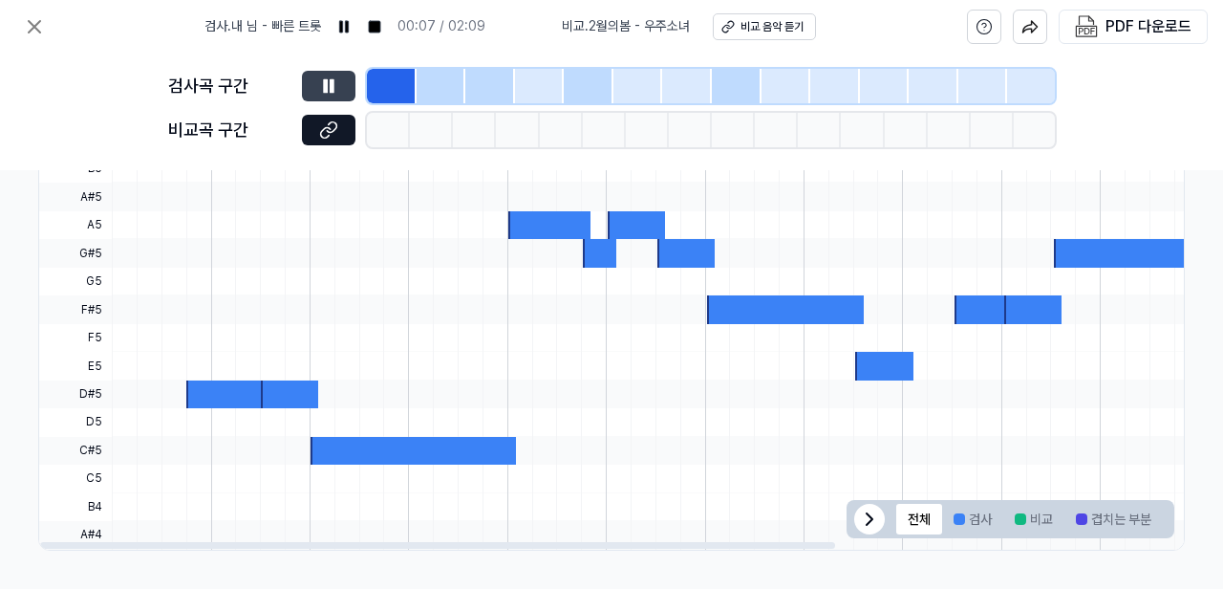
click at [867, 513] on icon at bounding box center [870, 518] width 6 height 11
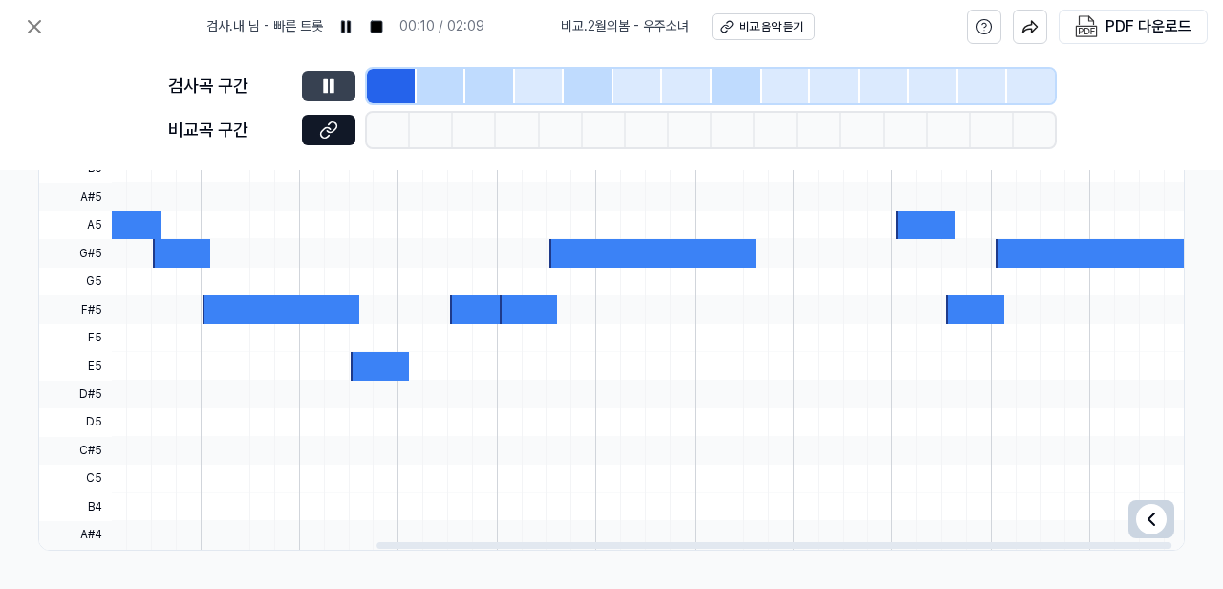
scroll to position [0, 0]
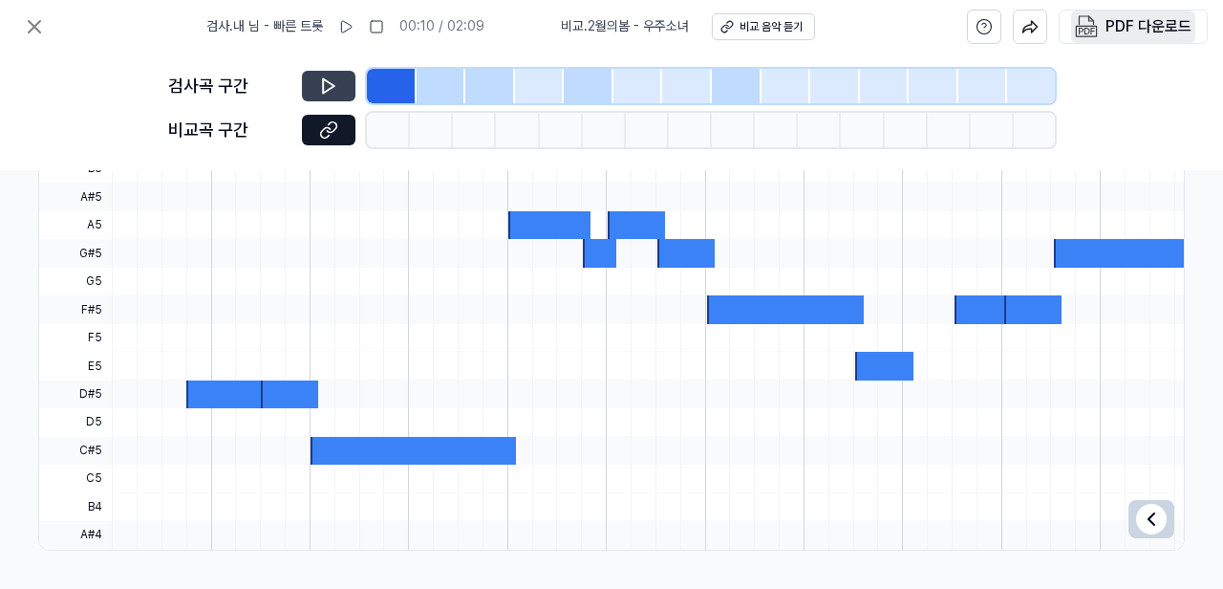
click at [1131, 26] on div "PDF 다운로드" at bounding box center [1148, 26] width 86 height 25
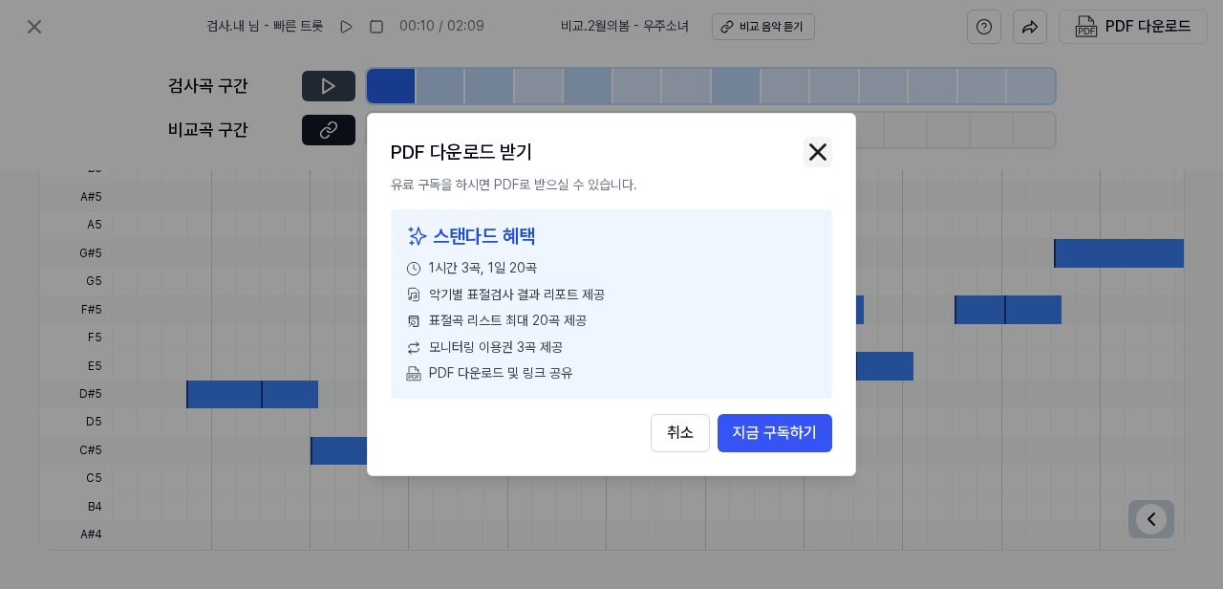
click at [822, 152] on img "button" at bounding box center [817, 152] width 29 height 29
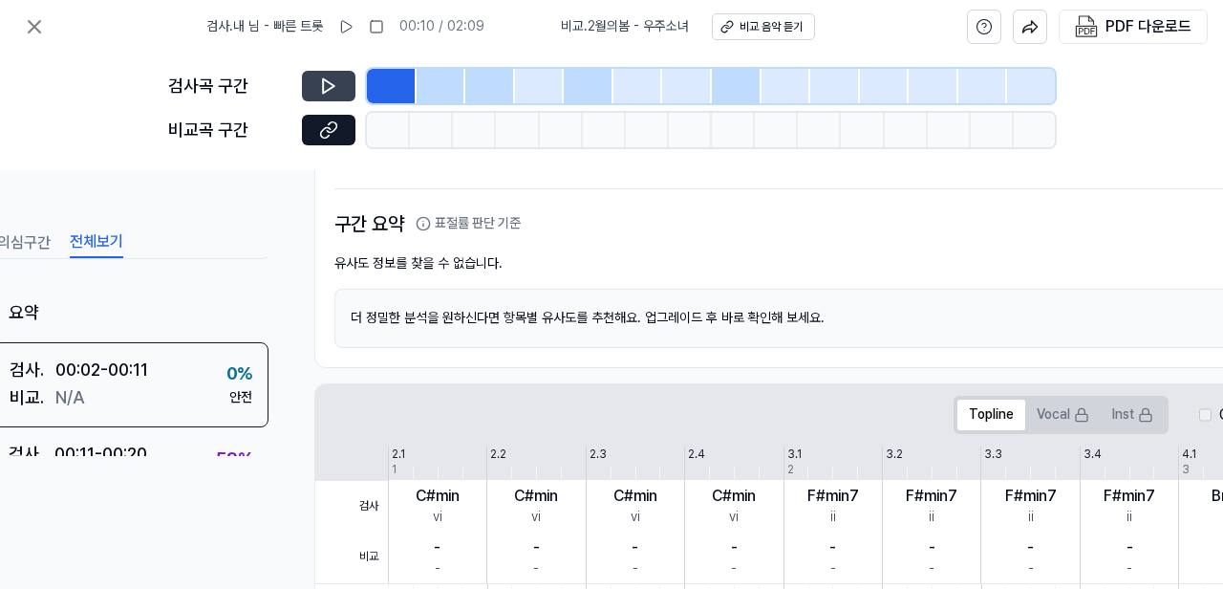
scroll to position [113, 0]
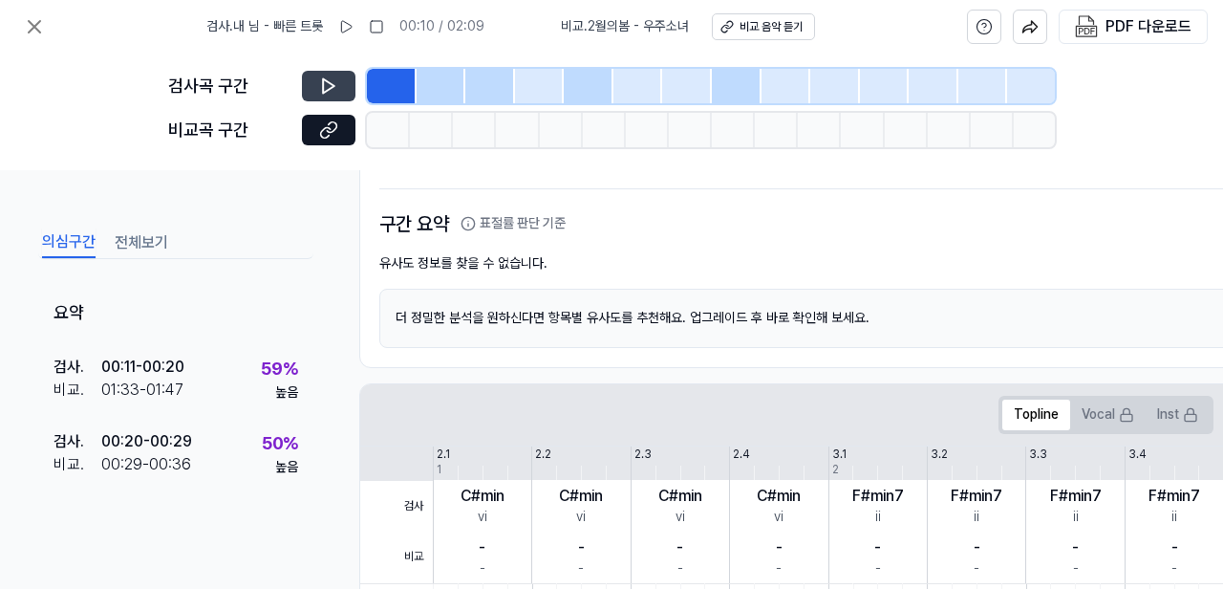
click at [70, 245] on button "의심구간" at bounding box center [69, 242] width 54 height 31
click at [108, 244] on div "의심구간 전체보기" at bounding box center [175, 241] width 275 height 35
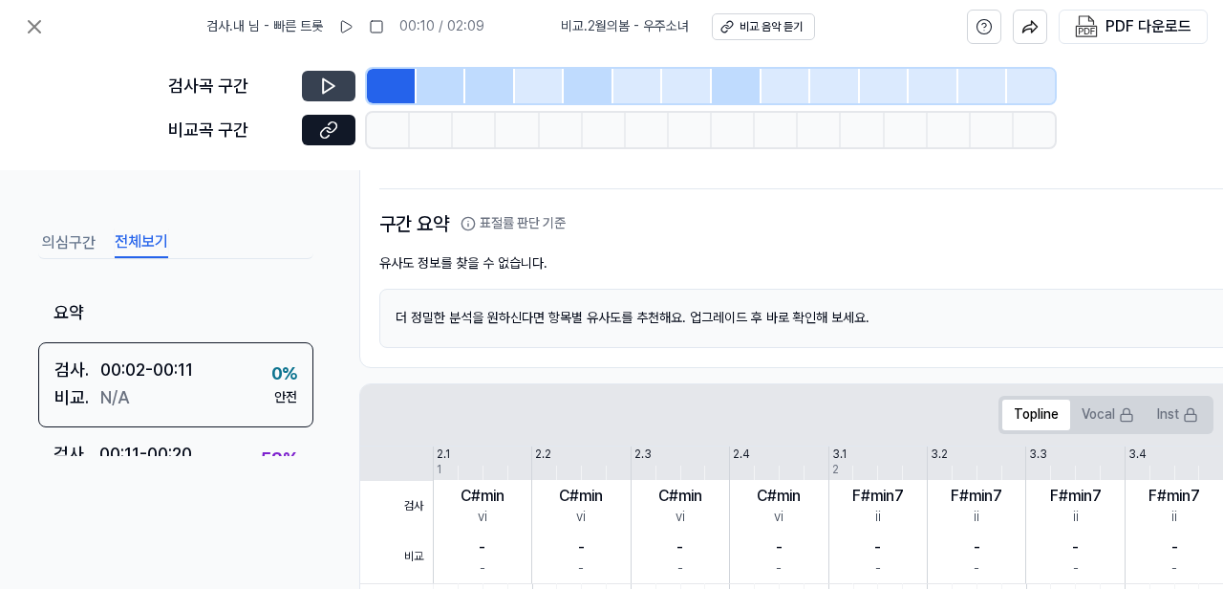
click at [140, 246] on button "전체보기" at bounding box center [142, 242] width 54 height 31
click at [29, 27] on icon at bounding box center [34, 26] width 23 height 23
click at [39, 28] on icon at bounding box center [34, 26] width 23 height 23
click at [34, 29] on icon at bounding box center [34, 26] width 23 height 23
click at [343, 135] on button at bounding box center [329, 130] width 54 height 31
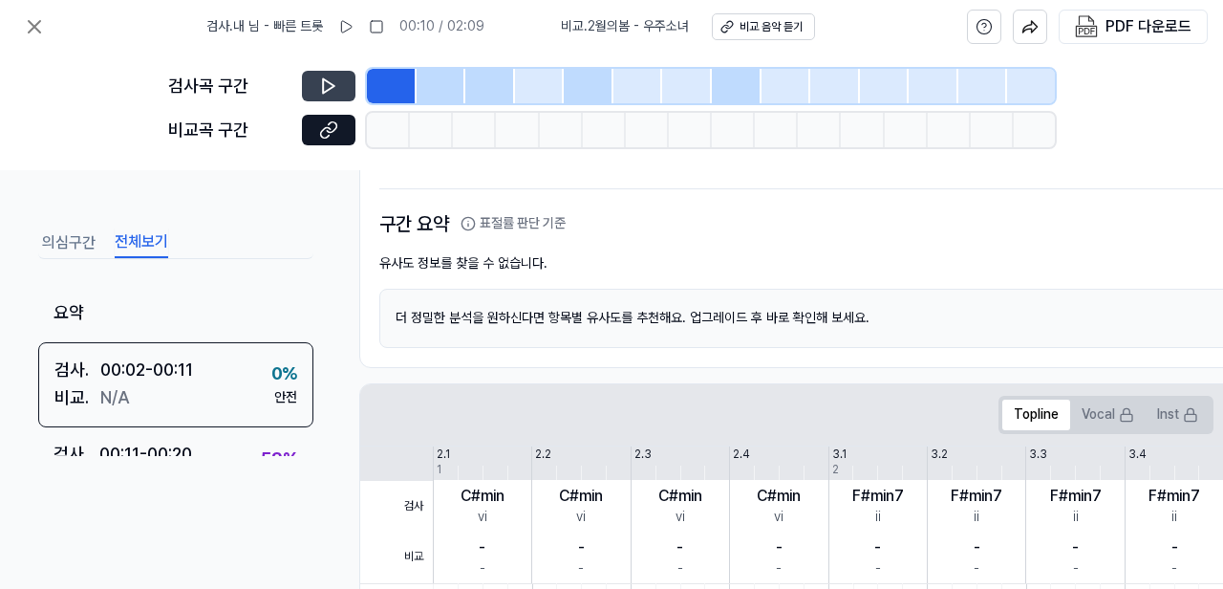
click at [328, 84] on icon at bounding box center [328, 85] width 19 height 19
click at [325, 82] on icon at bounding box center [325, 85] width 3 height 12
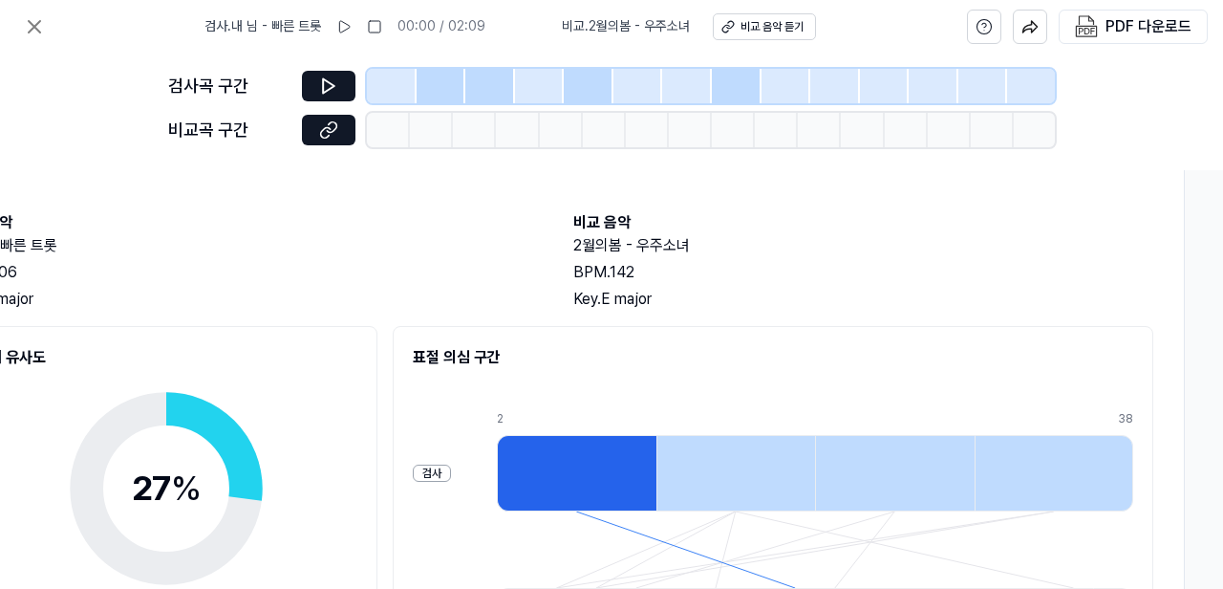
scroll to position [0, 443]
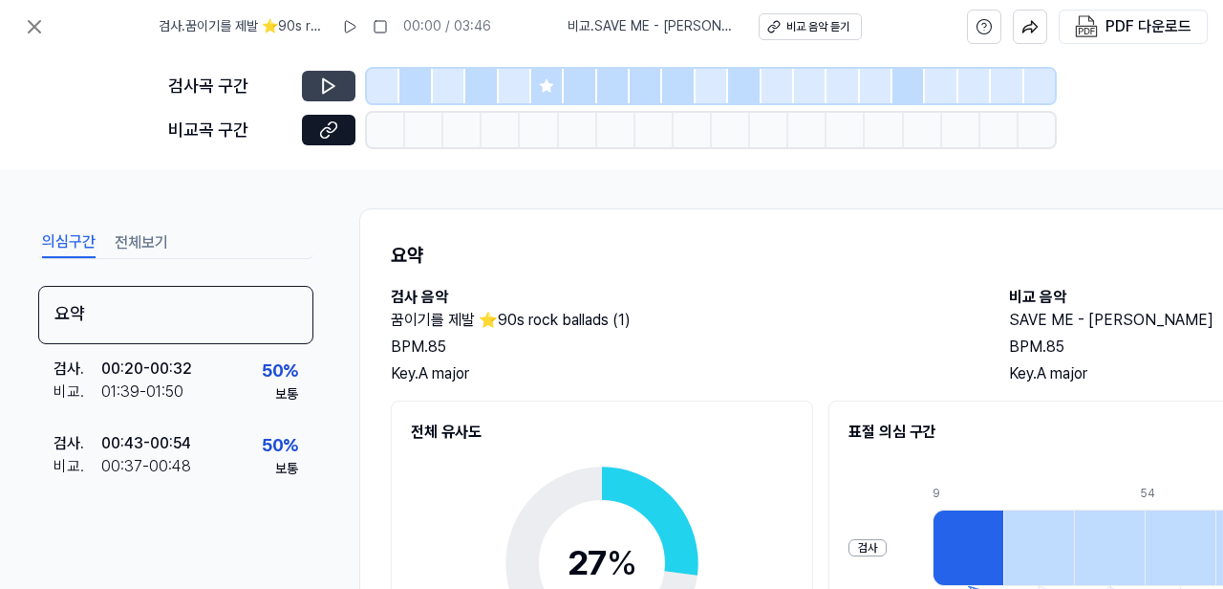
click at [326, 86] on icon at bounding box center [328, 85] width 19 height 19
click at [357, 30] on icon at bounding box center [349, 26] width 15 height 15
click at [329, 83] on icon at bounding box center [328, 85] width 19 height 19
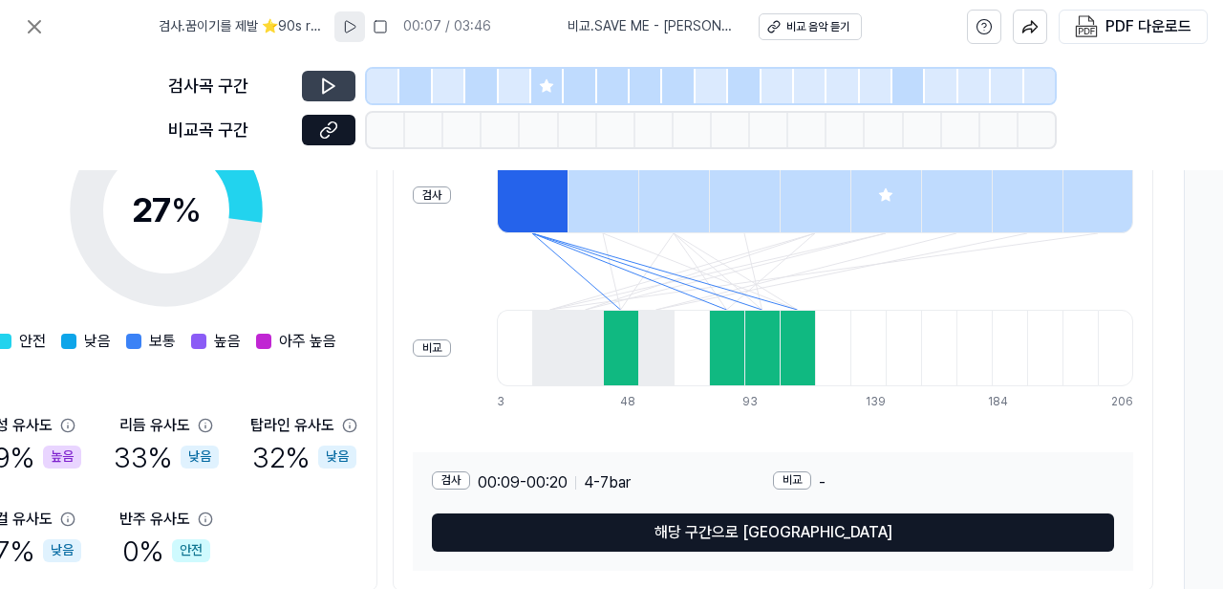
scroll to position [362, 443]
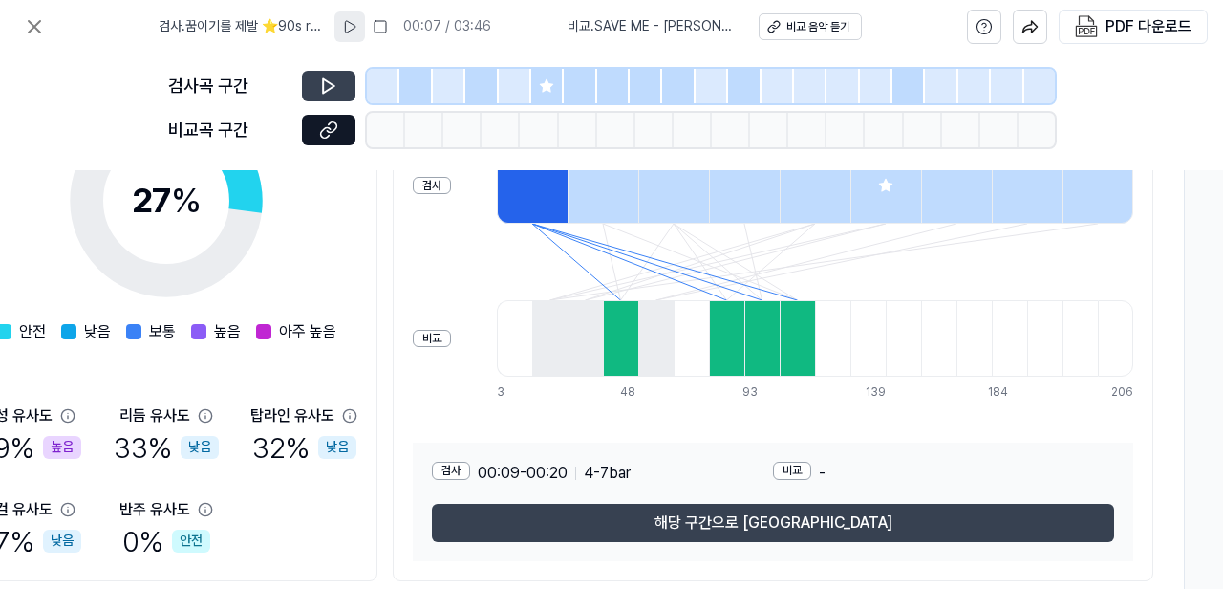
click at [823, 512] on button "해당 구간으로 [GEOGRAPHIC_DATA]" at bounding box center [773, 522] width 682 height 38
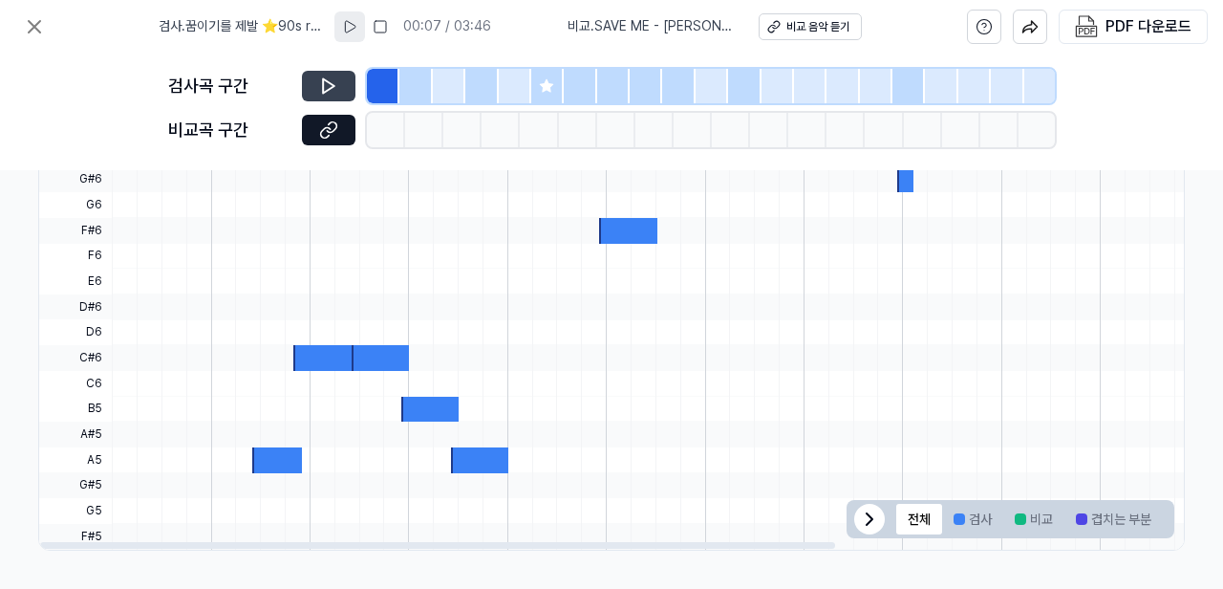
scroll to position [689, 329]
click at [867, 513] on icon at bounding box center [869, 518] width 23 height 23
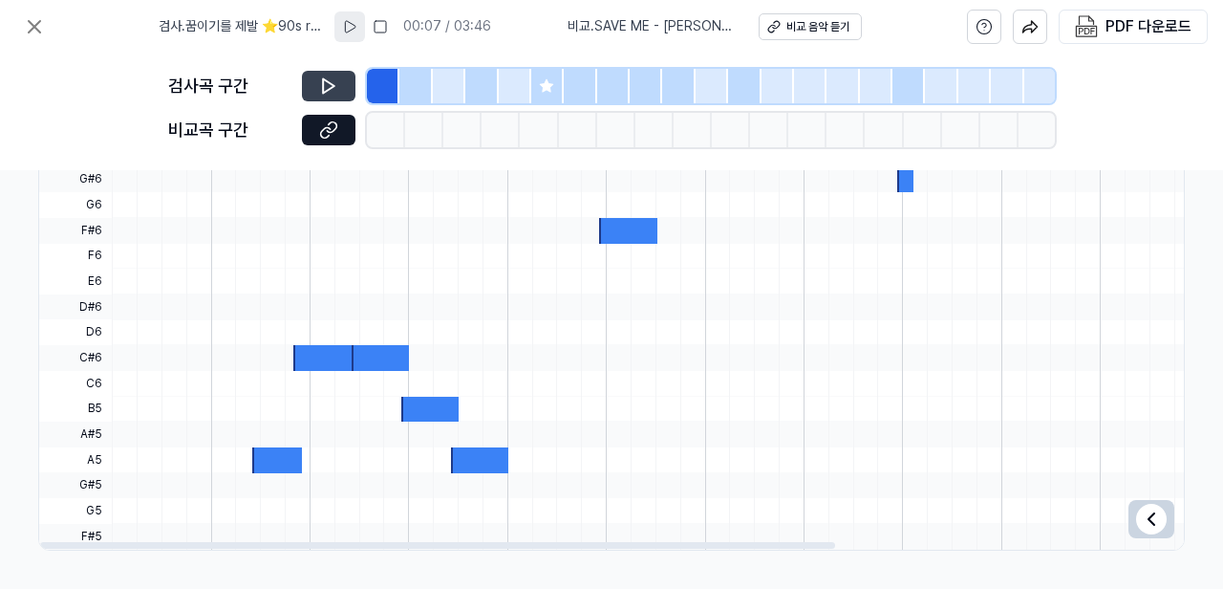
click at [1146, 517] on icon at bounding box center [1151, 518] width 23 height 23
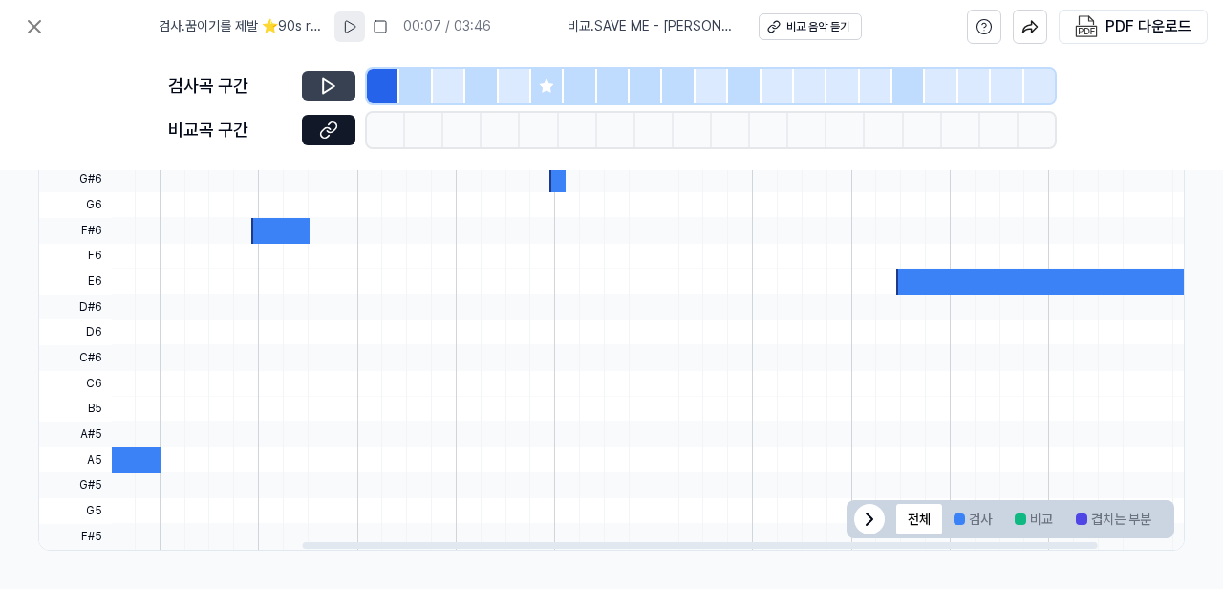
scroll to position [0, 504]
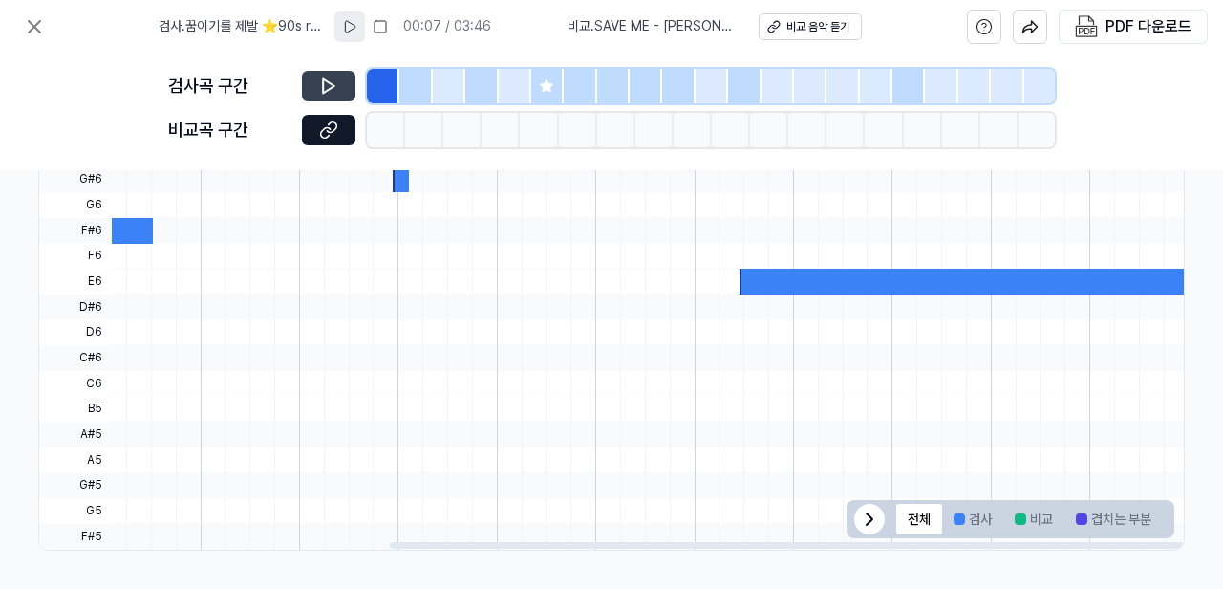
click at [804, 274] on div at bounding box center [969, 281] width 461 height 26
click at [777, 279] on div at bounding box center [969, 281] width 461 height 26
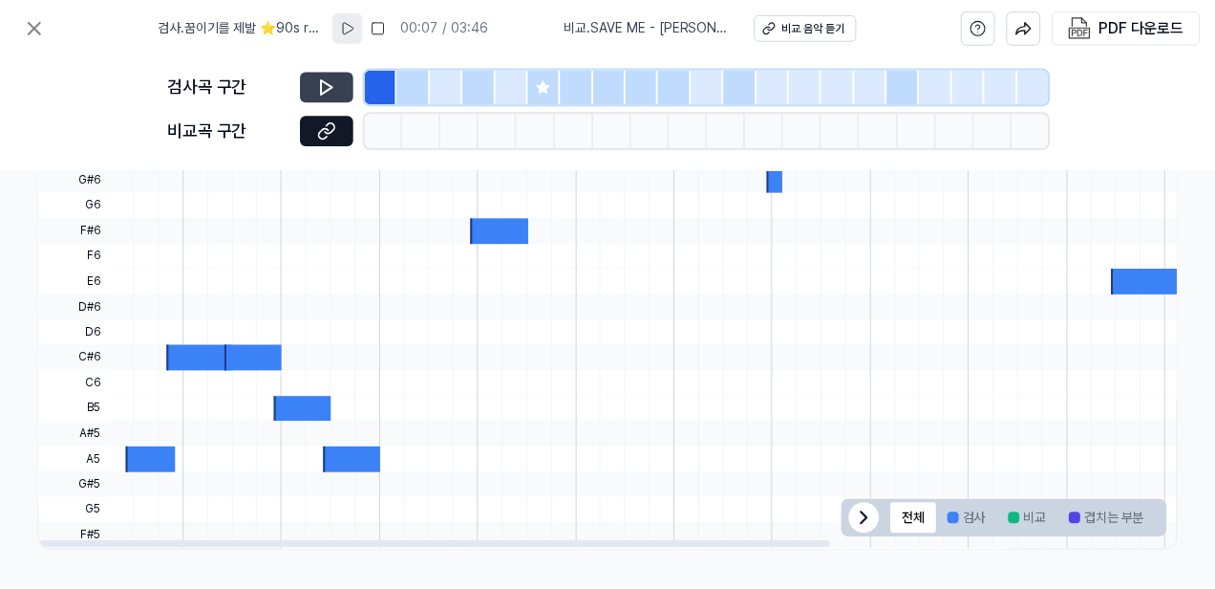
scroll to position [0, 0]
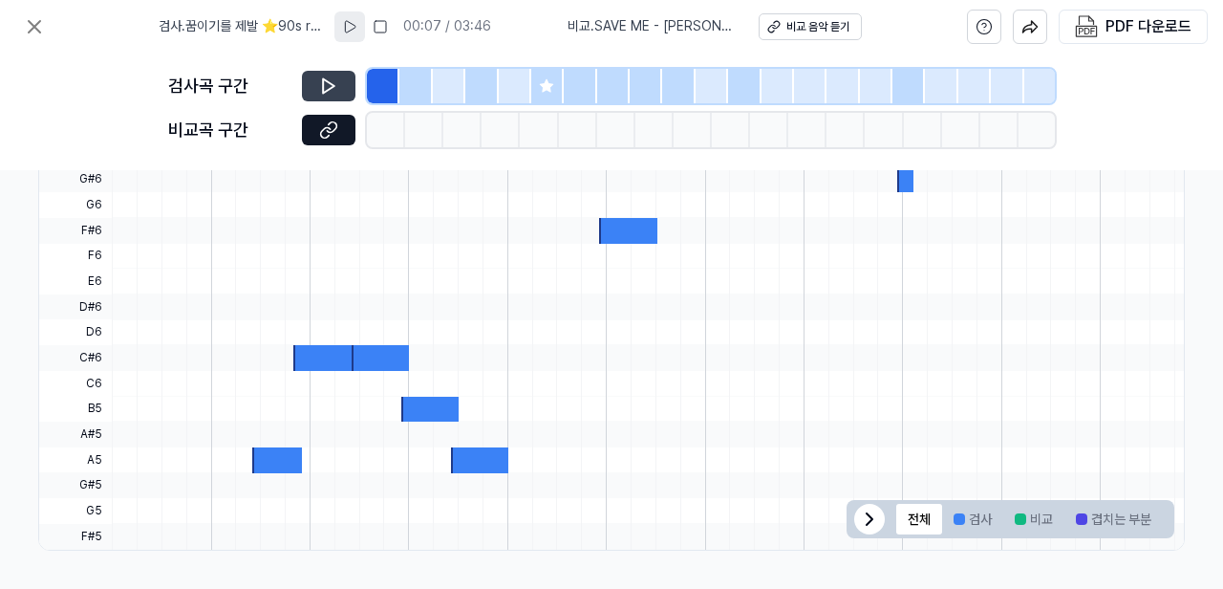
click at [386, 81] on div at bounding box center [383, 86] width 32 height 34
click at [357, 24] on icon at bounding box center [349, 26] width 15 height 15
click at [331, 85] on icon at bounding box center [332, 85] width 3 height 12
click at [359, 25] on icon at bounding box center [351, 26] width 15 height 15
click at [355, 25] on rect at bounding box center [354, 26] width 3 height 11
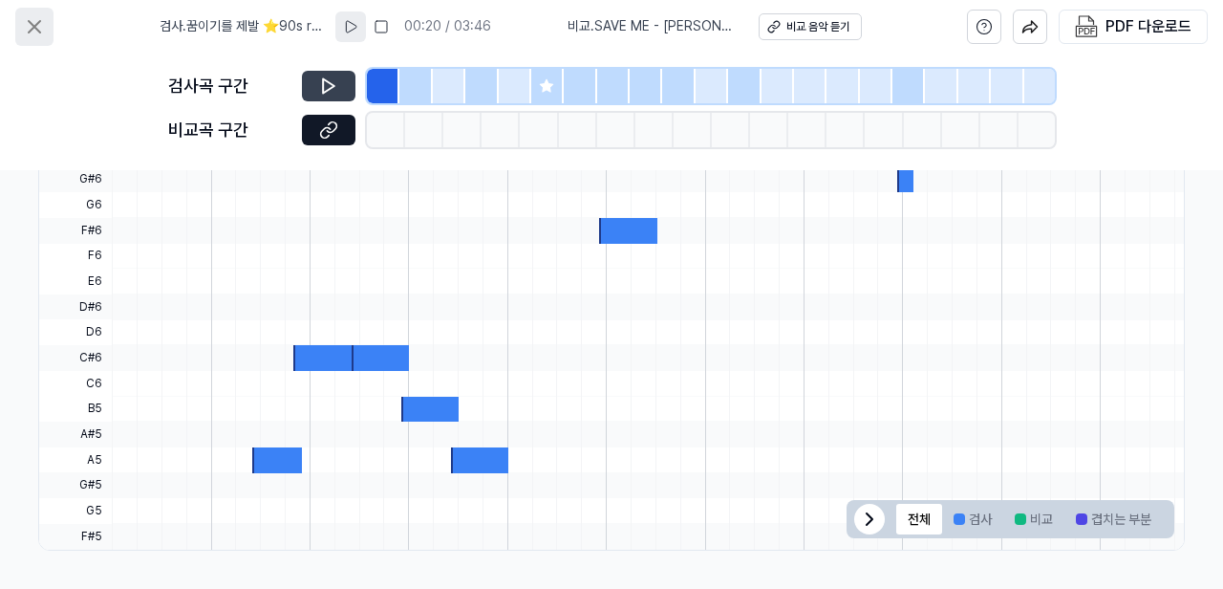
click at [39, 32] on icon at bounding box center [34, 26] width 11 height 11
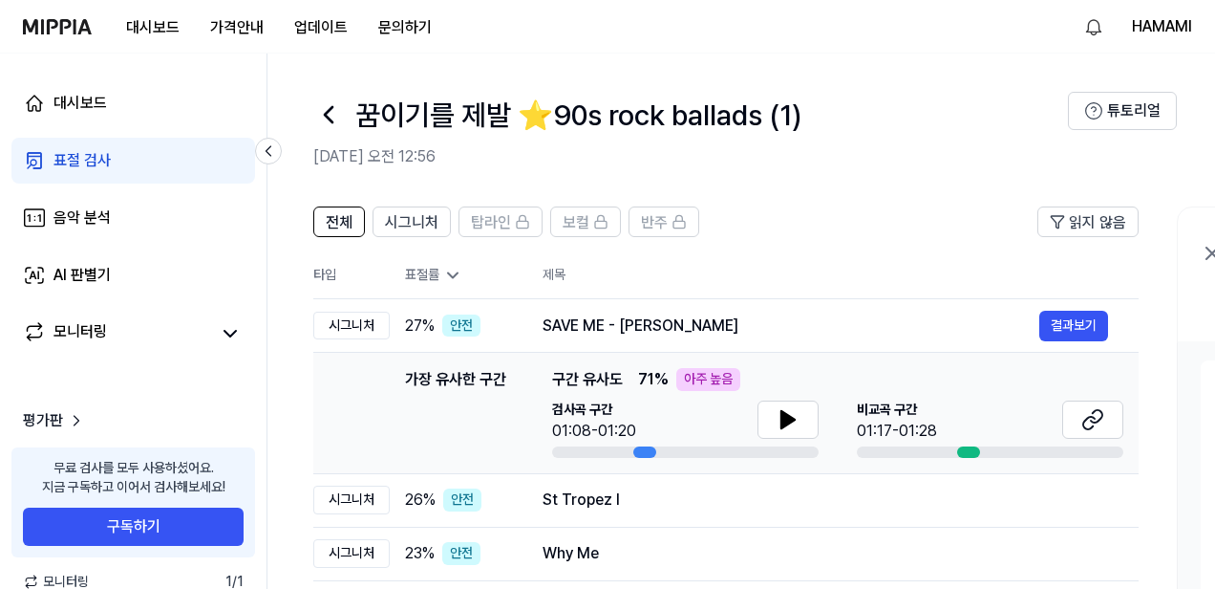
scroll to position [29, 0]
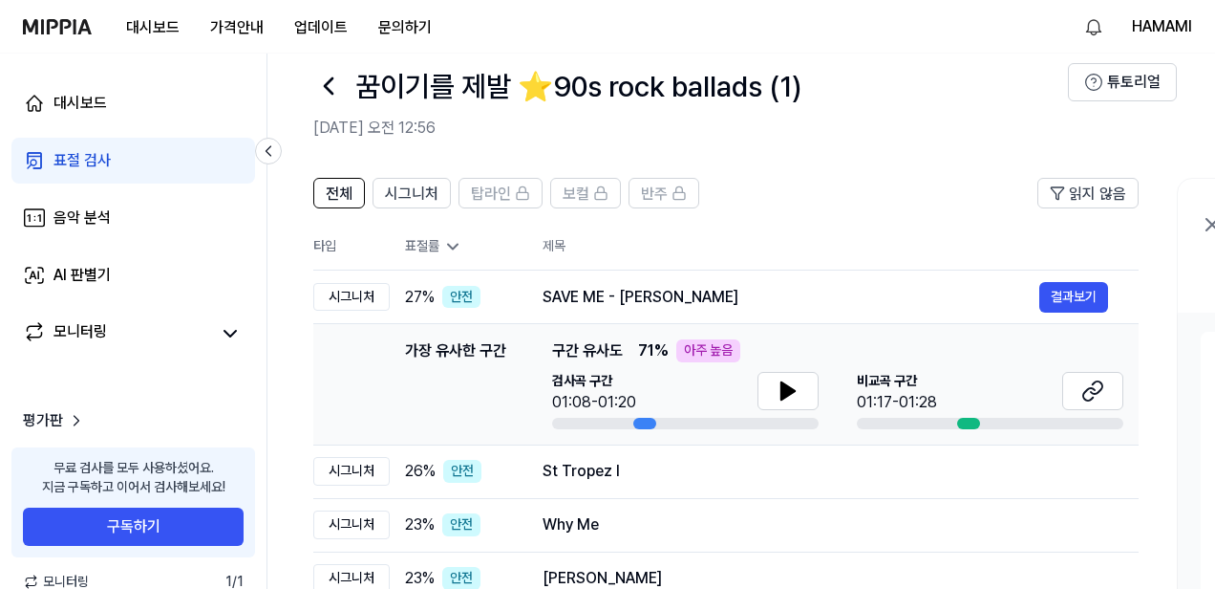
click at [329, 90] on icon at bounding box center [329, 85] width 8 height 15
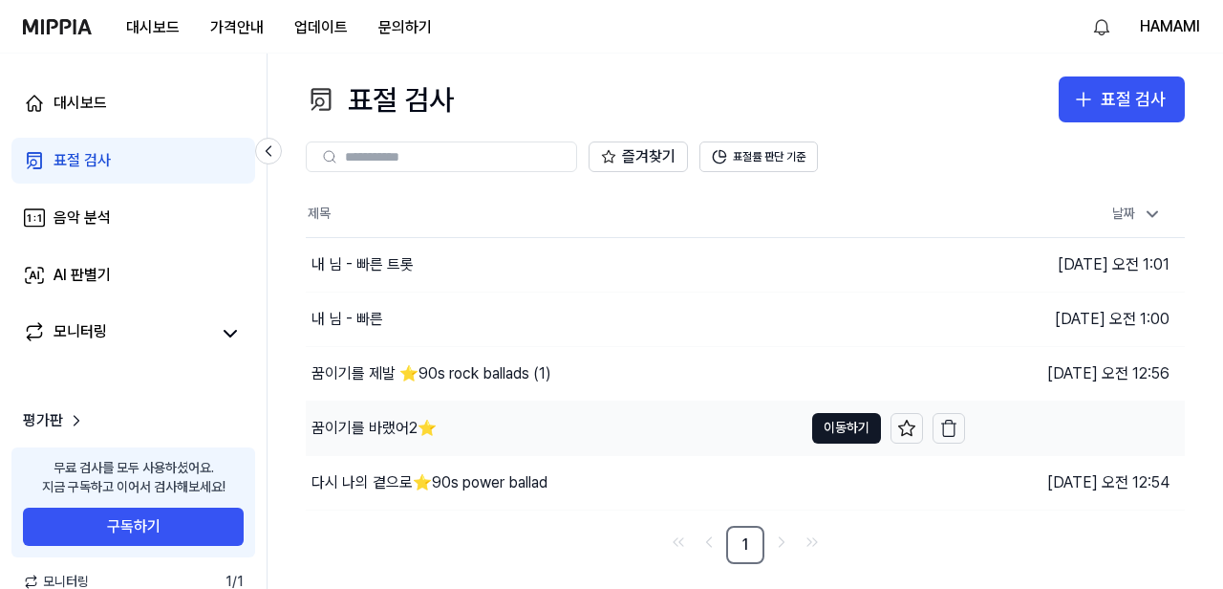
click at [385, 430] on div "꿈이기를 바랬어2⭐️" at bounding box center [373, 428] width 125 height 23
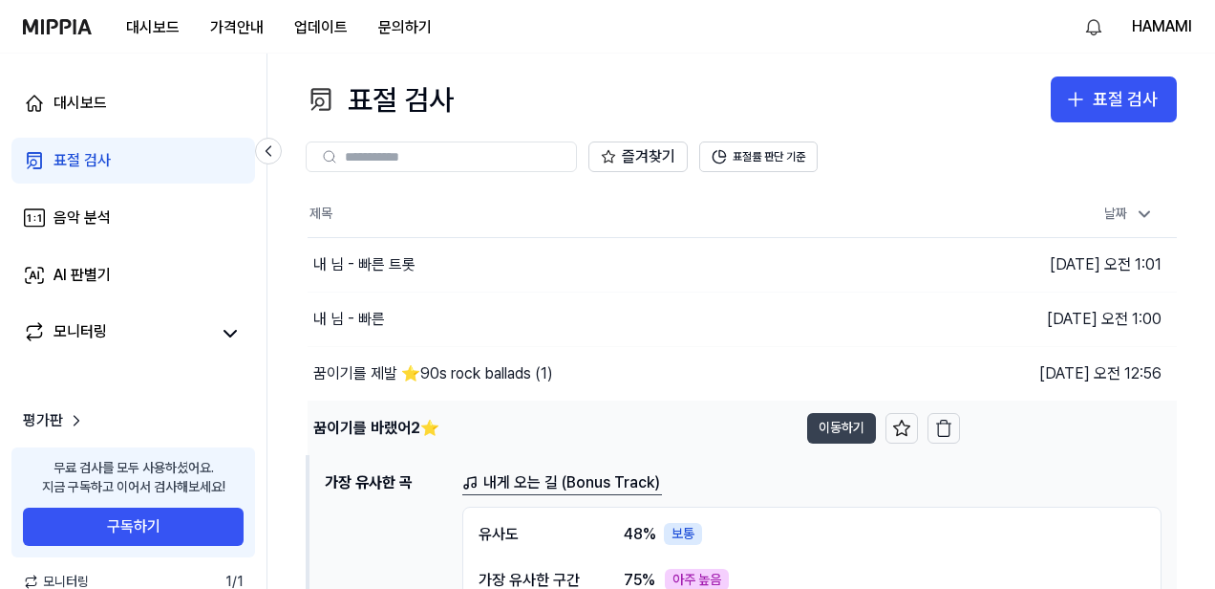
click at [849, 420] on button "이동하기" at bounding box center [841, 428] width 69 height 31
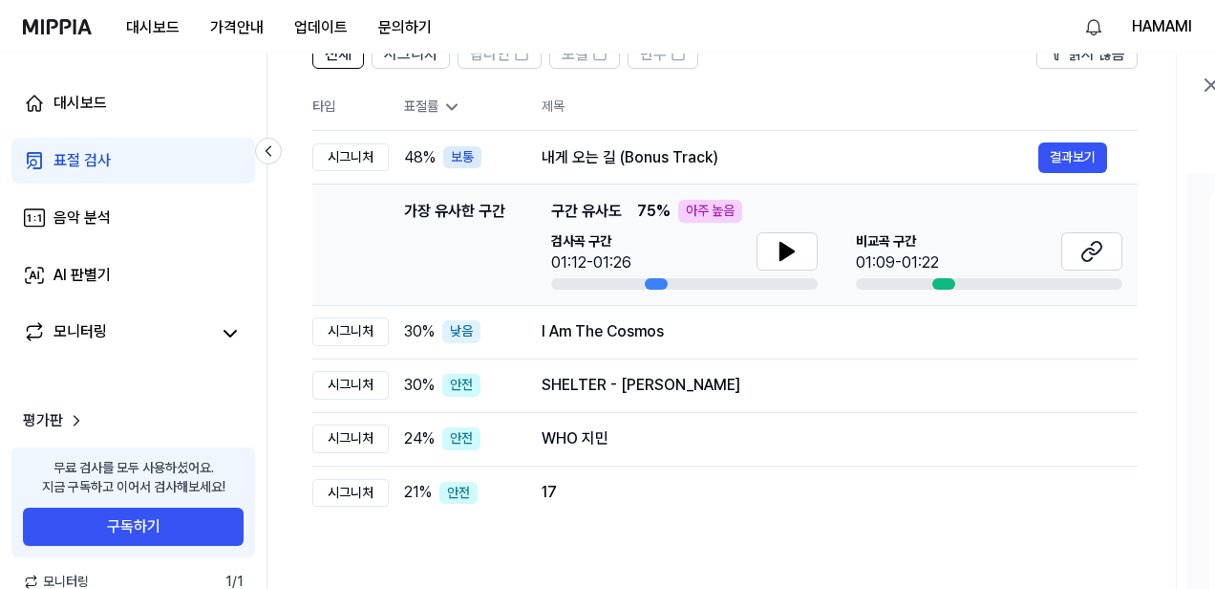
scroll to position [170, 0]
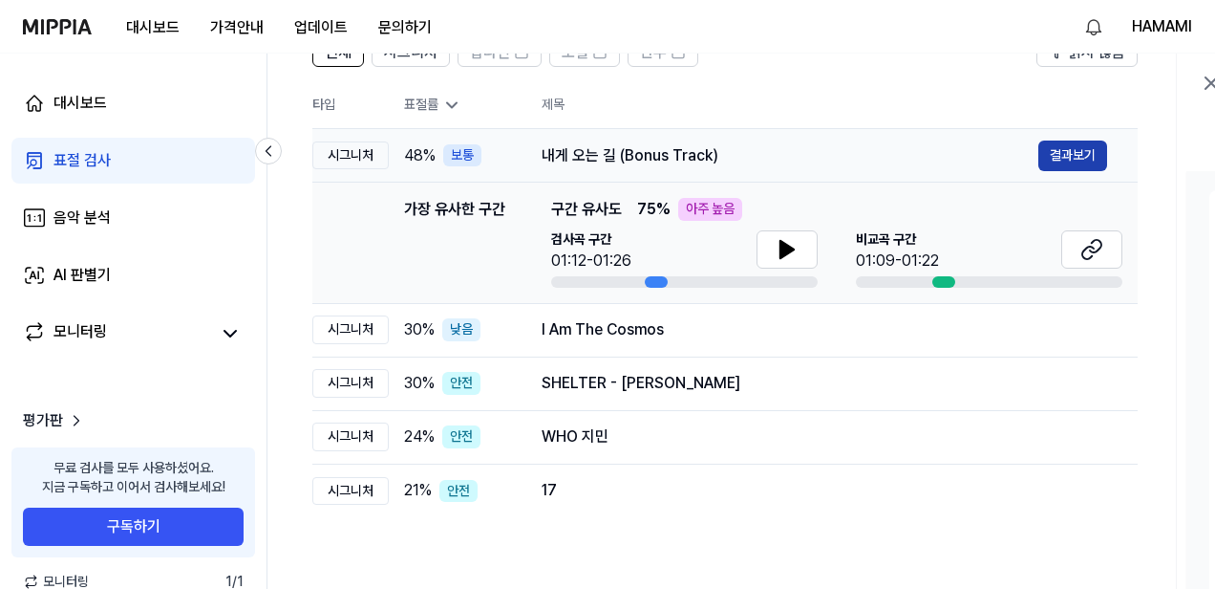
click at [1066, 162] on button "결과보기" at bounding box center [1073, 155] width 69 height 31
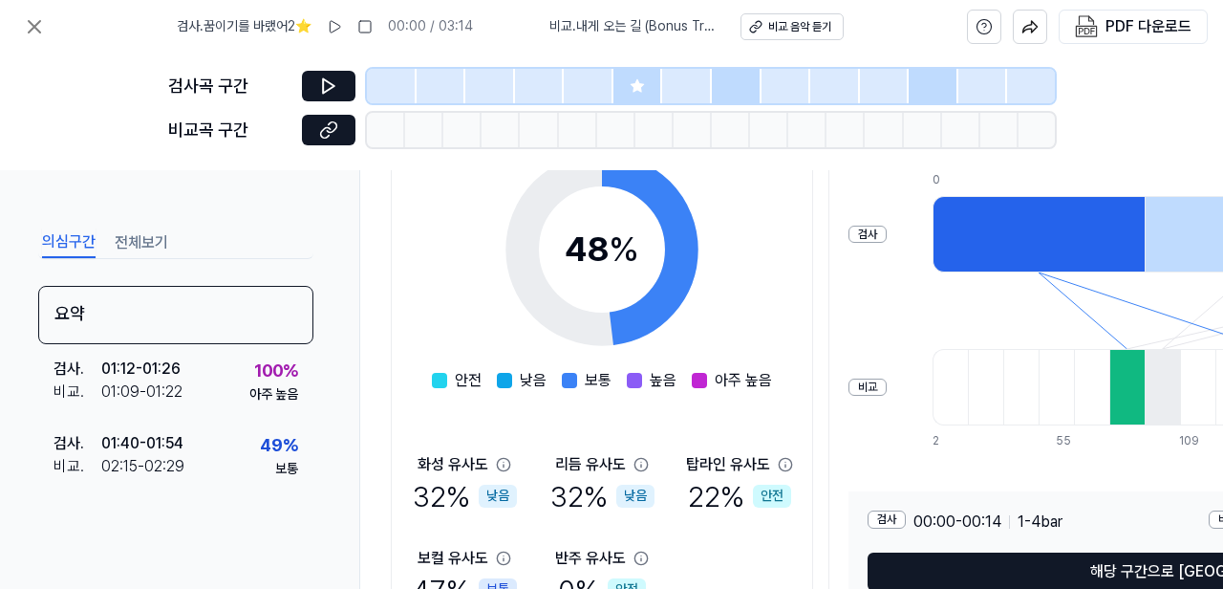
scroll to position [432, 0]
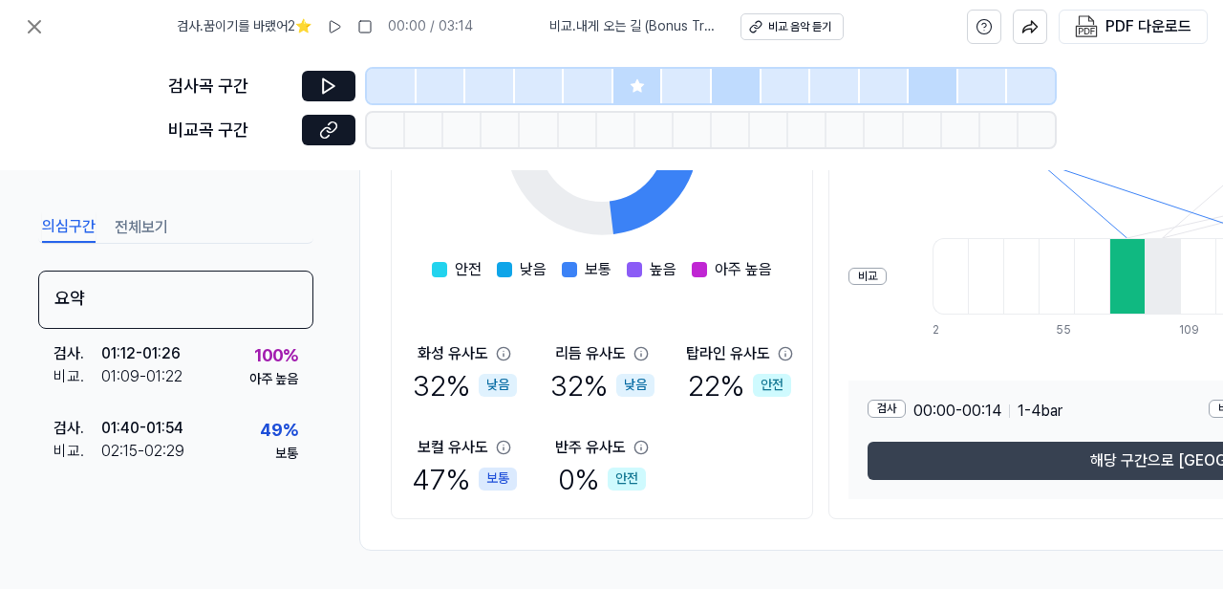
click at [978, 449] on button "해당 구간으로 [GEOGRAPHIC_DATA]" at bounding box center [1209, 460] width 682 height 38
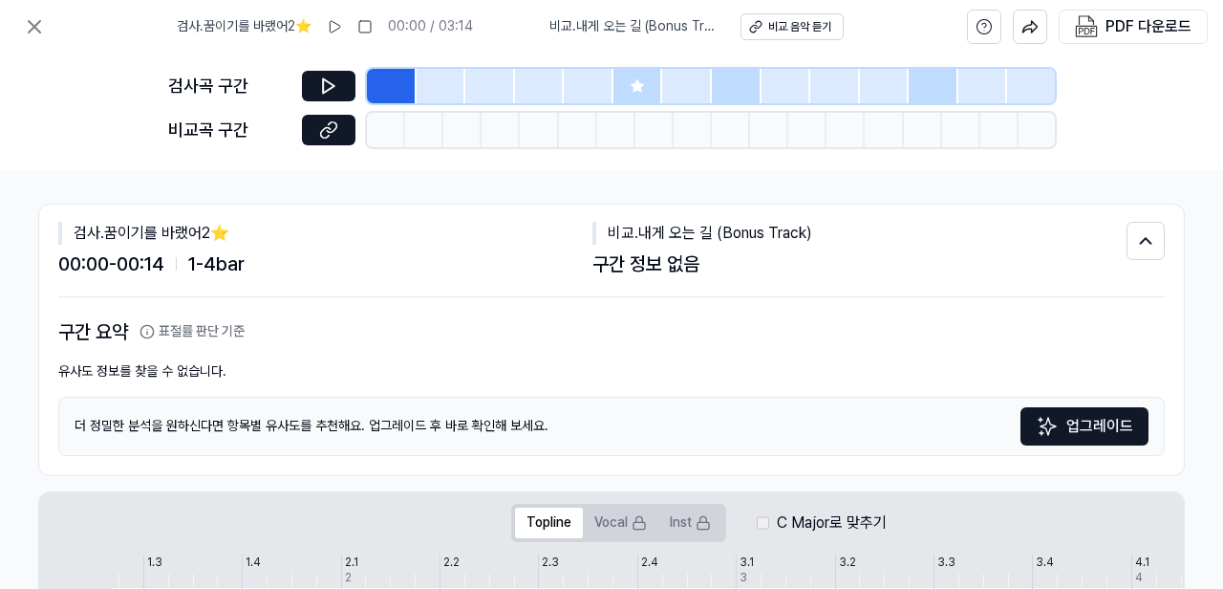
scroll to position [0, 329]
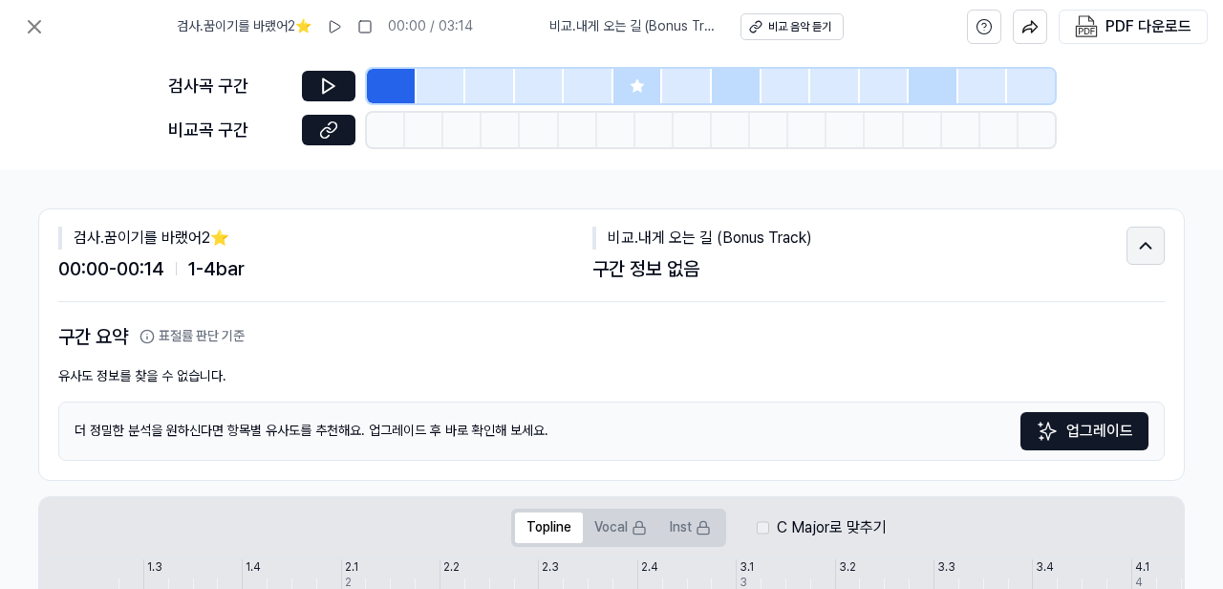
click at [1135, 244] on icon at bounding box center [1145, 245] width 21 height 23
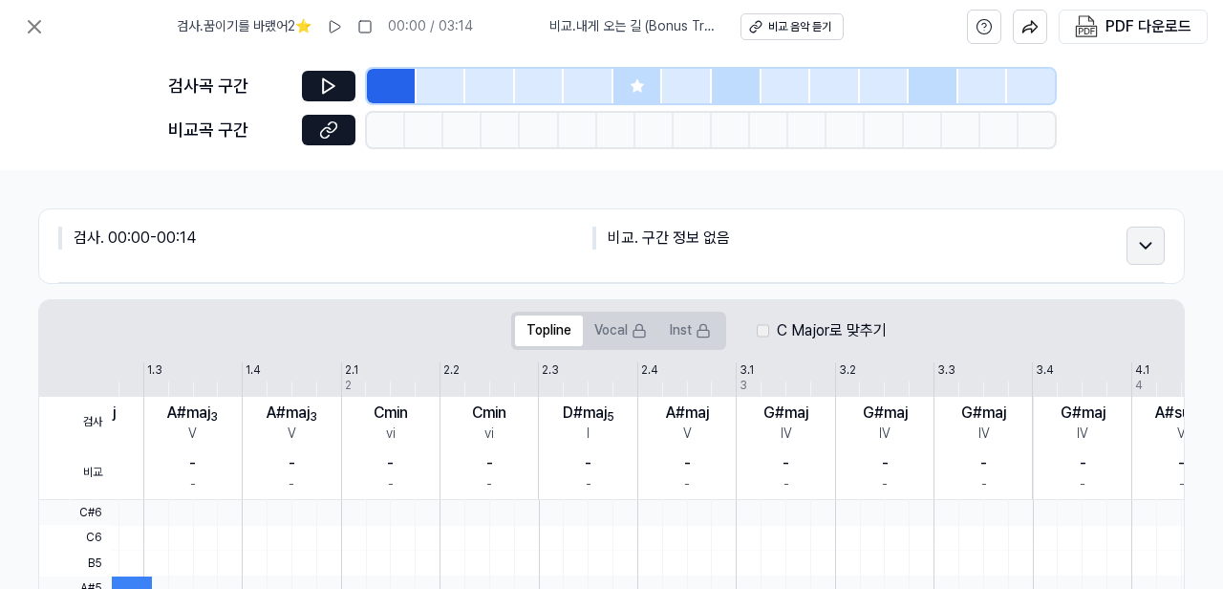
click at [1141, 244] on icon at bounding box center [1146, 246] width 11 height 6
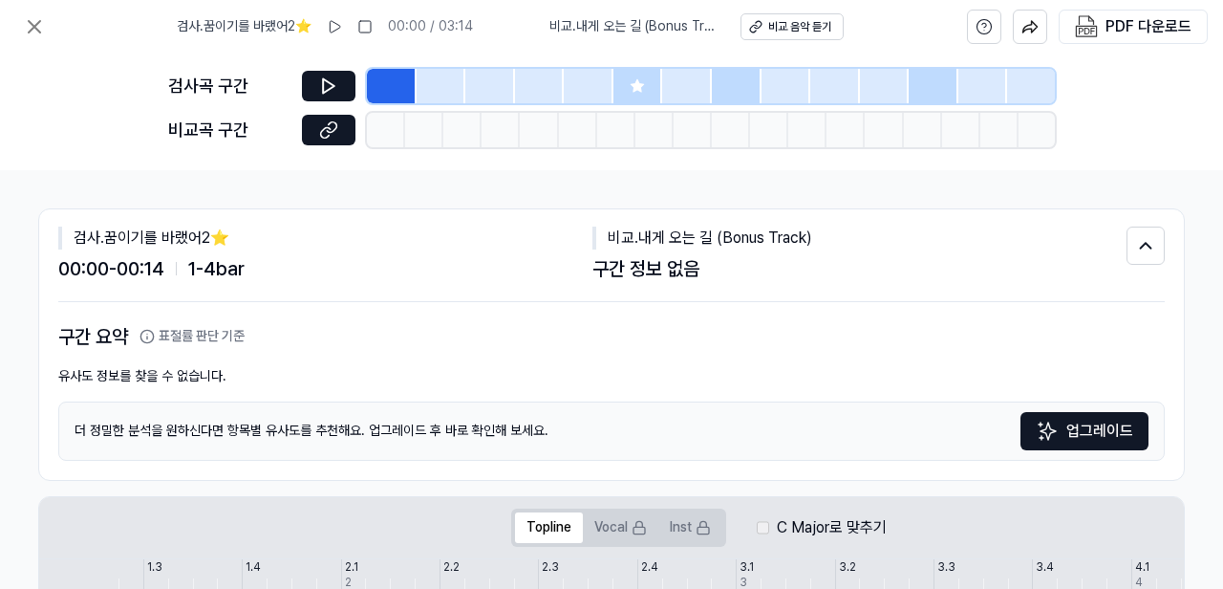
scroll to position [1, 329]
click at [335, 87] on icon at bounding box center [328, 85] width 19 height 19
click at [334, 128] on icon at bounding box center [332, 126] width 10 height 11
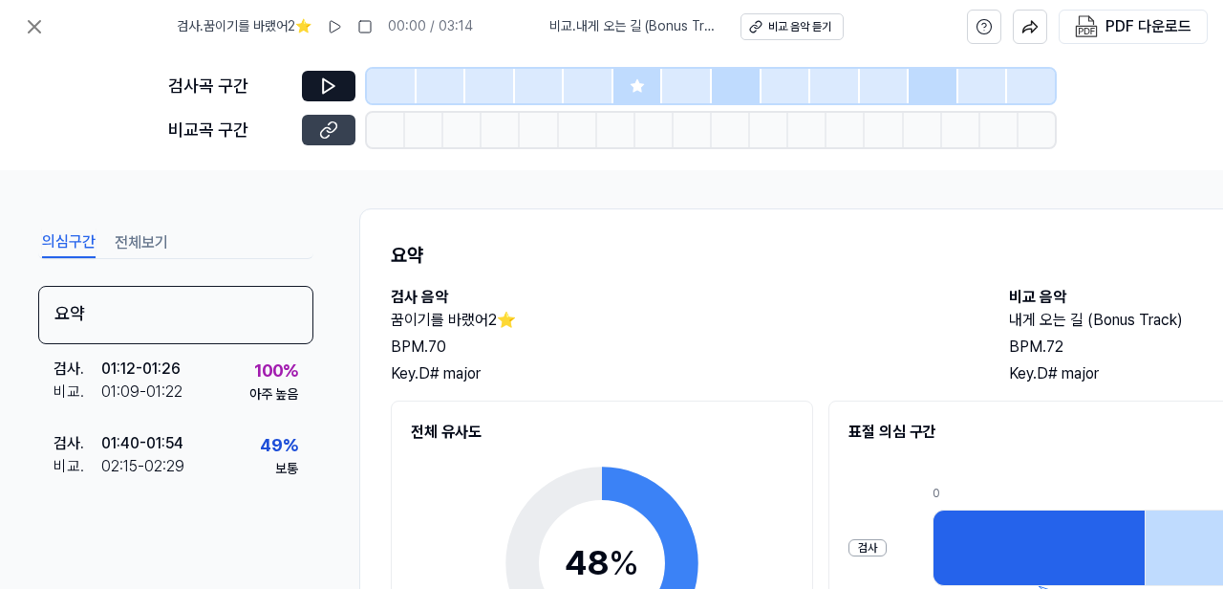
click at [338, 133] on button at bounding box center [329, 130] width 54 height 31
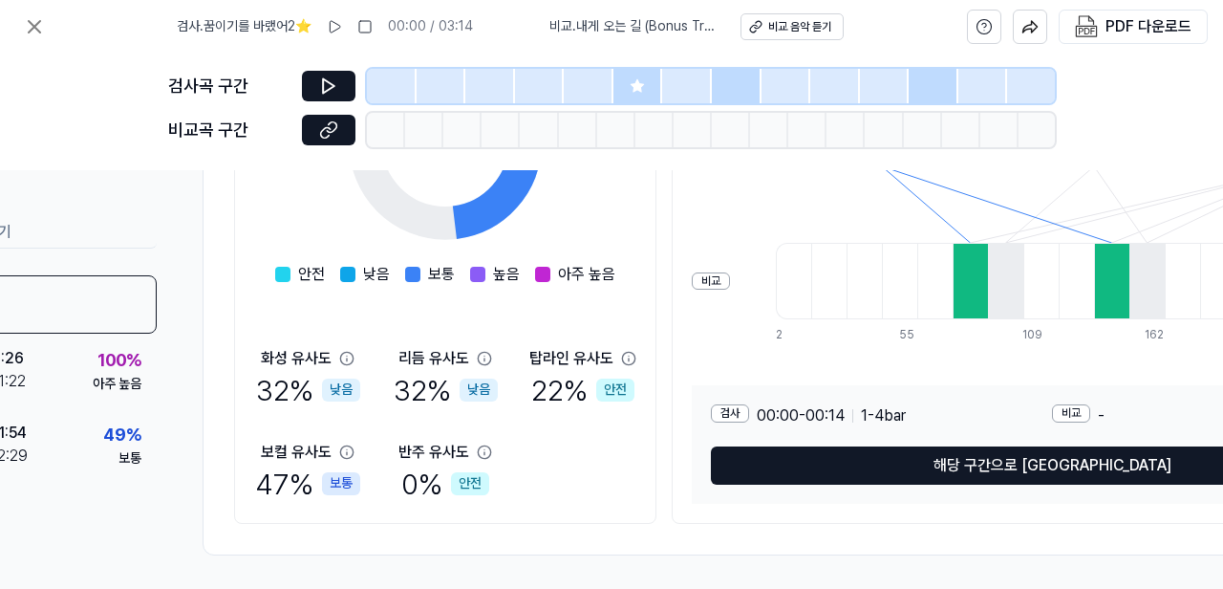
scroll to position [432, 157]
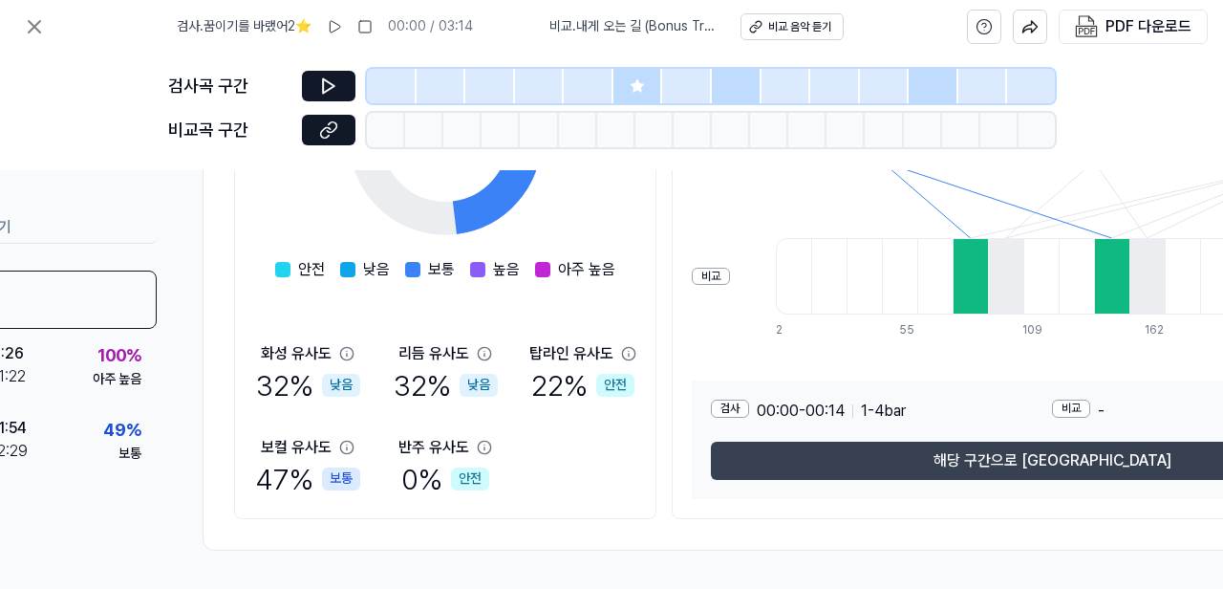
click at [1040, 453] on button "해당 구간으로 [GEOGRAPHIC_DATA]" at bounding box center [1052, 460] width 682 height 38
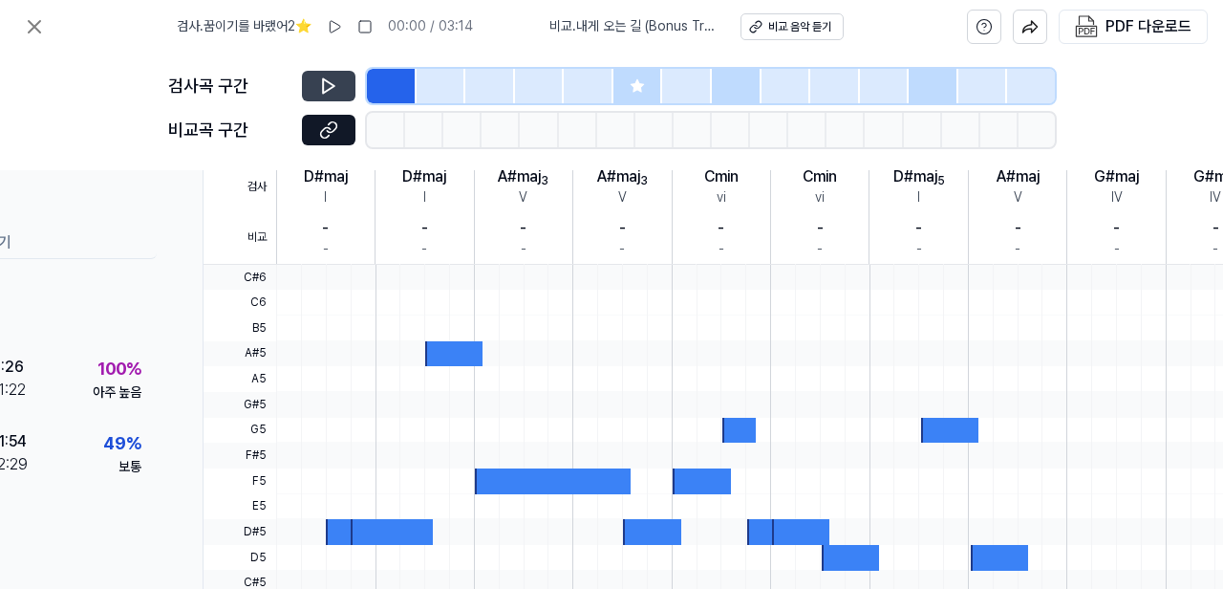
click at [324, 77] on icon at bounding box center [328, 85] width 19 height 19
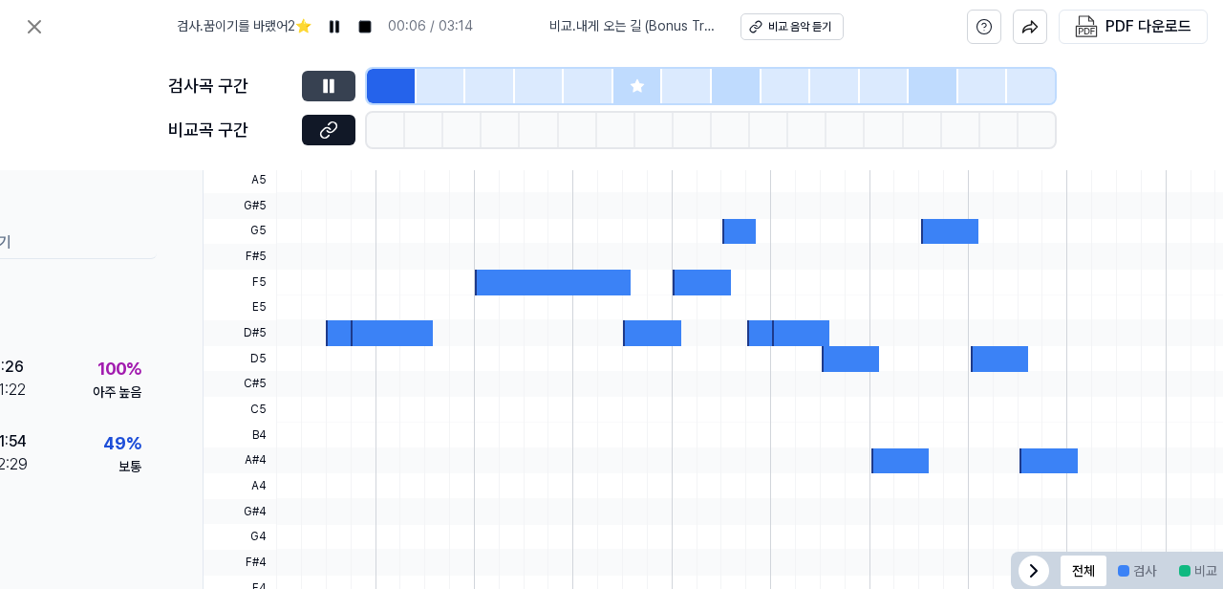
scroll to position [633, 157]
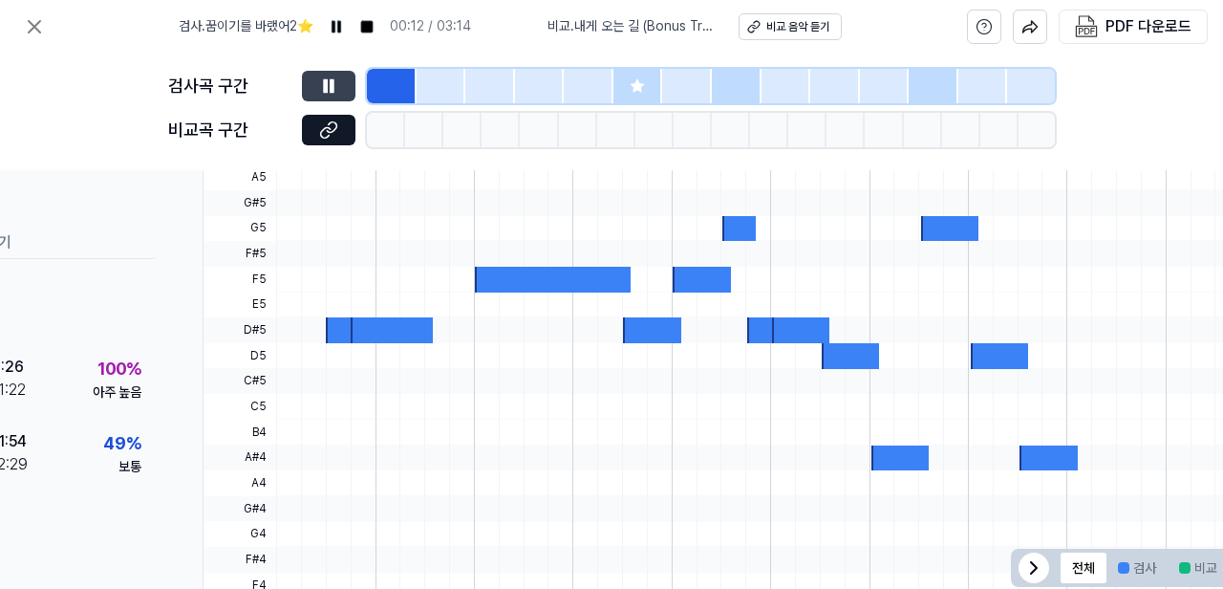
click at [325, 87] on icon at bounding box center [325, 85] width 3 height 12
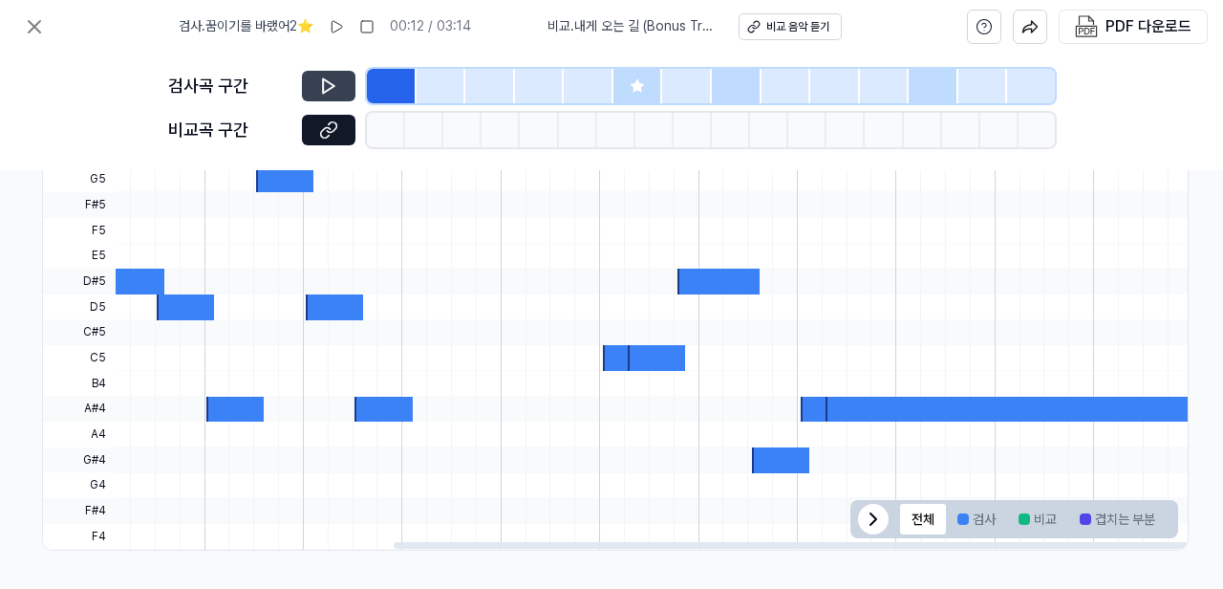
scroll to position [689, 329]
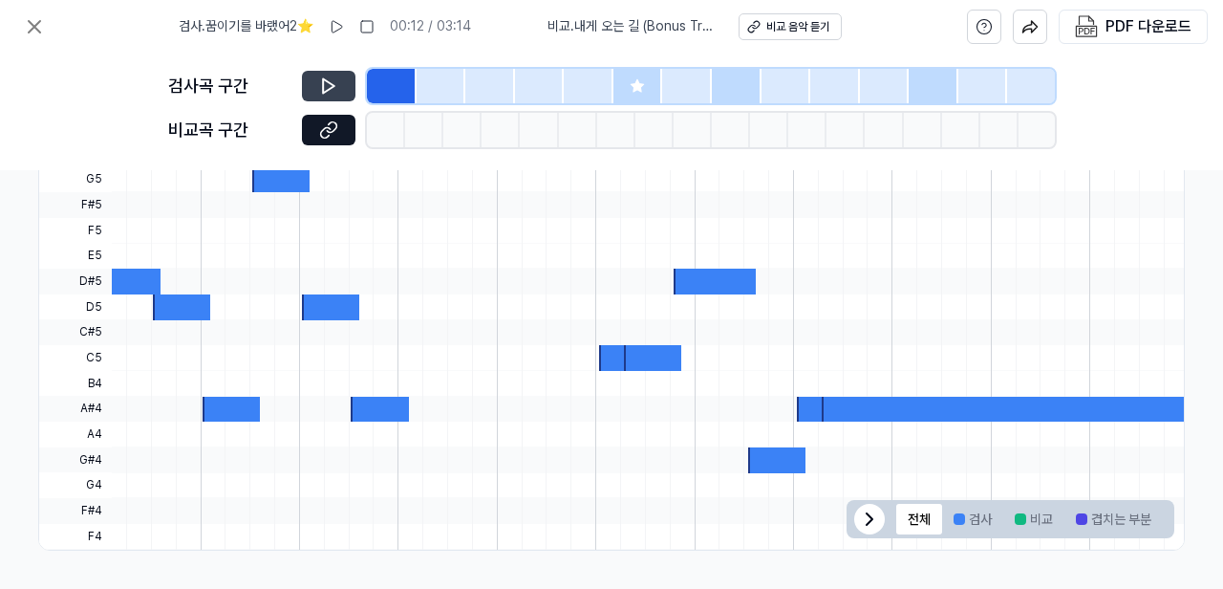
click at [644, 92] on div at bounding box center [638, 86] width 50 height 34
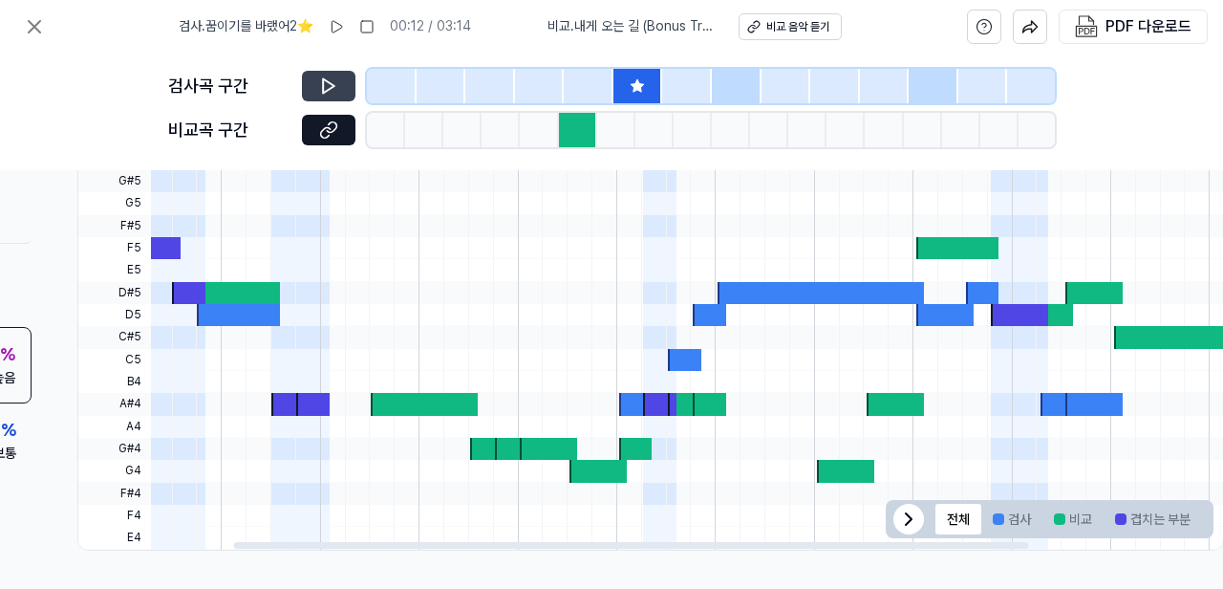
scroll to position [0, 220]
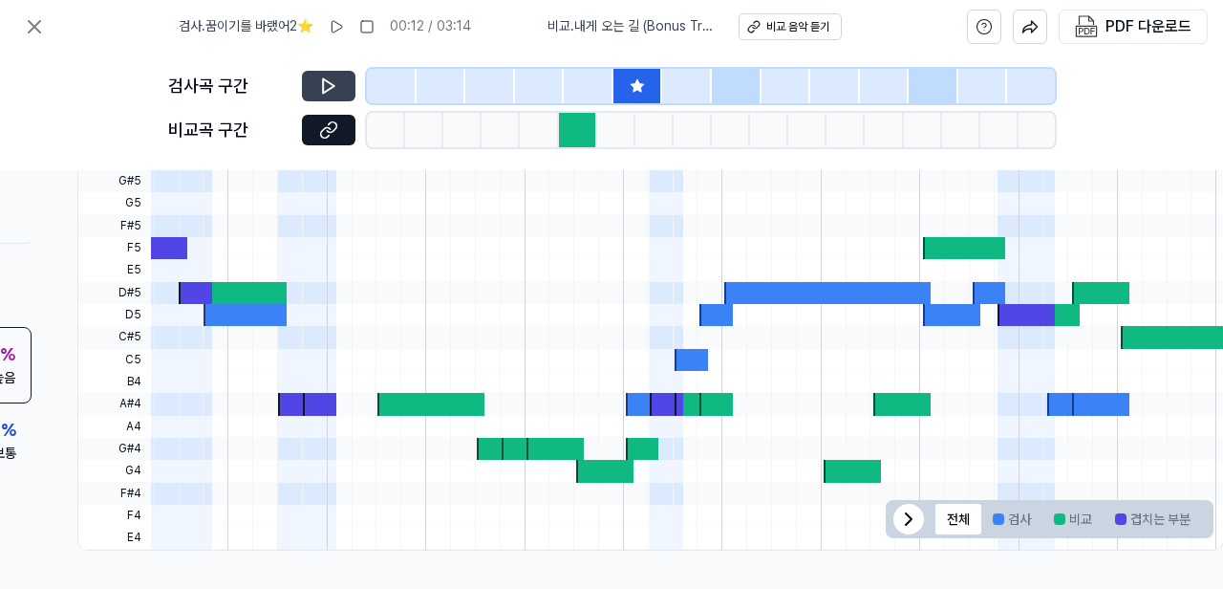
click at [572, 128] on div at bounding box center [578, 130] width 38 height 34
click at [392, 128] on div at bounding box center [386, 130] width 38 height 34
click at [389, 131] on div at bounding box center [386, 130] width 38 height 34
click at [575, 128] on div at bounding box center [578, 130] width 38 height 34
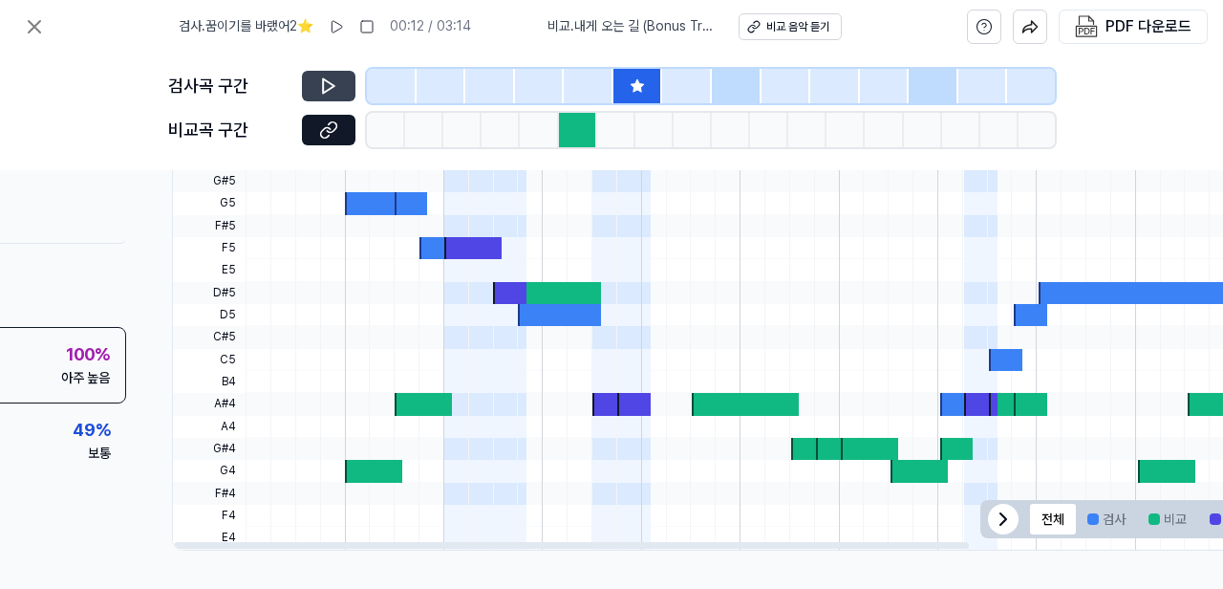
scroll to position [729, 131]
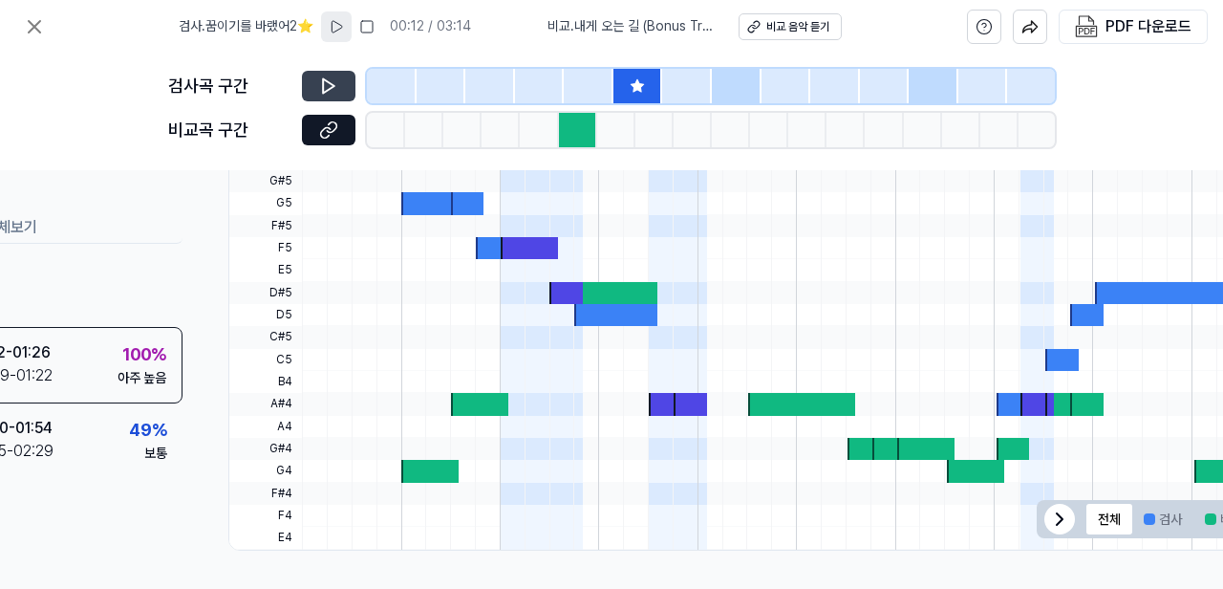
click at [335, 28] on icon at bounding box center [336, 26] width 15 height 15
click at [332, 85] on icon at bounding box center [328, 86] width 11 height 14
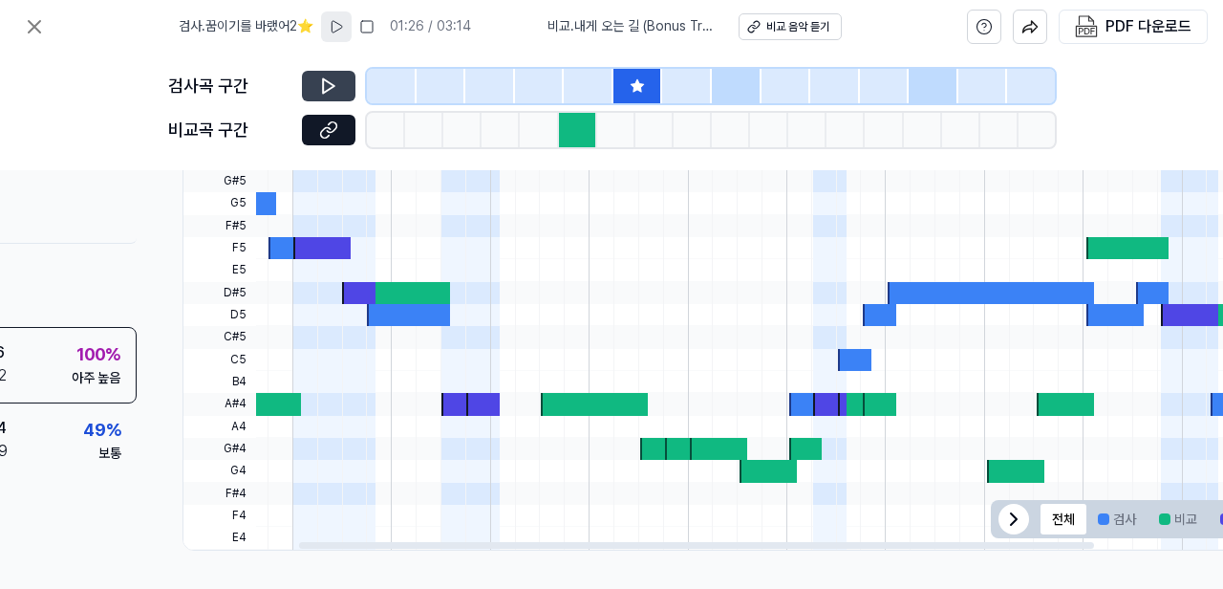
scroll to position [0, 0]
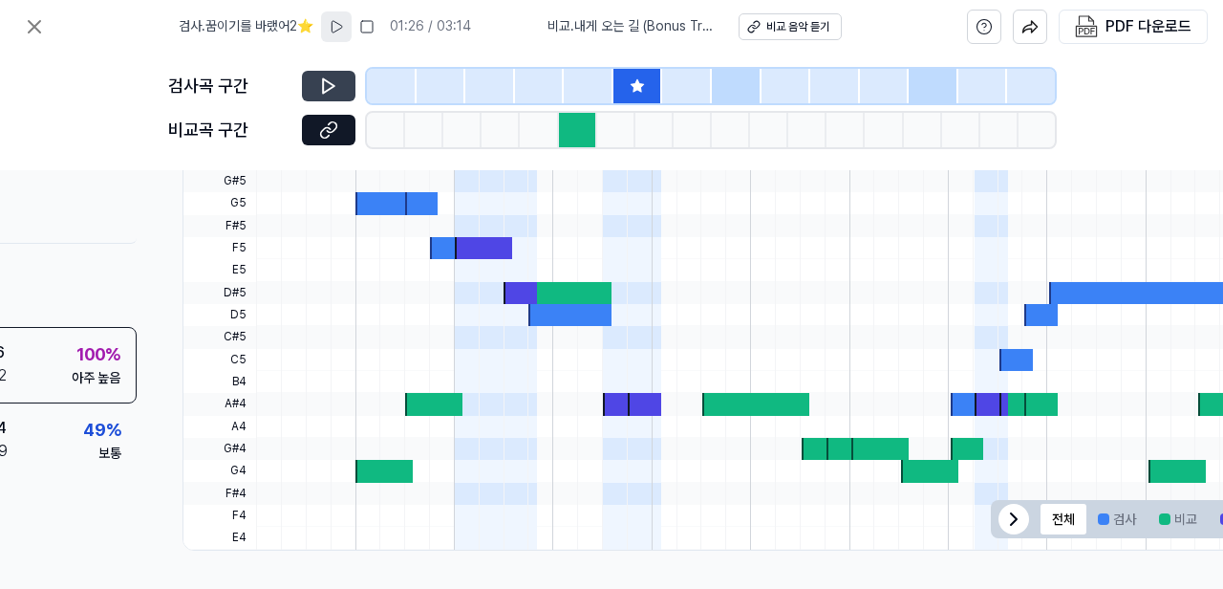
click at [339, 26] on icon at bounding box center [336, 26] width 15 height 15
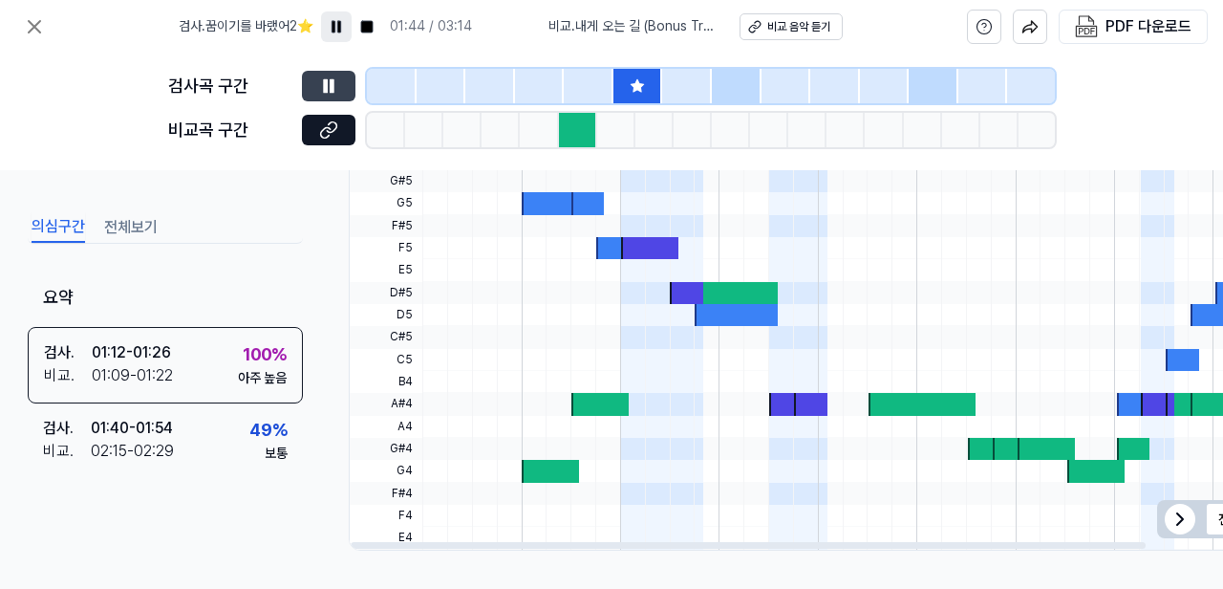
scroll to position [729, 0]
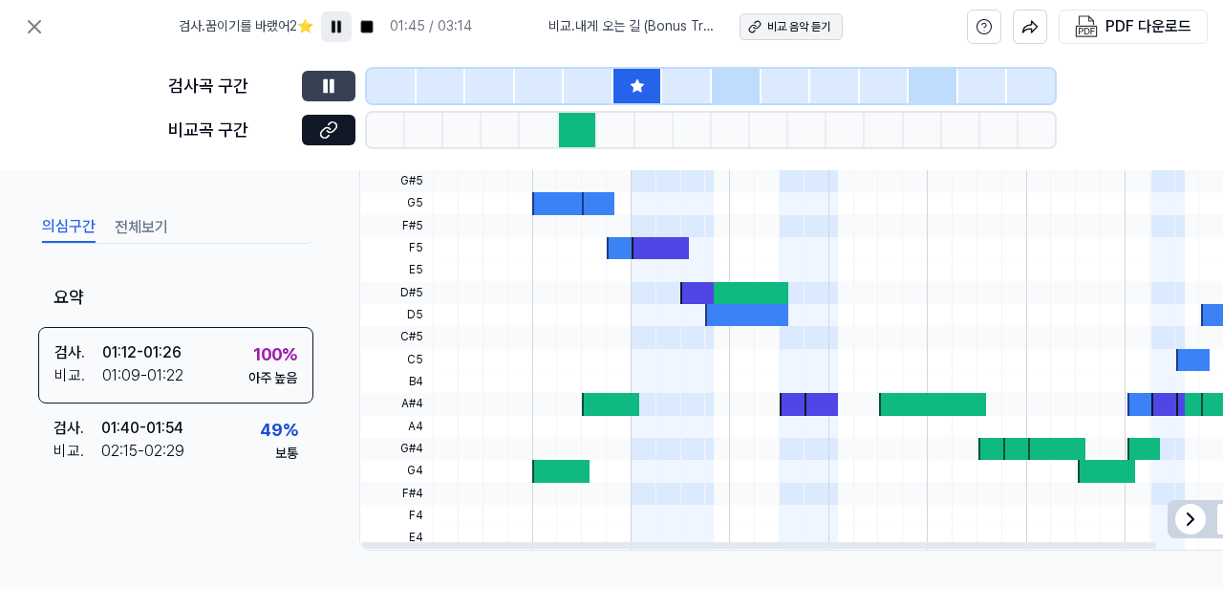
click at [797, 32] on div "비교 음악 듣기" at bounding box center [798, 27] width 63 height 16
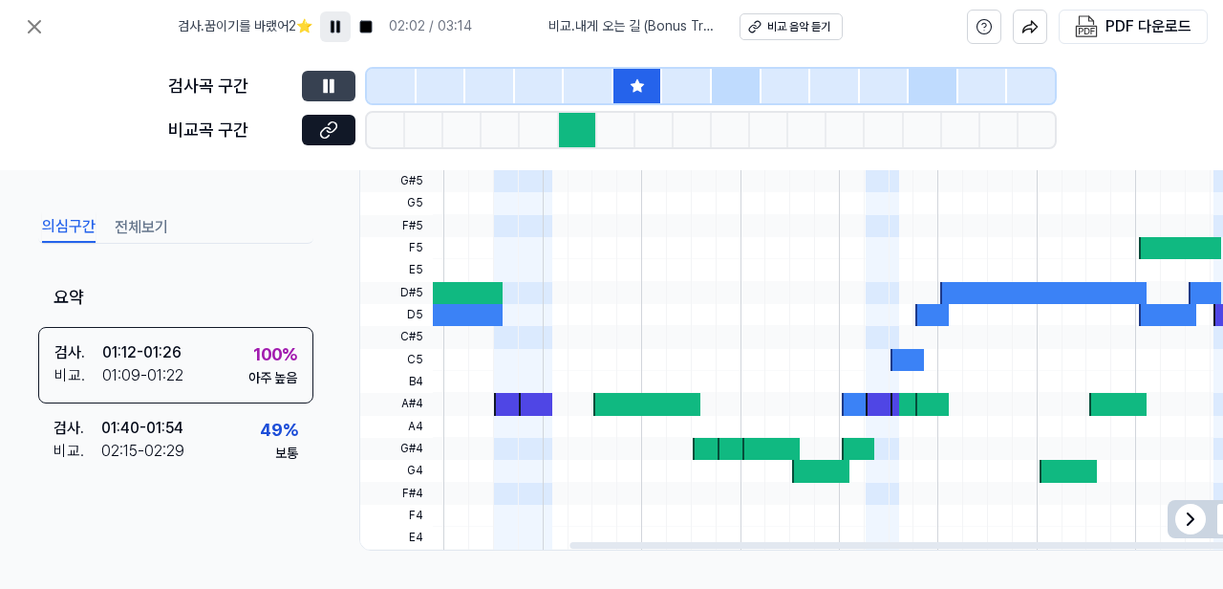
scroll to position [0, 271]
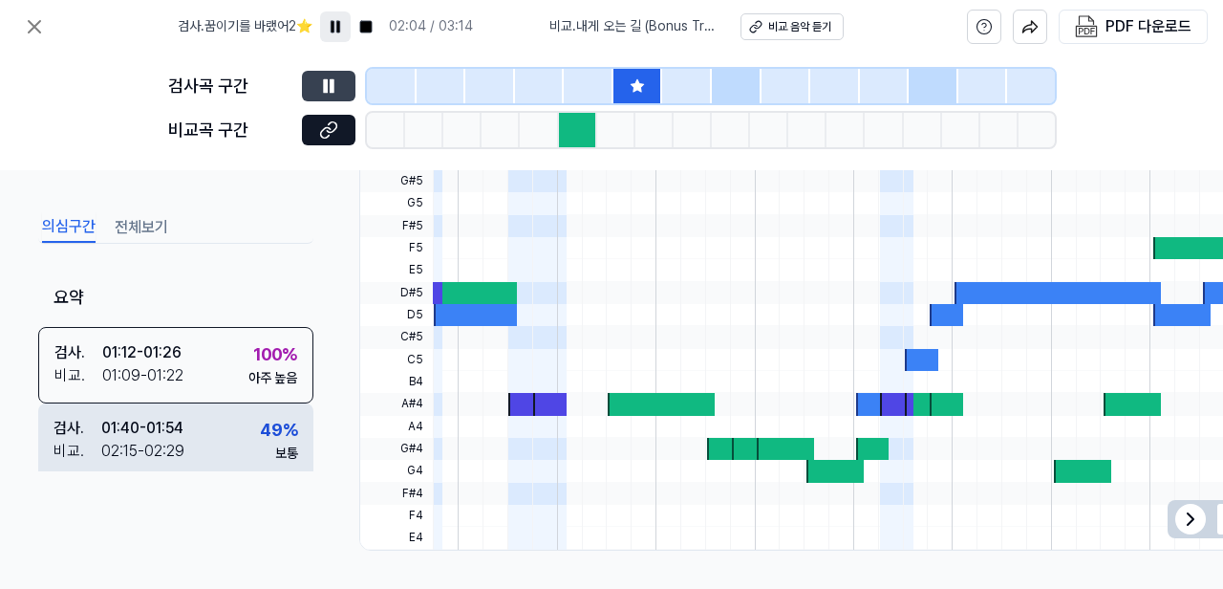
click at [169, 437] on div "01:40 - 01:54" at bounding box center [142, 428] width 82 height 23
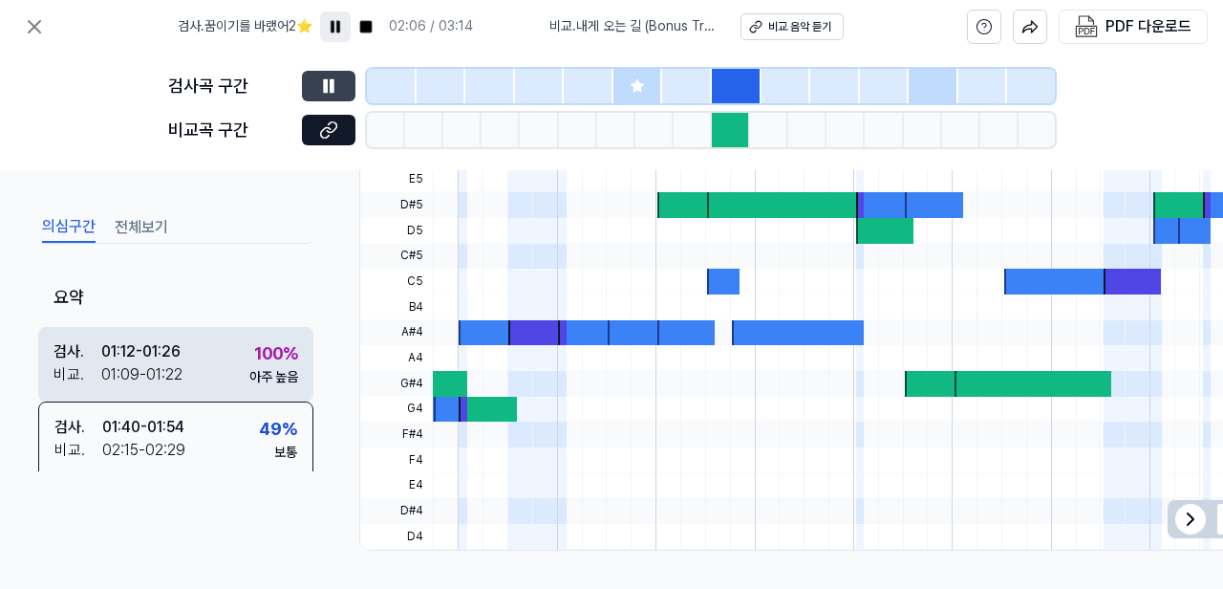
click at [169, 370] on div "01:09 - 01:22" at bounding box center [141, 374] width 81 height 23
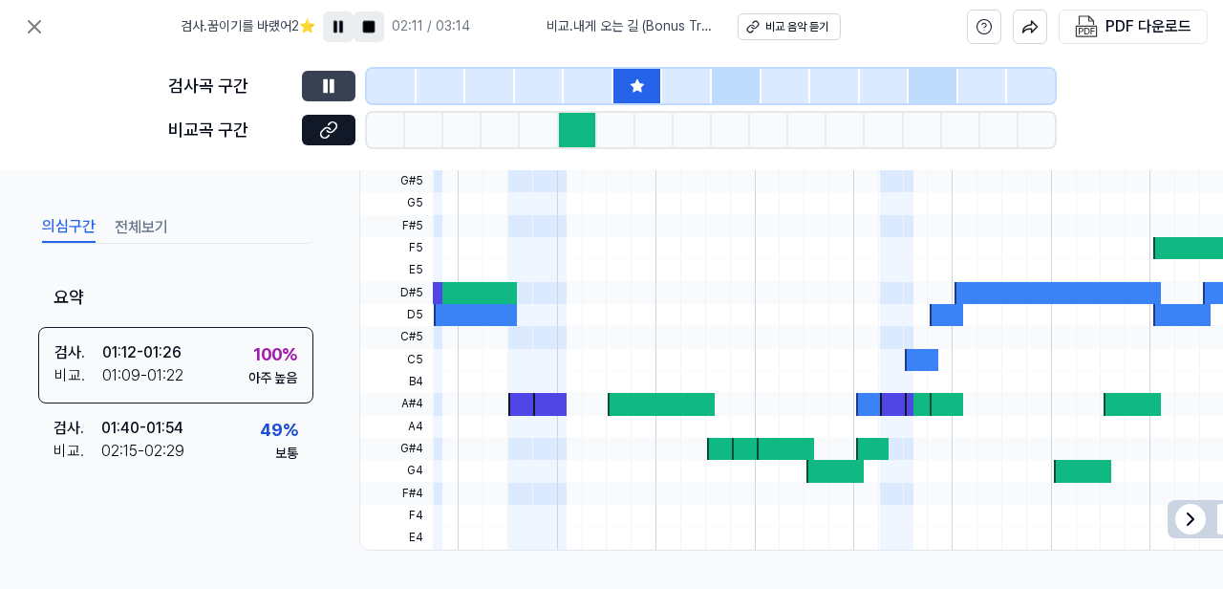
click at [373, 26] on rect at bounding box center [368, 26] width 11 height 11
click at [441, 84] on div at bounding box center [442, 86] width 50 height 34
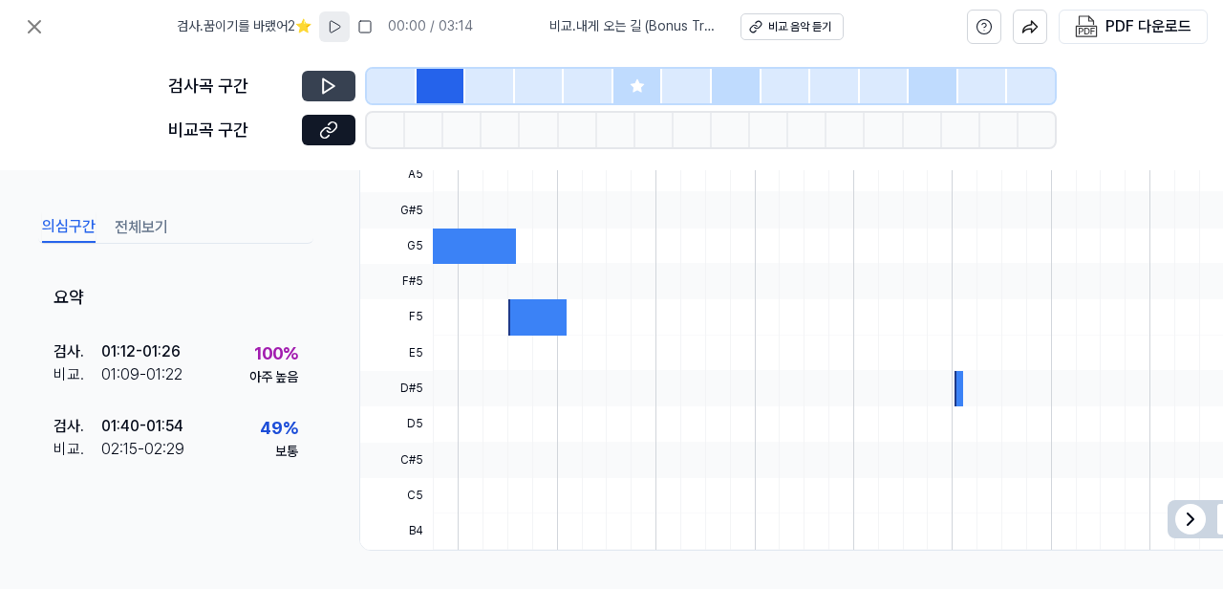
scroll to position [689, 0]
click at [328, 84] on icon at bounding box center [328, 85] width 19 height 19
click at [489, 81] on div at bounding box center [490, 86] width 50 height 34
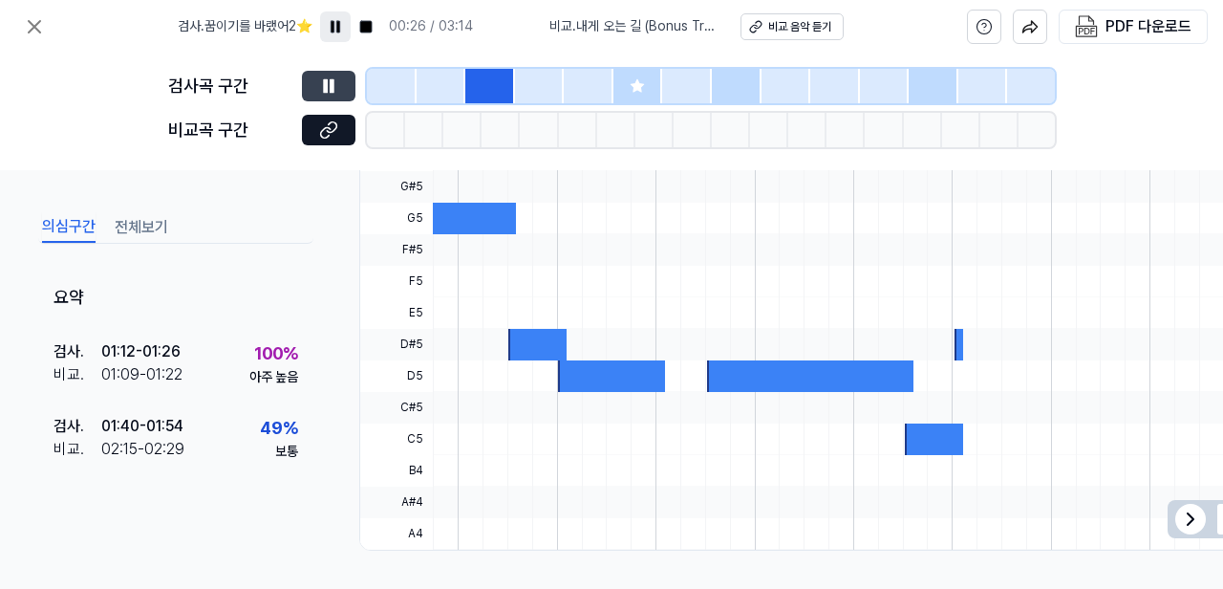
click at [545, 84] on div at bounding box center [540, 86] width 50 height 34
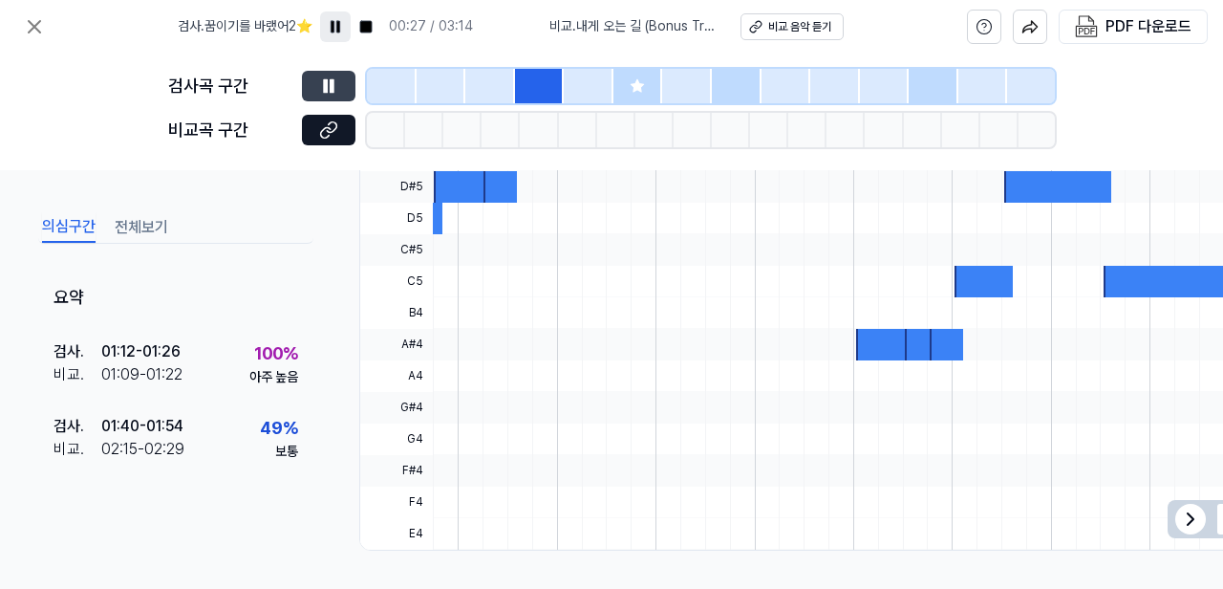
click at [643, 76] on div at bounding box center [638, 86] width 50 height 34
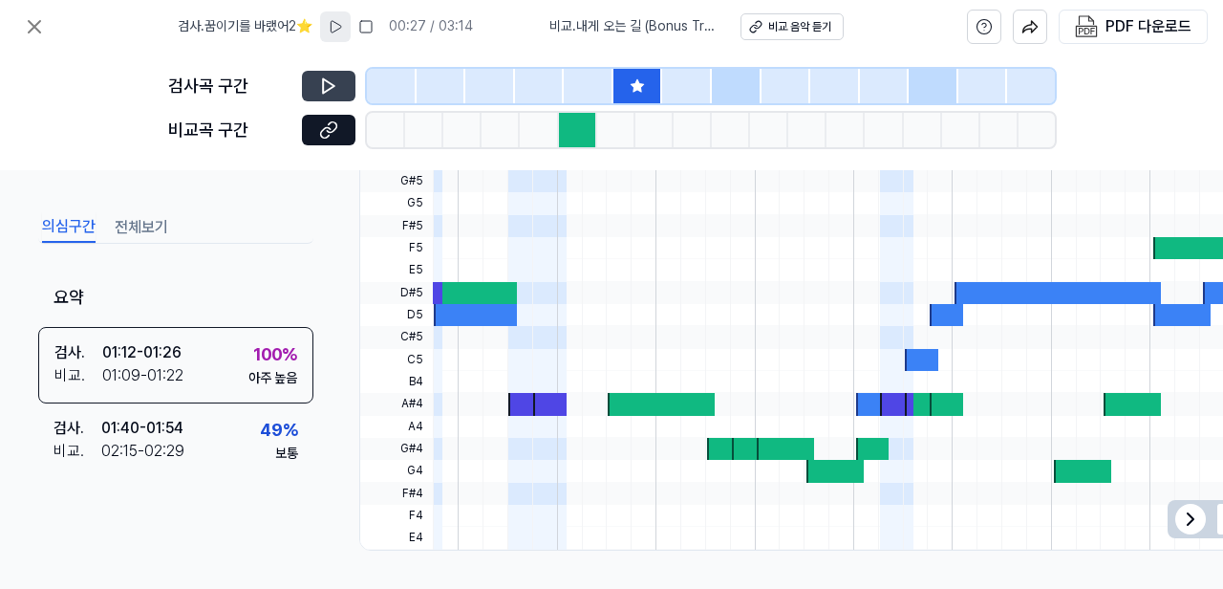
click at [639, 82] on icon at bounding box center [637, 85] width 15 height 15
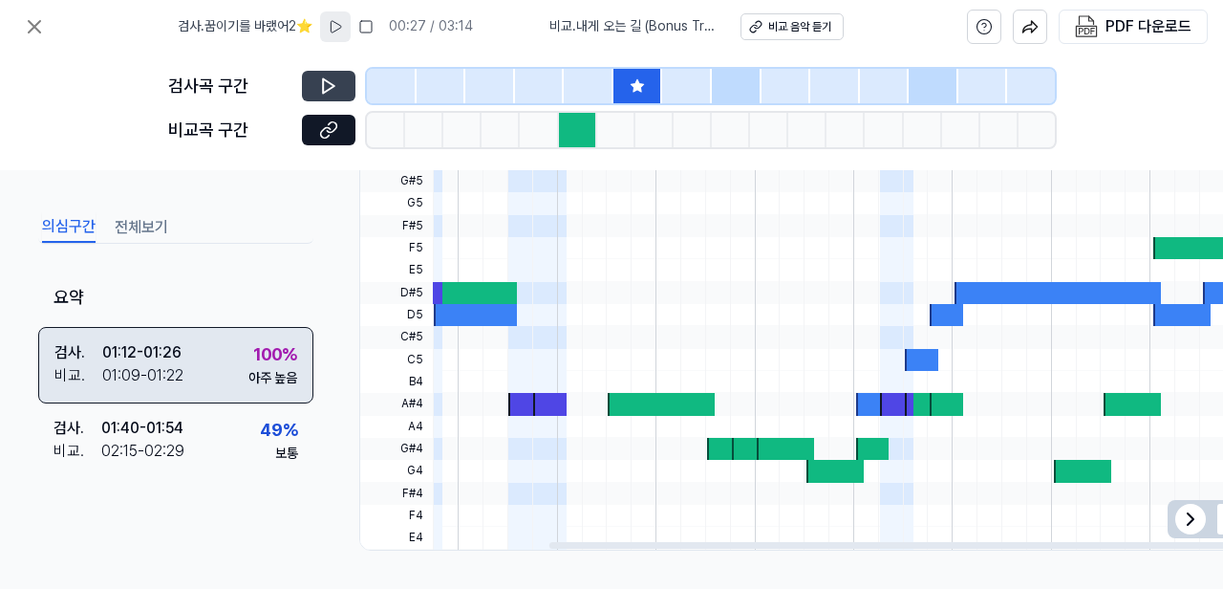
click at [248, 366] on div "100 % 아주 높음" at bounding box center [272, 363] width 49 height 46
click at [185, 358] on div "검사 . 01:12 - 01:26 비교 . 01:09 - 01:22 100 % 아주 높음" at bounding box center [175, 364] width 275 height 76
click at [185, 355] on div "검사 . 01:12 - 01:26 비교 . 01:09 - 01:22 100 % 아주 높음" at bounding box center [175, 364] width 275 height 76
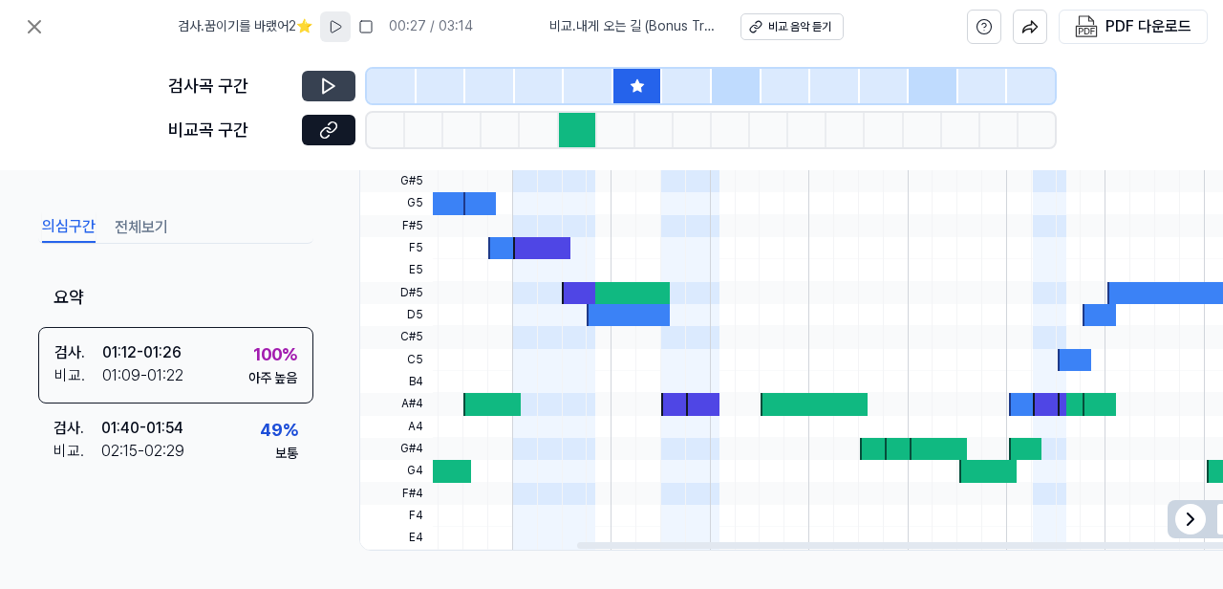
scroll to position [0, 0]
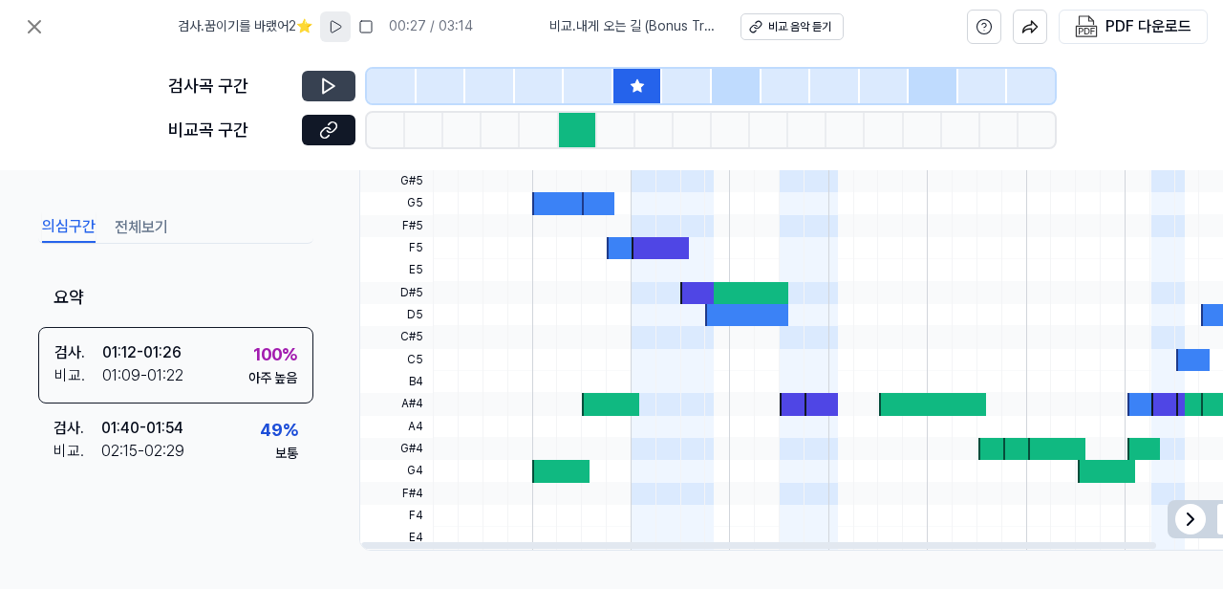
click at [637, 85] on icon at bounding box center [637, 85] width 12 height 12
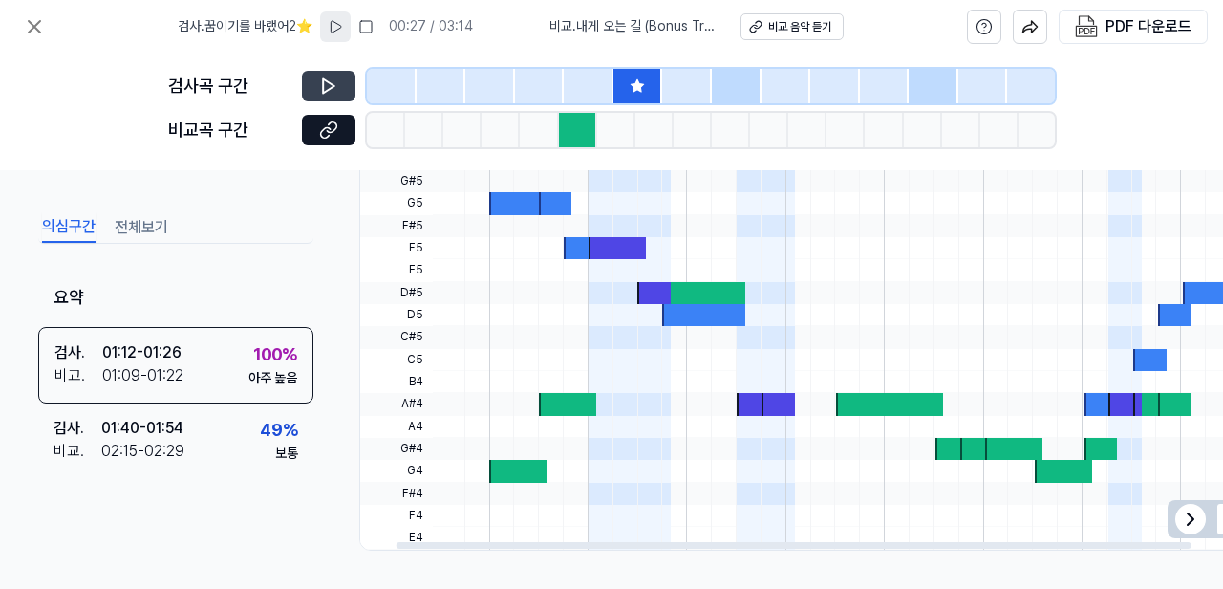
scroll to position [0, 51]
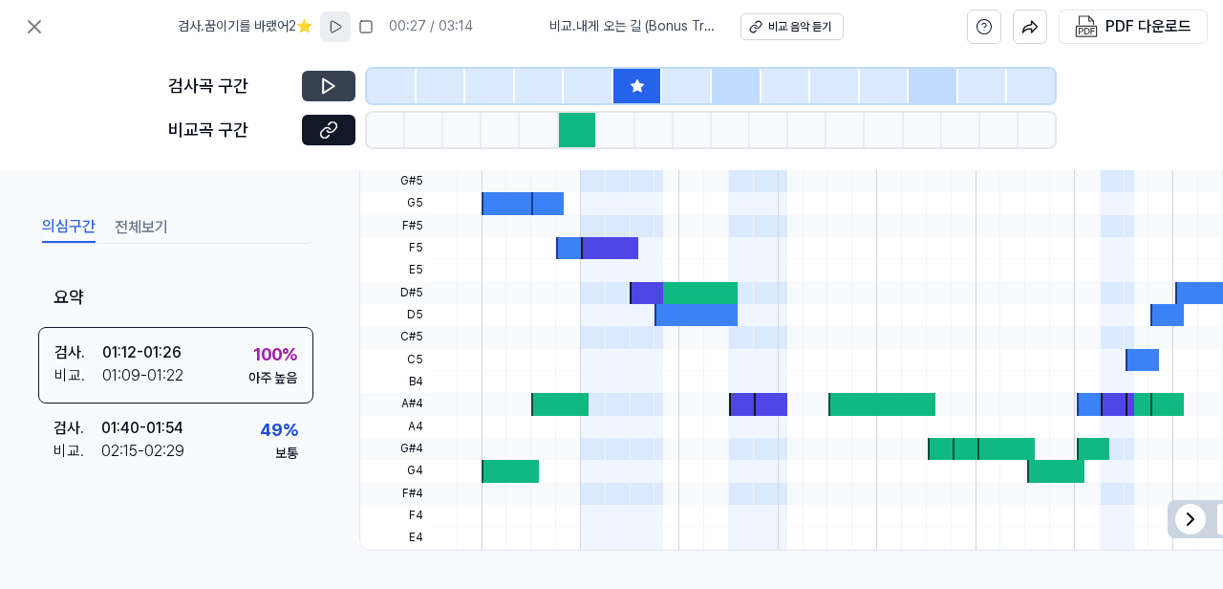
click at [340, 93] on button at bounding box center [329, 86] width 54 height 31
click at [339, 94] on button at bounding box center [329, 86] width 54 height 31
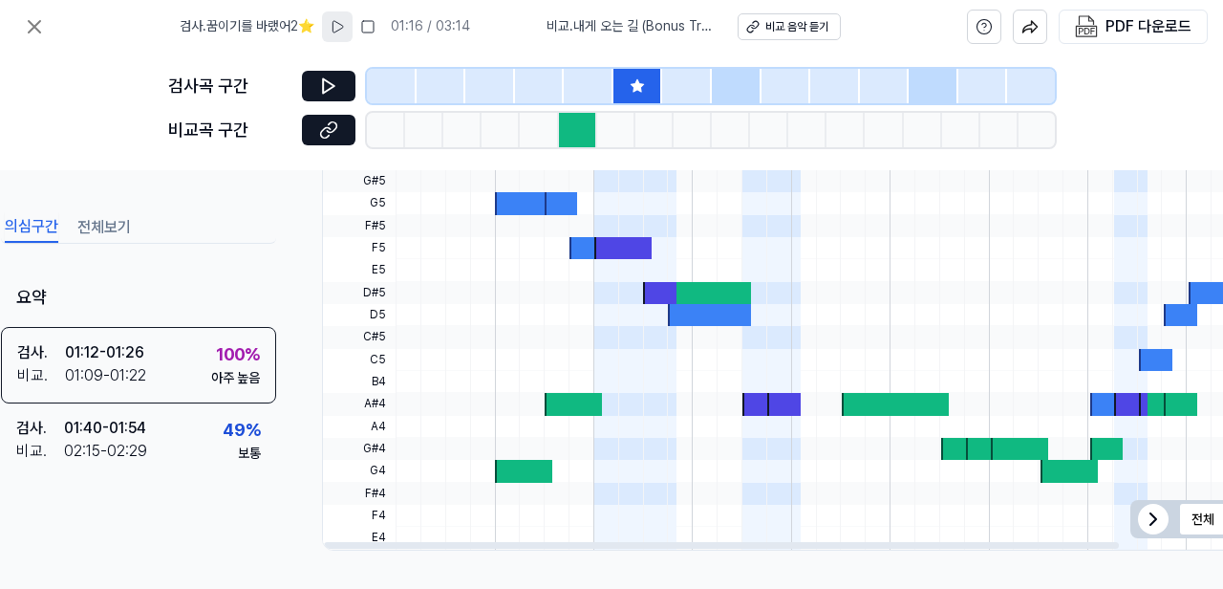
scroll to position [729, 0]
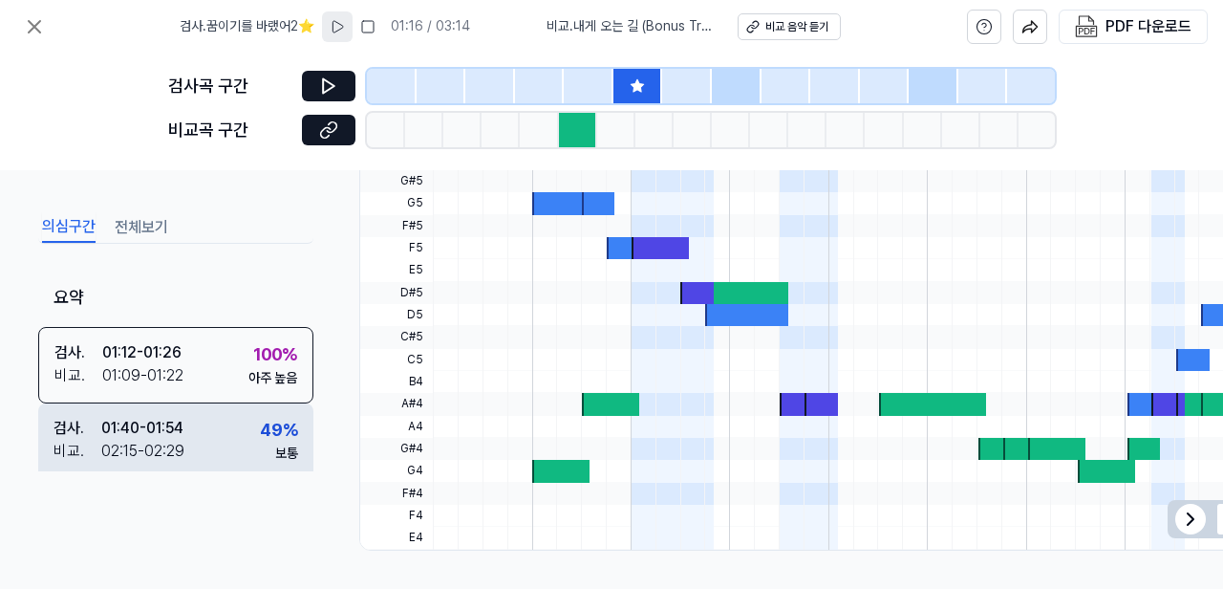
click at [167, 450] on div "02:15 - 02:29" at bounding box center [142, 450] width 83 height 23
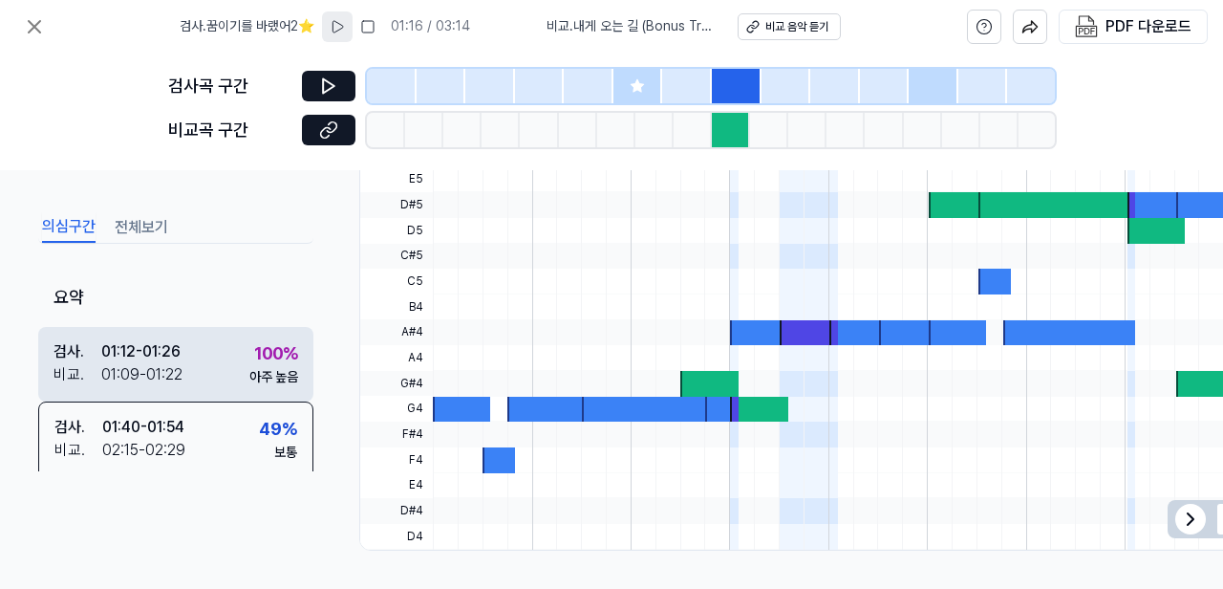
click at [219, 364] on div "검사 . 01:12 - 01:26 비교 . 01:09 - 01:22 100 % 아주 높음" at bounding box center [175, 363] width 275 height 75
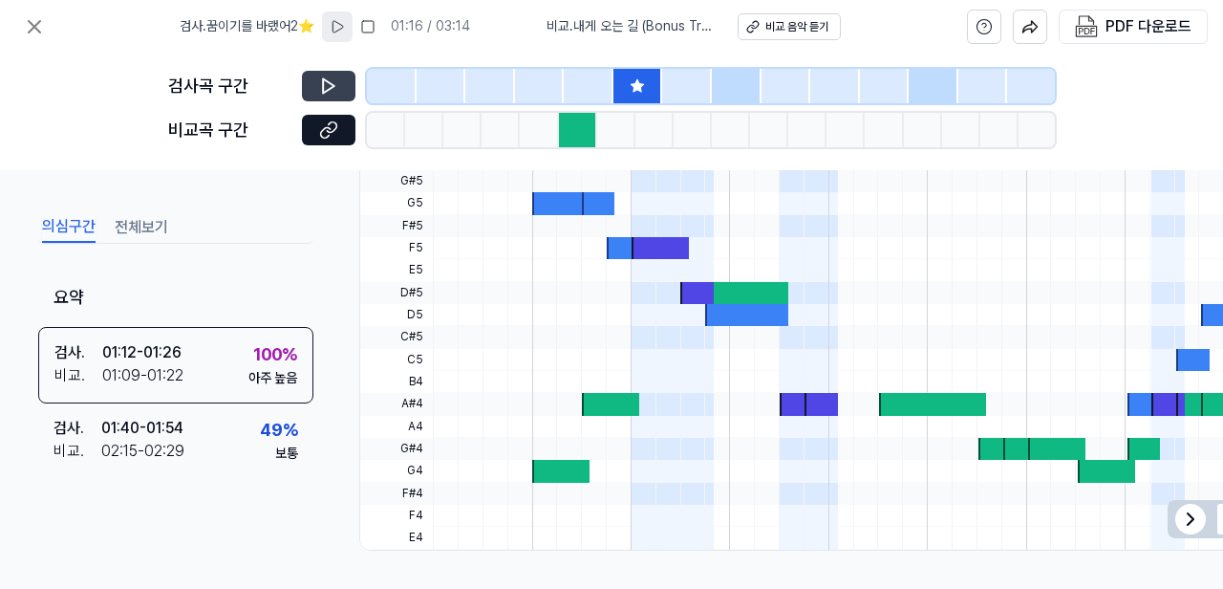
click at [324, 83] on icon at bounding box center [328, 85] width 19 height 19
click at [329, 83] on icon at bounding box center [328, 85] width 19 height 19
click at [335, 87] on icon at bounding box center [328, 85] width 19 height 19
click at [35, 29] on icon at bounding box center [34, 26] width 11 height 11
click at [39, 24] on icon at bounding box center [34, 26] width 23 height 23
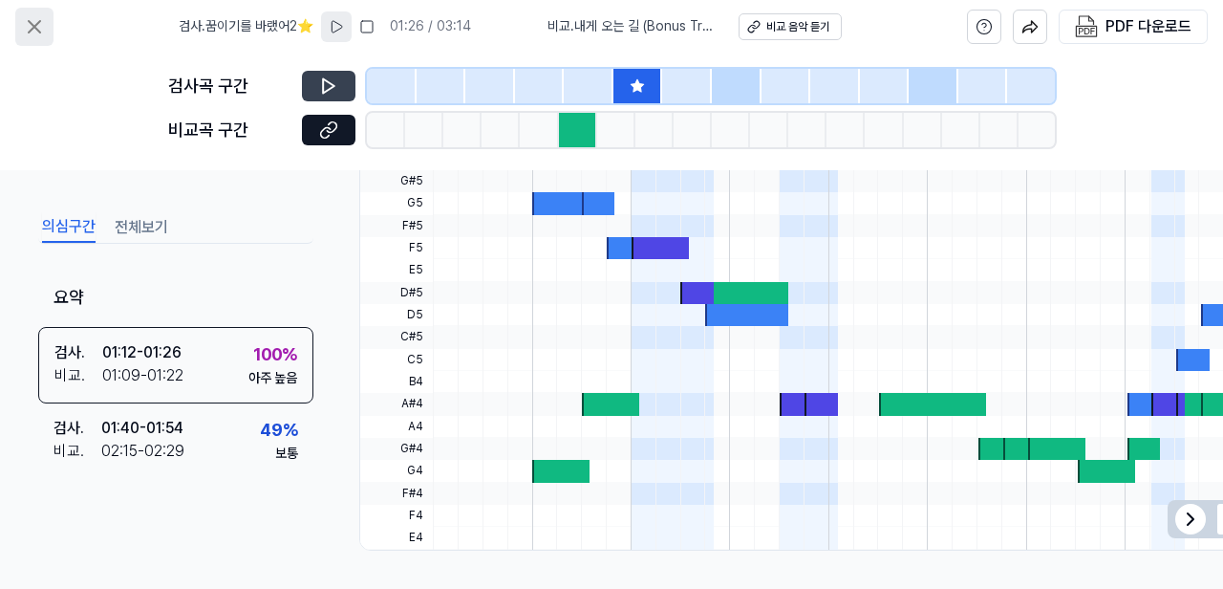
click at [32, 28] on icon at bounding box center [34, 26] width 23 height 23
click at [29, 25] on icon at bounding box center [34, 26] width 23 height 23
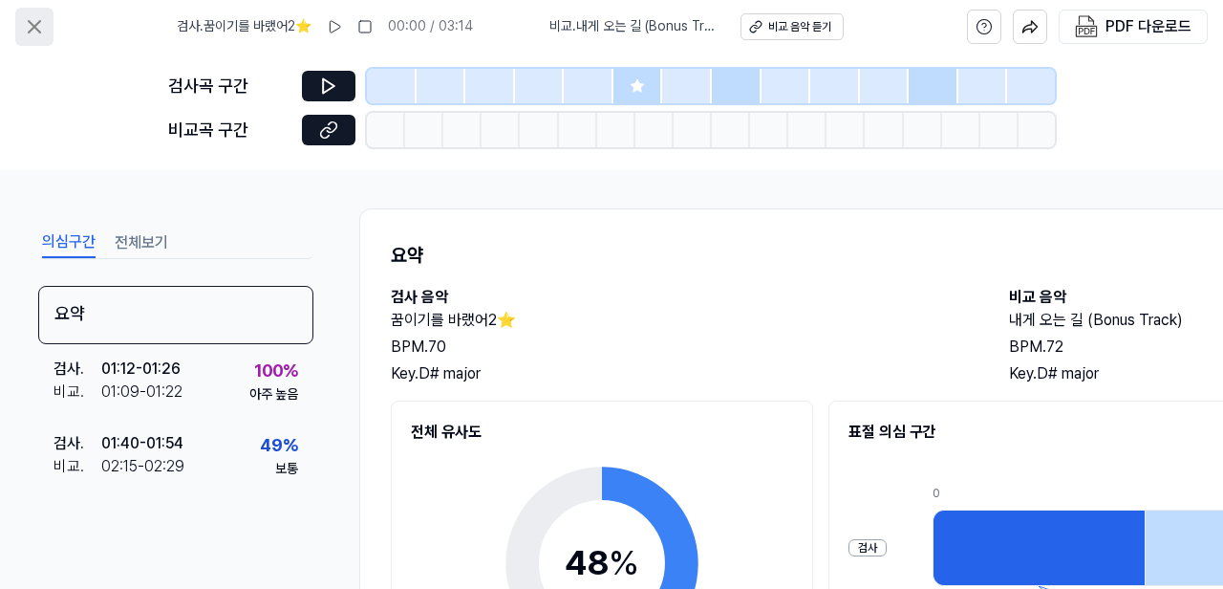
click at [32, 29] on icon at bounding box center [34, 26] width 11 height 11
click at [31, 29] on icon at bounding box center [34, 26] width 11 height 11
click at [130, 246] on button "전체보기" at bounding box center [142, 242] width 54 height 31
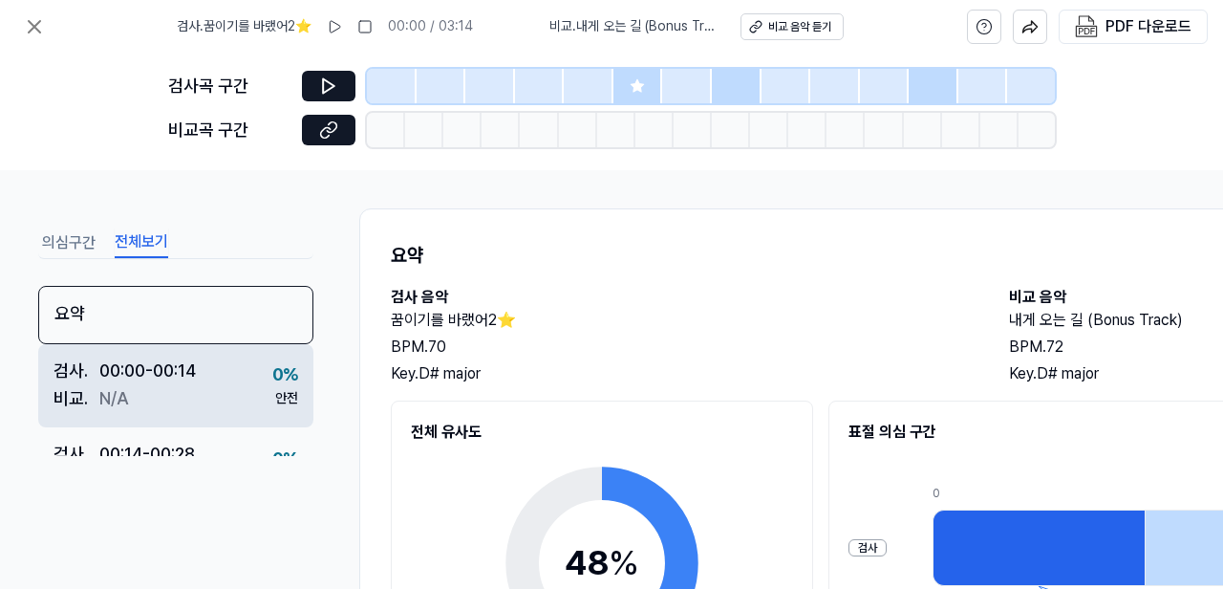
click at [191, 385] on div "[DEMOGRAPHIC_DATA] . N/A" at bounding box center [125, 399] width 142 height 28
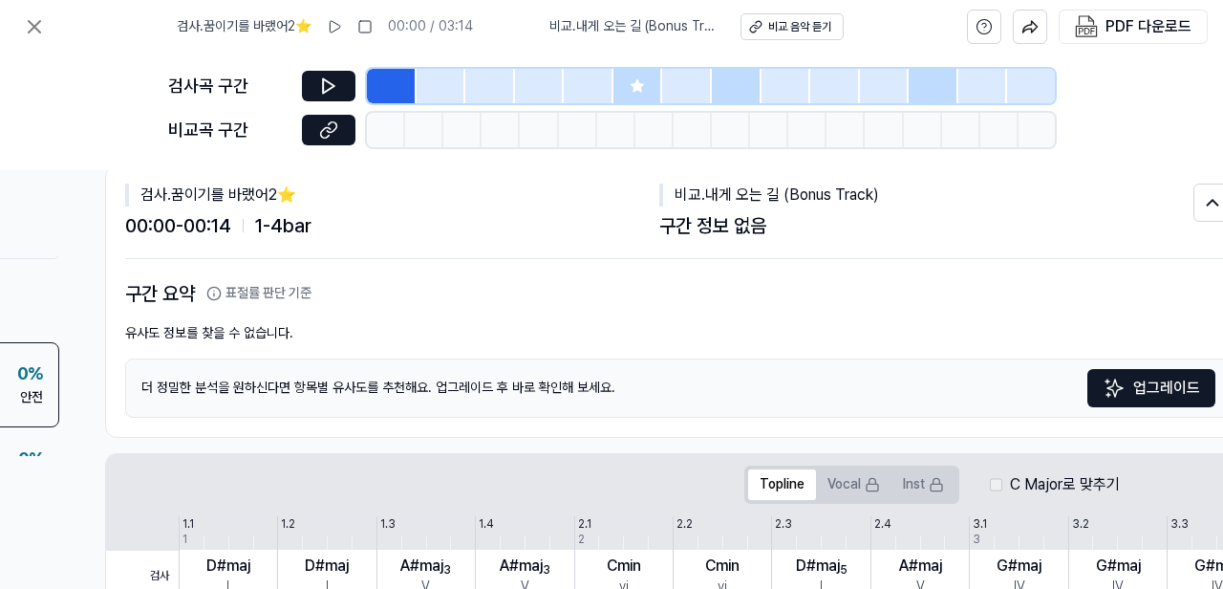
scroll to position [0, 254]
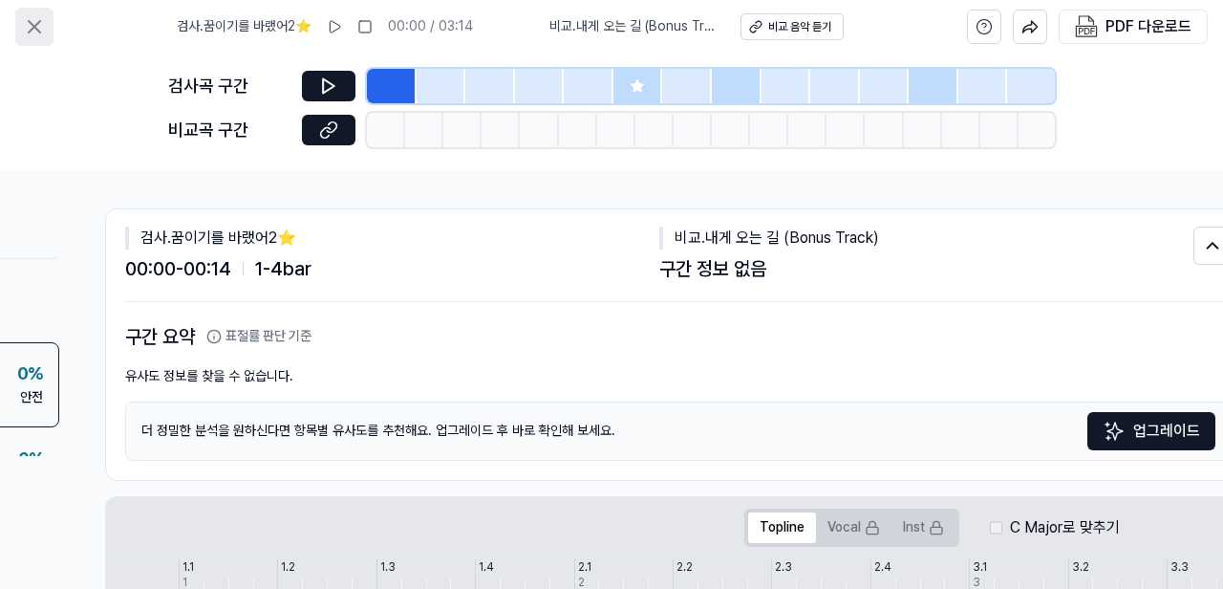
click at [32, 32] on icon at bounding box center [34, 26] width 23 height 23
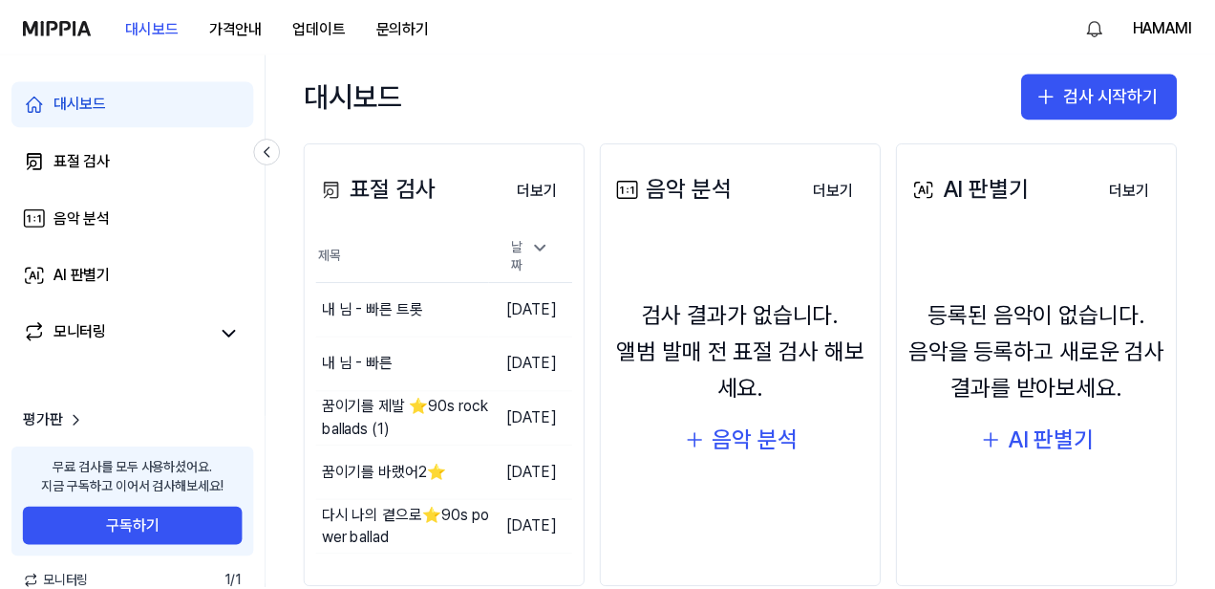
scroll to position [234, 0]
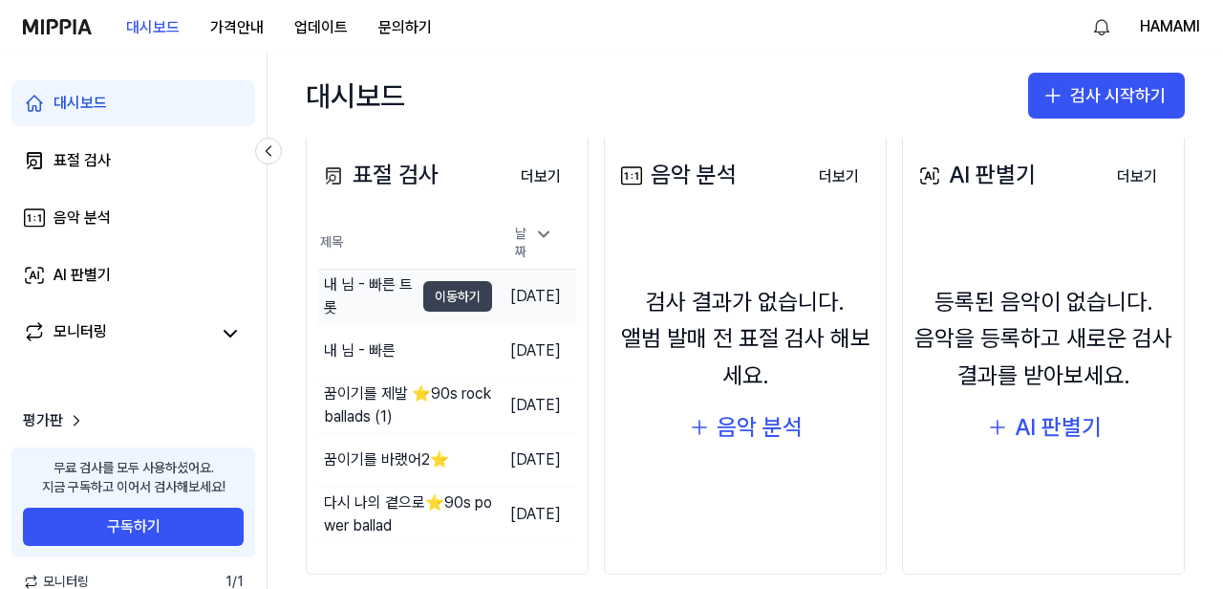
click at [427, 290] on button "이동하기" at bounding box center [457, 296] width 69 height 31
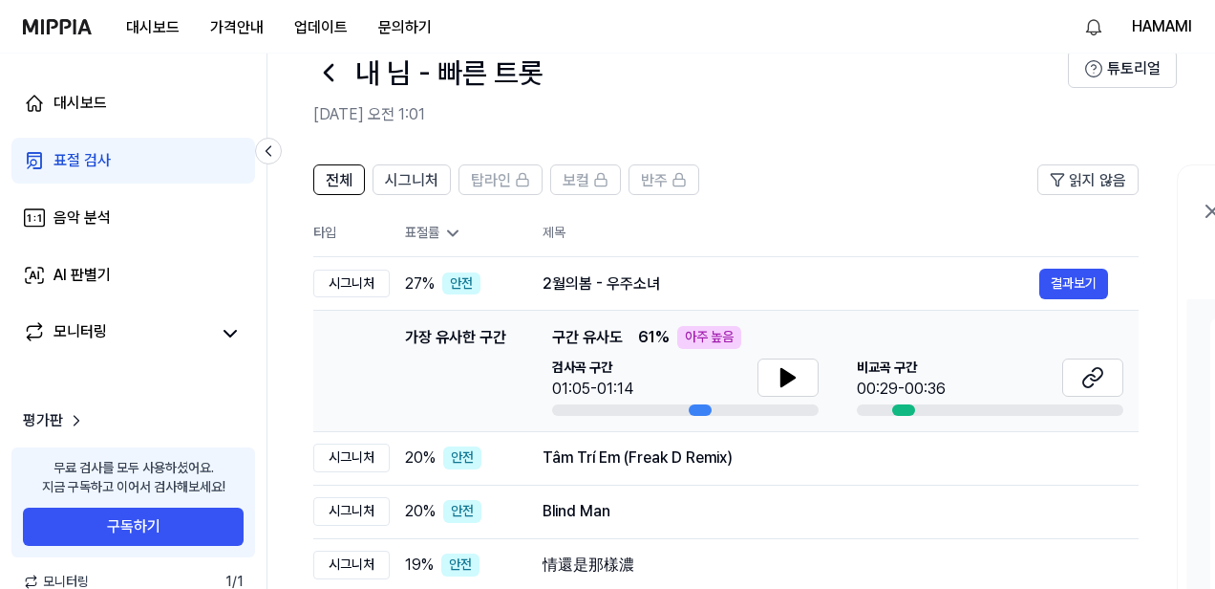
scroll to position [103, 0]
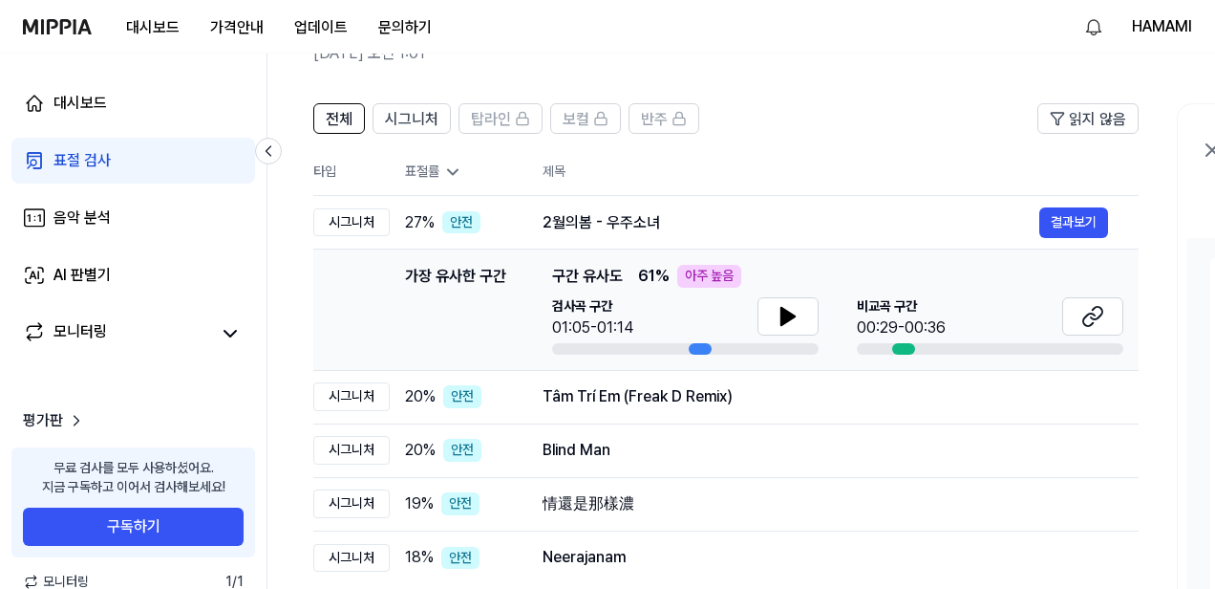
click at [461, 165] on icon at bounding box center [452, 171] width 19 height 19
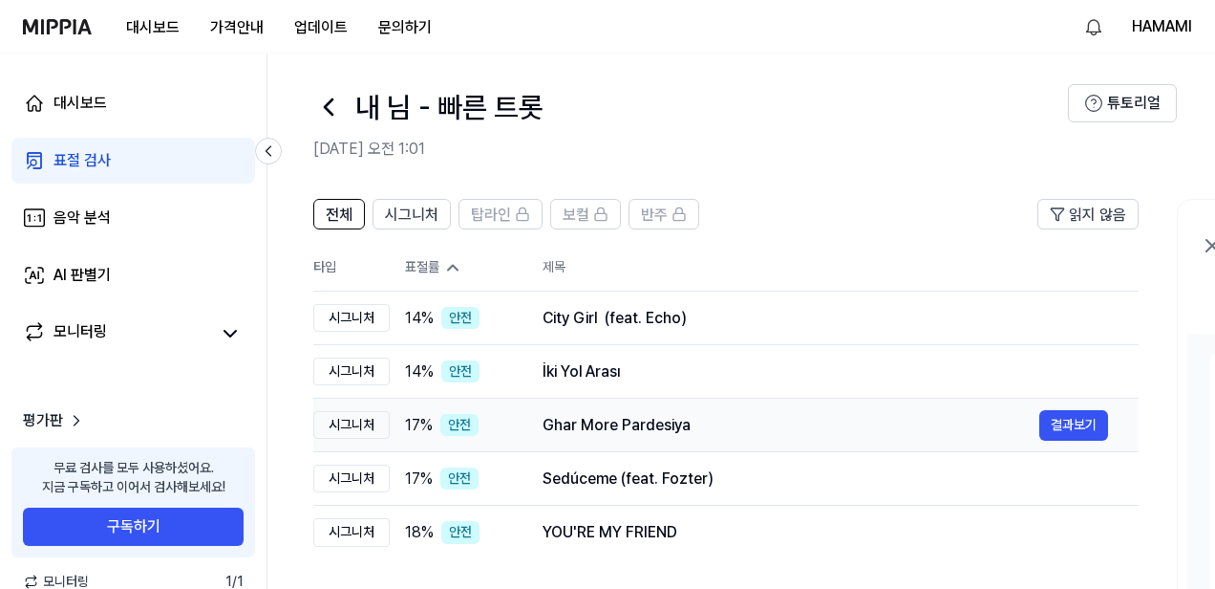
scroll to position [11, 0]
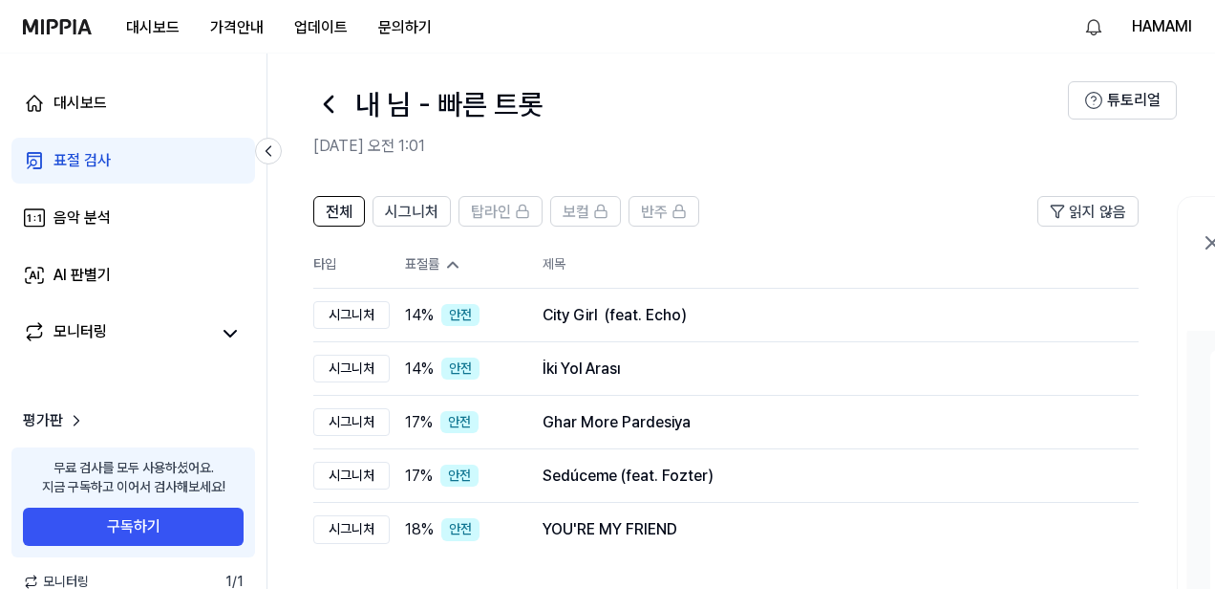
click at [447, 262] on icon at bounding box center [452, 264] width 19 height 19
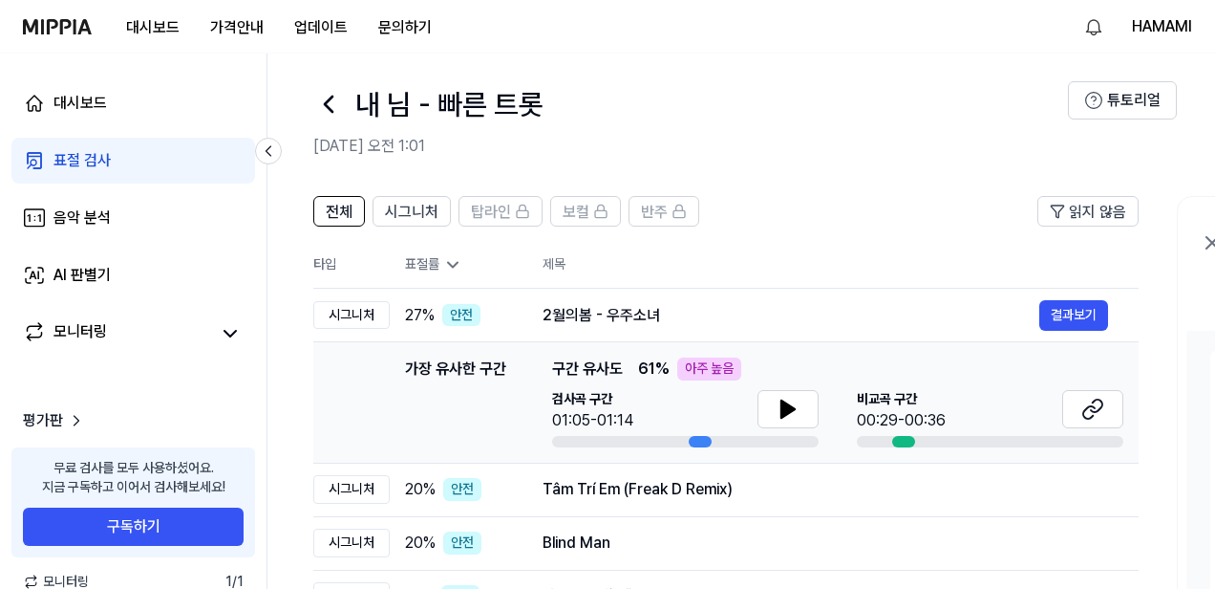
click at [447, 262] on icon at bounding box center [452, 264] width 19 height 19
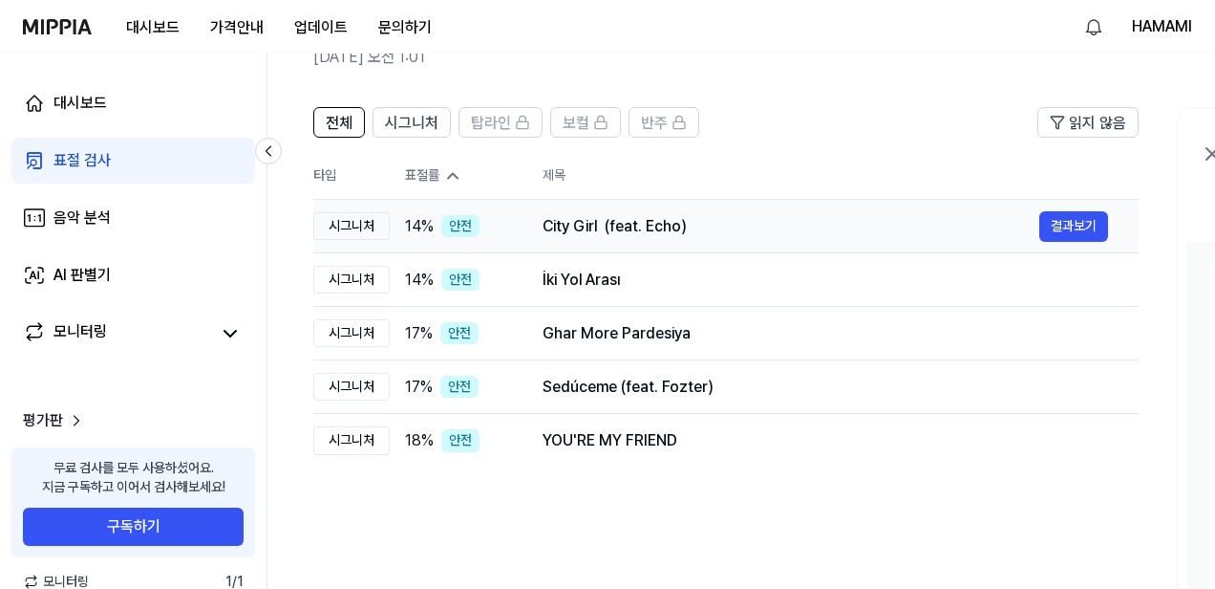
scroll to position [100, 0]
click at [458, 174] on icon at bounding box center [452, 174] width 19 height 19
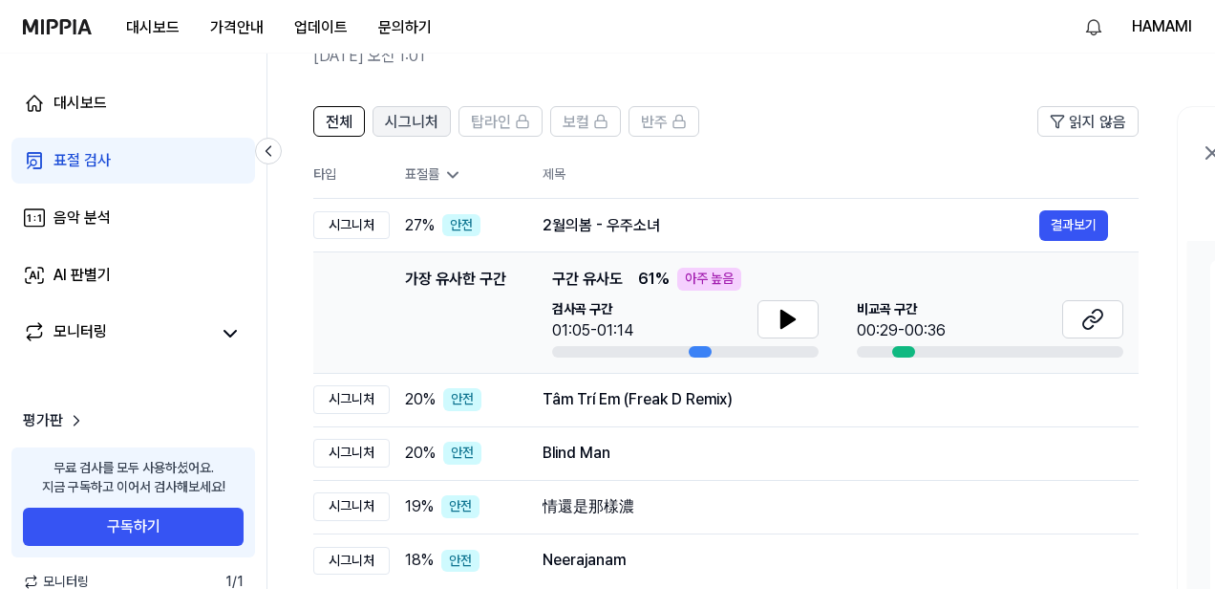
click at [405, 121] on span "시그니처" at bounding box center [412, 122] width 54 height 23
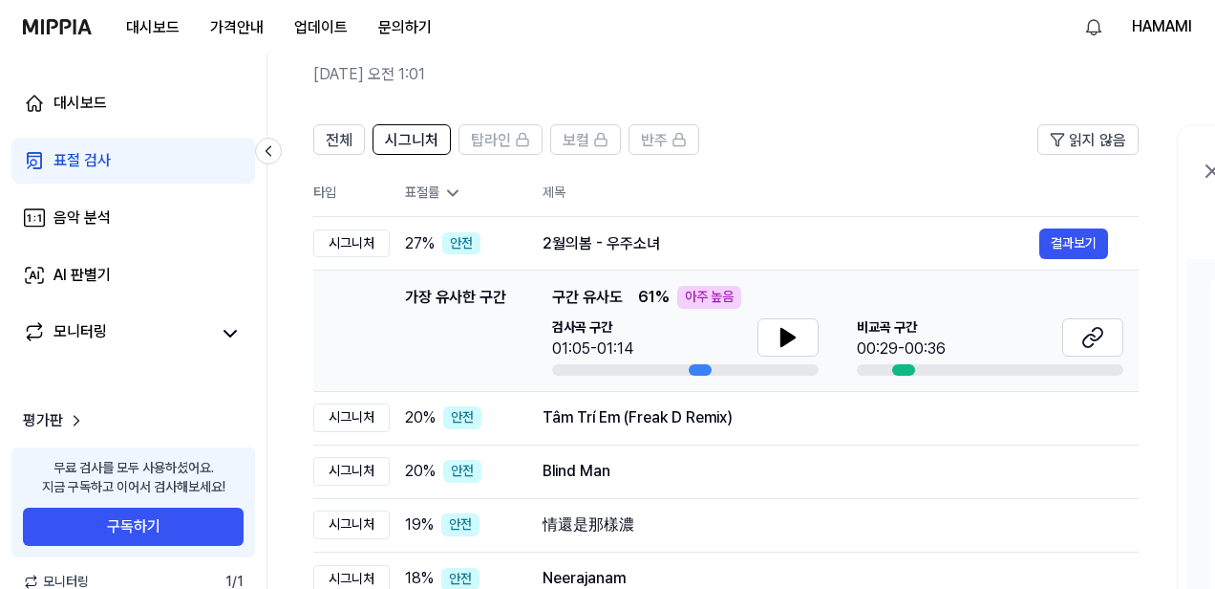
click at [446, 195] on icon at bounding box center [452, 192] width 19 height 19
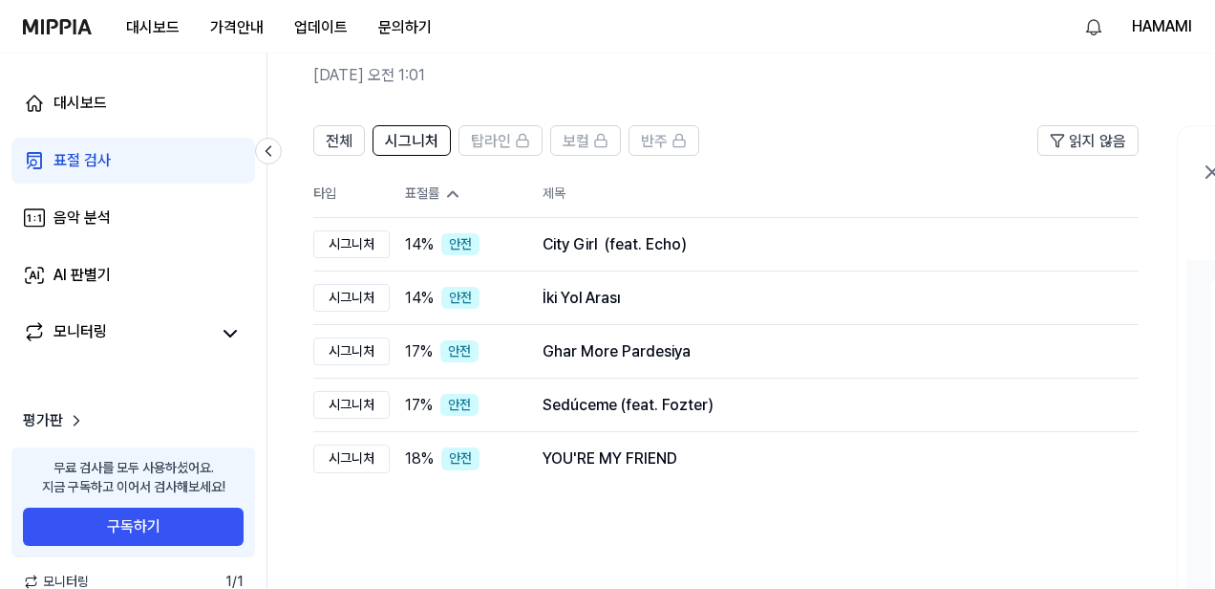
click at [450, 190] on icon at bounding box center [452, 193] width 19 height 19
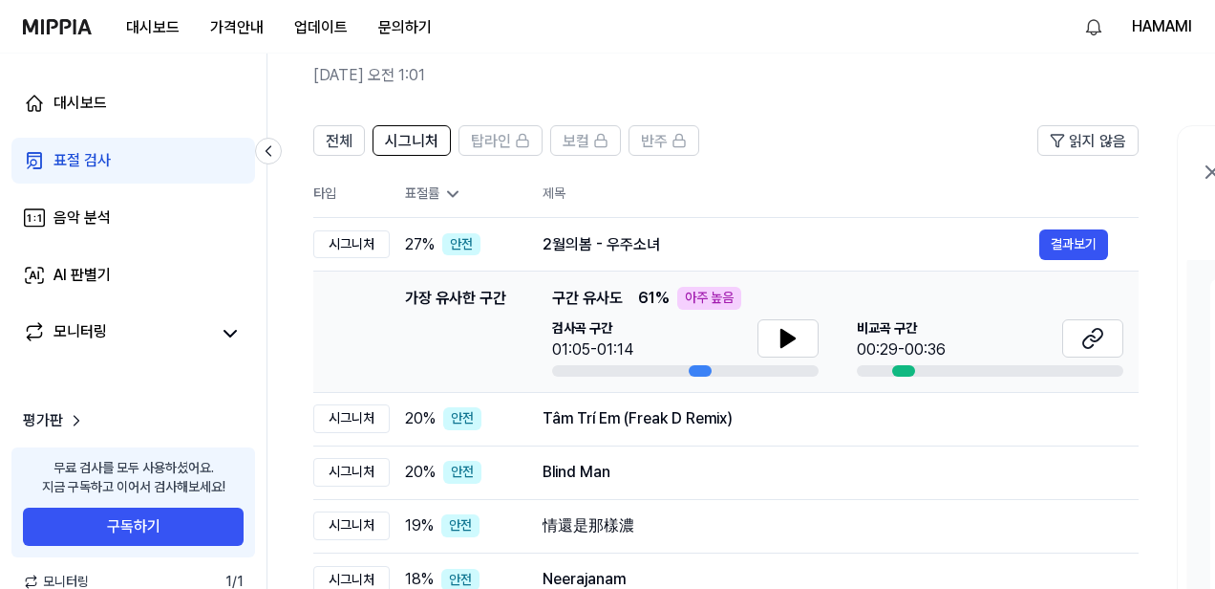
click at [450, 190] on icon at bounding box center [452, 193] width 19 height 19
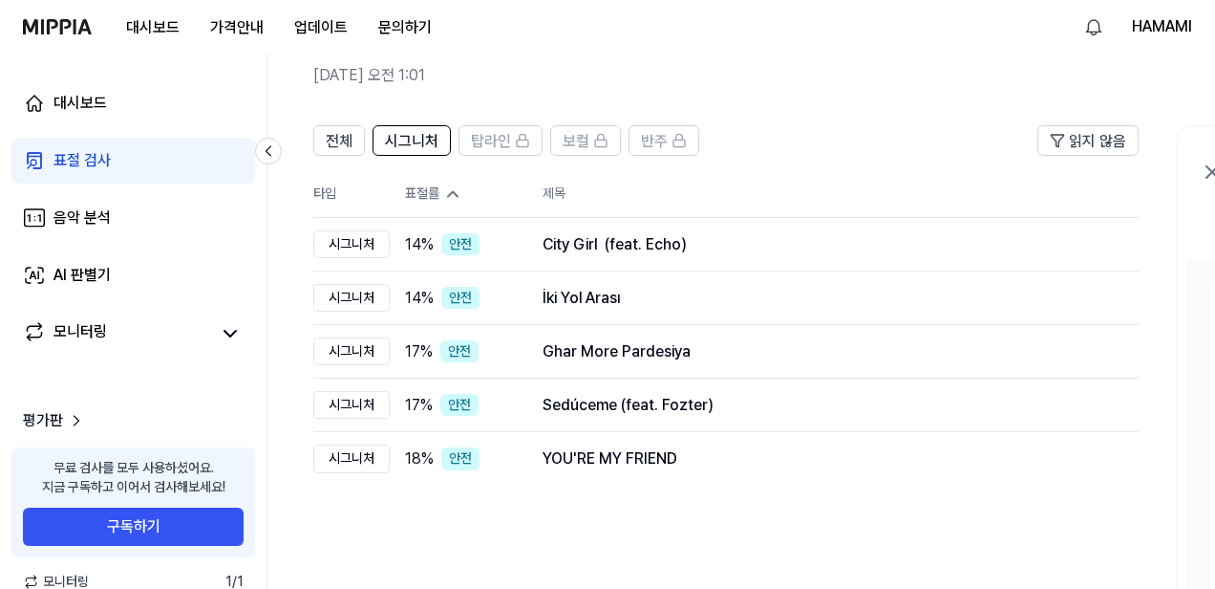
click at [450, 190] on icon at bounding box center [452, 193] width 19 height 19
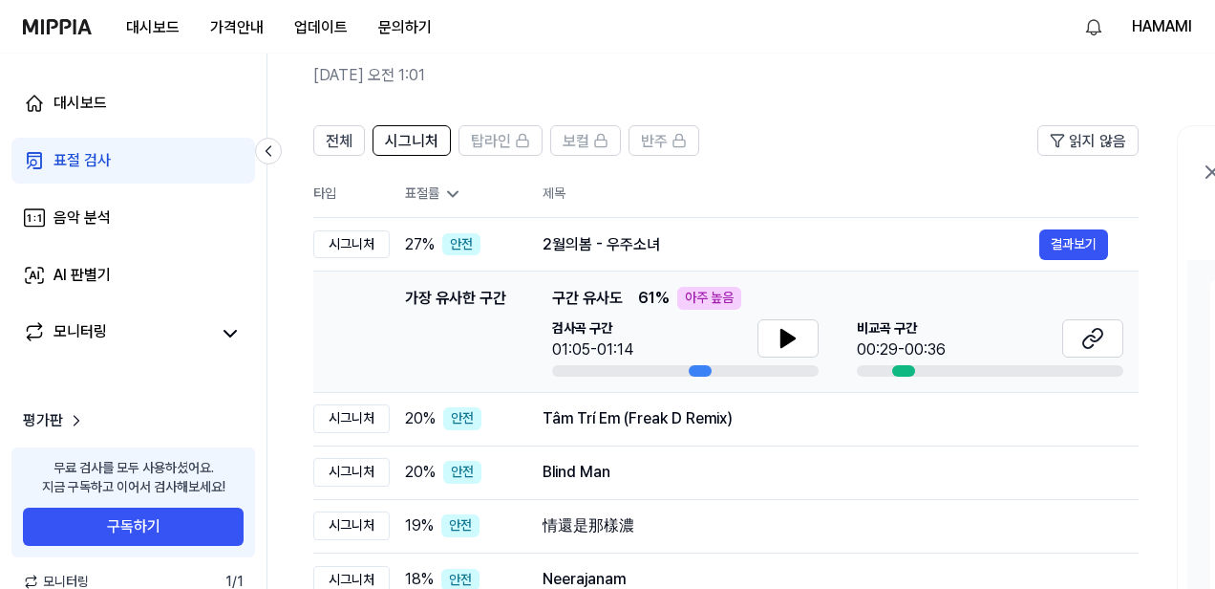
click at [450, 190] on icon at bounding box center [452, 193] width 19 height 19
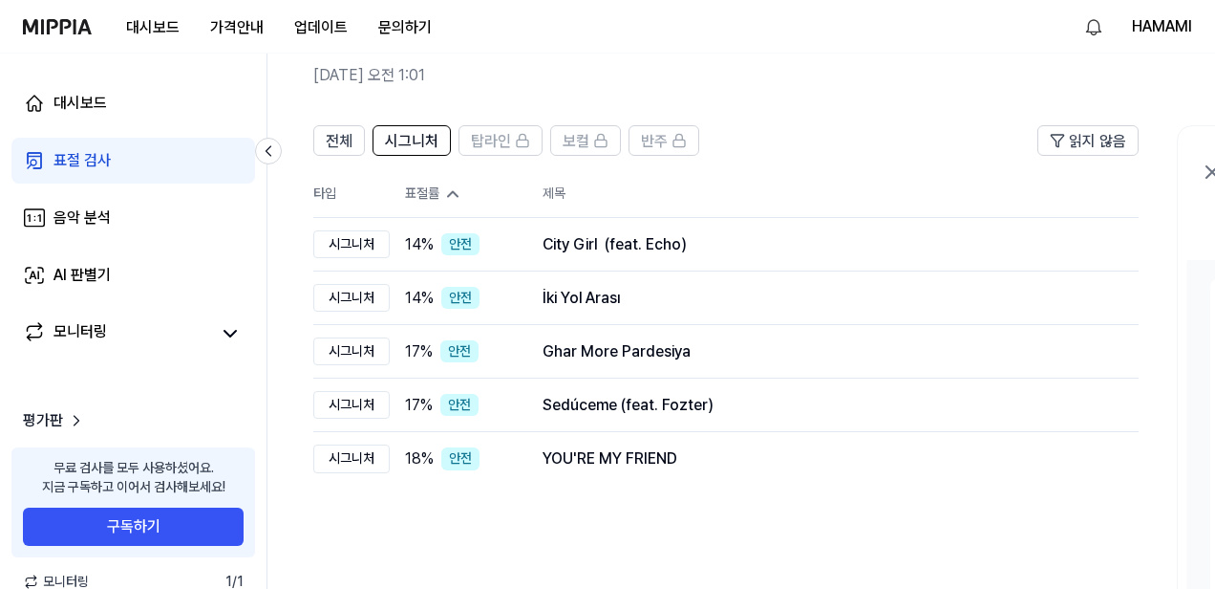
click at [450, 190] on icon at bounding box center [452, 193] width 19 height 19
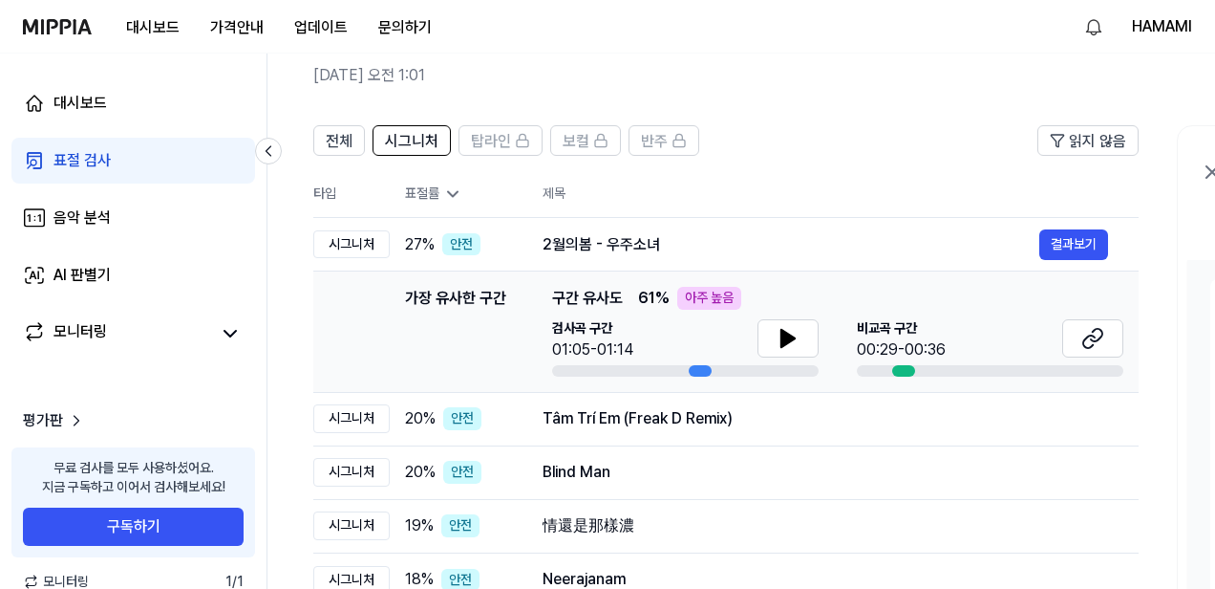
click at [450, 190] on icon at bounding box center [452, 193] width 19 height 19
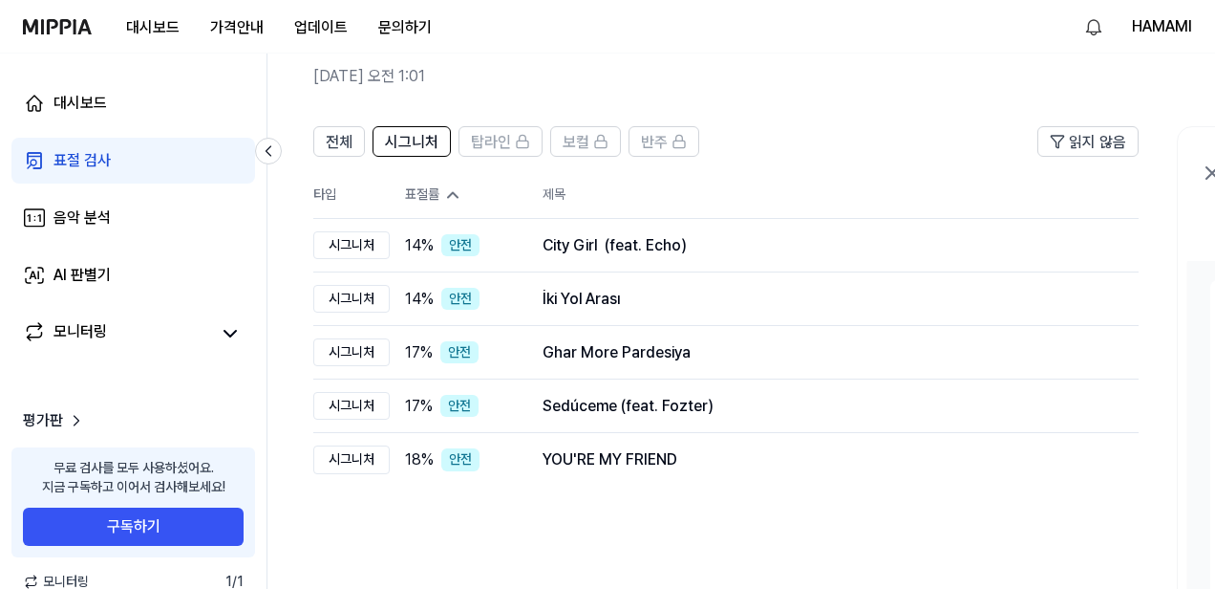
scroll to position [101, 0]
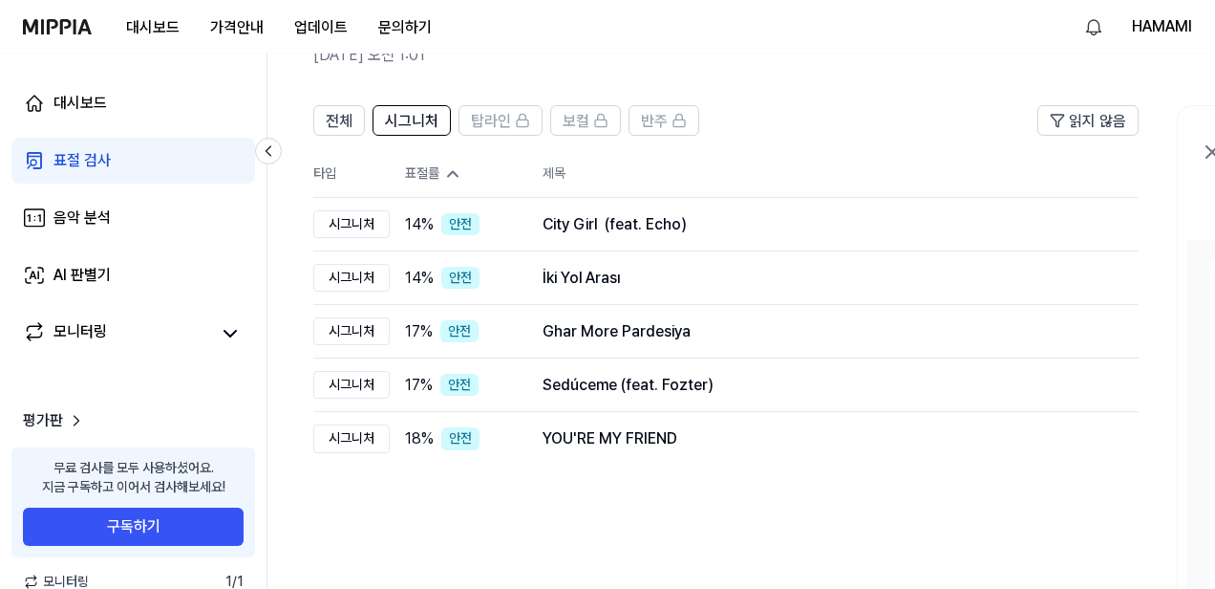
click at [454, 176] on icon at bounding box center [452, 173] width 19 height 19
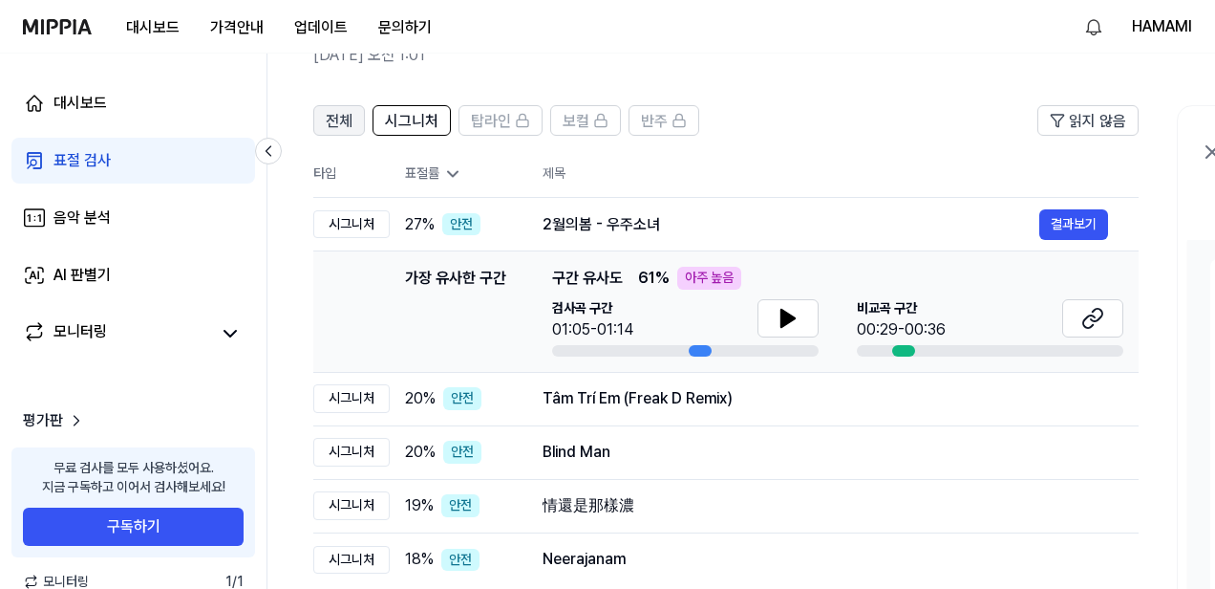
click at [349, 118] on span "전체" at bounding box center [339, 121] width 27 height 23
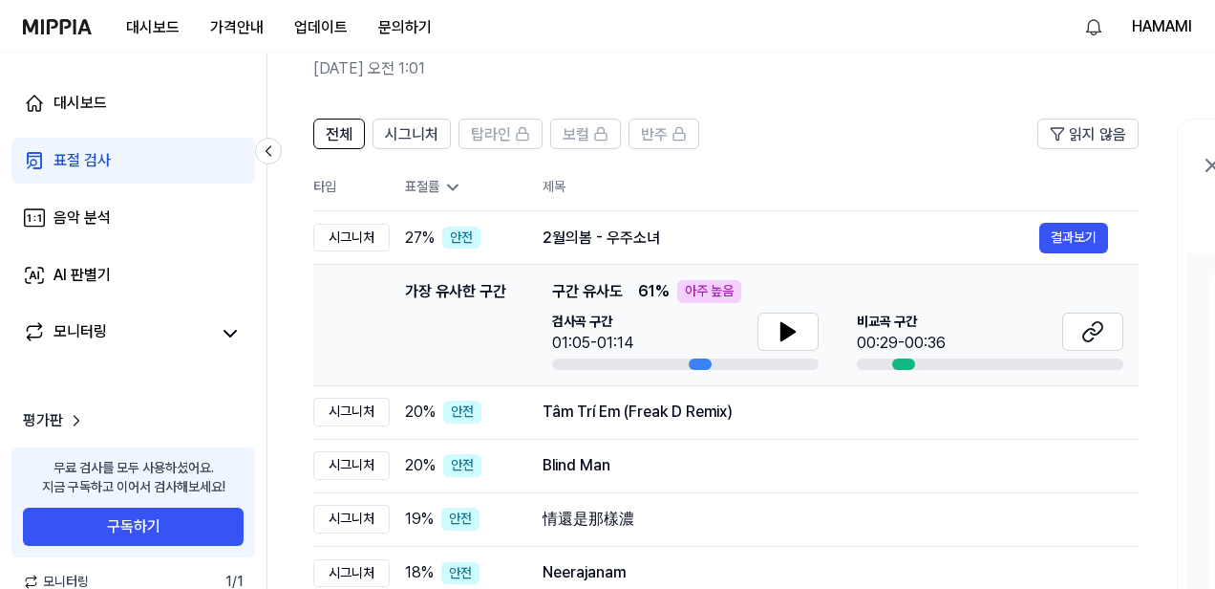
scroll to position [107, 0]
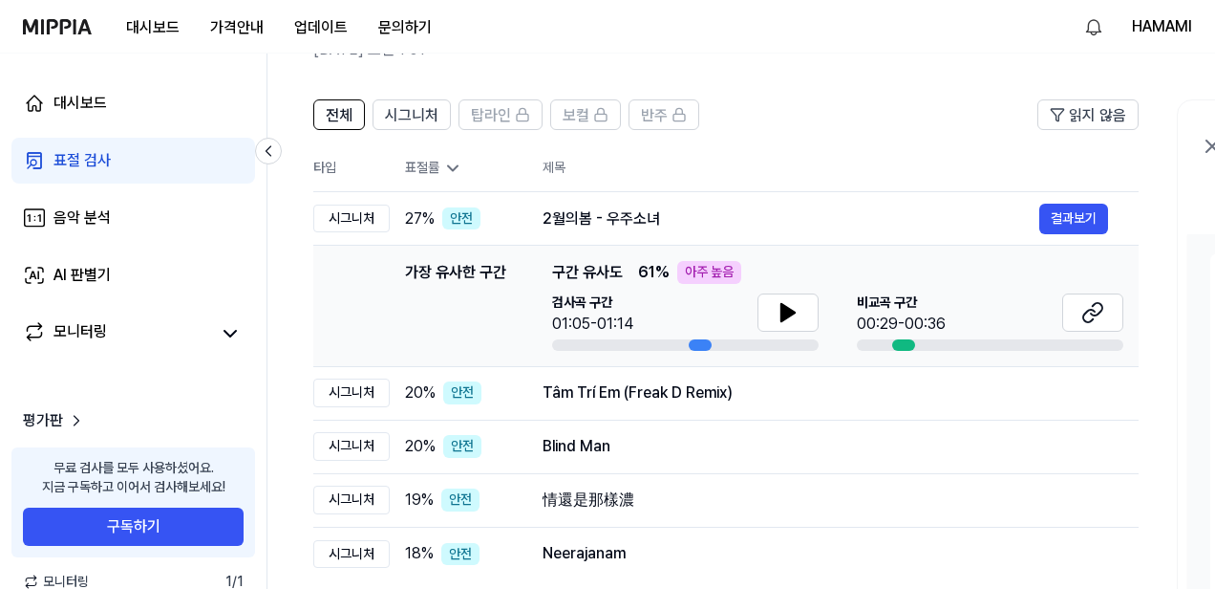
click at [440, 167] on div "표절률" at bounding box center [458, 168] width 107 height 19
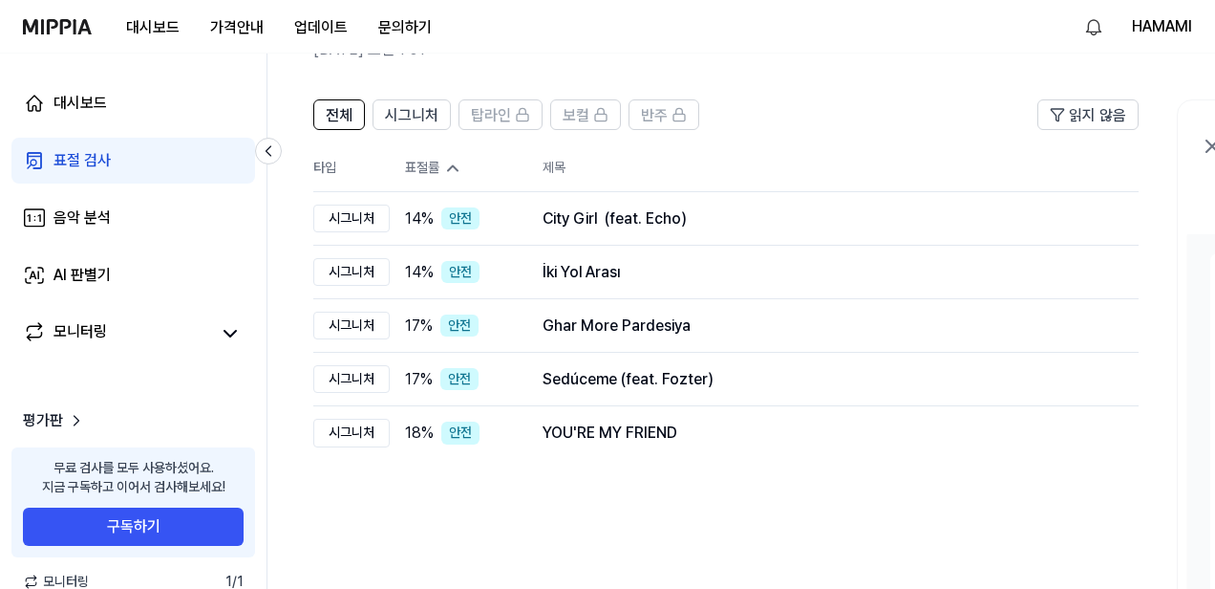
scroll to position [0, 1]
click at [440, 166] on div "표절률" at bounding box center [457, 168] width 107 height 19
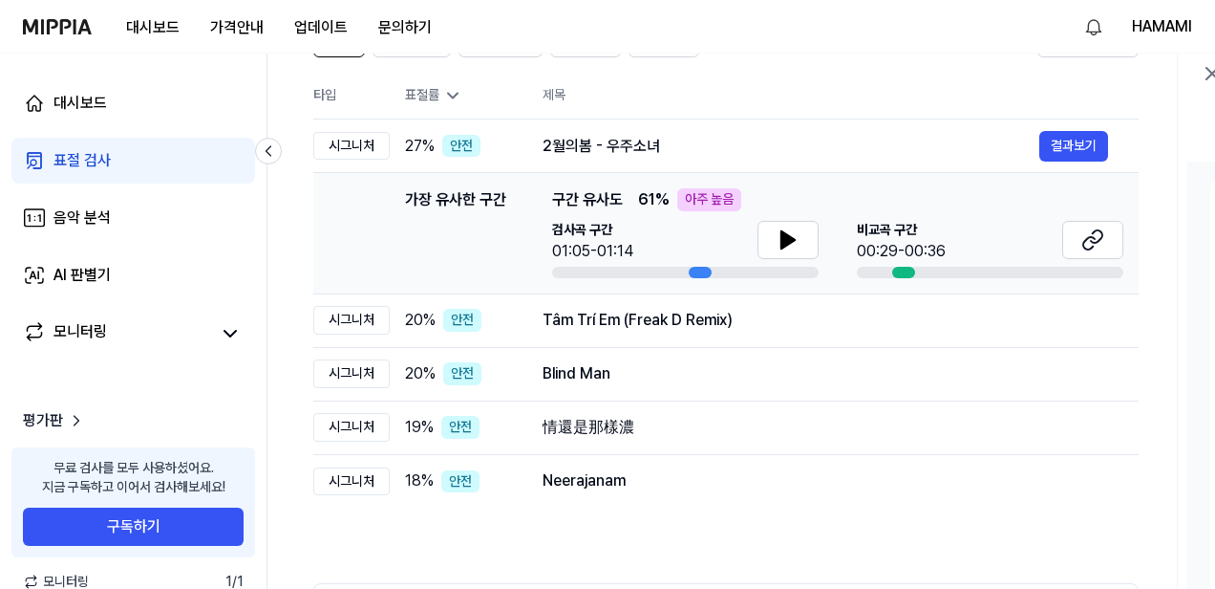
scroll to position [182, 0]
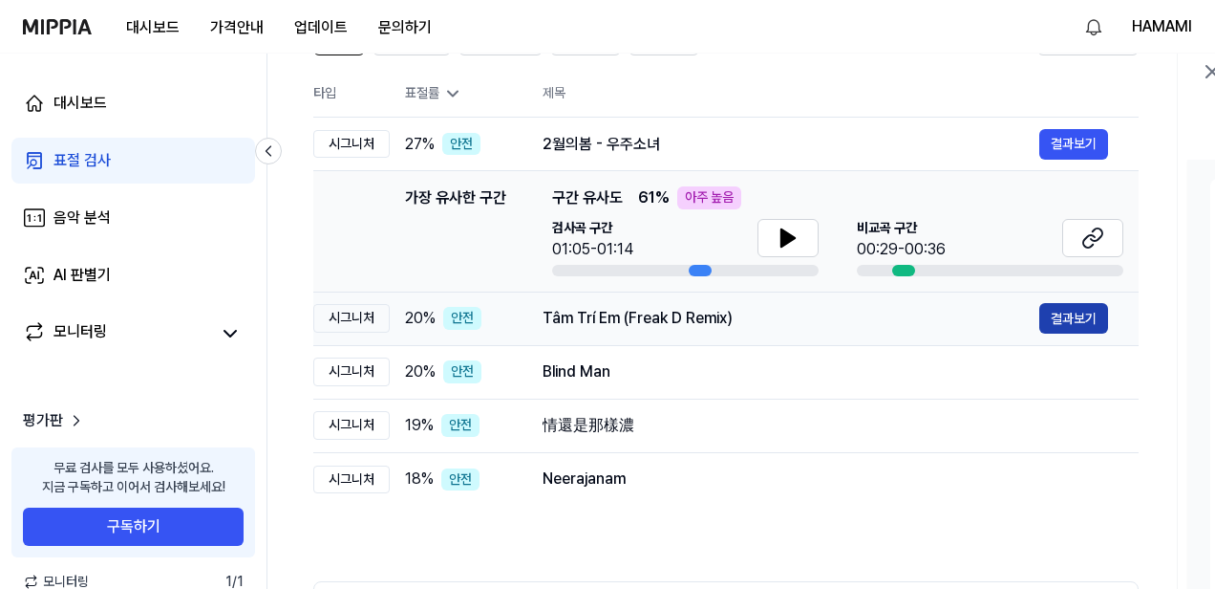
click at [1064, 322] on button "결과보기" at bounding box center [1073, 318] width 69 height 31
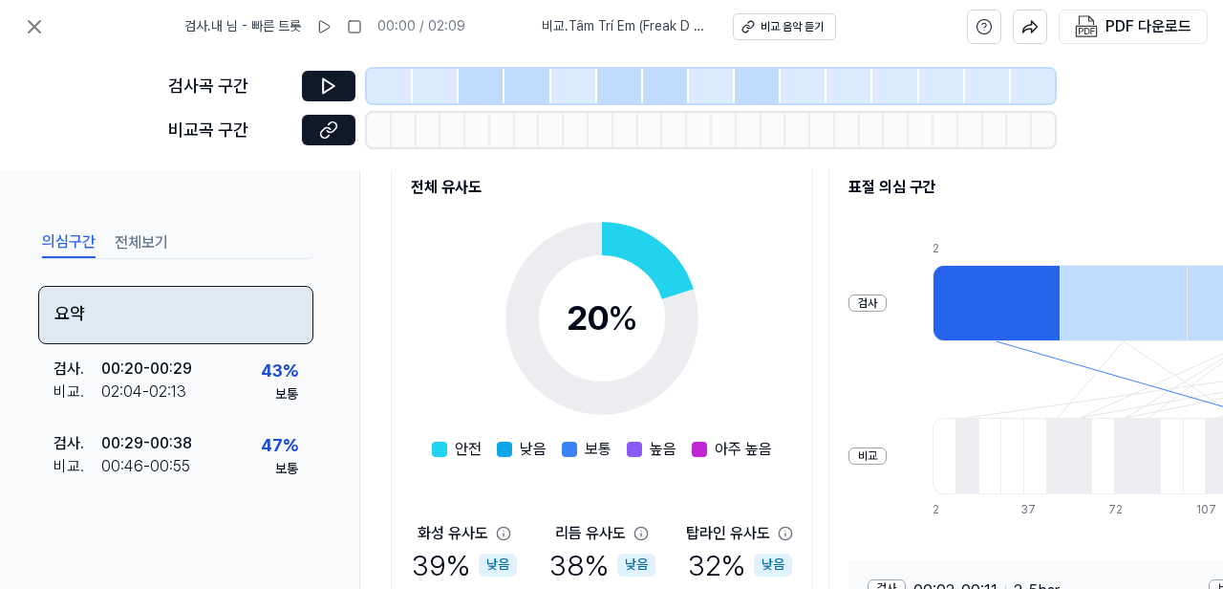
scroll to position [243, 0]
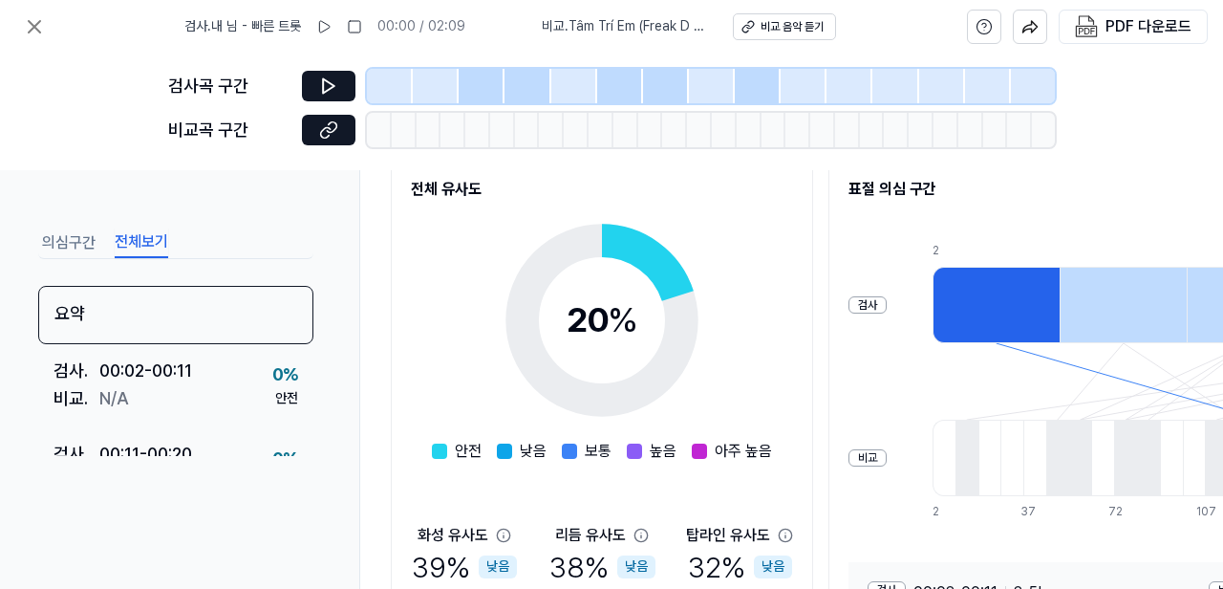
click at [142, 241] on button "전체보기" at bounding box center [142, 242] width 54 height 31
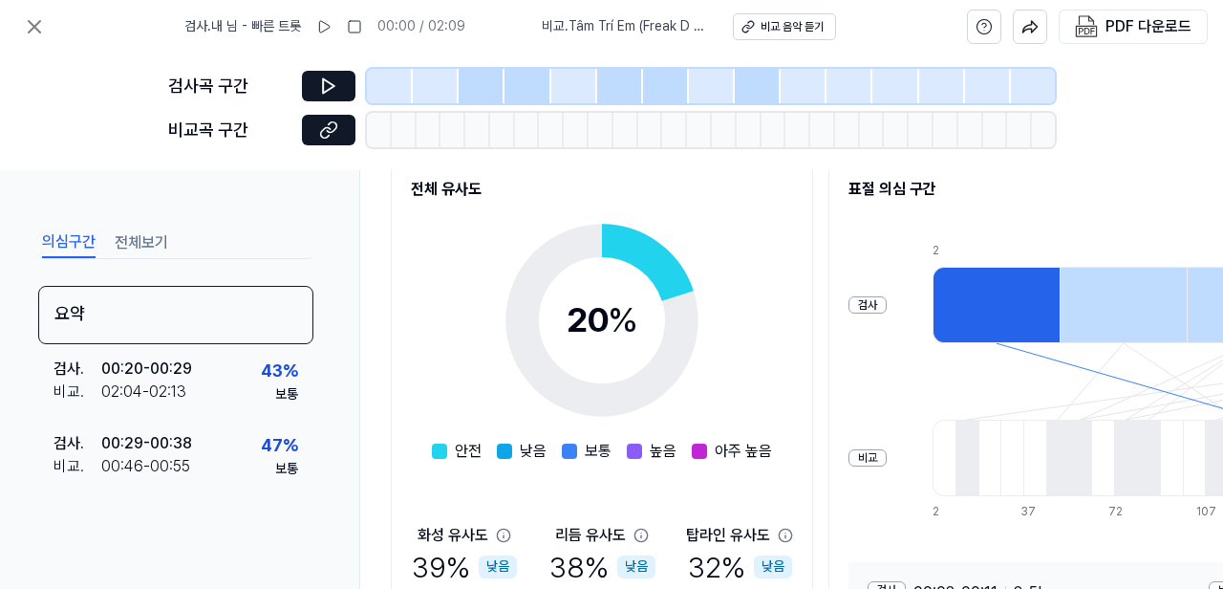
click at [76, 251] on button "의심구간" at bounding box center [69, 242] width 54 height 31
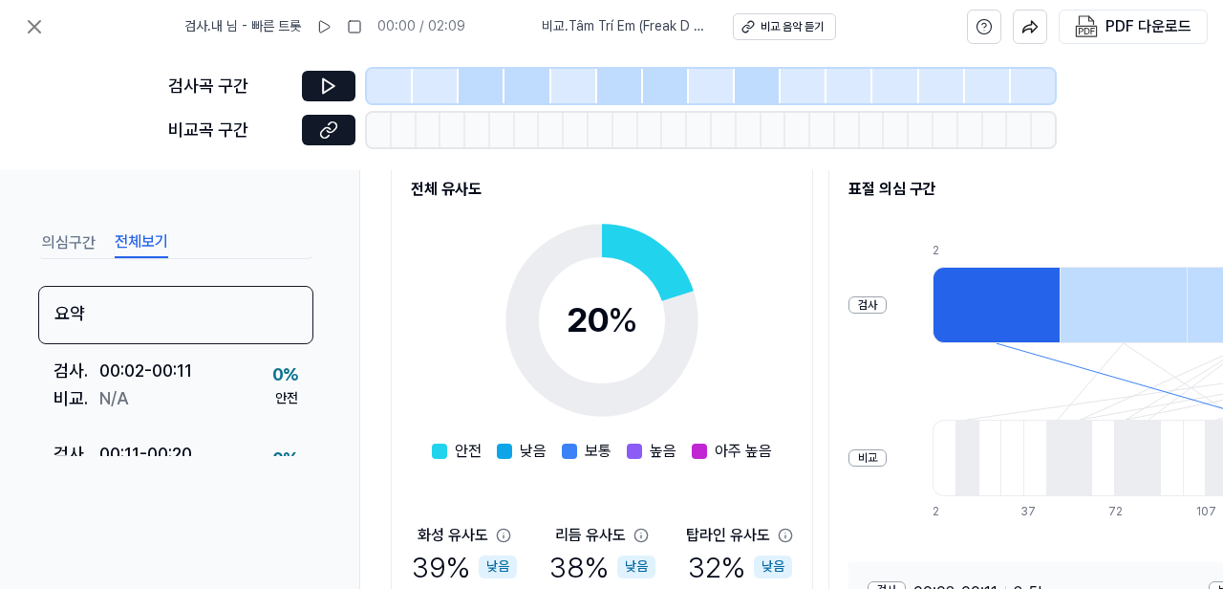
click at [133, 246] on button "전체보기" at bounding box center [142, 242] width 54 height 31
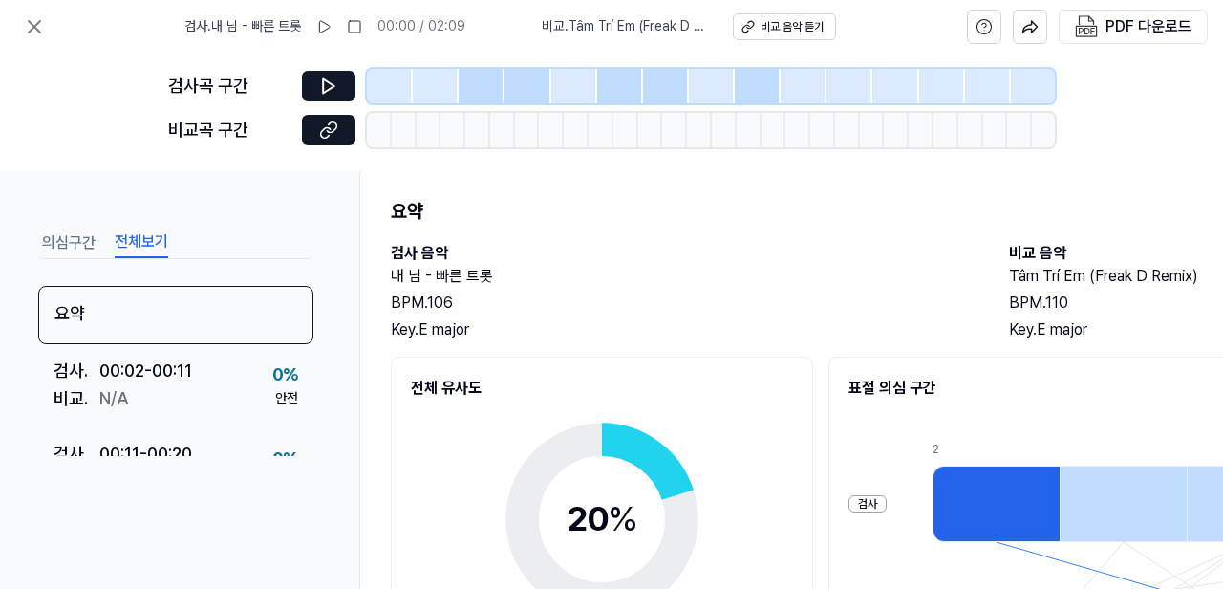
scroll to position [0, 0]
